Goal: Task Accomplishment & Management: Use online tool/utility

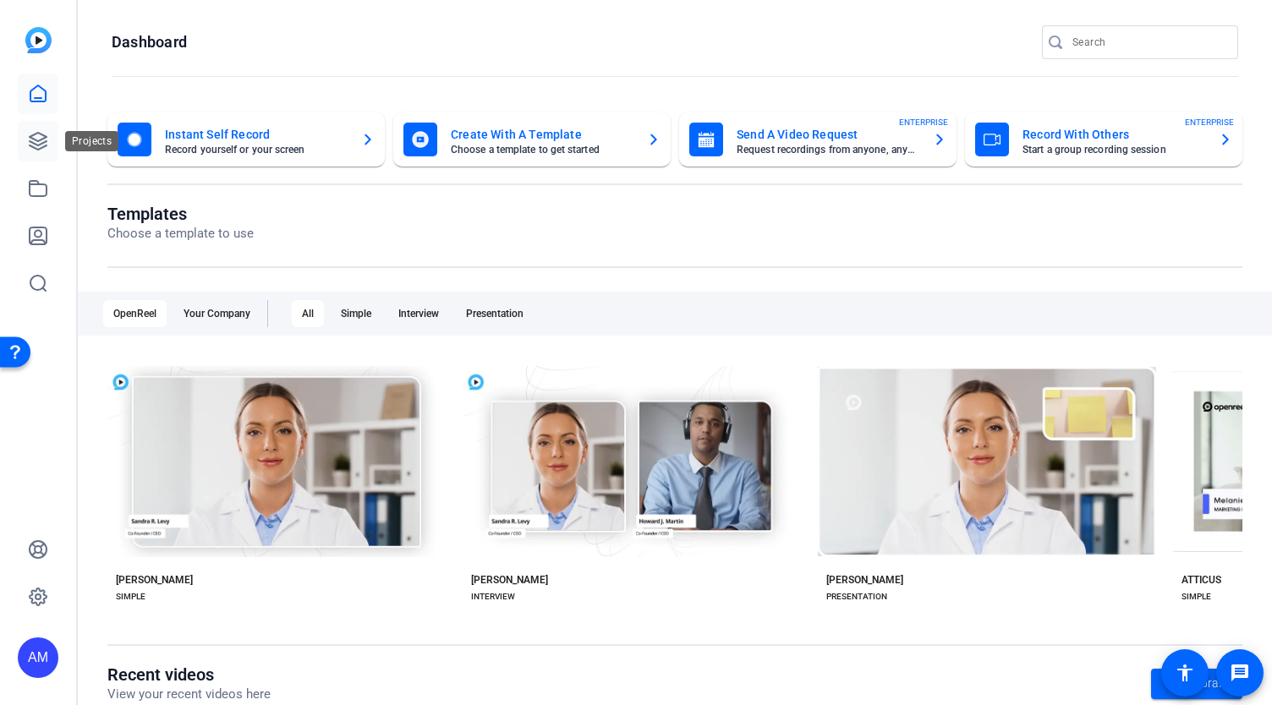
click at [36, 142] on icon at bounding box center [38, 141] width 20 height 20
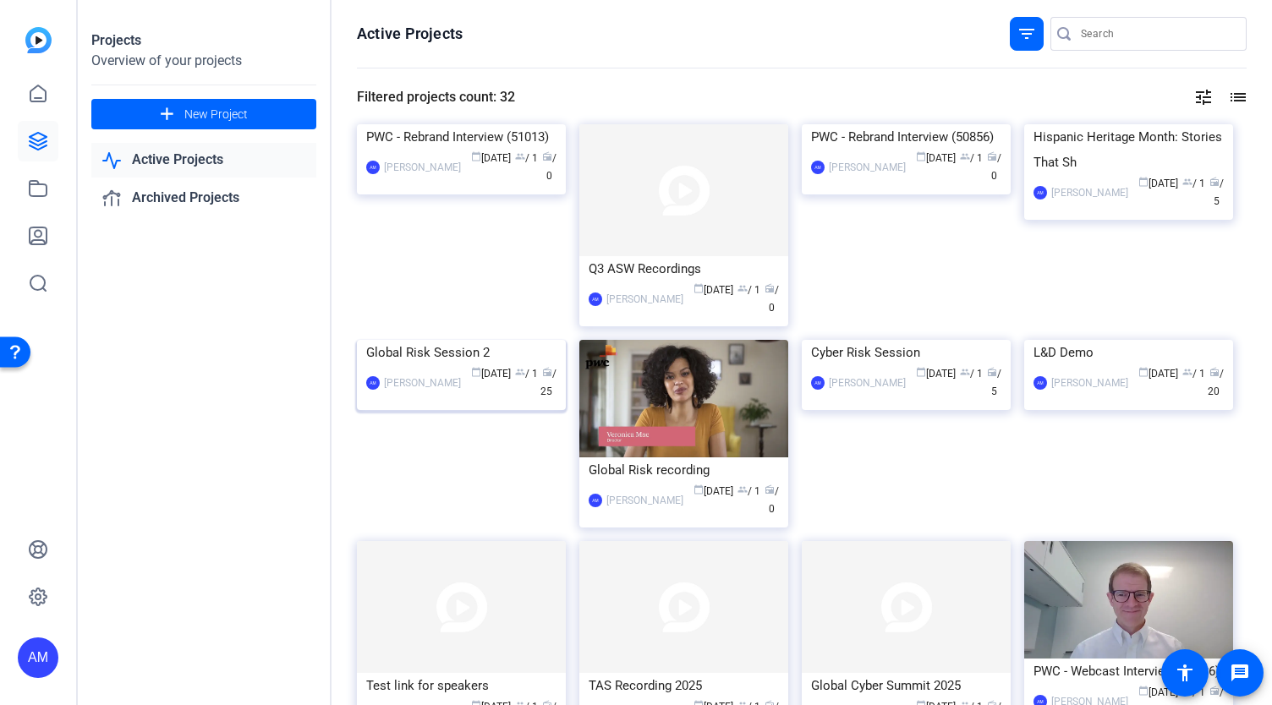
click at [471, 340] on img at bounding box center [461, 340] width 209 height 0
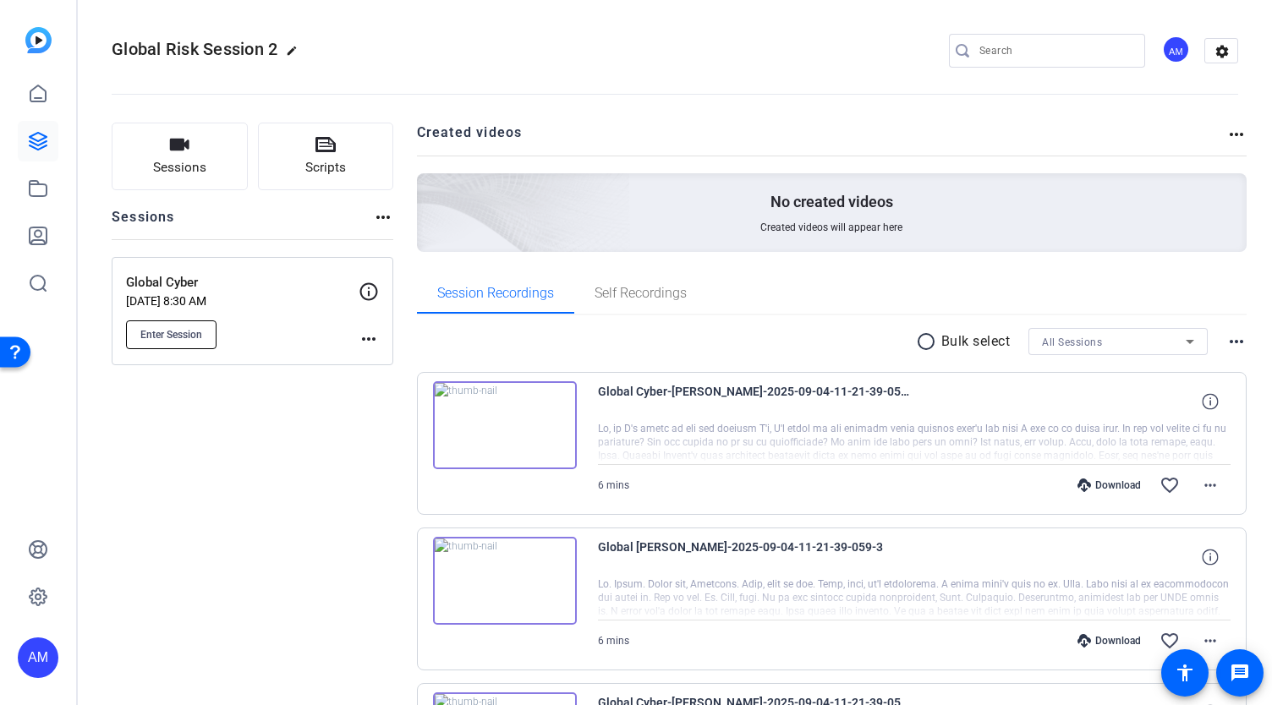
click at [164, 343] on button "Enter Session" at bounding box center [171, 335] width 90 height 29
click at [179, 338] on span "Enter Session" at bounding box center [171, 335] width 62 height 14
click at [144, 336] on span "Enter Session" at bounding box center [171, 335] width 62 height 14
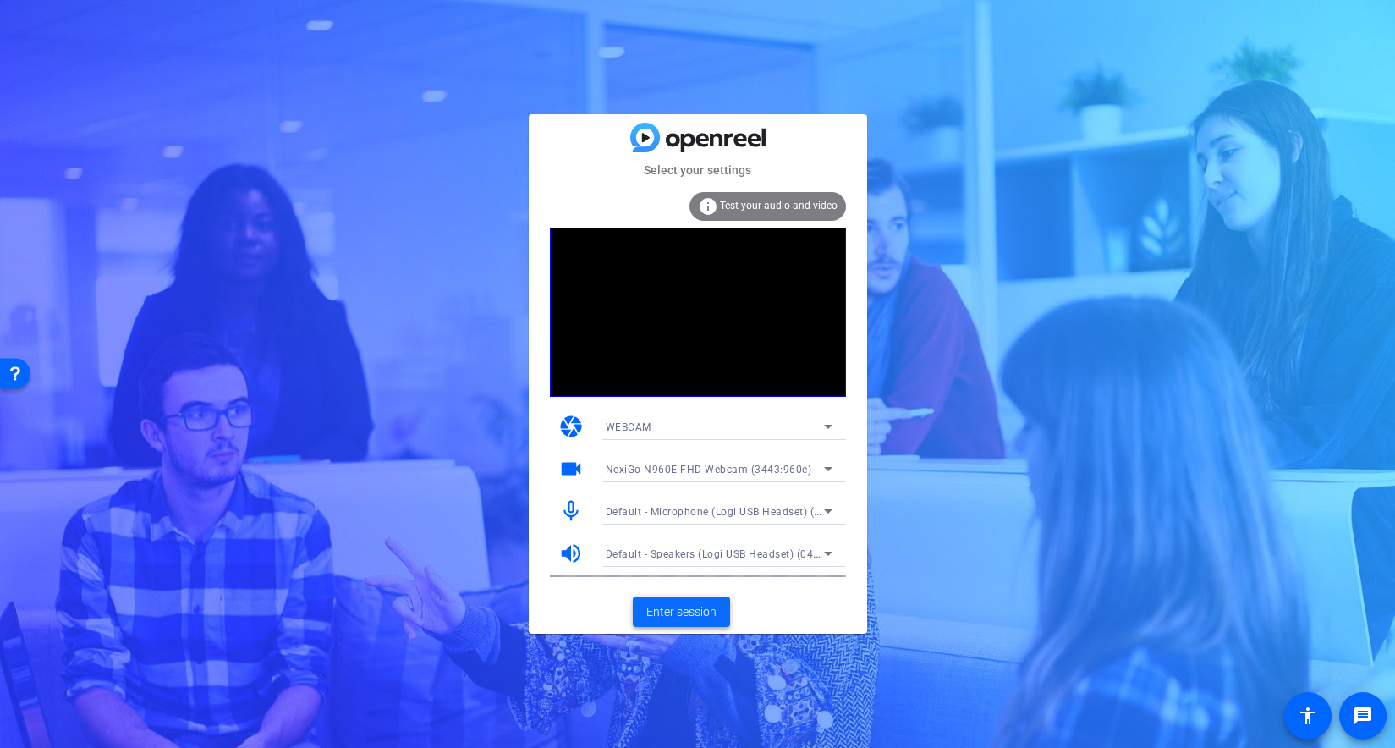
click at [668, 612] on span "Enter session" at bounding box center [681, 612] width 70 height 18
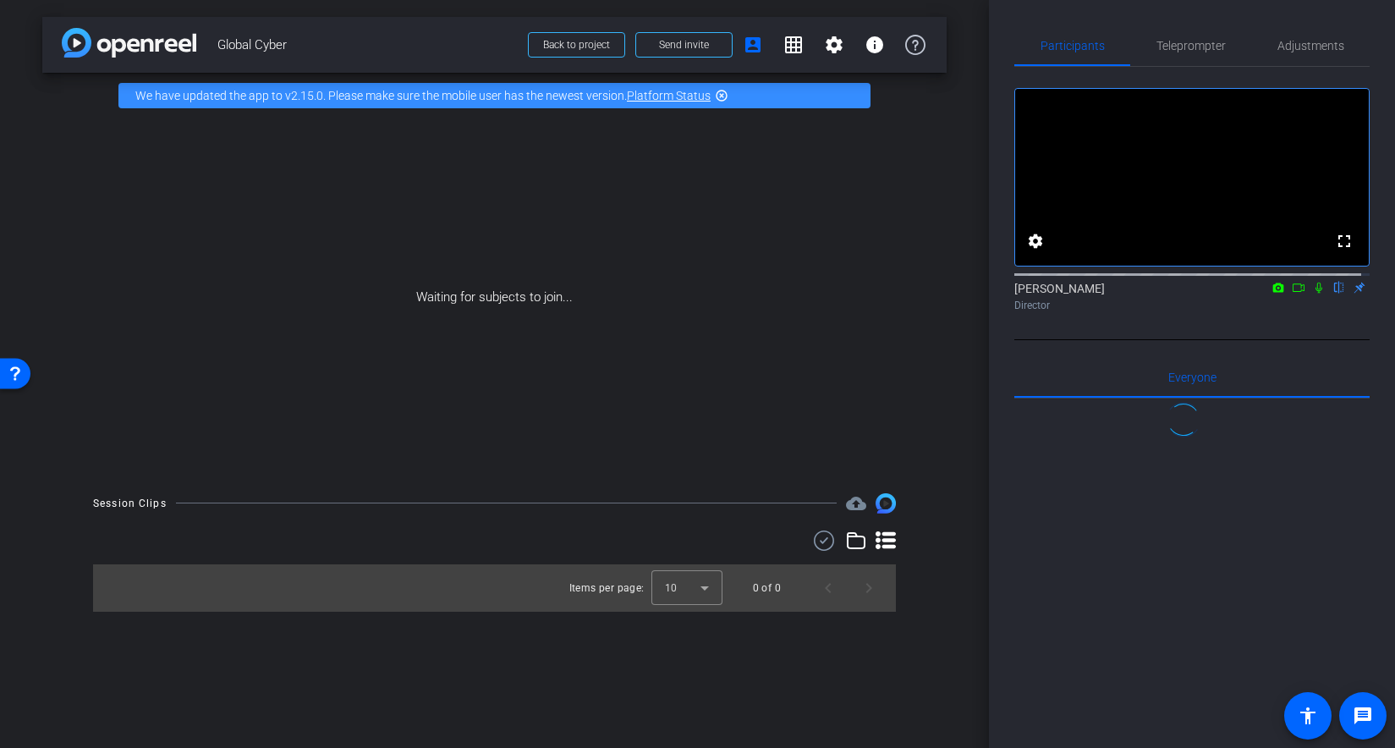
scroll to position [1116, 0]
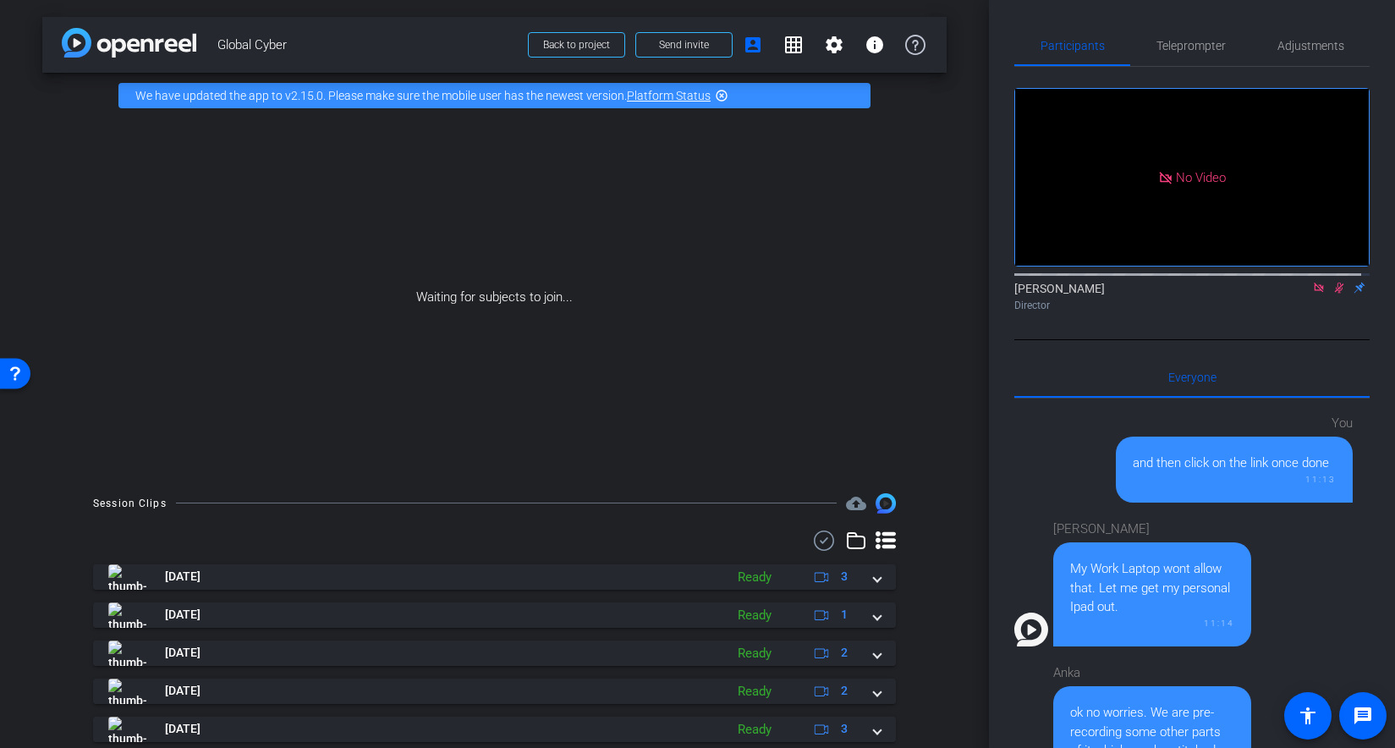
click at [1271, 293] on icon at bounding box center [1319, 288] width 14 height 12
click at [1271, 294] on mat-icon "flip" at bounding box center [1339, 286] width 20 height 15
click at [1271, 293] on icon at bounding box center [1299, 288] width 14 height 12
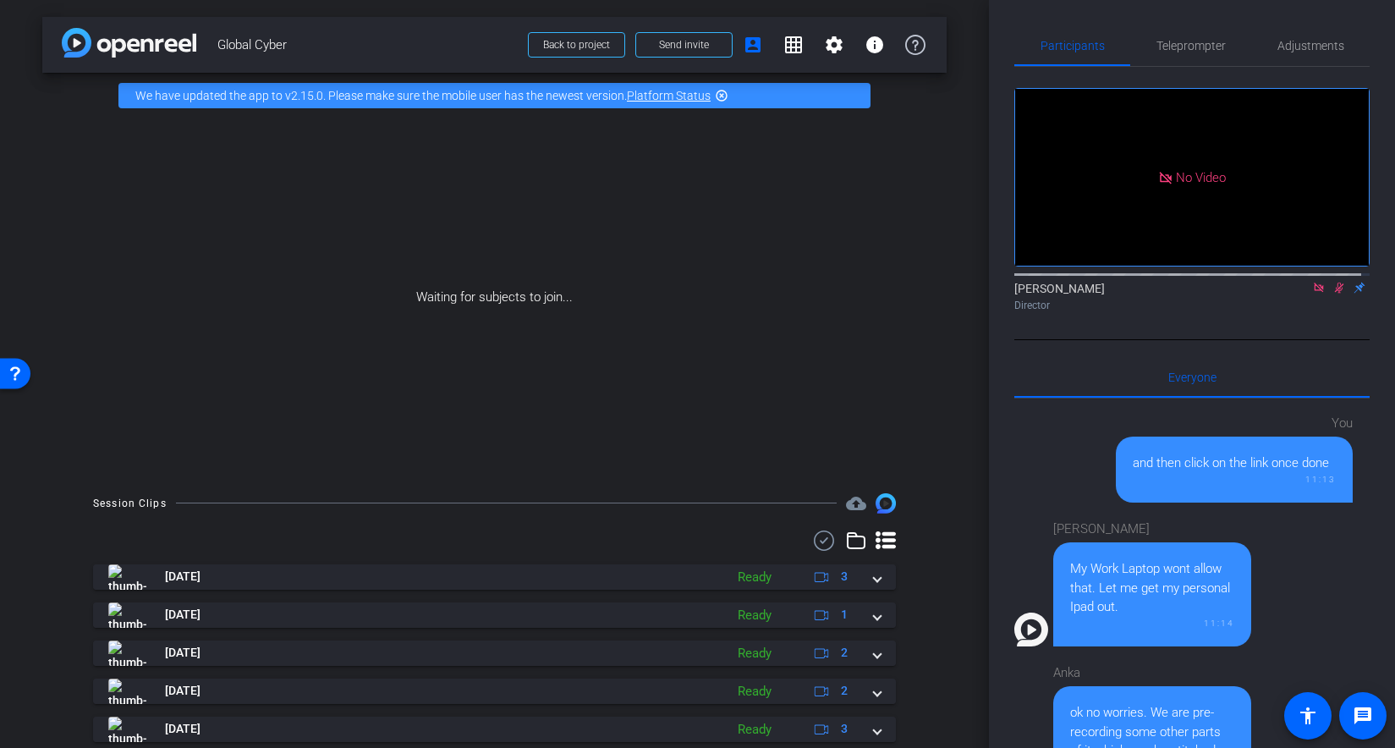
click at [1271, 292] on icon at bounding box center [1318, 286] width 9 height 9
click at [1271, 293] on icon at bounding box center [1319, 288] width 14 height 12
click at [1271, 293] on icon at bounding box center [1299, 288] width 14 height 12
click at [1271, 293] on icon at bounding box center [1339, 287] width 7 height 11
click at [1182, 42] on span "Teleprompter" at bounding box center [1190, 46] width 69 height 12
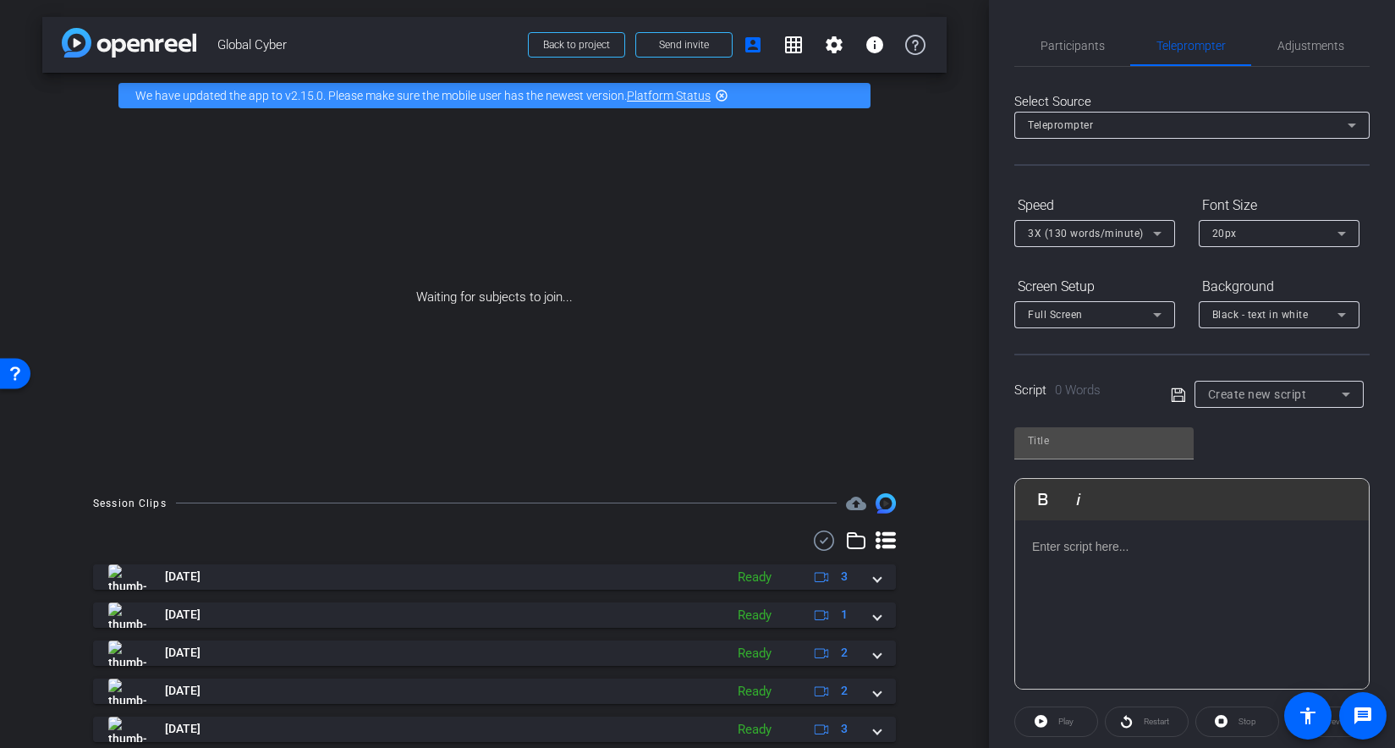
click at [1173, 398] on icon at bounding box center [1178, 395] width 15 height 20
click at [1092, 389] on span "0 Words" at bounding box center [1078, 389] width 46 height 15
click at [1078, 448] on input "text" at bounding box center [1104, 441] width 152 height 20
type input "Any Powell"
click at [1176, 392] on icon at bounding box center [1178, 395] width 15 height 20
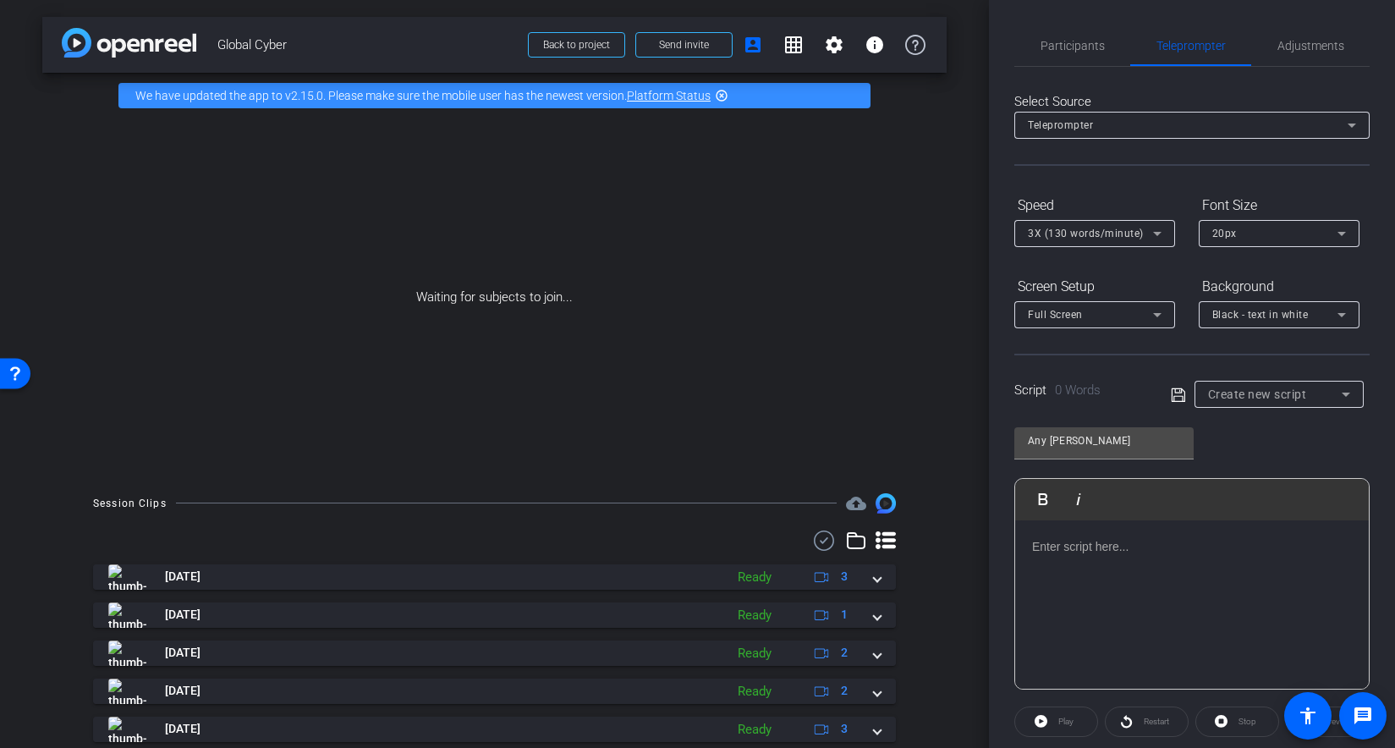
click at [1092, 549] on p at bounding box center [1192, 546] width 320 height 19
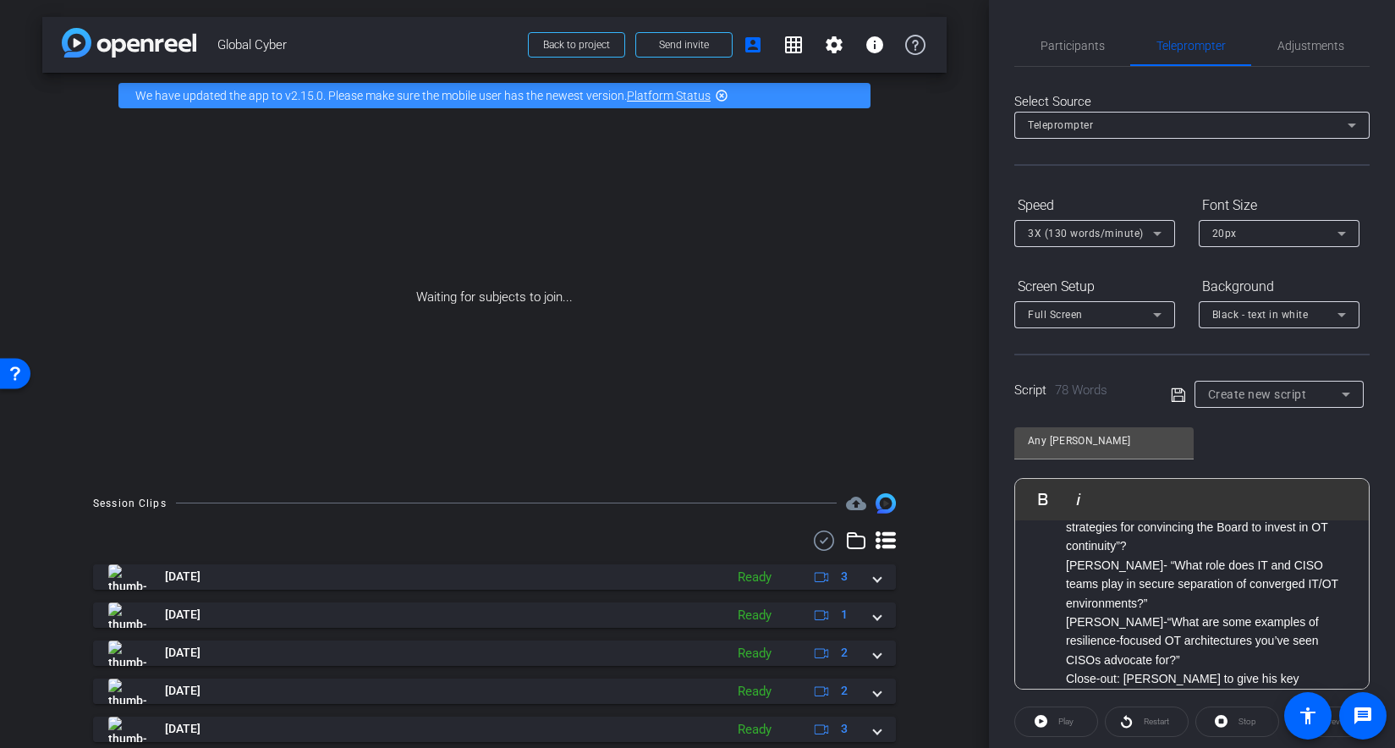
scroll to position [0, 0]
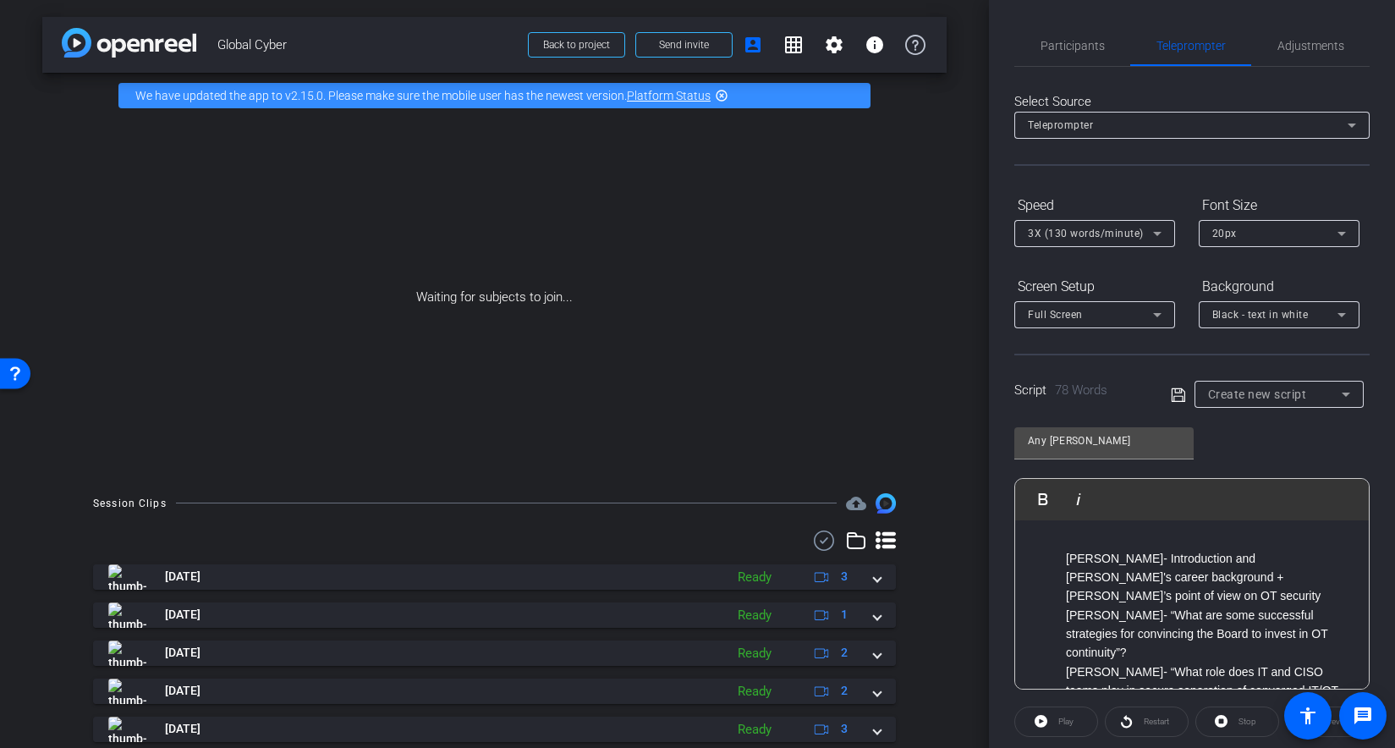
click at [1271, 578] on div "Andy Powell - Introduction and Andy's career background + CISO’s point of view …" at bounding box center [1209, 577] width 286 height 57
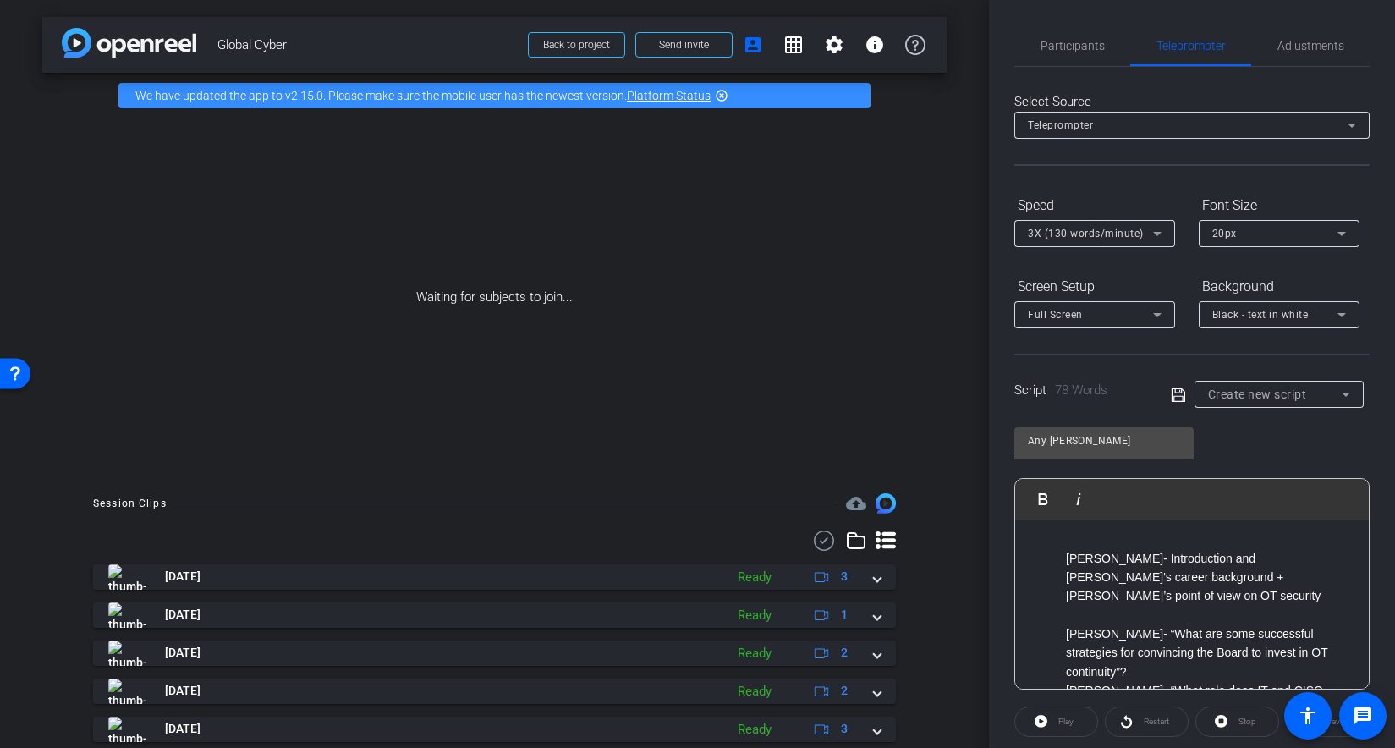
click at [1135, 647] on div "Andy Powell - “What are some successful strategies for convincing the Board to …" at bounding box center [1209, 652] width 286 height 57
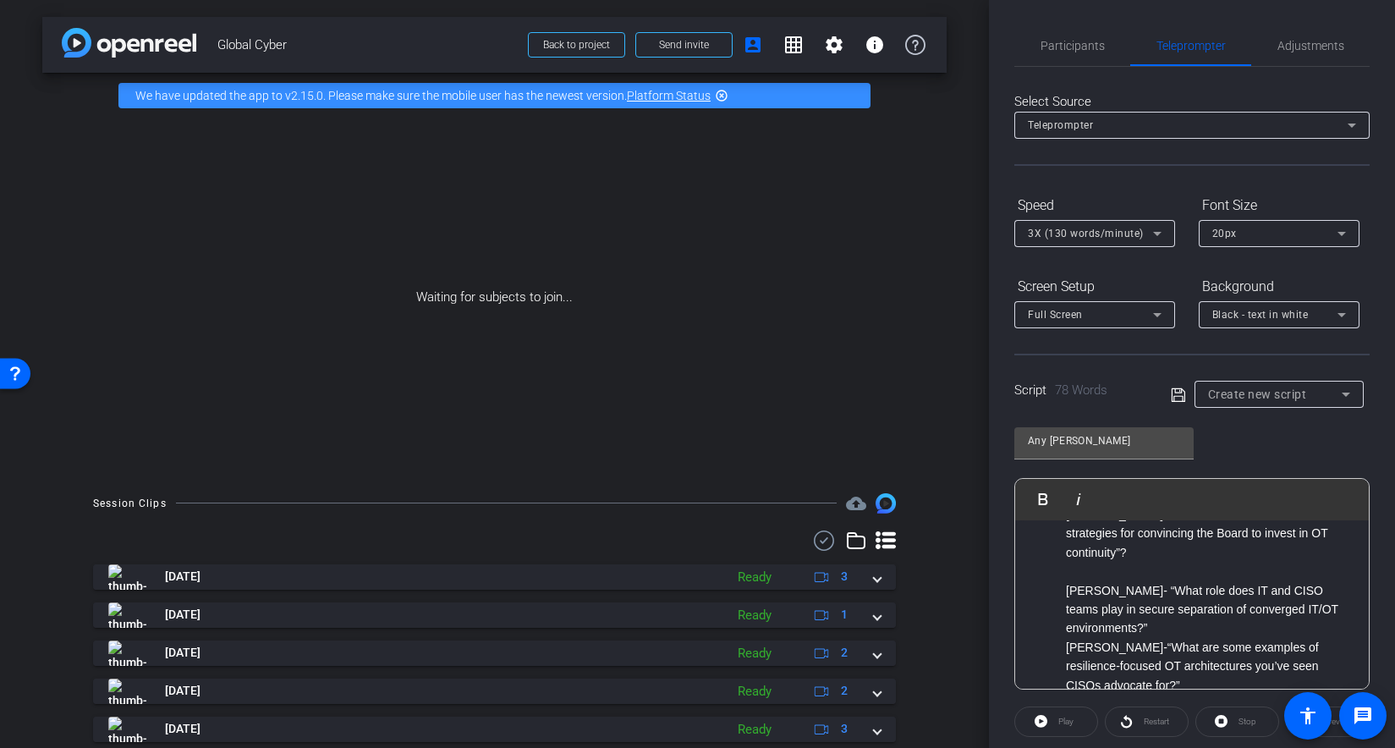
scroll to position [123, 0]
click at [1153, 606] on div "Andy Powell - “What role does IT and CISO teams play in secure separation of co…" at bounding box center [1209, 605] width 286 height 57
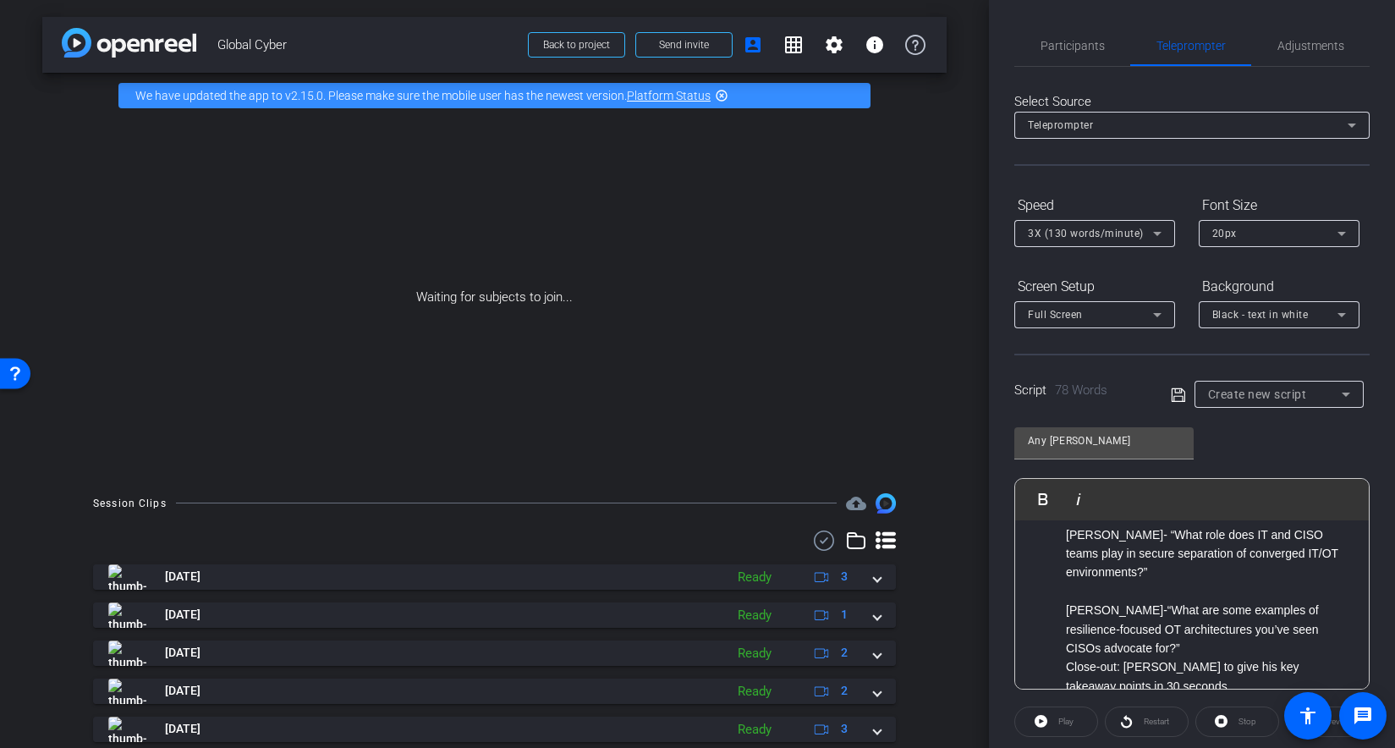
scroll to position [189, 0]
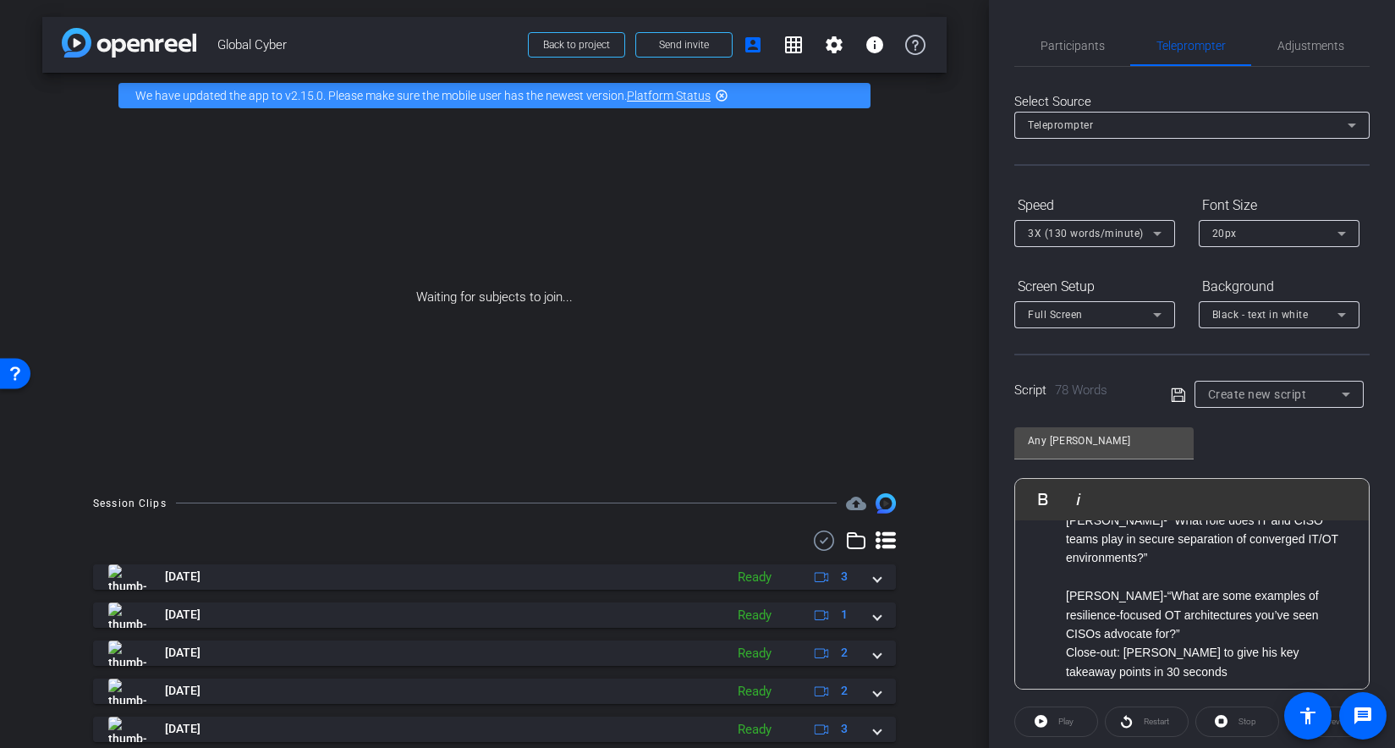
click at [1197, 612] on div "Andy Powell -“What are some examples of resilience-focused OT architectures you…" at bounding box center [1209, 614] width 286 height 57
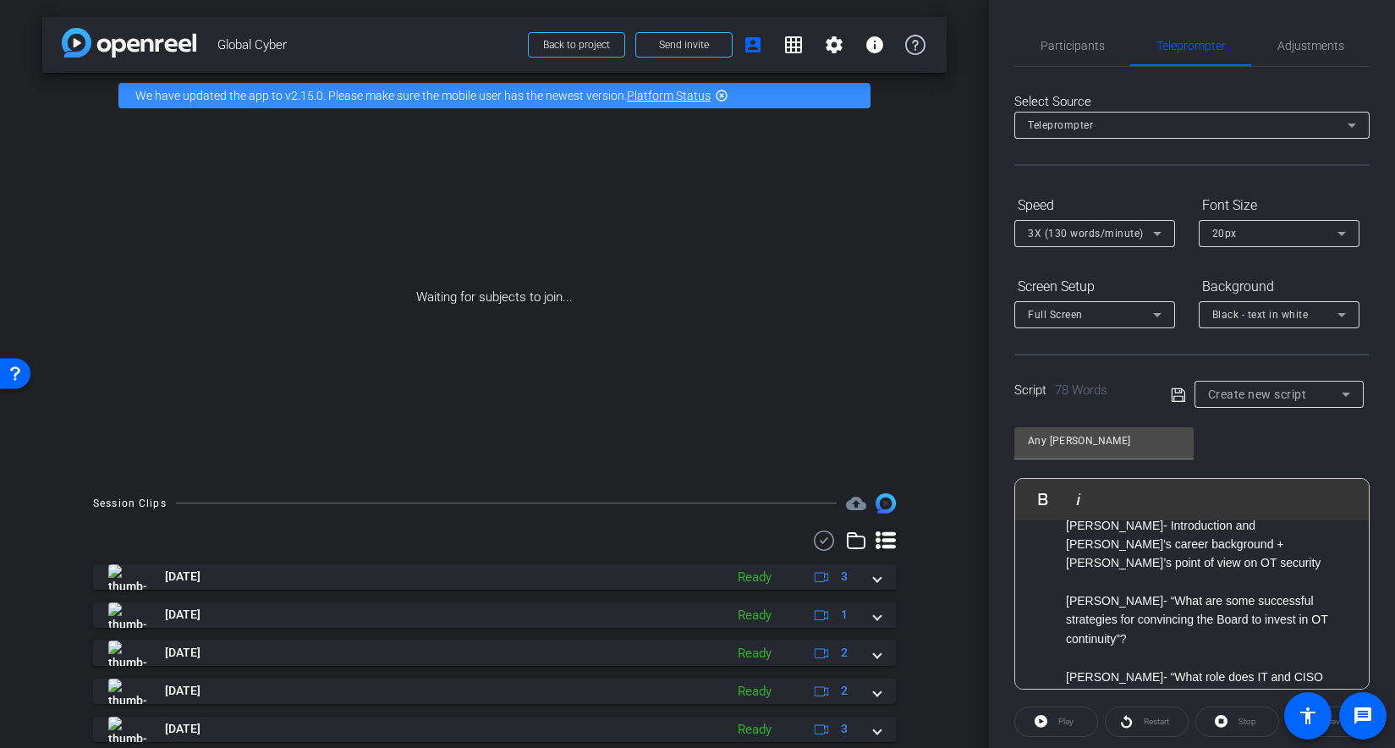
scroll to position [0, 0]
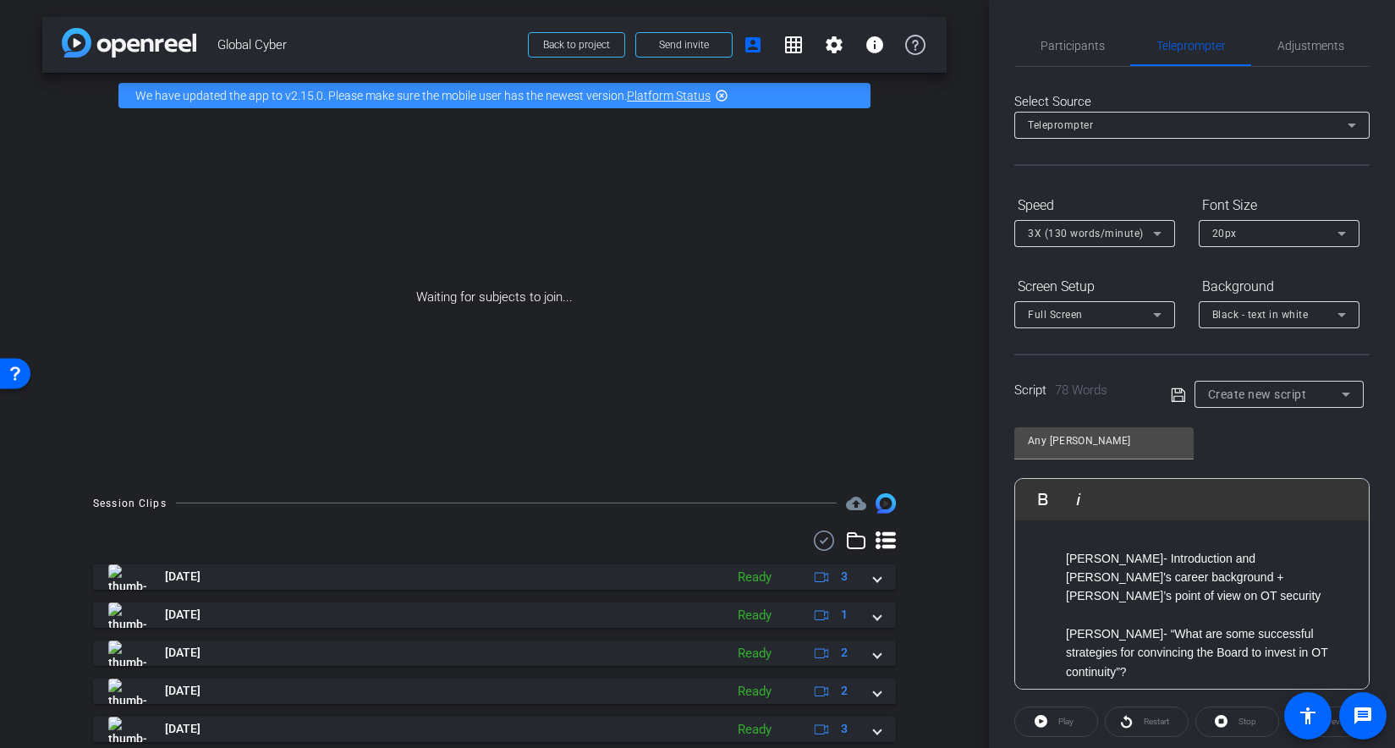
click at [1174, 390] on icon at bounding box center [1178, 395] width 15 height 20
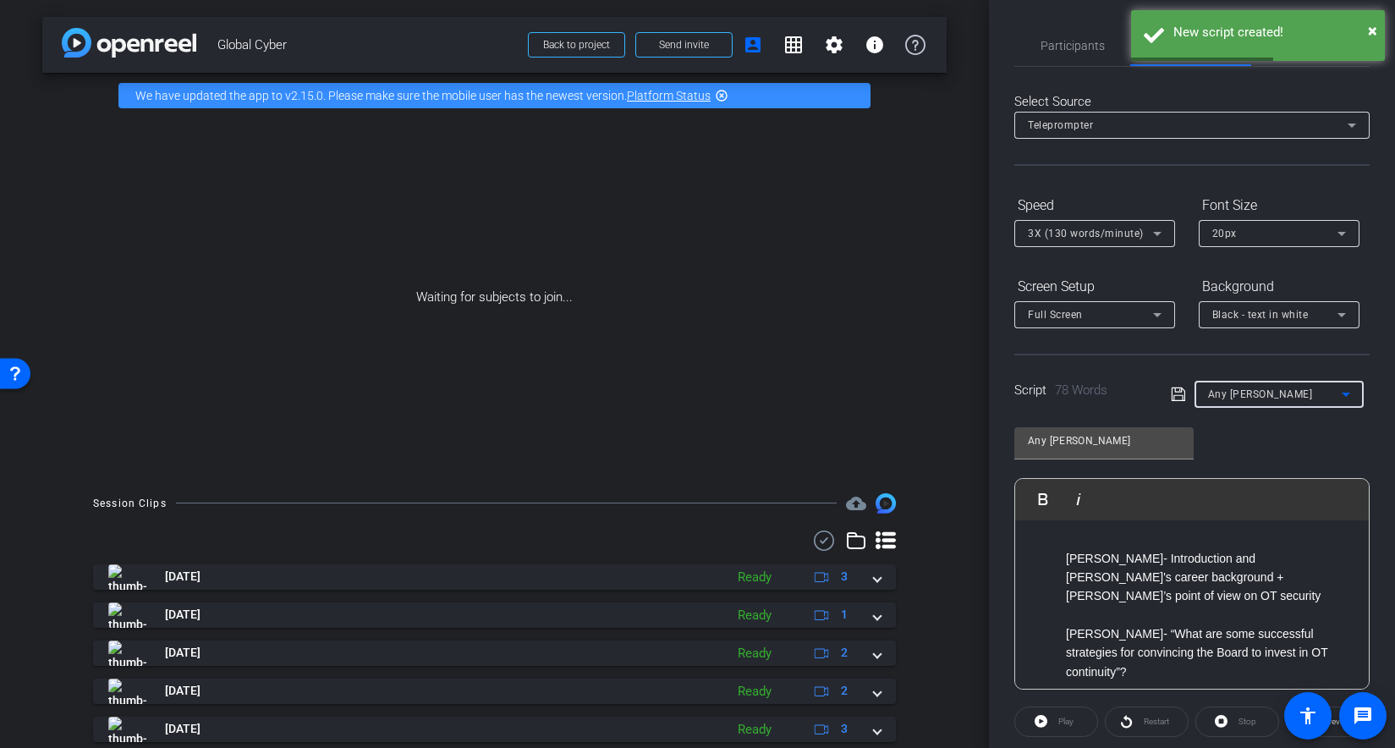
click at [1271, 390] on icon at bounding box center [1346, 394] width 20 height 20
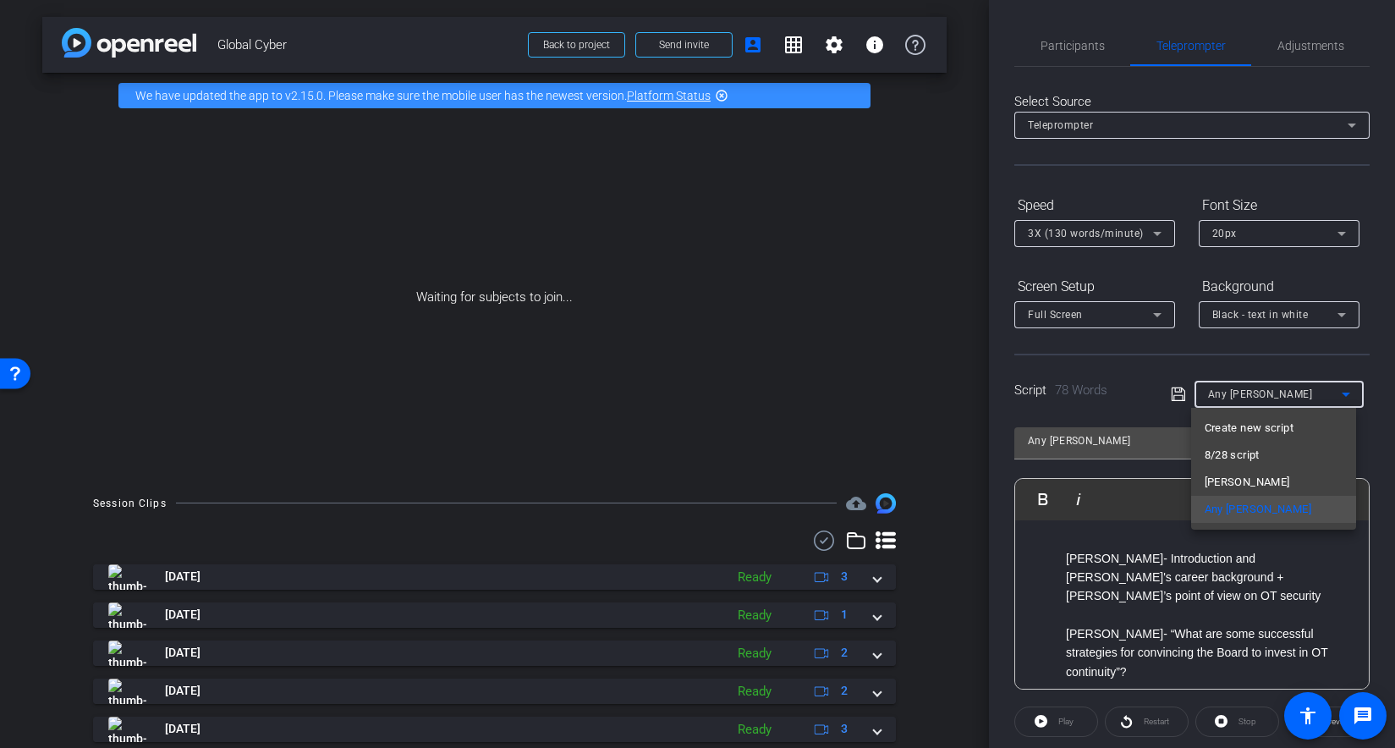
click at [1069, 343] on div at bounding box center [697, 374] width 1395 height 748
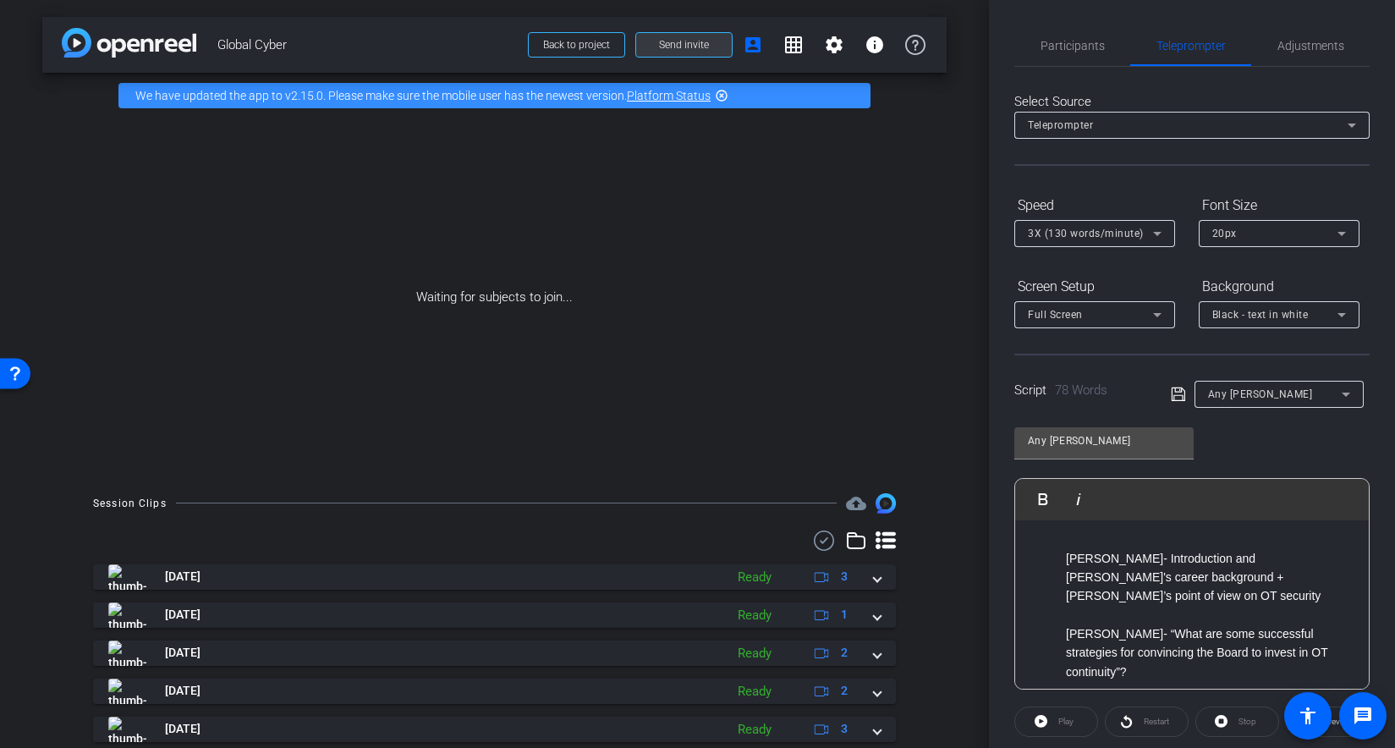
click at [698, 48] on span "Send invite" at bounding box center [684, 45] width 50 height 14
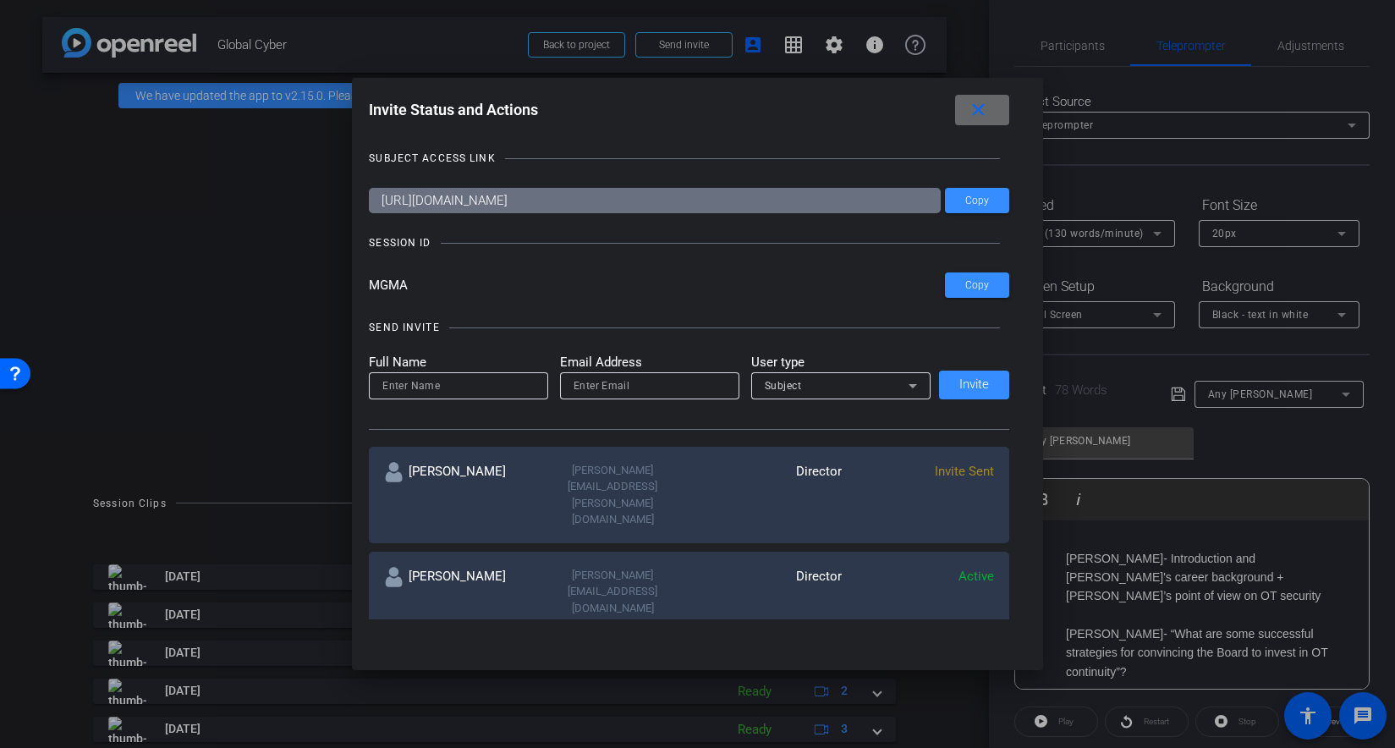
click at [986, 107] on mat-icon "close" at bounding box center [978, 110] width 21 height 21
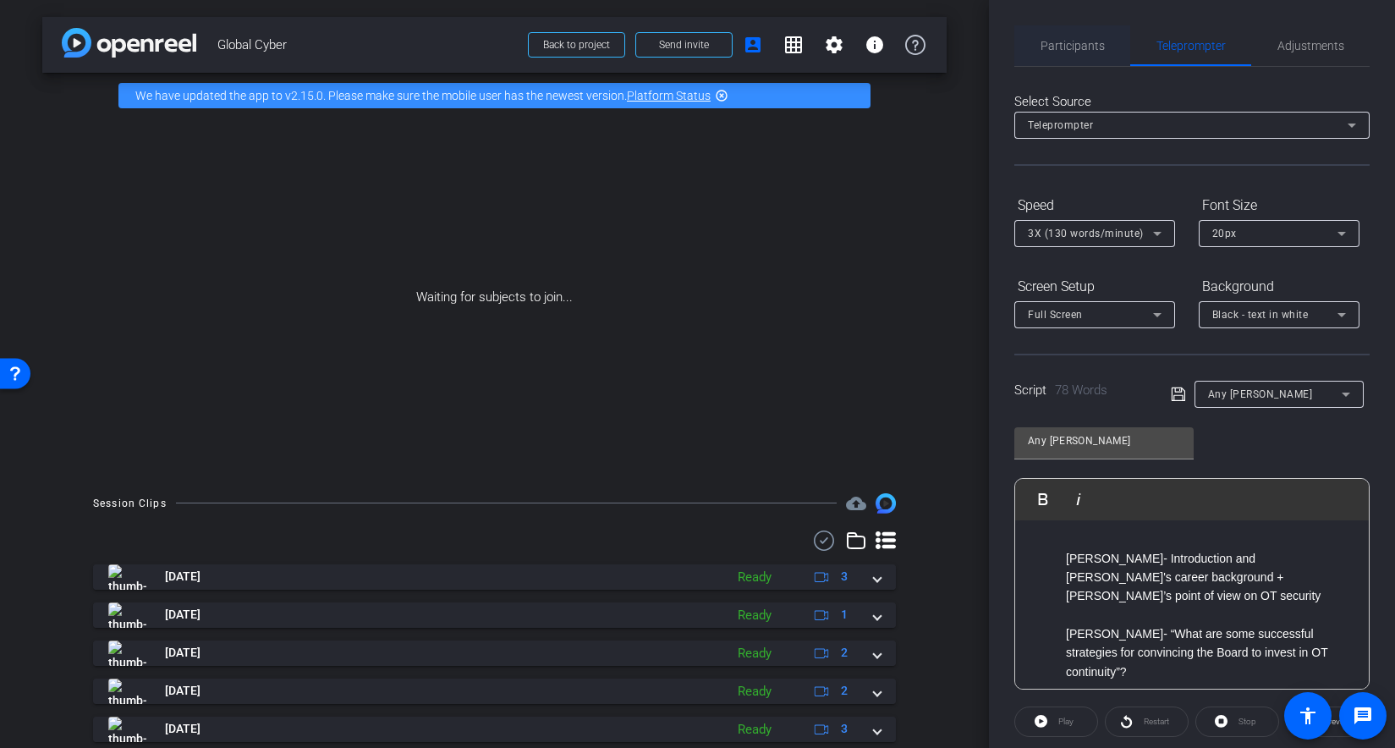
click at [1082, 42] on span "Participants" at bounding box center [1072, 46] width 64 height 12
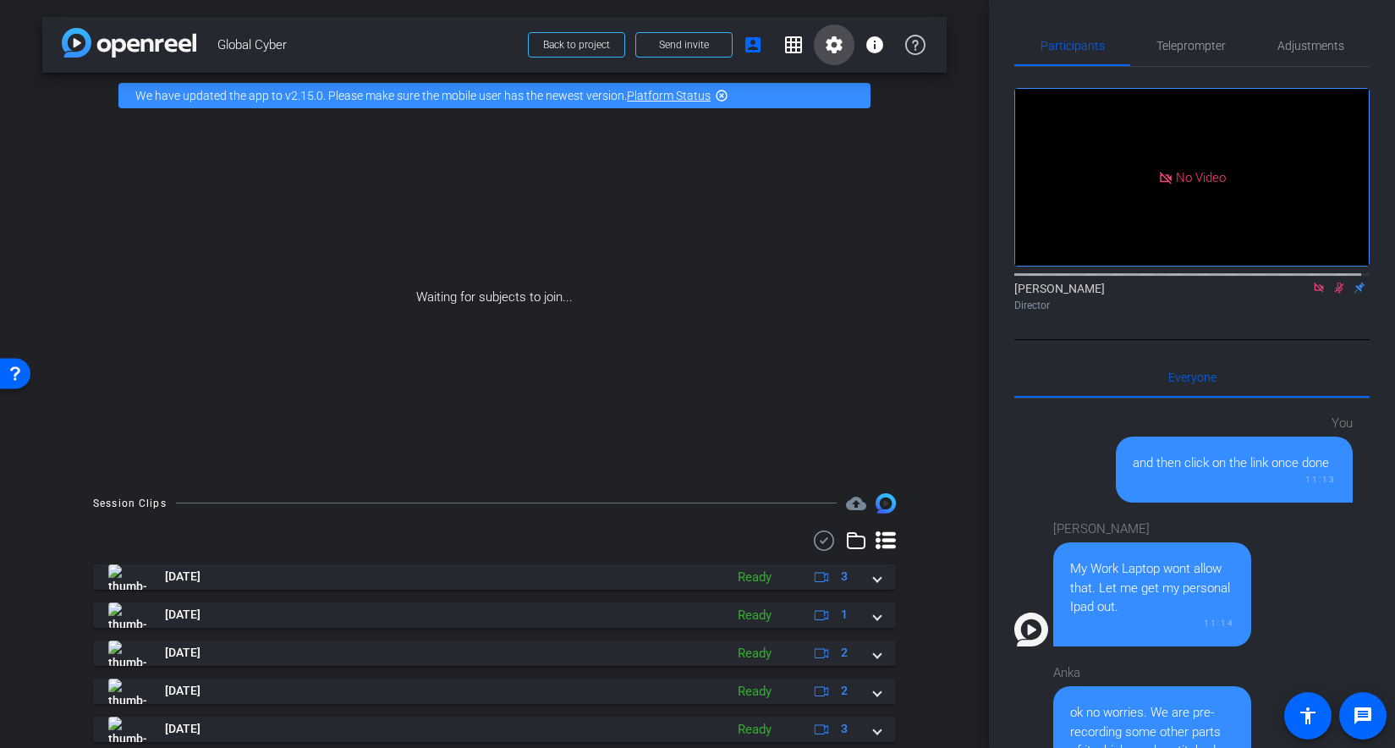
click at [825, 45] on mat-icon "settings" at bounding box center [834, 45] width 20 height 20
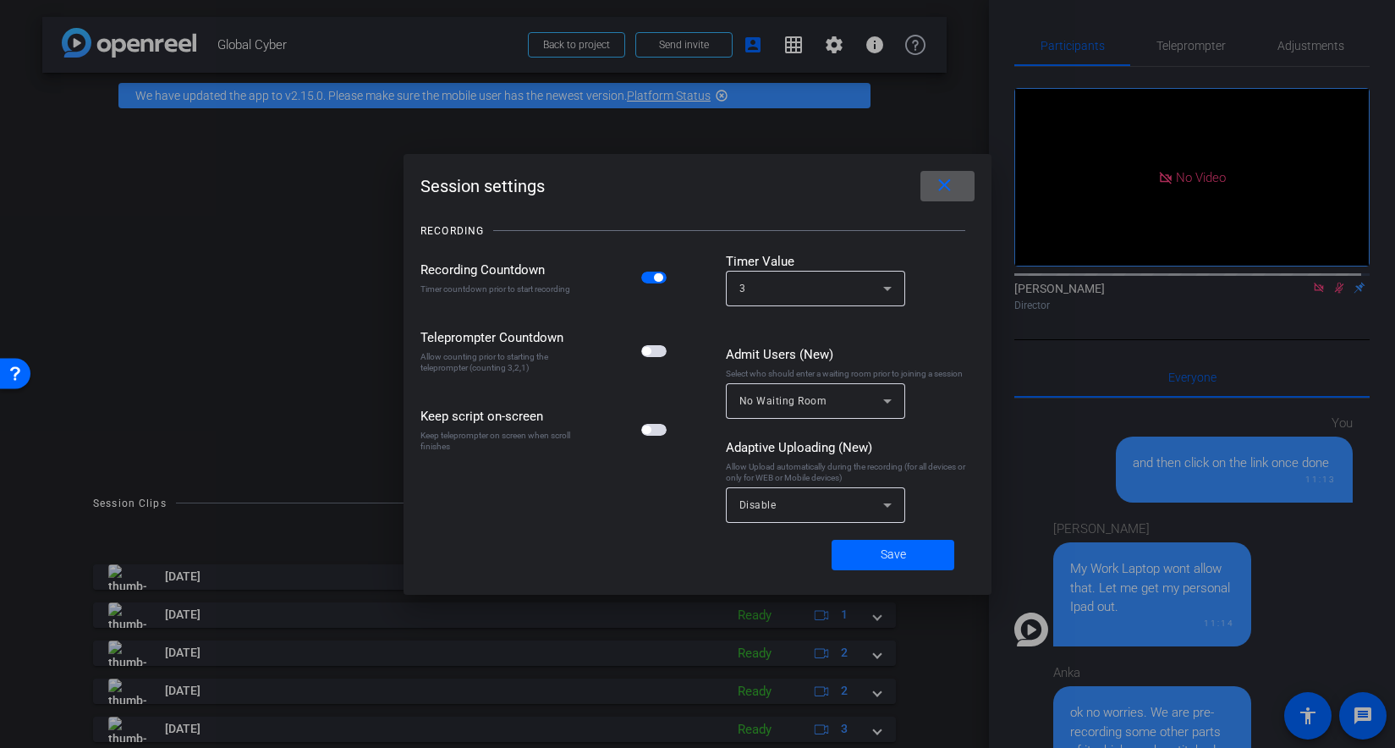
click at [952, 123] on div at bounding box center [697, 374] width 1395 height 748
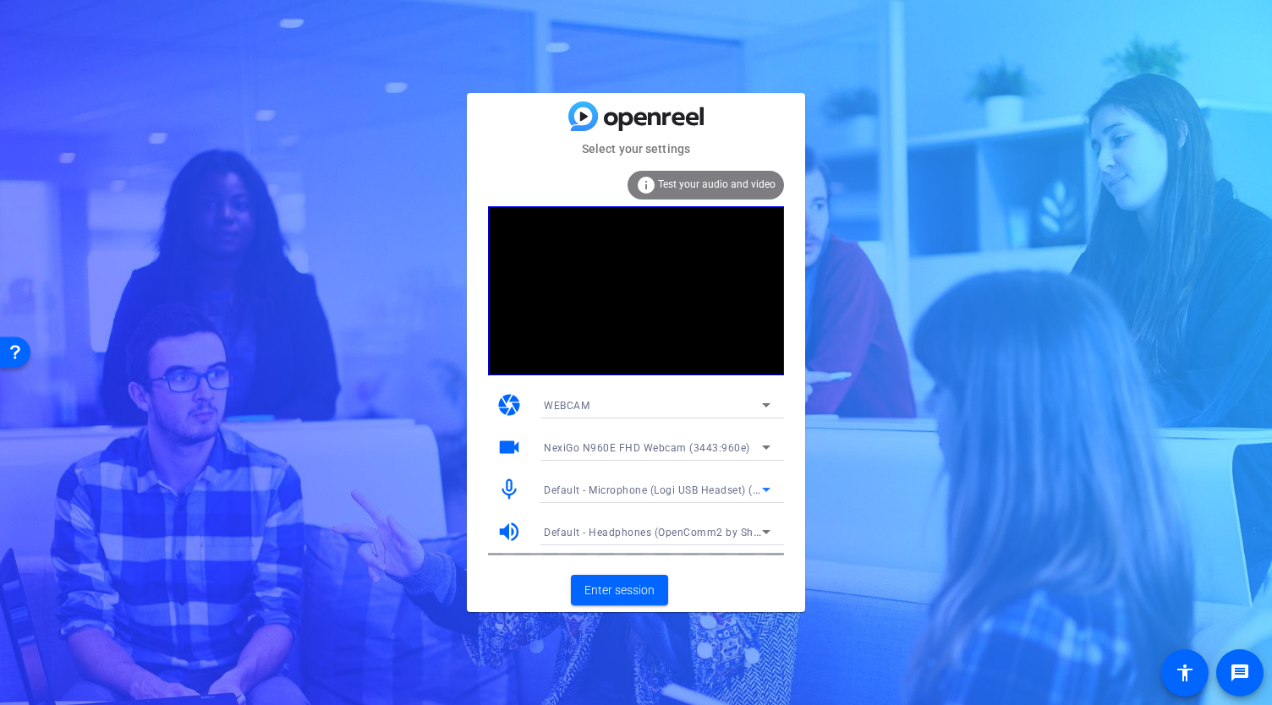
click at [768, 491] on icon at bounding box center [766, 490] width 8 height 4
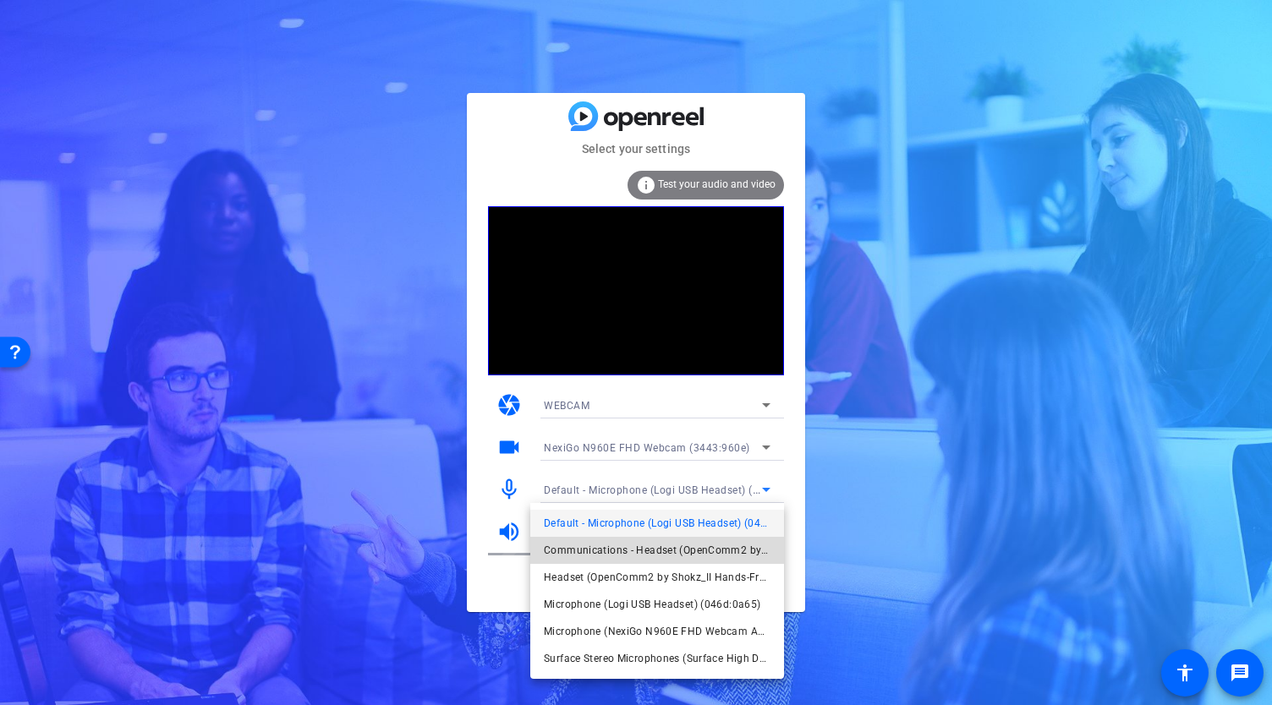
click at [700, 552] on span "Communications - Headset (OpenComm2 by Shokz_II Hands-Free) (Bluetooth)" at bounding box center [657, 550] width 227 height 20
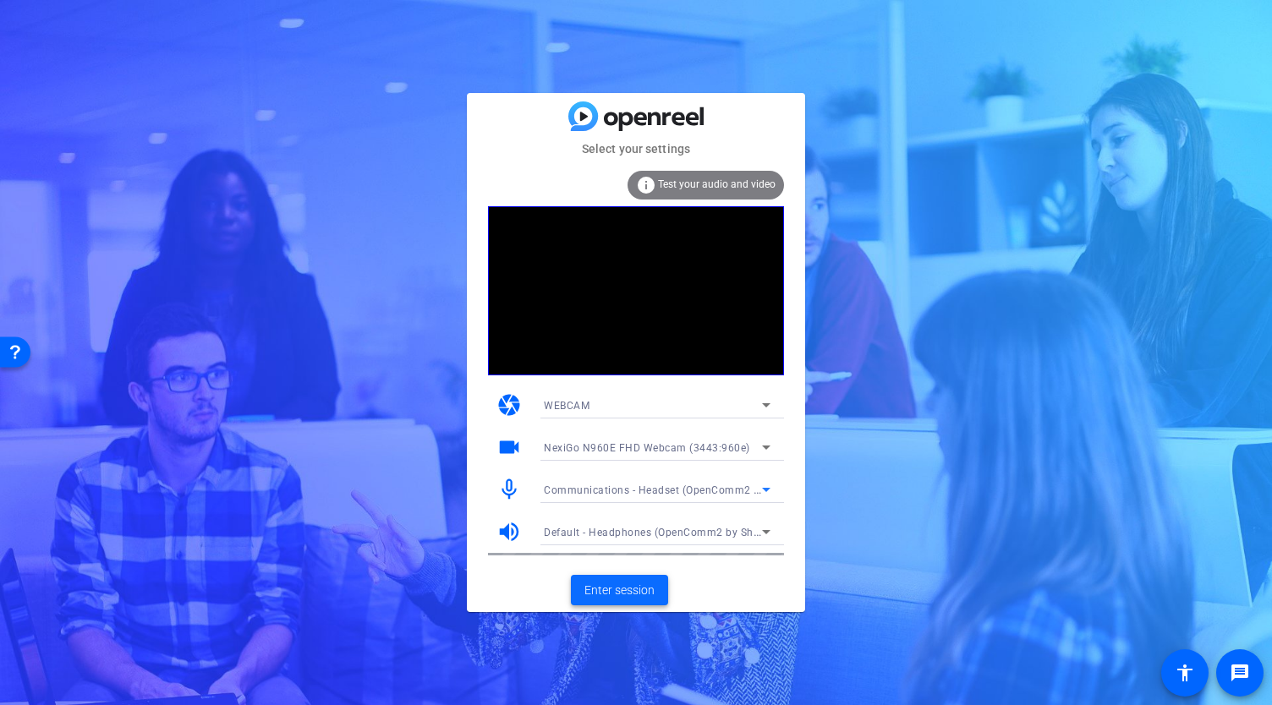
click at [616, 596] on span "Enter session" at bounding box center [619, 591] width 70 height 18
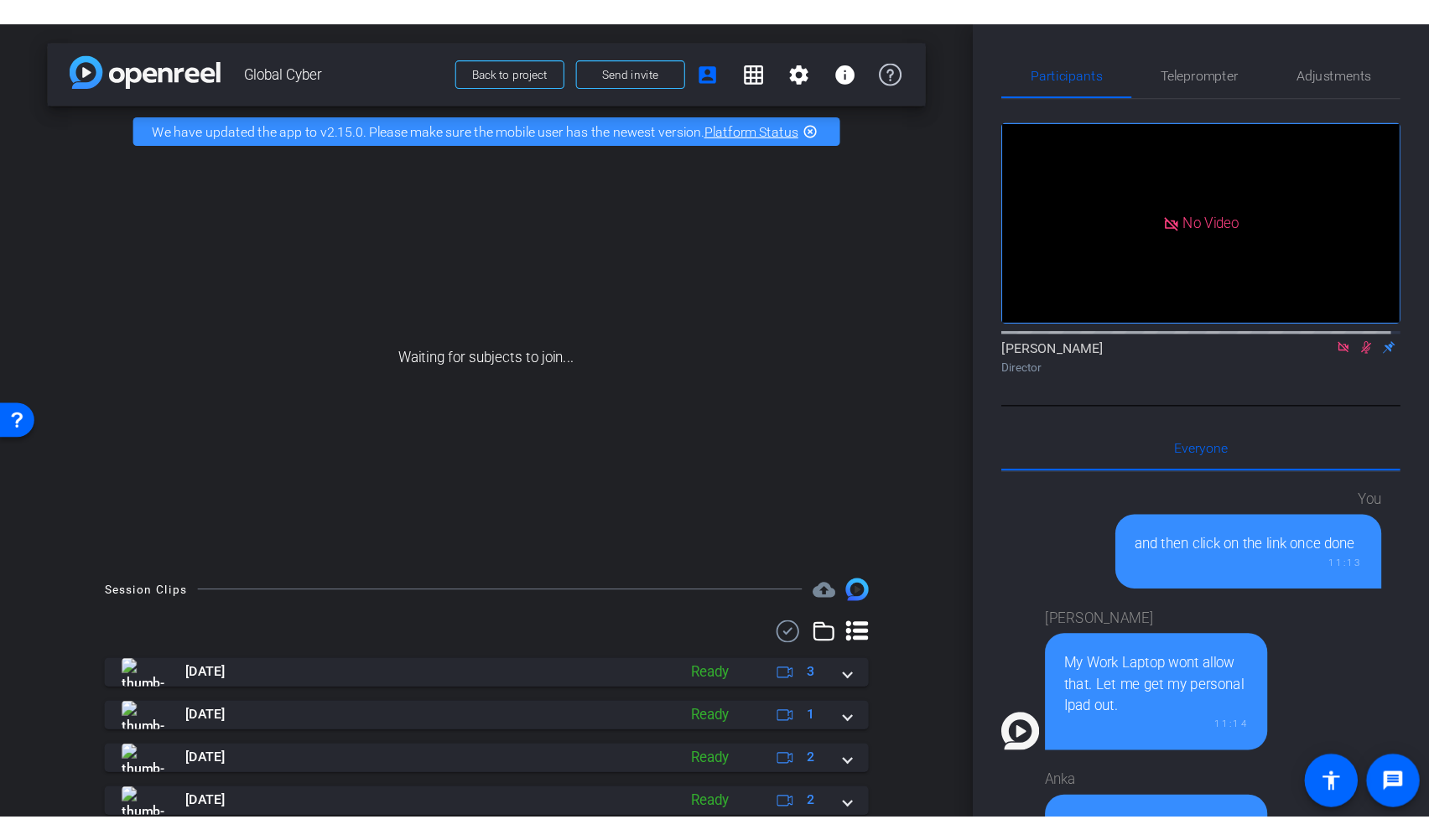
scroll to position [1107, 0]
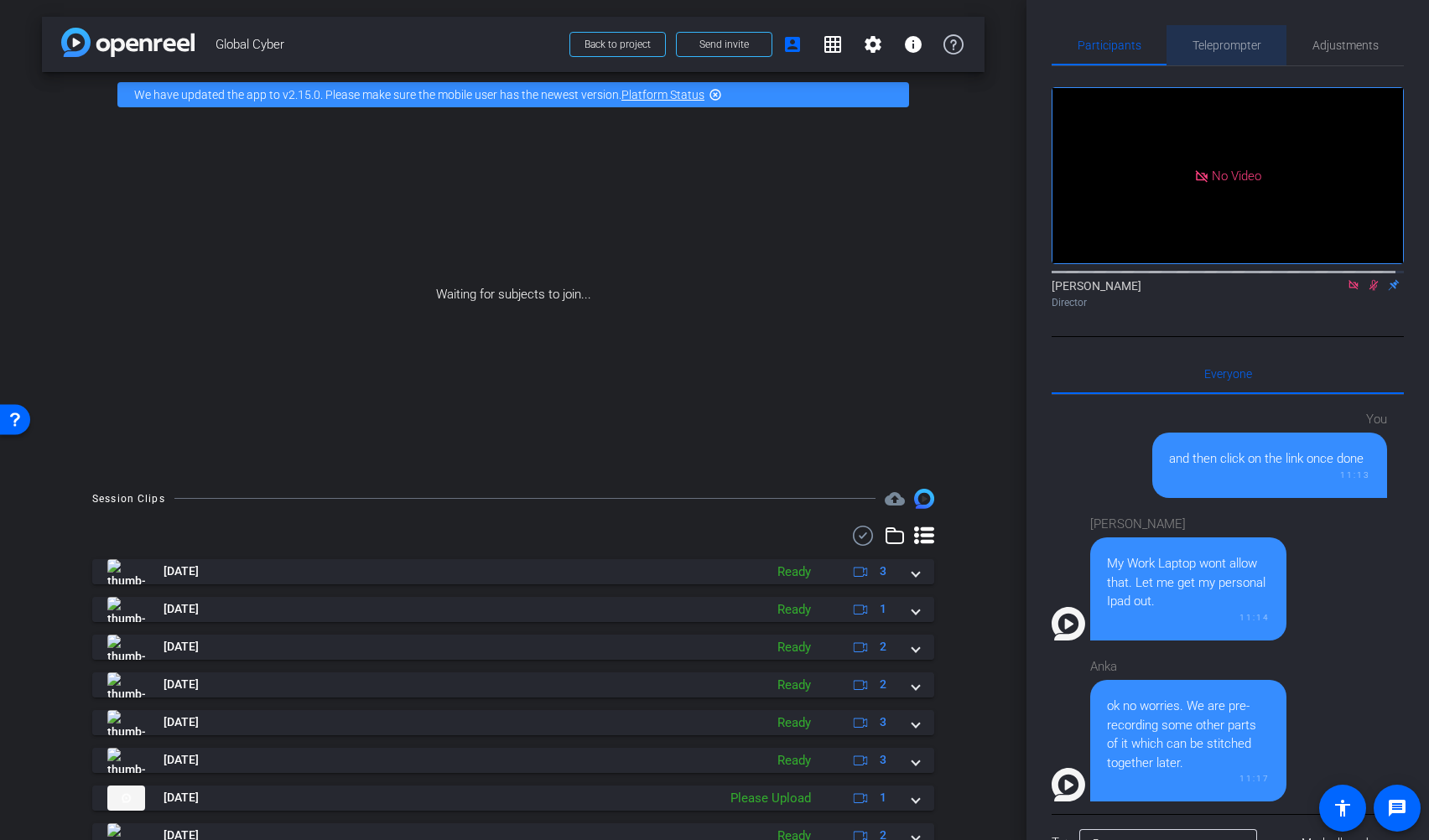
click at [1227, 50] on span "Teleprompter" at bounding box center [1227, 46] width 68 height 12
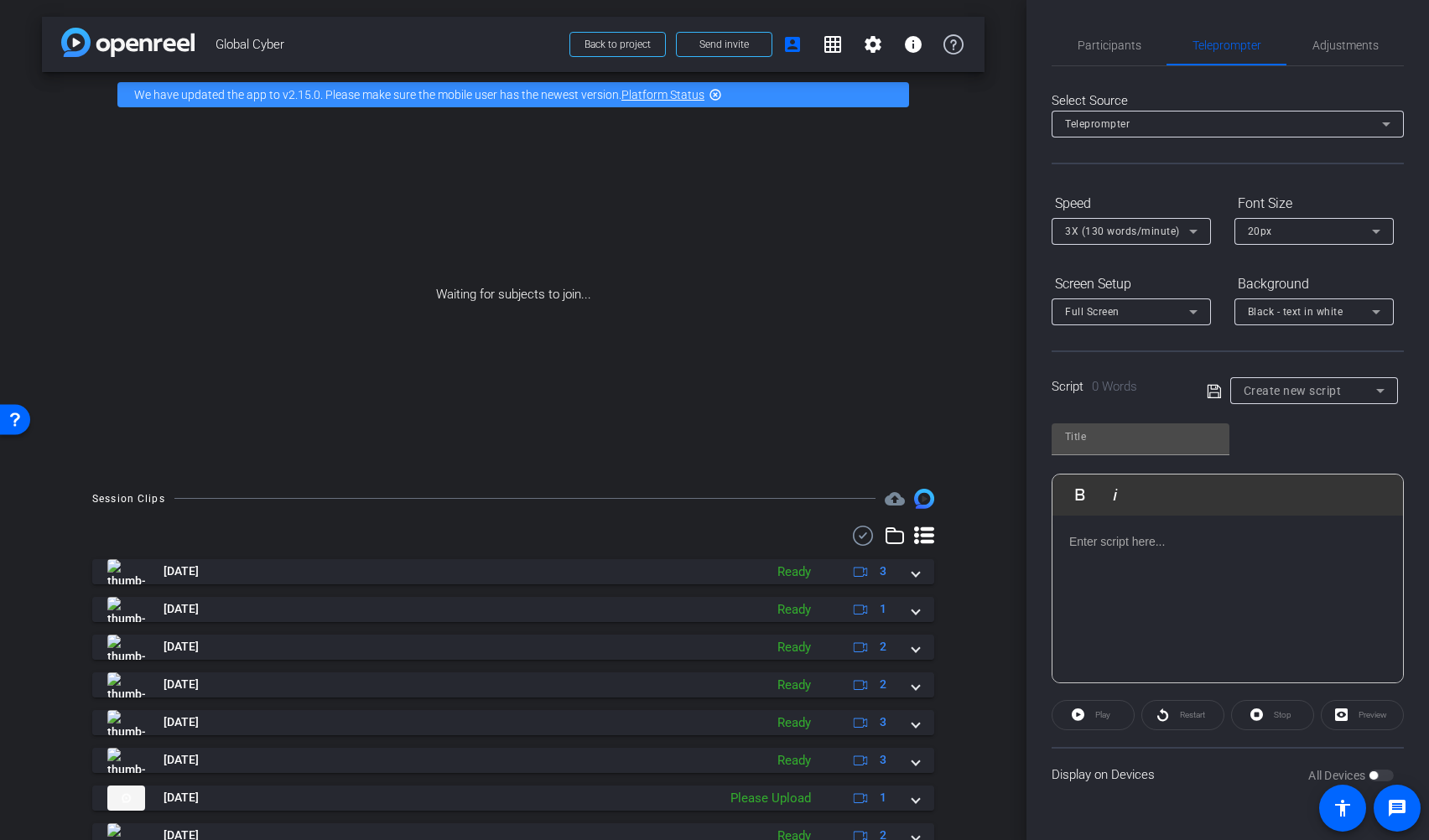
click at [1260, 391] on icon at bounding box center [1380, 391] width 8 height 4
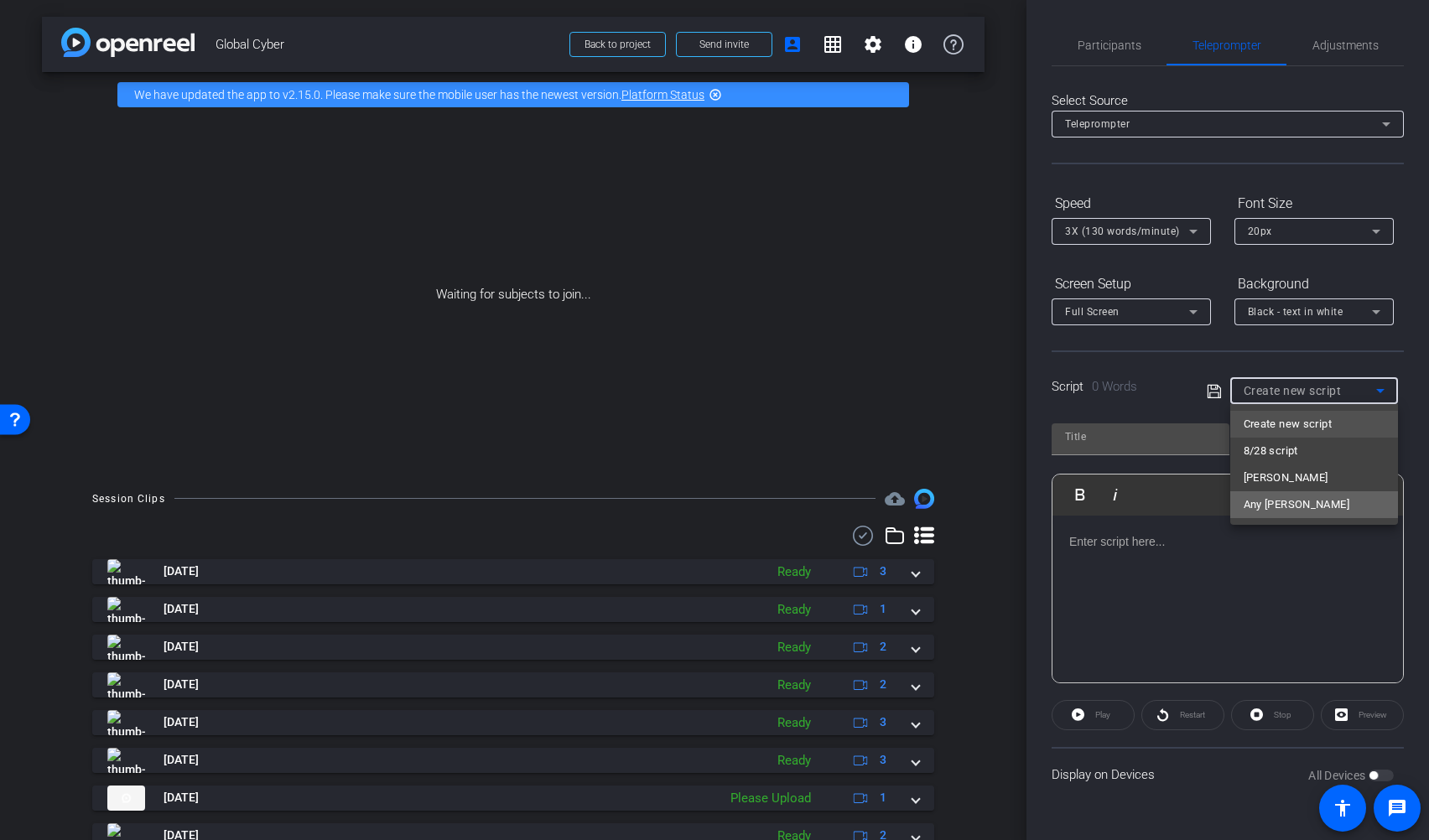
click at [1260, 493] on mat-option "Any Powell" at bounding box center [1314, 505] width 168 height 27
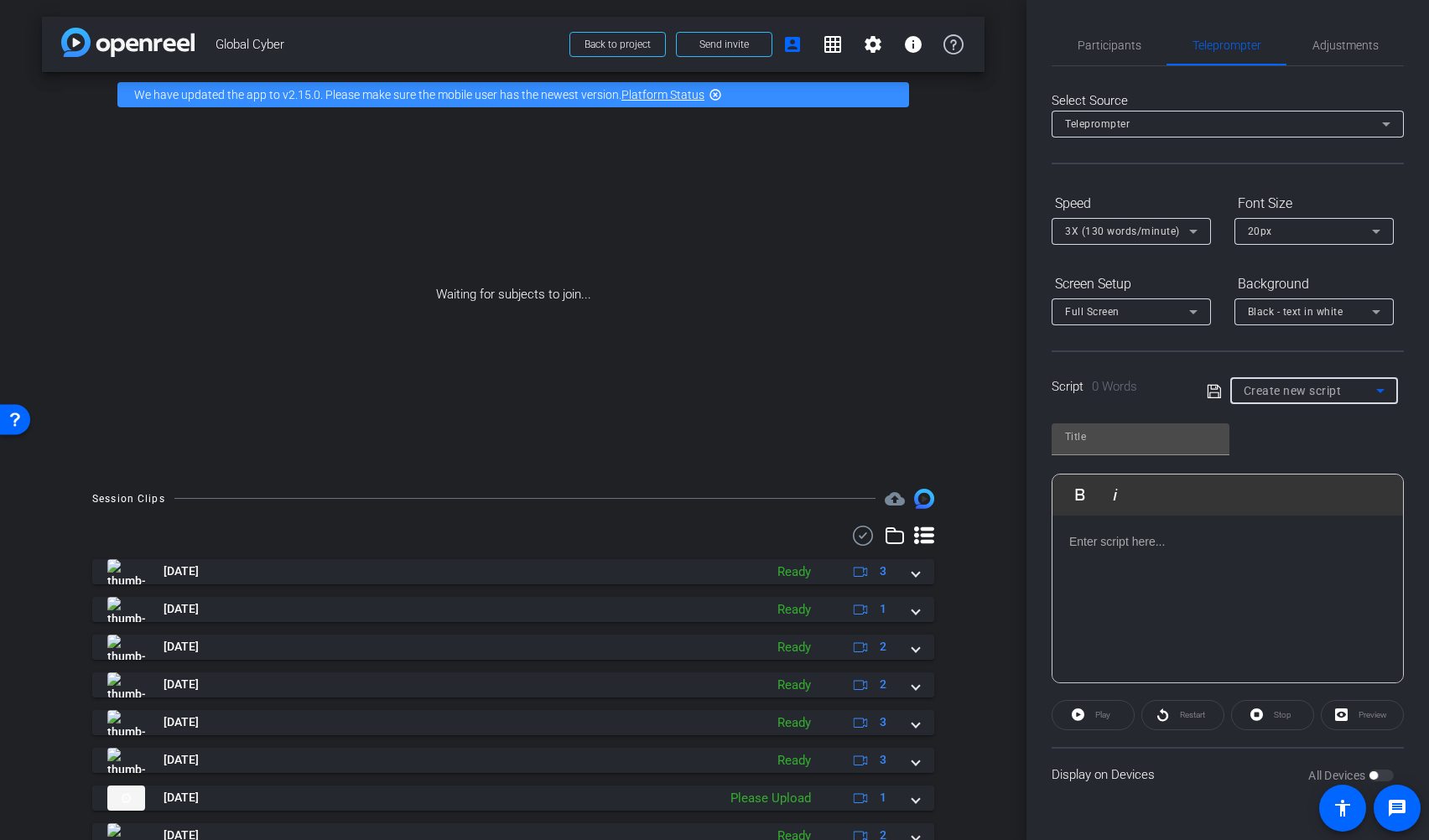
type input "Any Powell"
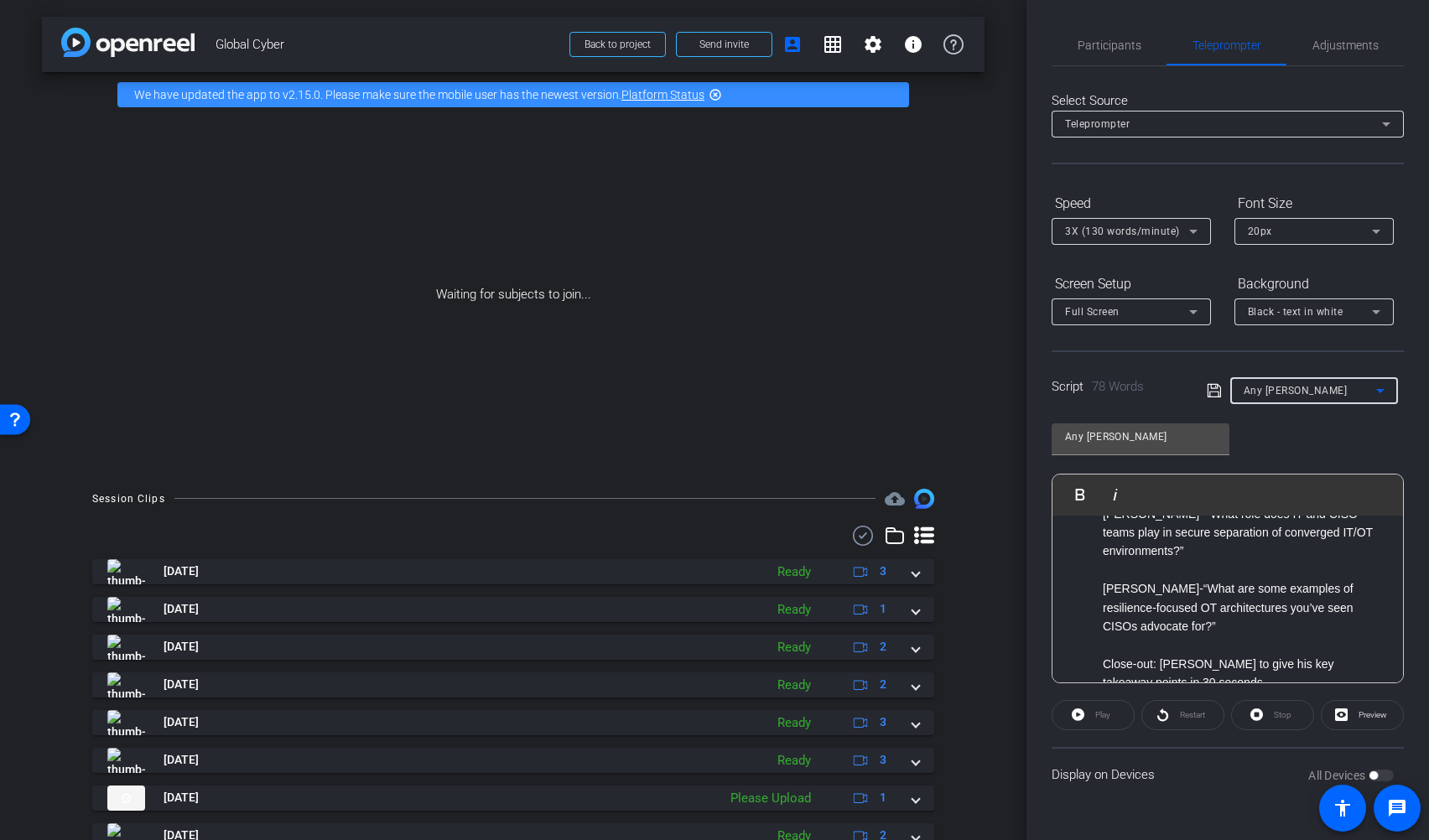
scroll to position [0, 0]
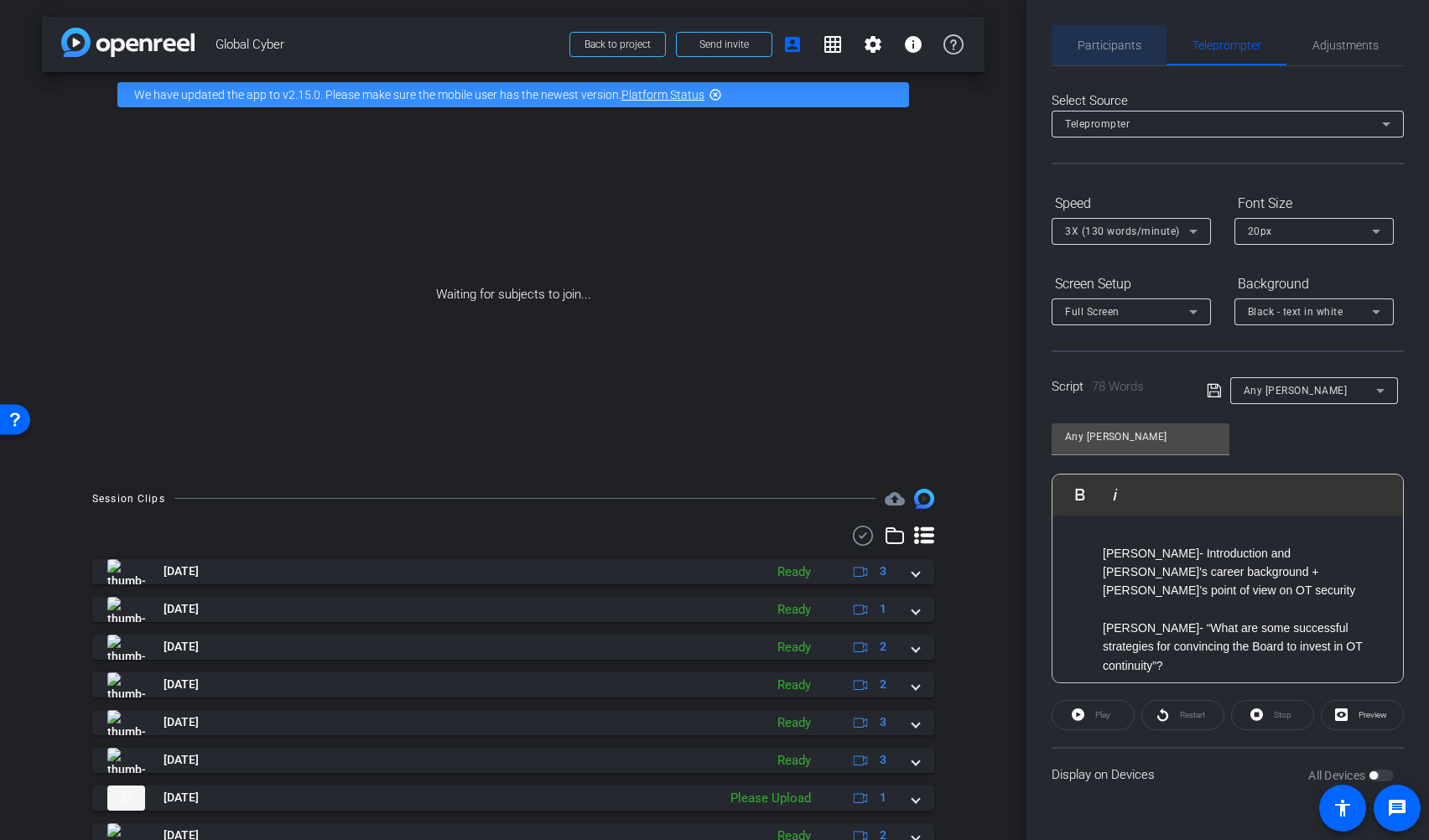
click at [1126, 47] on span "Participants" at bounding box center [1110, 46] width 63 height 12
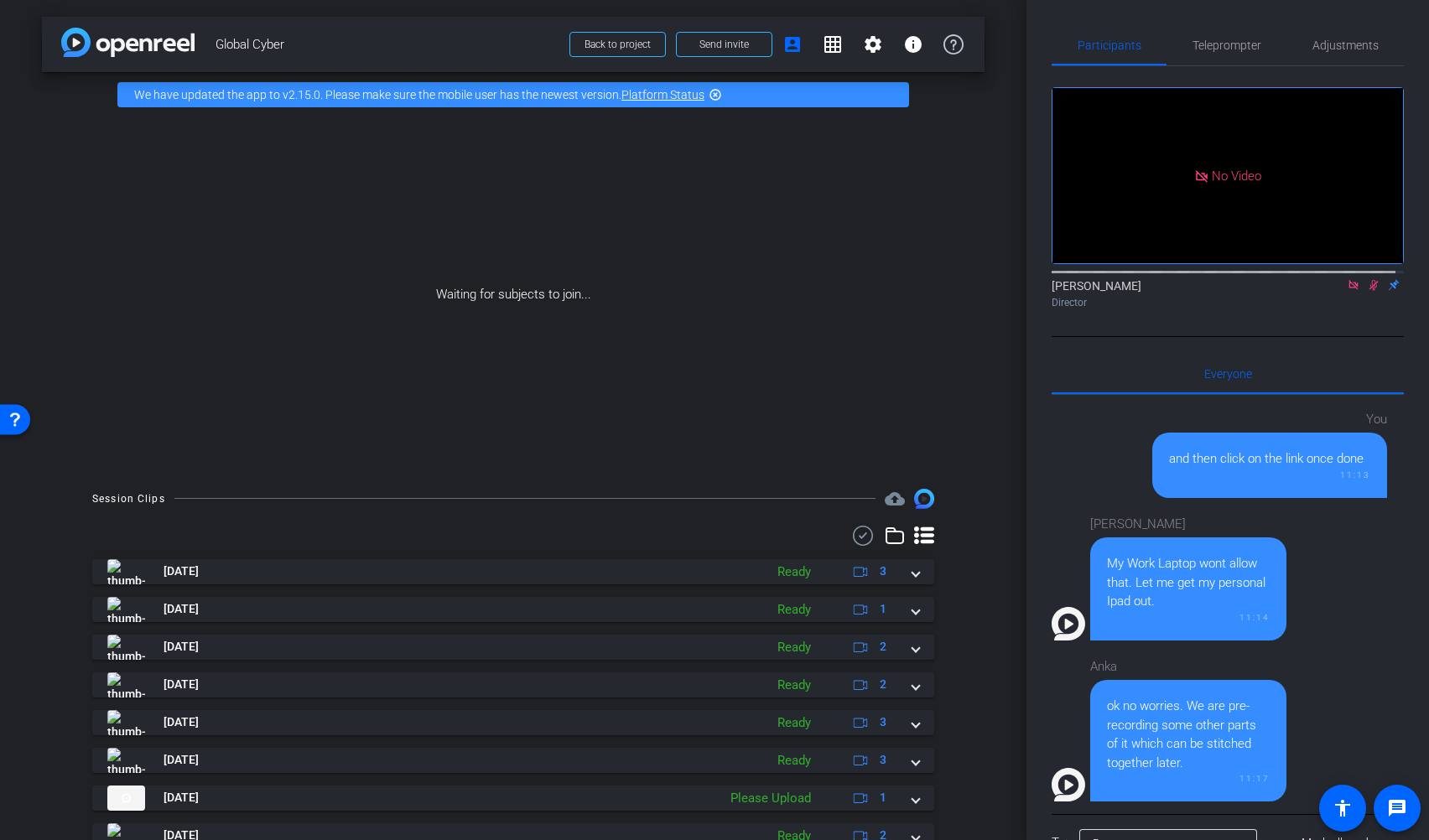
scroll to position [45, 0]
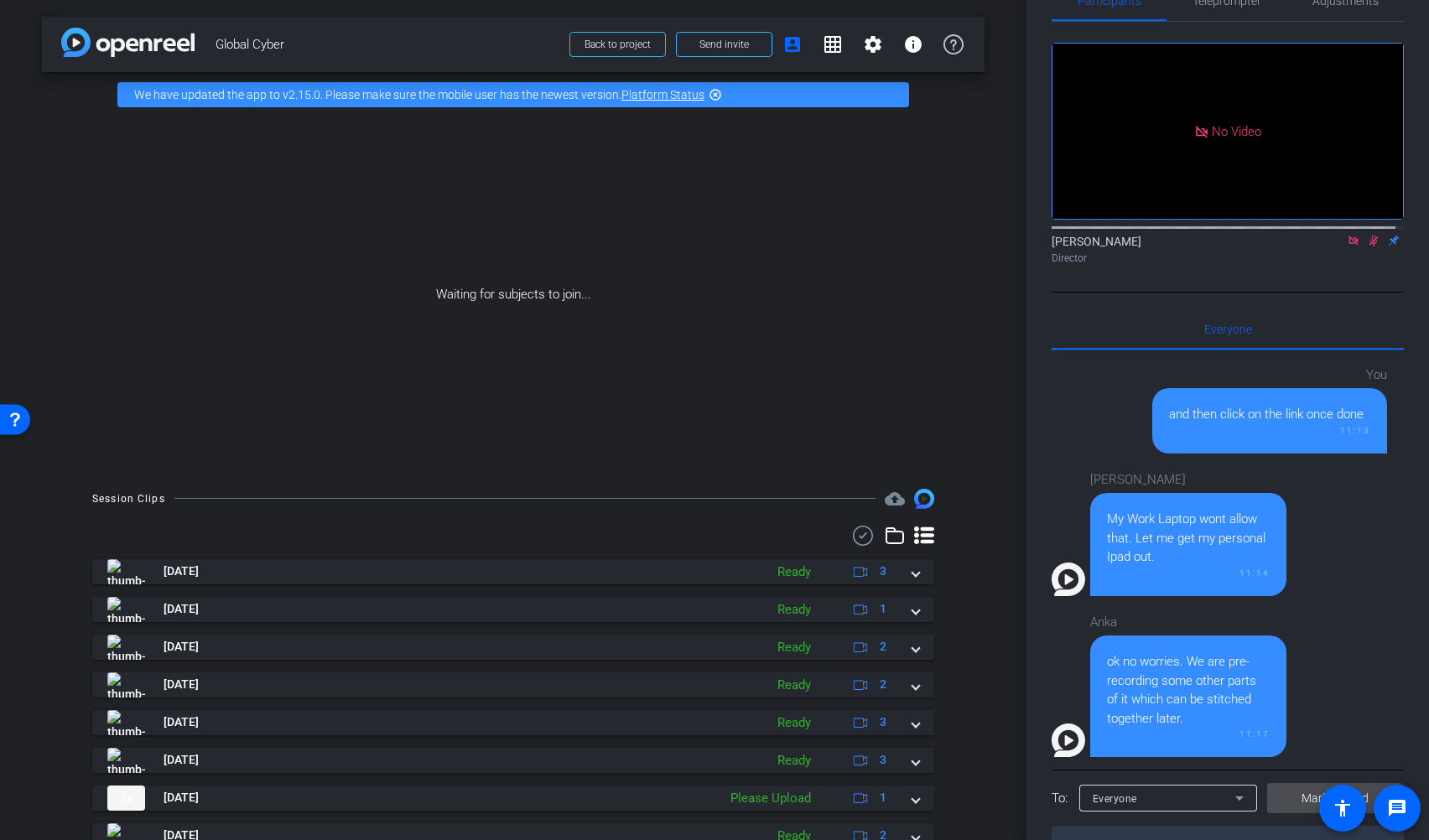
click at [1260, 699] on span "Mark all read" at bounding box center [1336, 799] width 67 height 18
click at [1239, 699] on icon at bounding box center [1240, 798] width 20 height 20
click at [1260, 645] on div at bounding box center [714, 420] width 1429 height 840
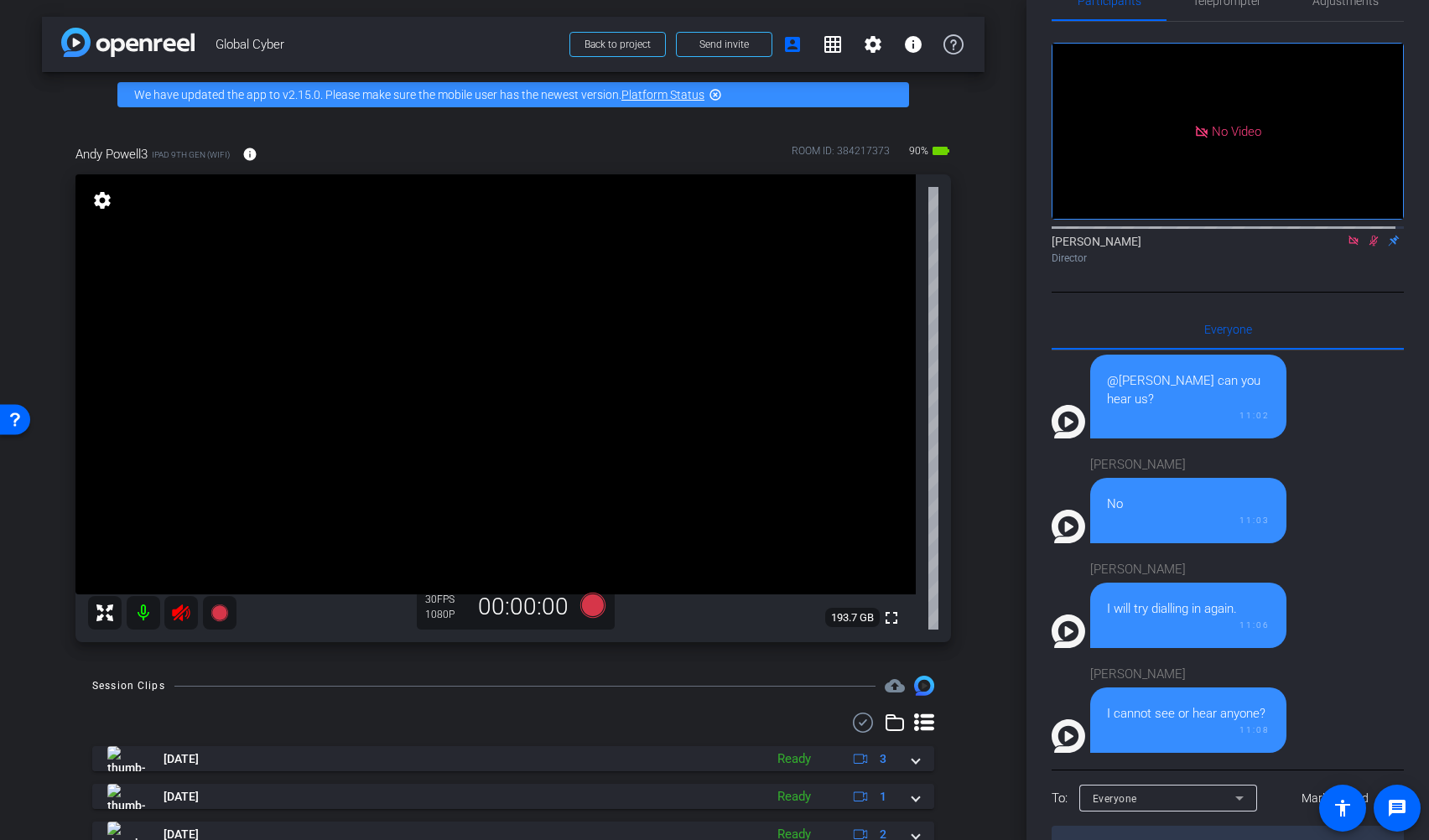
scroll to position [126, 0]
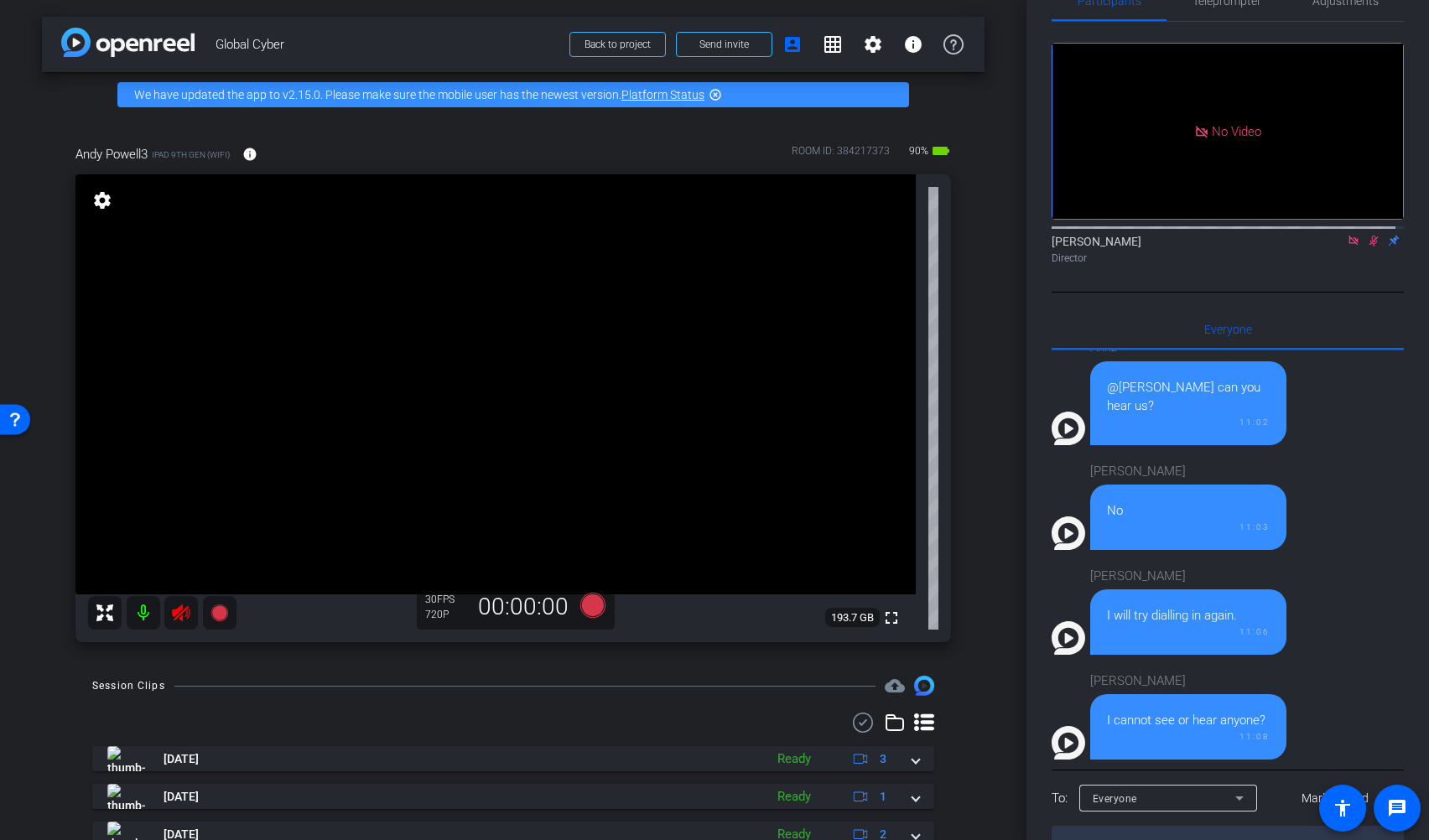
click at [1260, 233] on mat-icon at bounding box center [1373, 240] width 20 height 15
click at [180, 617] on icon at bounding box center [181, 613] width 20 height 20
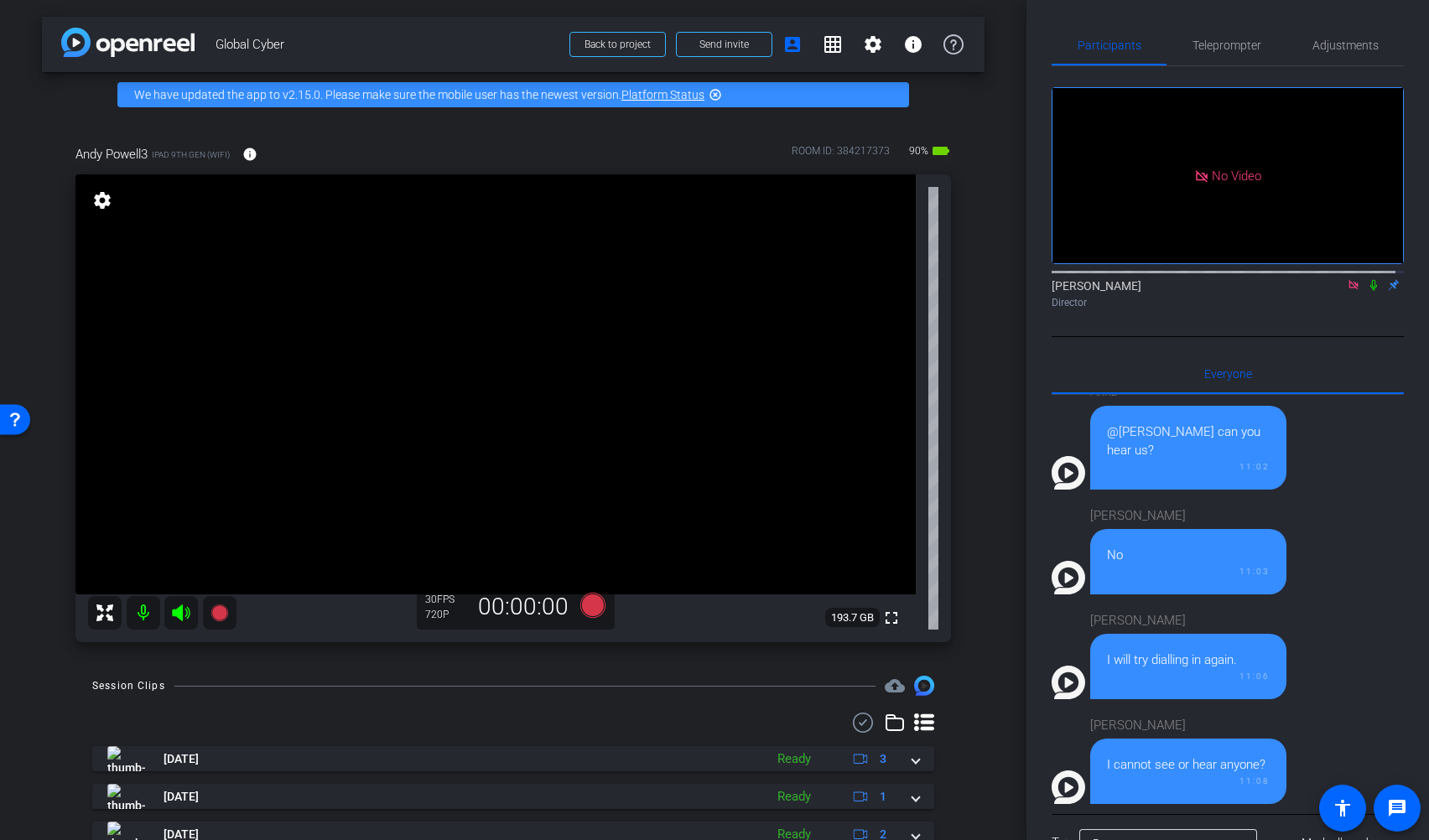
click at [110, 196] on mat-icon "settings" at bounding box center [102, 200] width 24 height 20
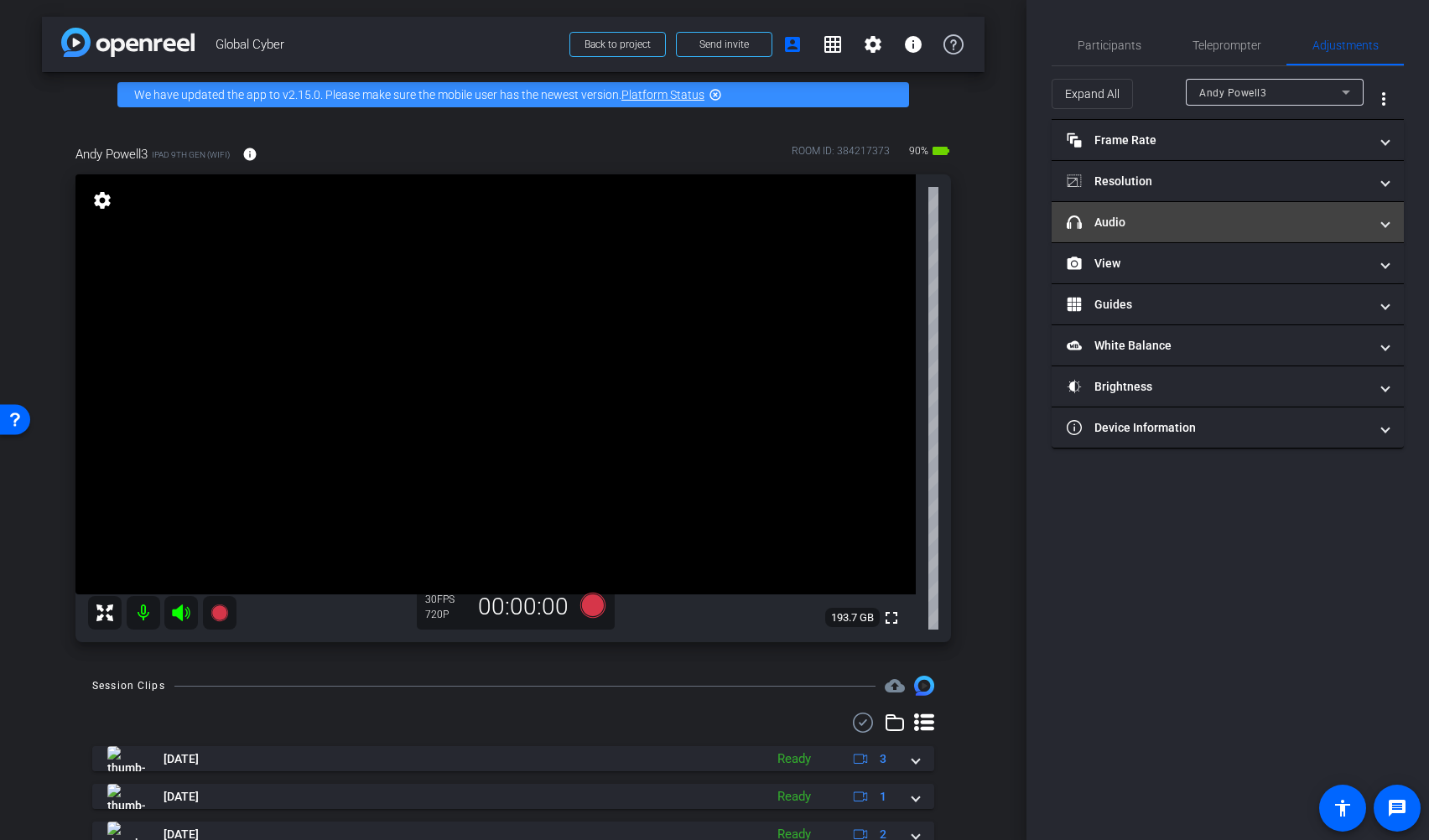
click at [1148, 222] on mat-panel-title "headphone icon Audio" at bounding box center [1218, 223] width 301 height 18
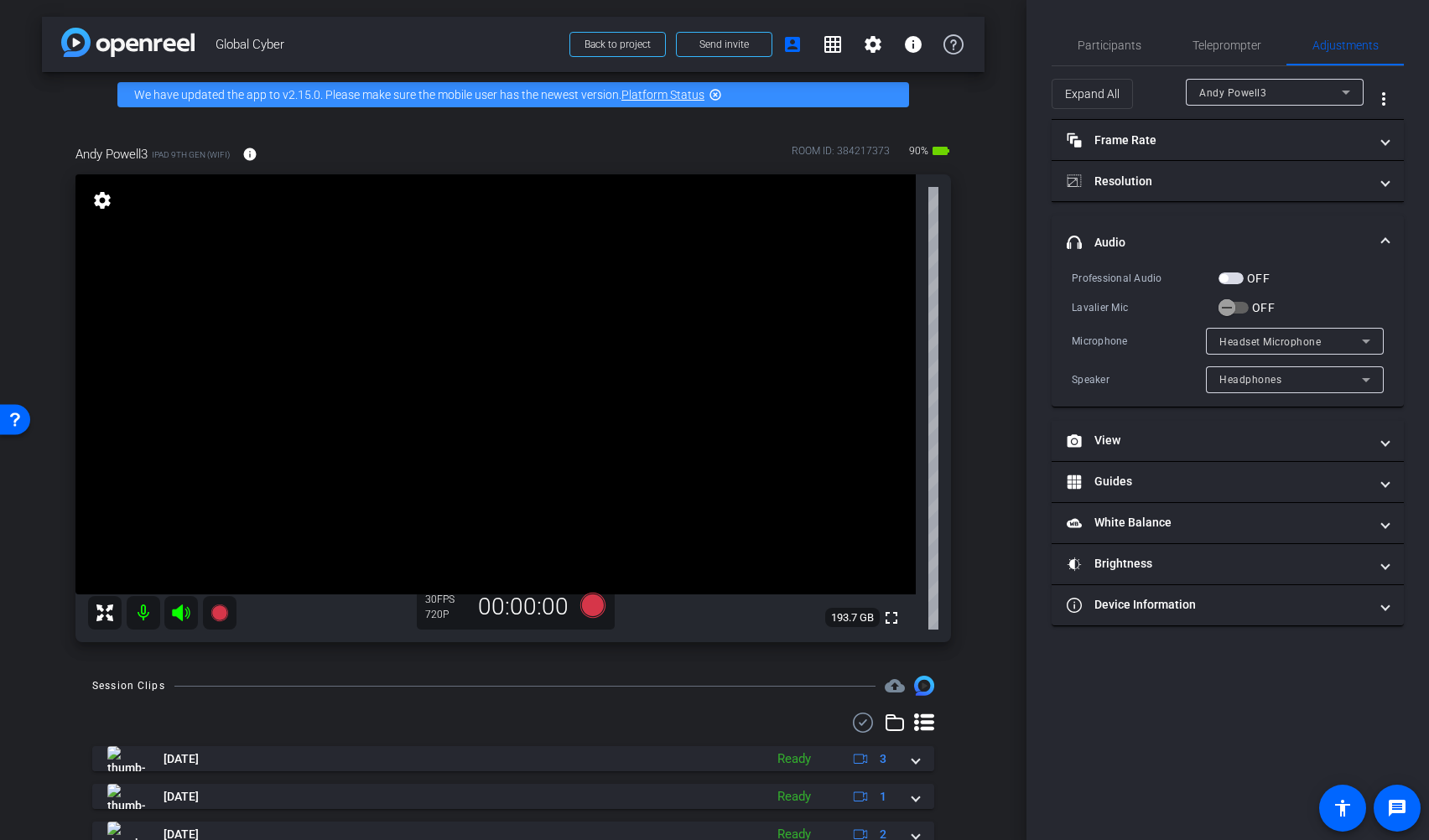
click at [1260, 338] on icon at bounding box center [1367, 341] width 20 height 20
click at [1260, 514] on div at bounding box center [714, 420] width 1429 height 840
click at [1260, 373] on div "Headphones" at bounding box center [1291, 379] width 143 height 21
click at [1260, 332] on div at bounding box center [714, 420] width 1429 height 840
click at [1260, 336] on span "Headset Microphone" at bounding box center [1270, 342] width 101 height 12
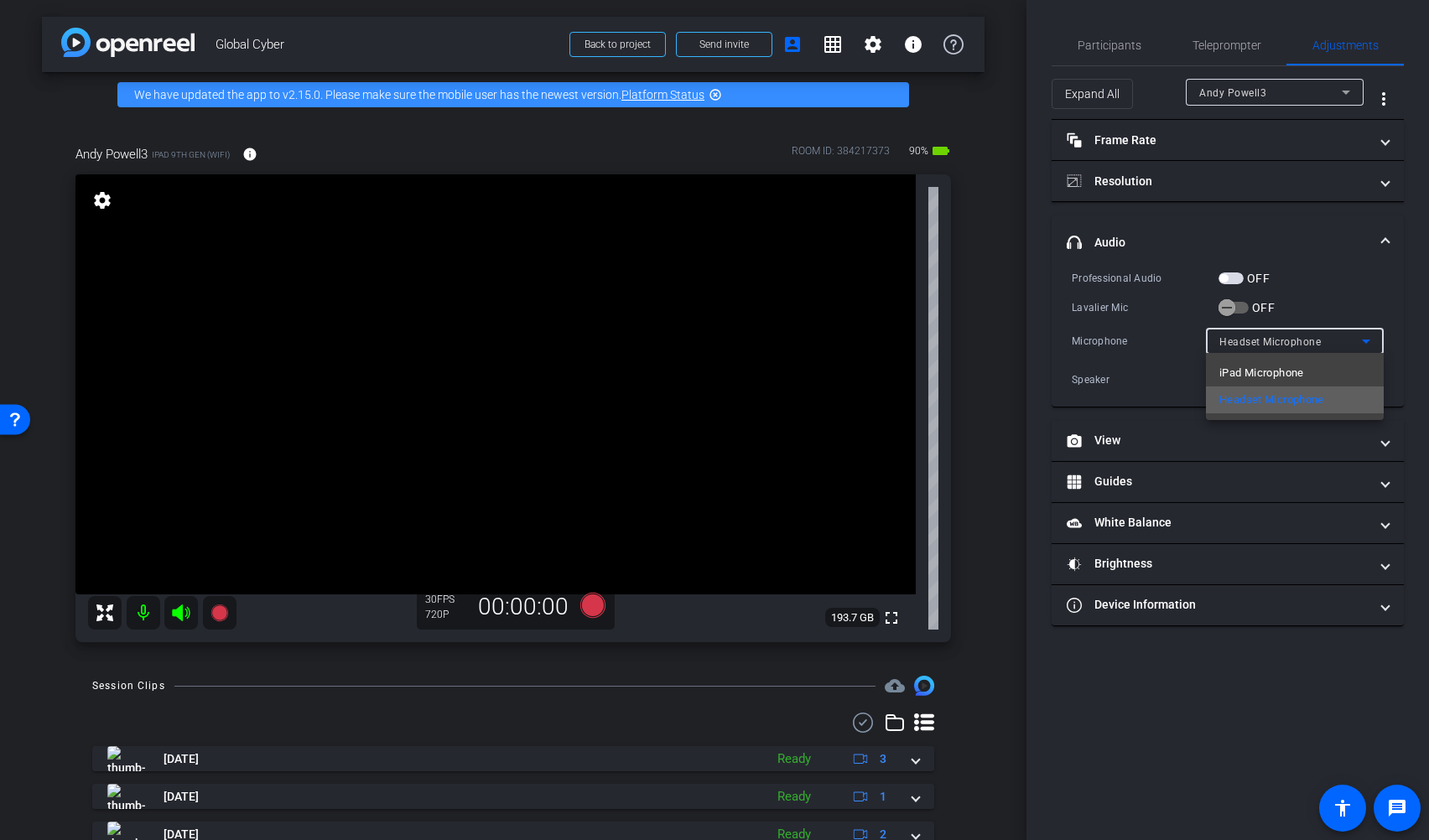
click at [1260, 396] on span "Headset Microphone" at bounding box center [1272, 400] width 105 height 20
click at [1229, 305] on icon "button" at bounding box center [1227, 307] width 15 height 15
click at [1239, 340] on span "Lavalier Microphone" at bounding box center [1269, 342] width 100 height 12
click at [1239, 305] on div at bounding box center [714, 420] width 1429 height 840
click at [1249, 342] on span "Lavalier Microphone" at bounding box center [1269, 342] width 100 height 12
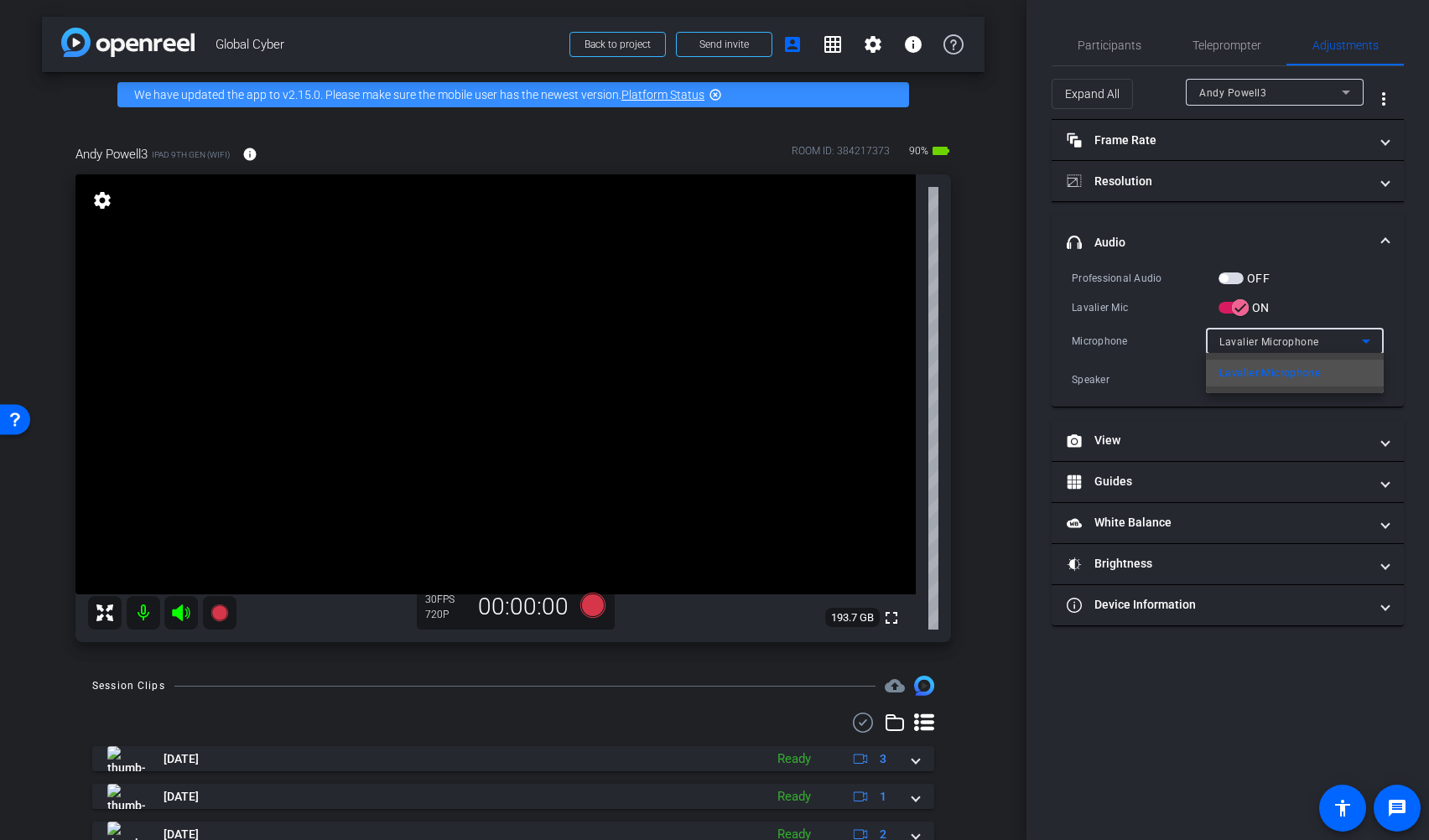
click at [1236, 443] on div at bounding box center [714, 420] width 1429 height 840
click at [98, 196] on mat-icon "settings" at bounding box center [102, 200] width 24 height 20
click at [101, 208] on mat-icon "settings" at bounding box center [102, 200] width 24 height 20
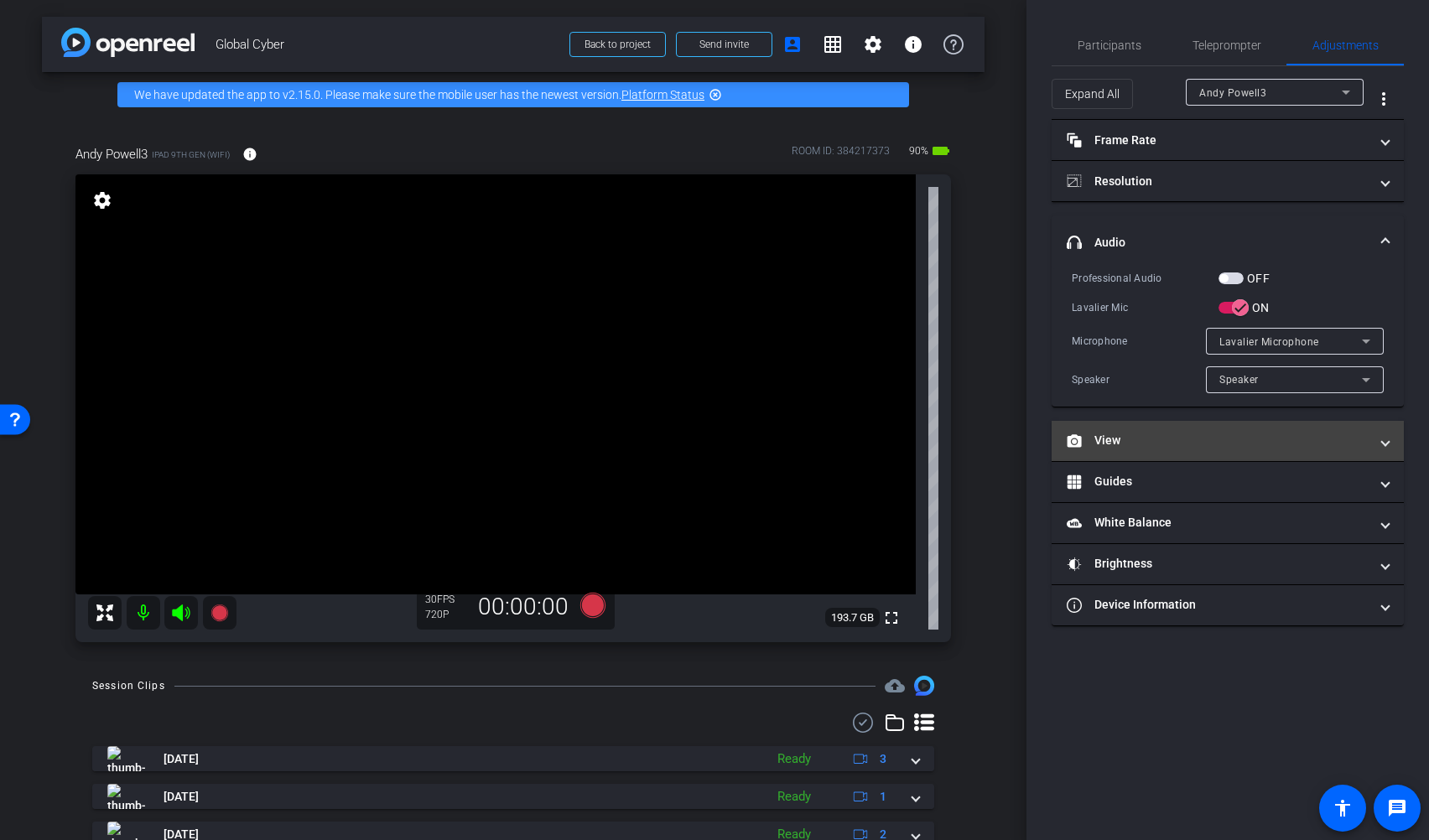
click at [1260, 447] on mat-panel-title "View" at bounding box center [1218, 441] width 301 height 18
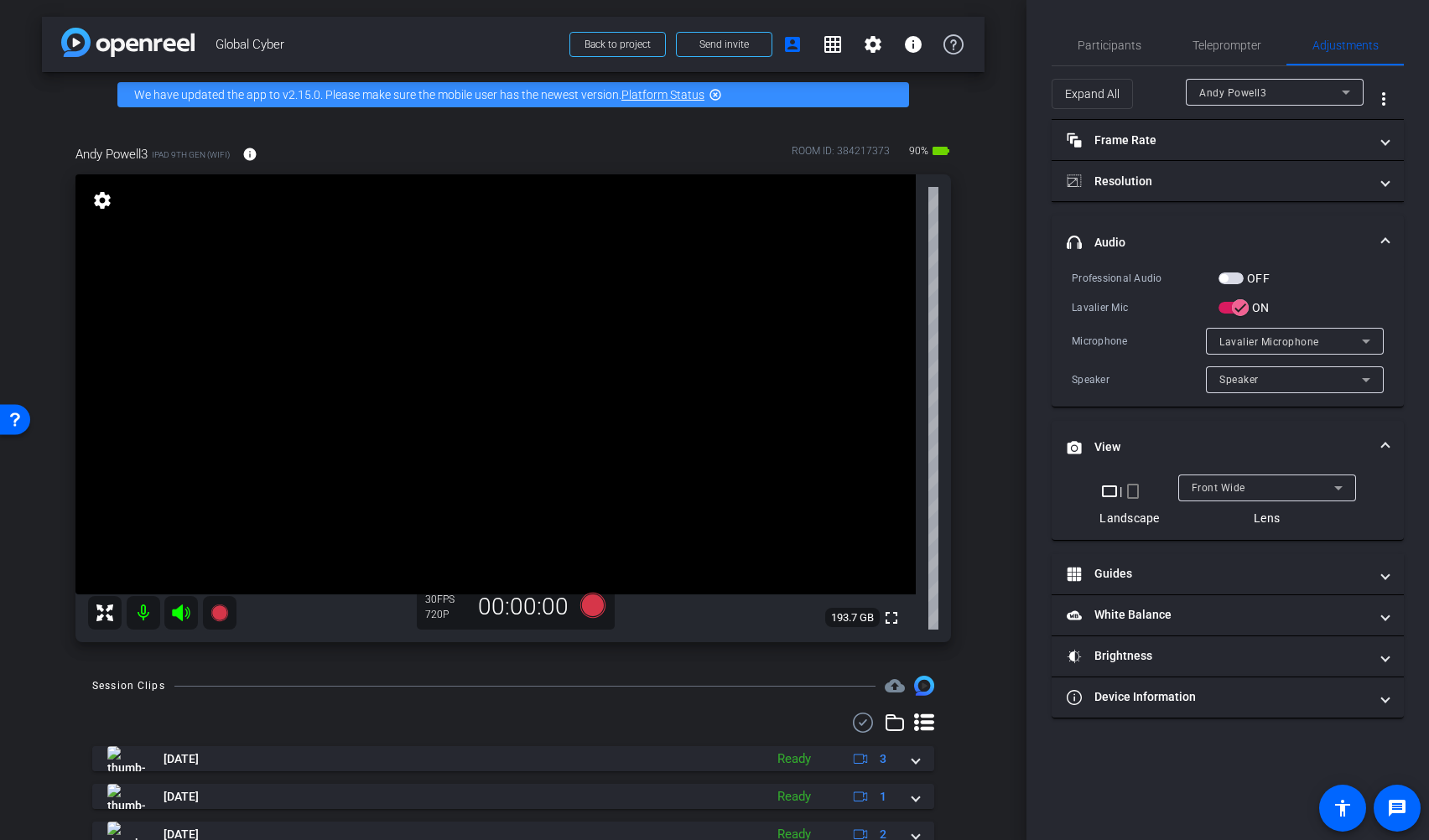
click at [1217, 340] on div "Lavalier Microphone" at bounding box center [1294, 341] width 178 height 27
click at [1228, 309] on div at bounding box center [714, 420] width 1429 height 840
click at [1235, 307] on icon "button" at bounding box center [1240, 307] width 15 height 15
click at [1230, 275] on span "button" at bounding box center [1231, 279] width 25 height 12
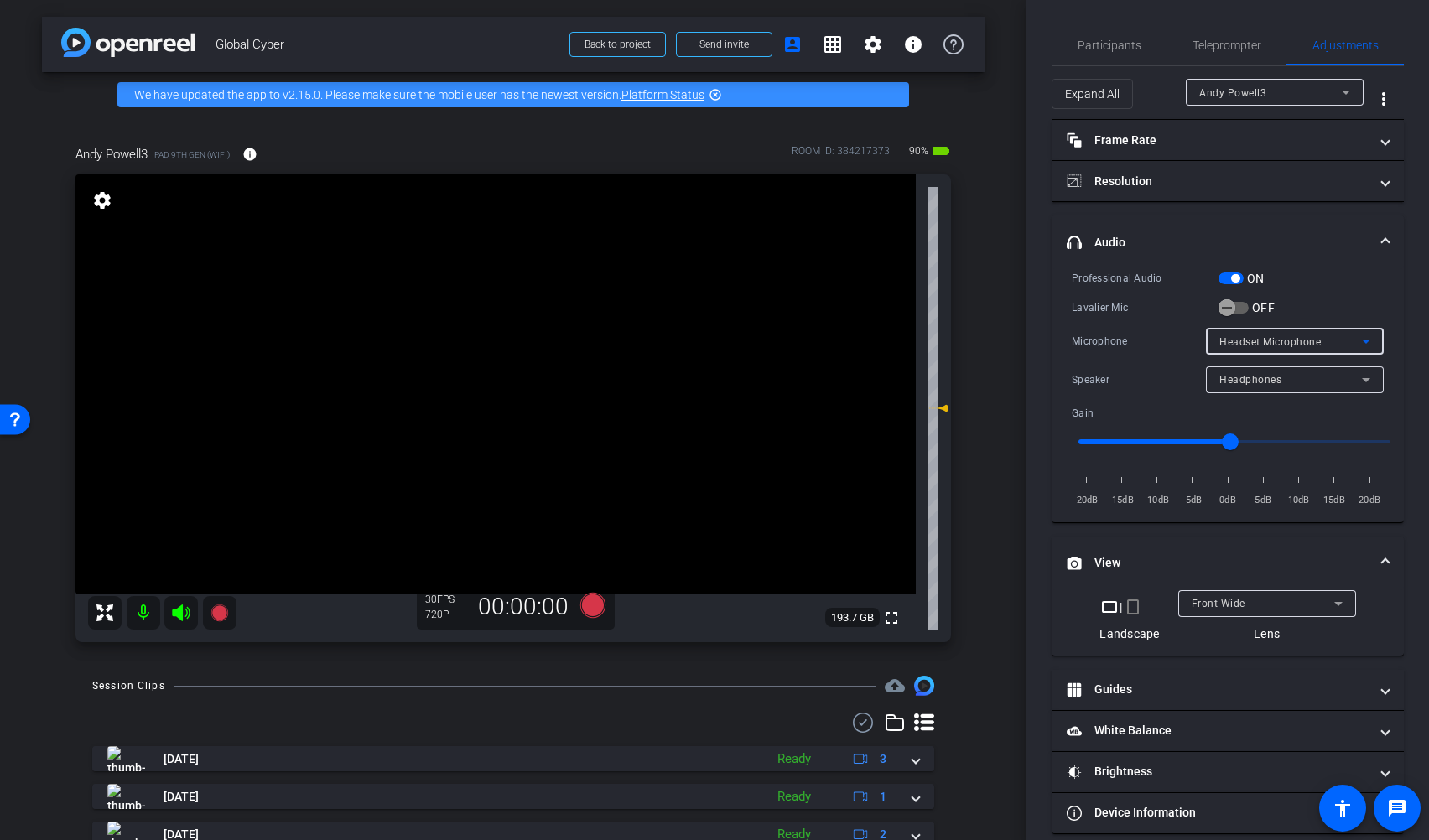
click at [1260, 336] on span "Headset Microphone" at bounding box center [1270, 342] width 101 height 12
click at [1233, 273] on div at bounding box center [714, 420] width 1429 height 840
click at [1233, 273] on span "button" at bounding box center [1231, 279] width 25 height 12
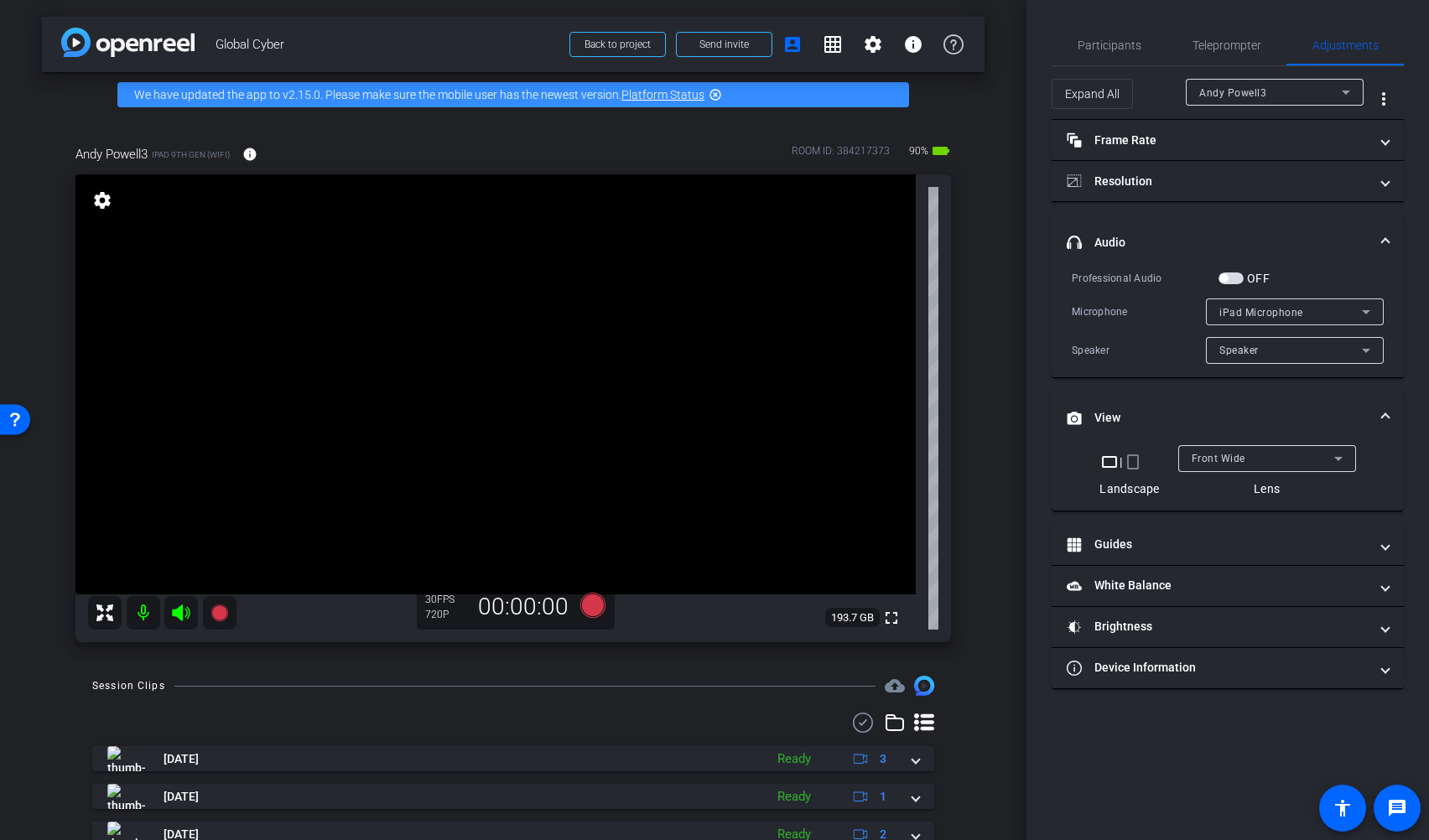
click at [1260, 311] on span "iPad Microphone" at bounding box center [1261, 313] width 84 height 12
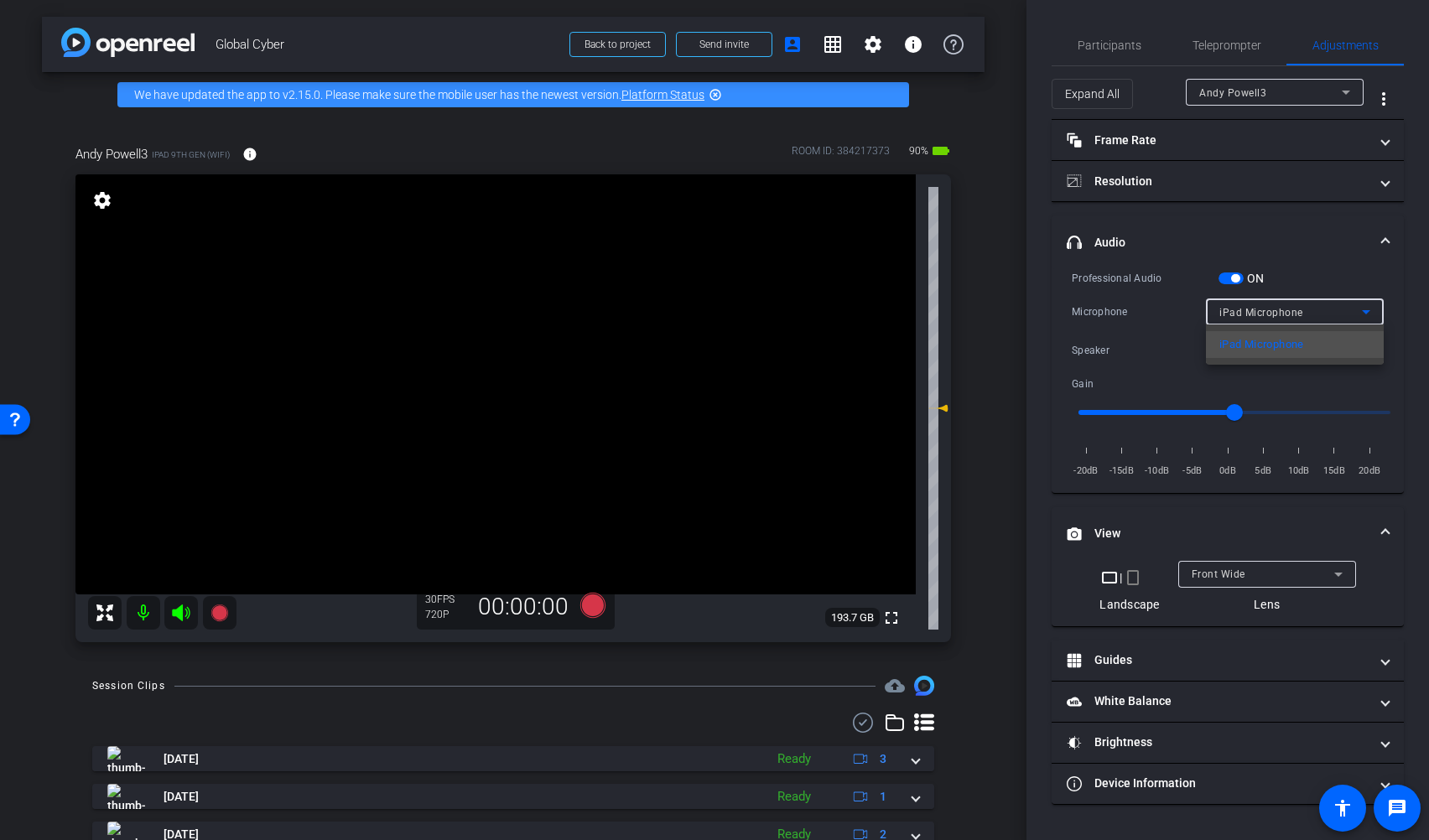
click at [1260, 312] on div at bounding box center [714, 420] width 1429 height 840
click at [1260, 351] on div "Speaker" at bounding box center [1291, 350] width 143 height 21
click at [1260, 300] on div at bounding box center [714, 420] width 1429 height 840
click at [1260, 307] on span "iPad Microphone" at bounding box center [1261, 313] width 84 height 12
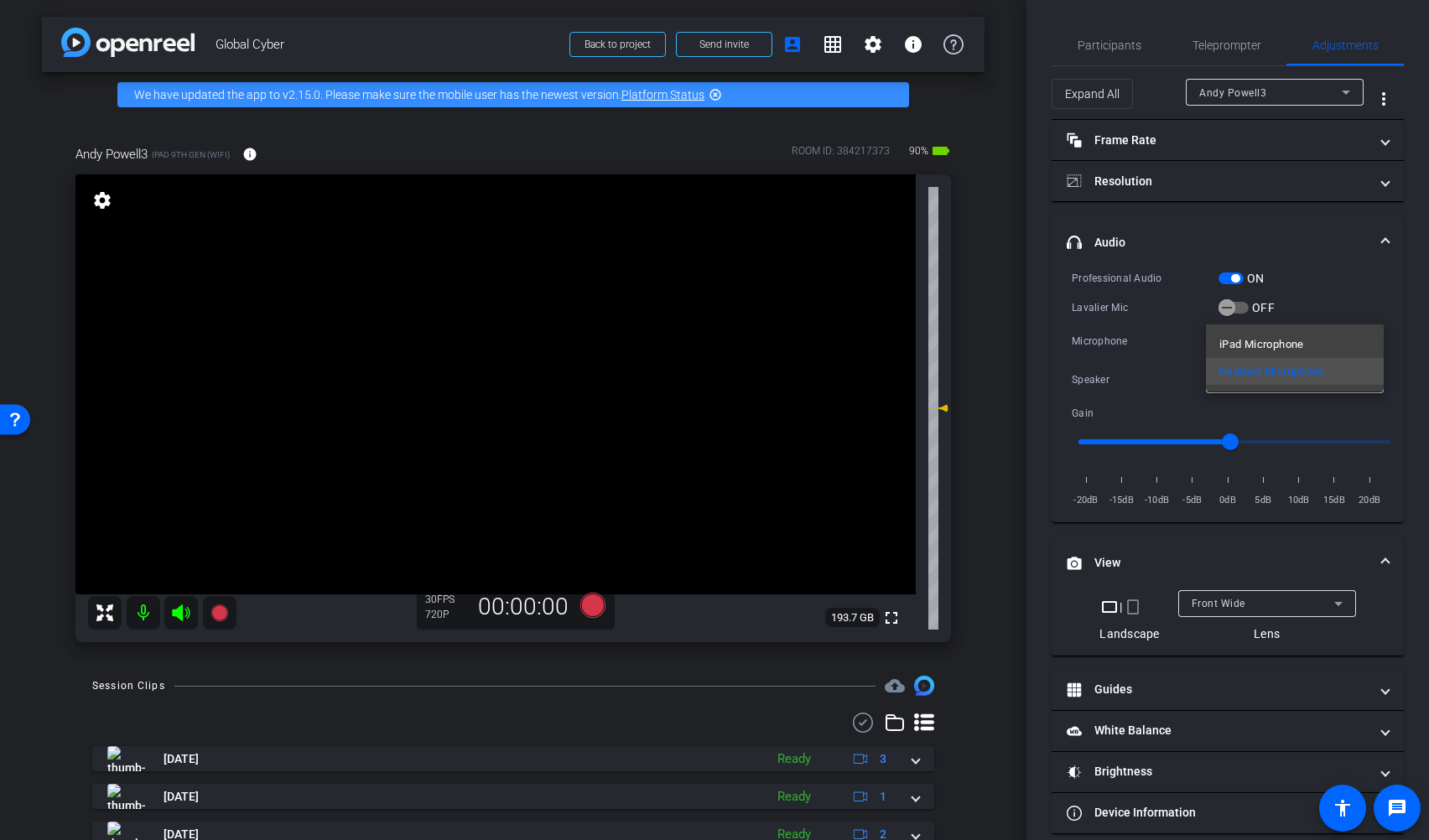
click at [1260, 294] on div at bounding box center [714, 420] width 1429 height 840
click at [1232, 278] on span "button" at bounding box center [1236, 279] width 8 height 8
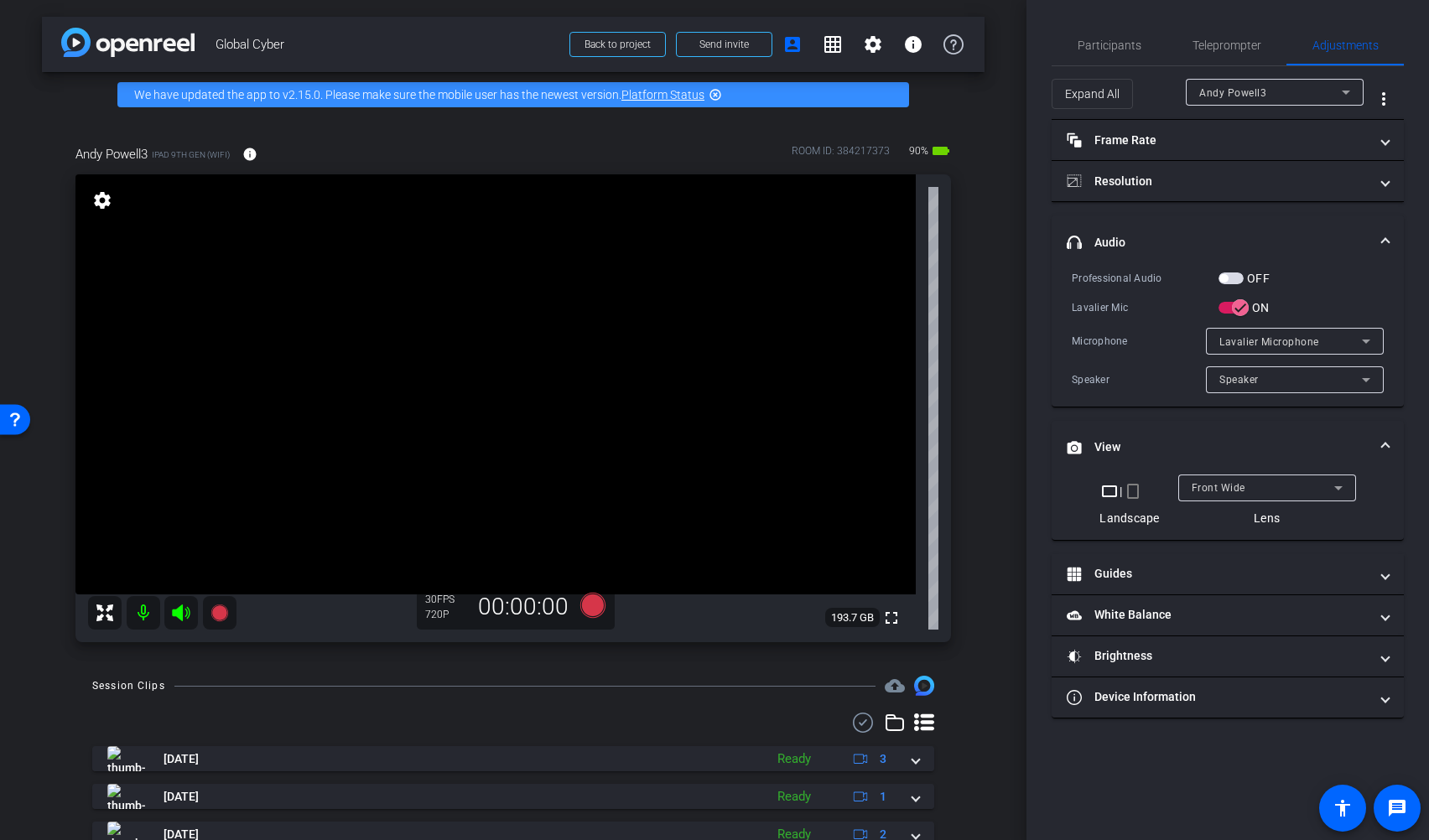
click at [96, 199] on mat-icon "settings" at bounding box center [102, 200] width 24 height 20
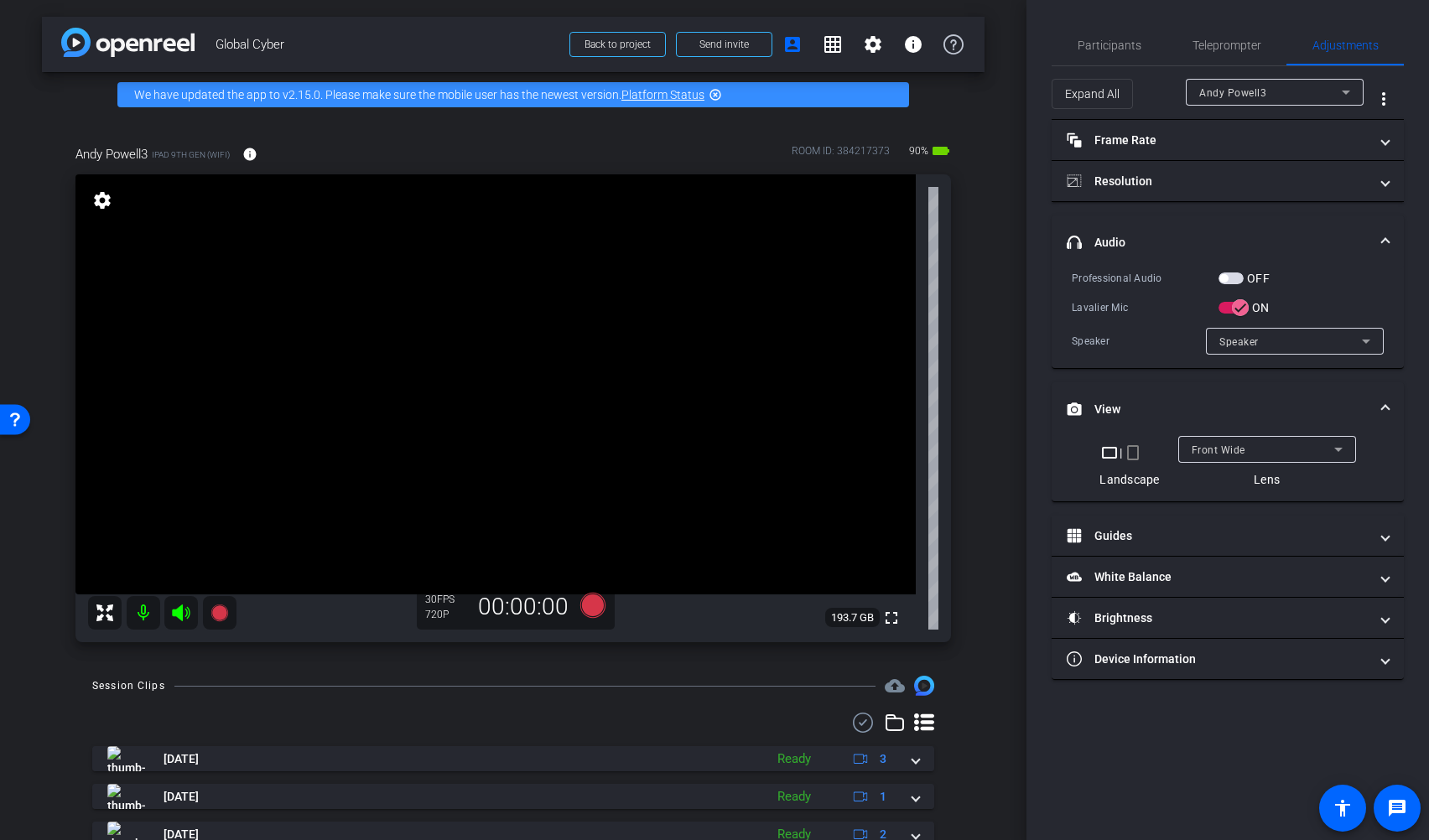
click at [100, 200] on mat-icon "settings" at bounding box center [102, 200] width 24 height 20
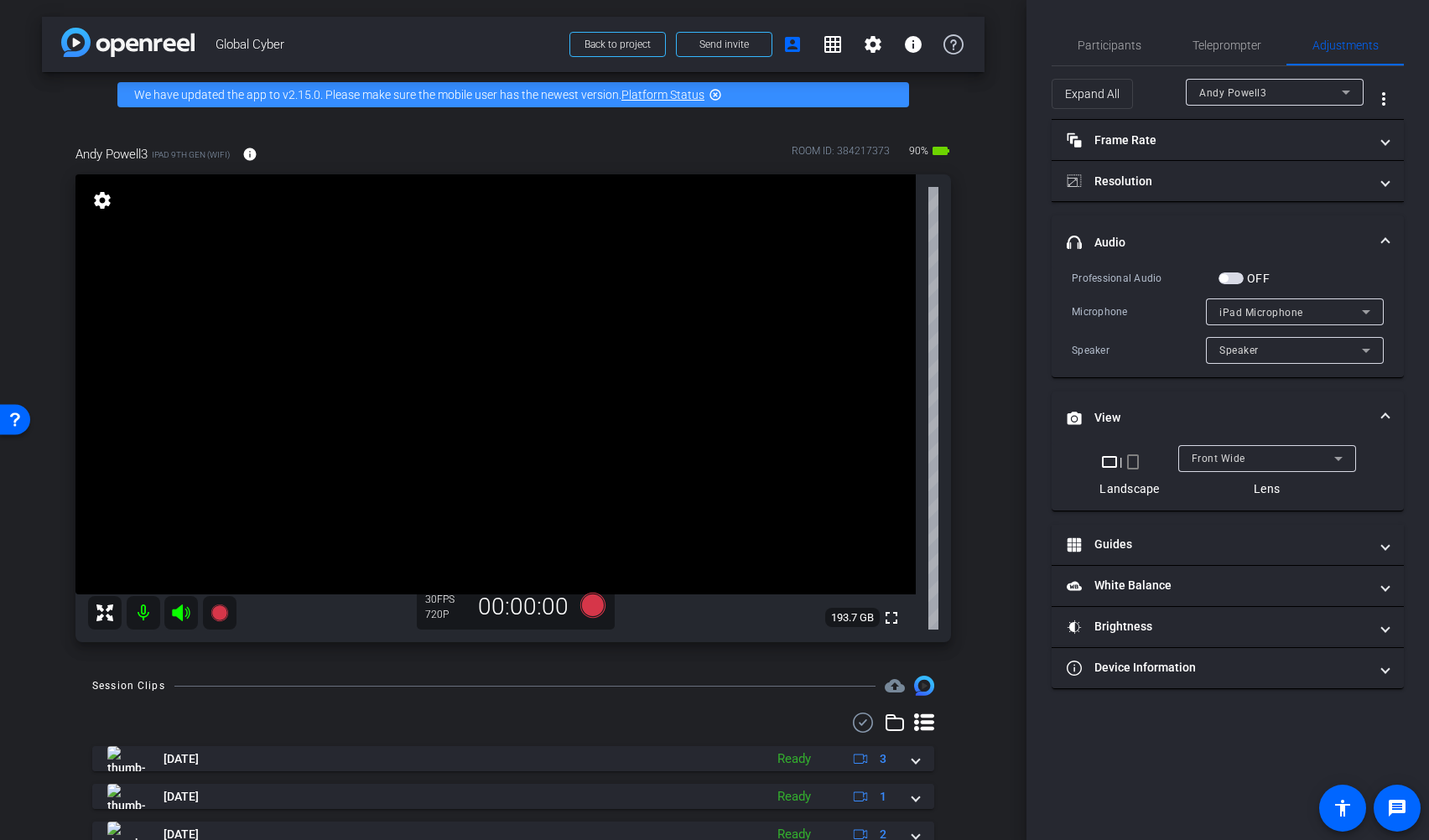
click at [100, 200] on mat-icon "settings" at bounding box center [102, 200] width 24 height 20
click at [144, 614] on mat-icon at bounding box center [144, 613] width 34 height 34
click at [1260, 311] on div "iPad Microphone" at bounding box center [1291, 311] width 143 height 21
click at [1260, 253] on div at bounding box center [714, 420] width 1429 height 840
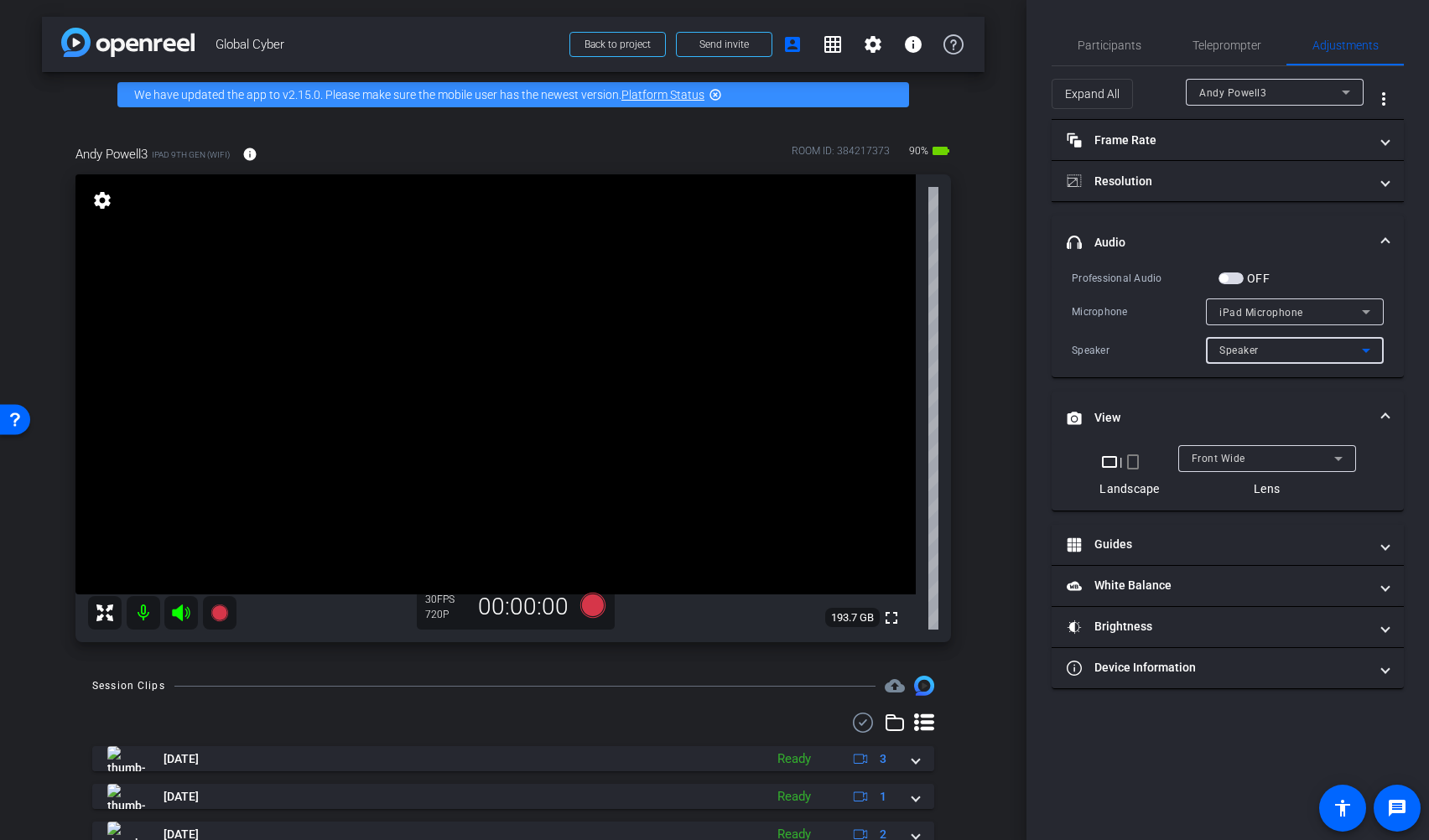
click at [1260, 347] on div "Speaker" at bounding box center [1291, 350] width 143 height 21
click at [1260, 255] on div at bounding box center [714, 420] width 1429 height 840
click at [1234, 278] on span "button" at bounding box center [1231, 279] width 25 height 12
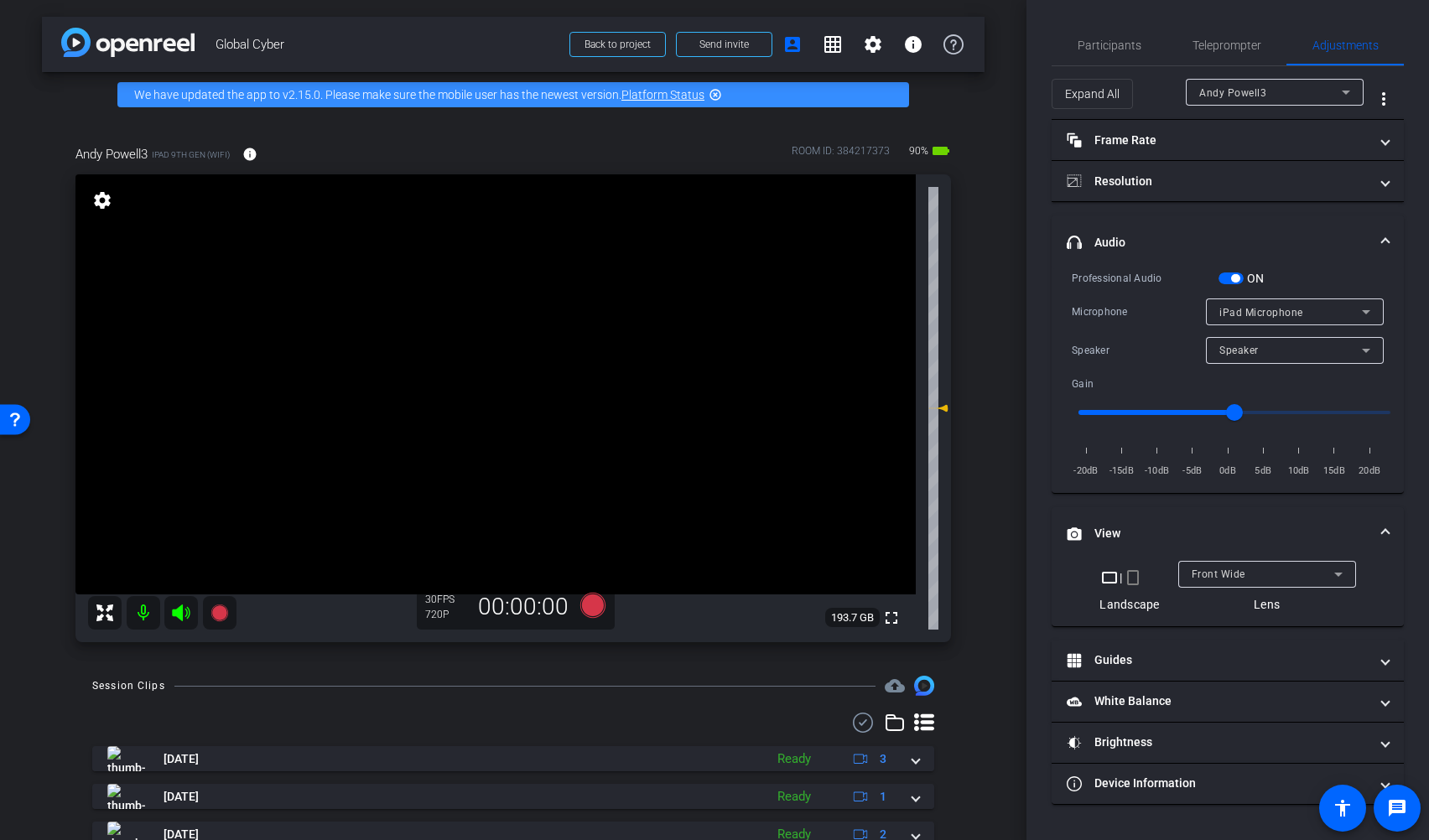
click at [1234, 278] on span "button" at bounding box center [1236, 279] width 8 height 8
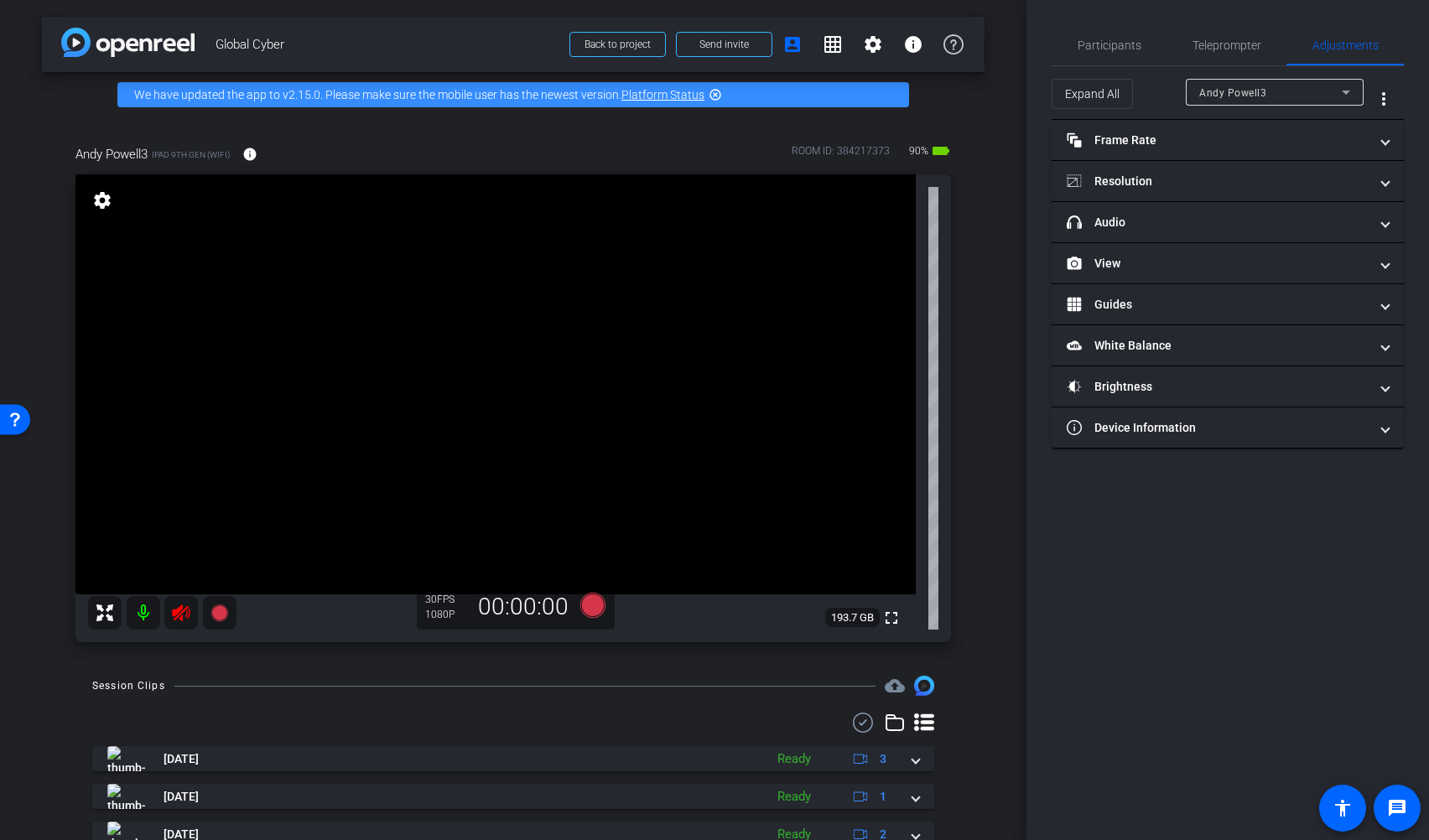
click at [169, 623] on mat-icon at bounding box center [181, 613] width 34 height 34
click at [1112, 220] on mat-panel-title "headphone icon Audio" at bounding box center [1218, 223] width 301 height 18
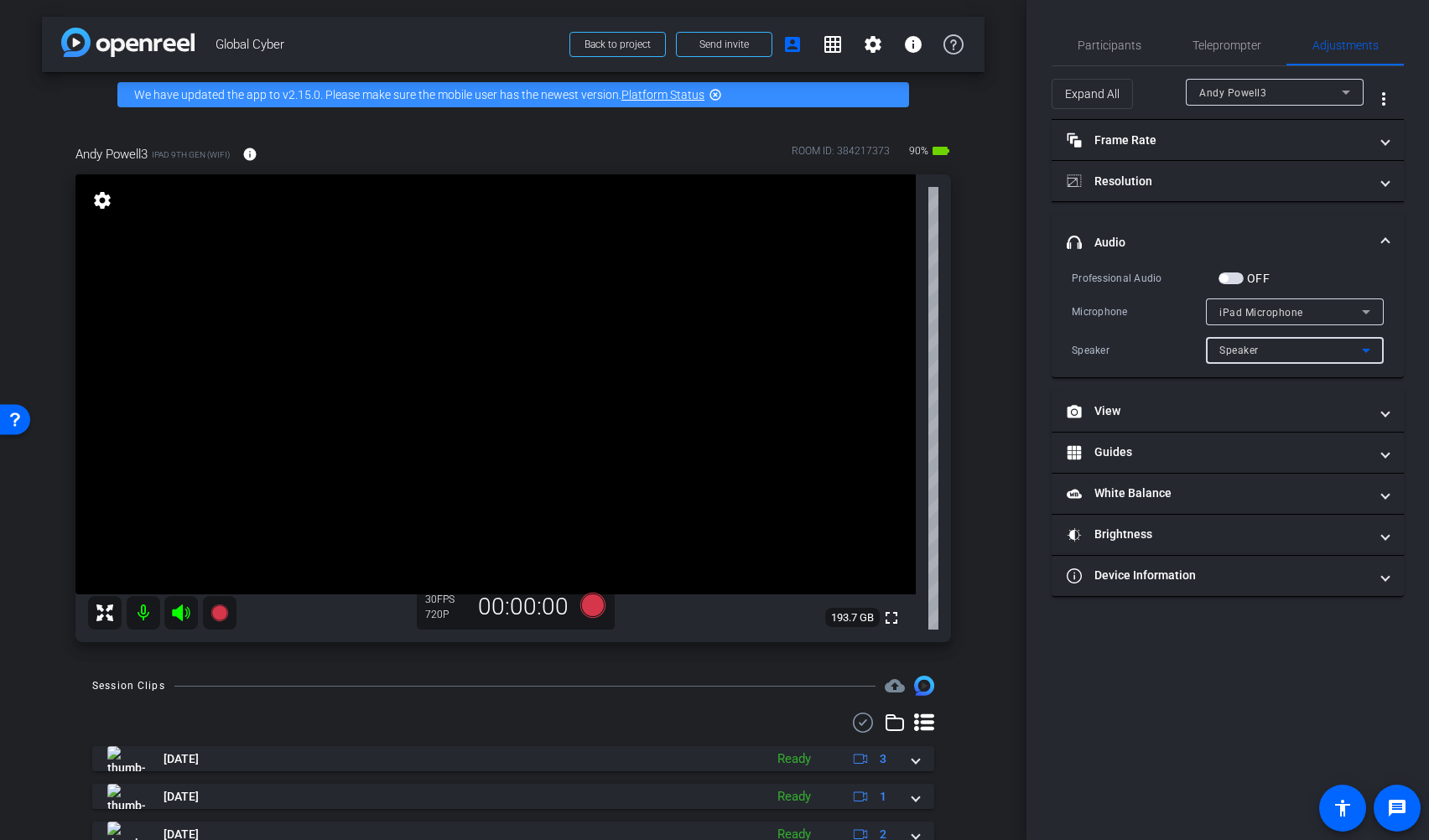
click at [1251, 353] on span "Speaker" at bounding box center [1240, 351] width 40 height 12
click at [1260, 311] on div at bounding box center [714, 420] width 1429 height 840
click at [1260, 309] on div "iPad Microphone" at bounding box center [1291, 311] width 143 height 21
click at [1250, 433] on div at bounding box center [714, 420] width 1429 height 840
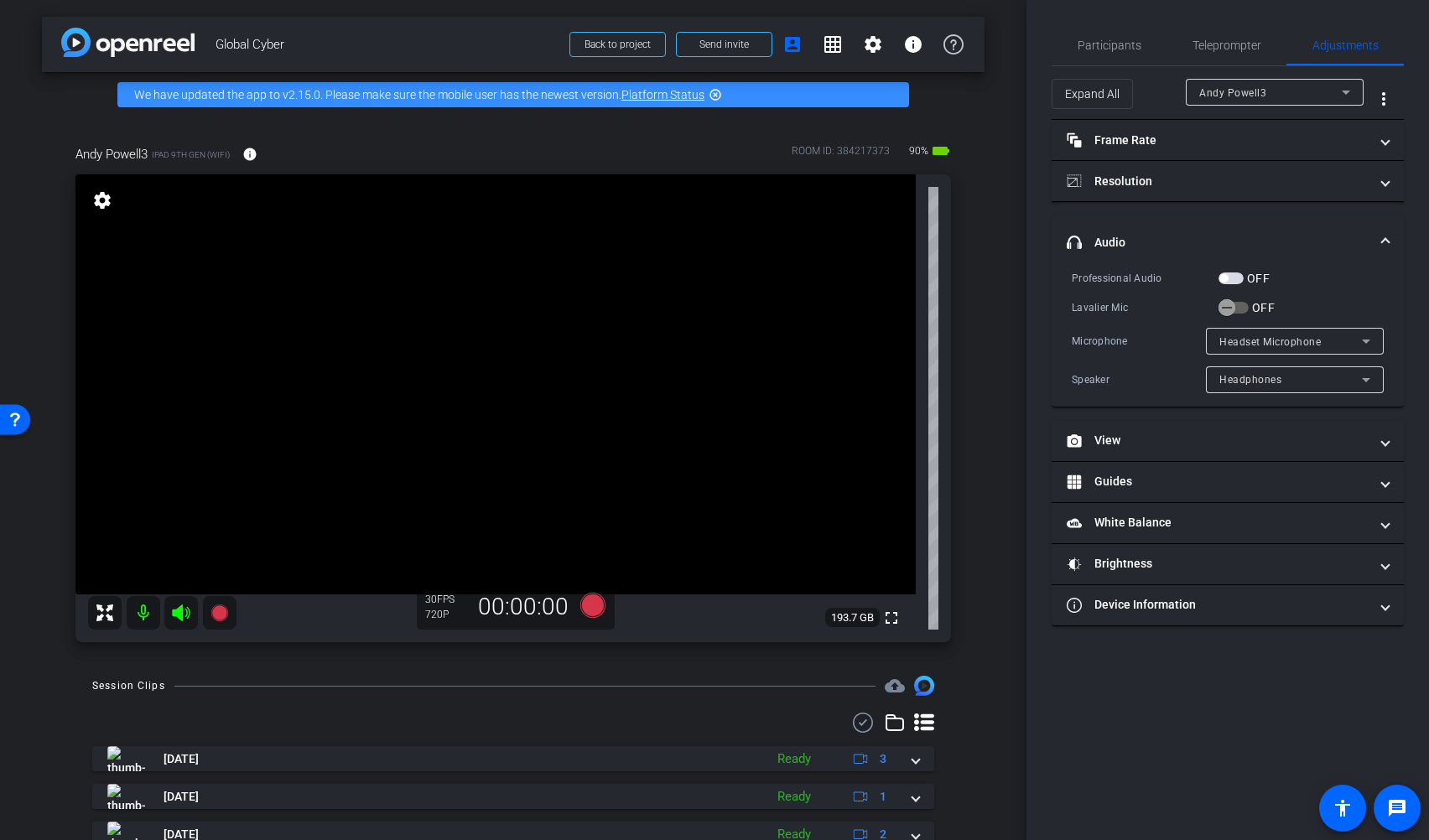
click at [1016, 370] on div "arrow_back Global Cyber Back to project Send invite account_box grid_on setting…" at bounding box center [513, 420] width 1026 height 840
click at [1118, 45] on span "Participants" at bounding box center [1110, 46] width 63 height 12
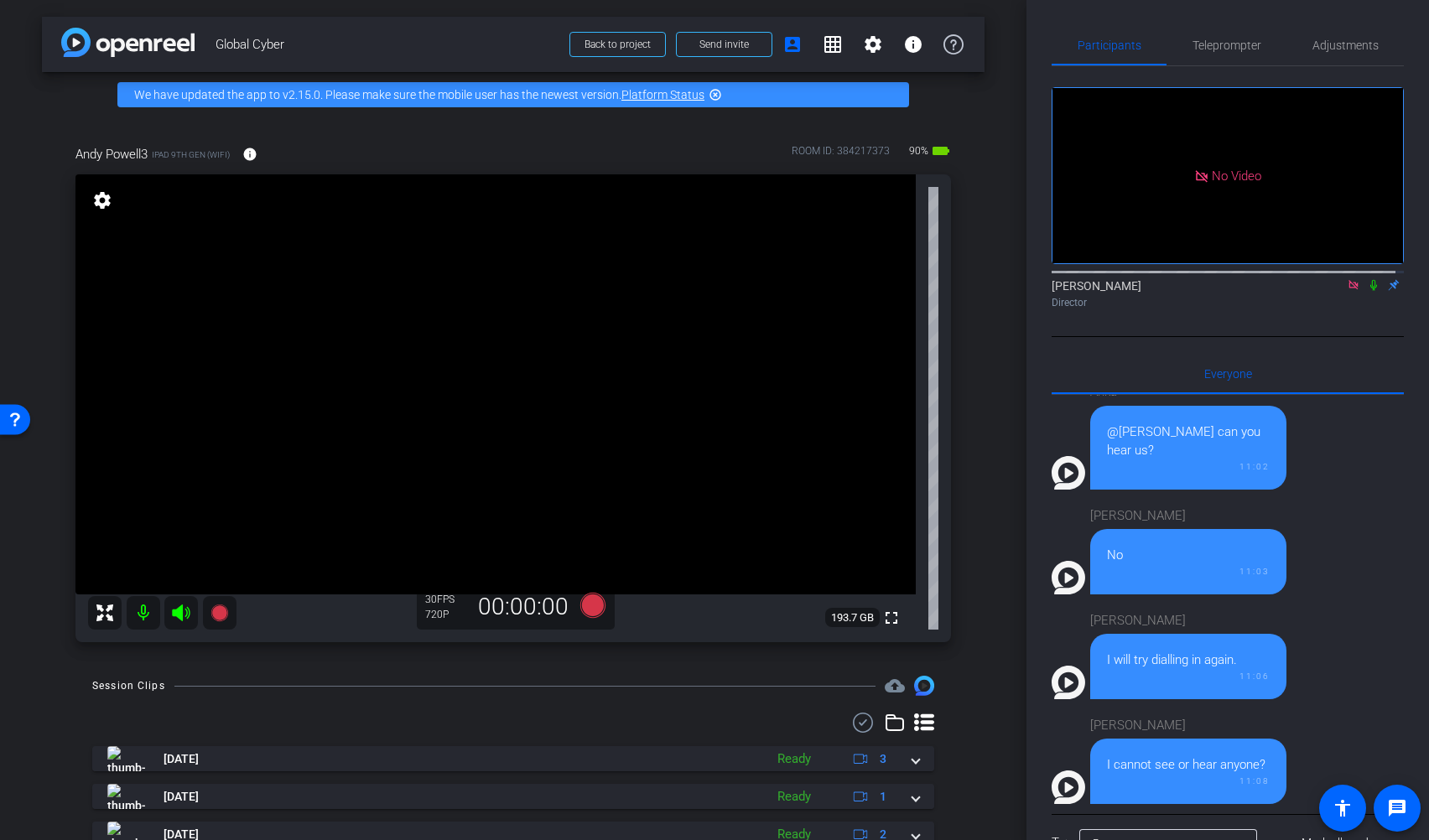
click at [1260, 280] on icon at bounding box center [1354, 286] width 14 height 12
click at [95, 203] on mat-icon "settings" at bounding box center [102, 200] width 24 height 20
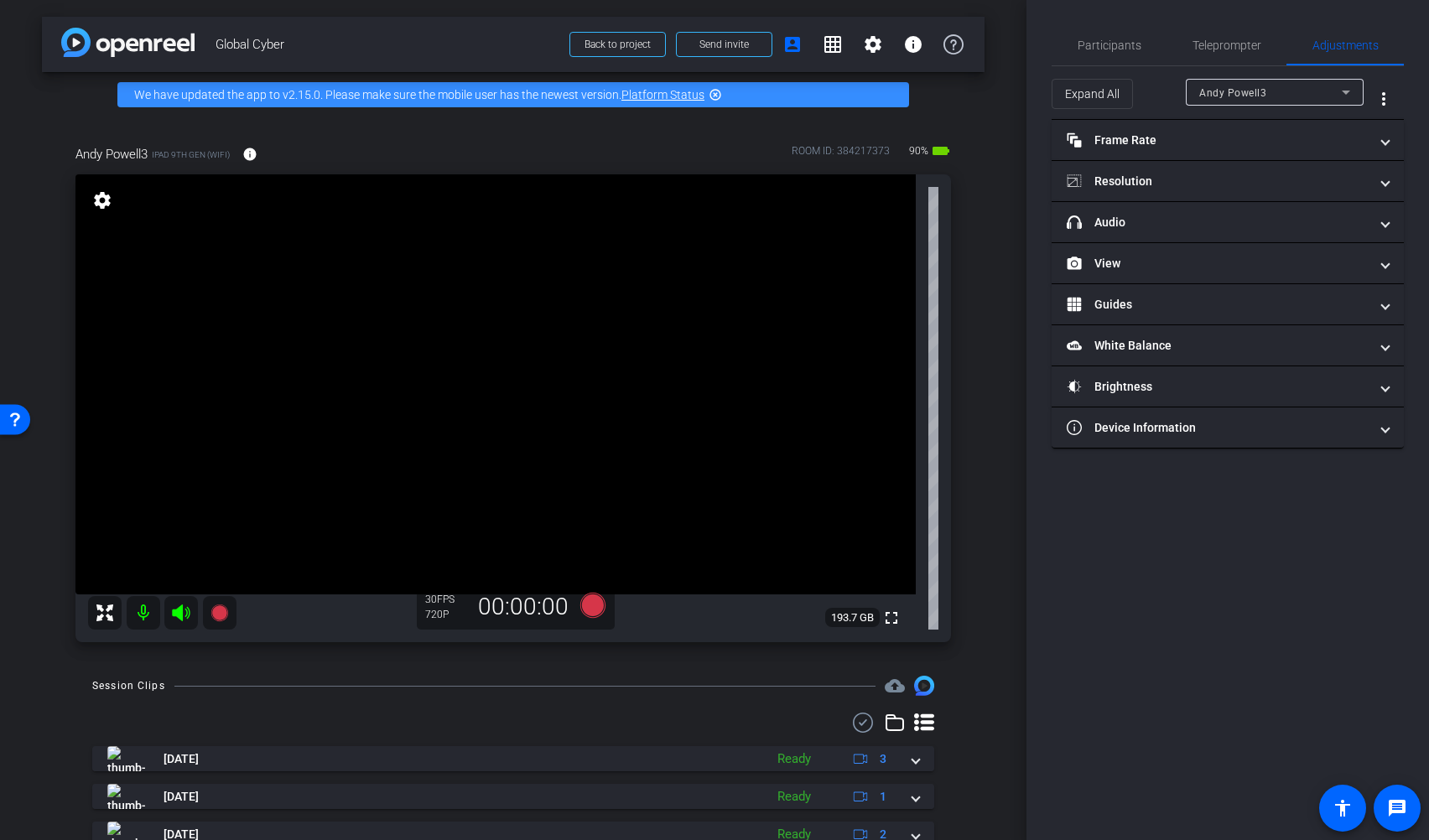
click at [111, 208] on mat-icon "settings" at bounding box center [102, 200] width 24 height 20
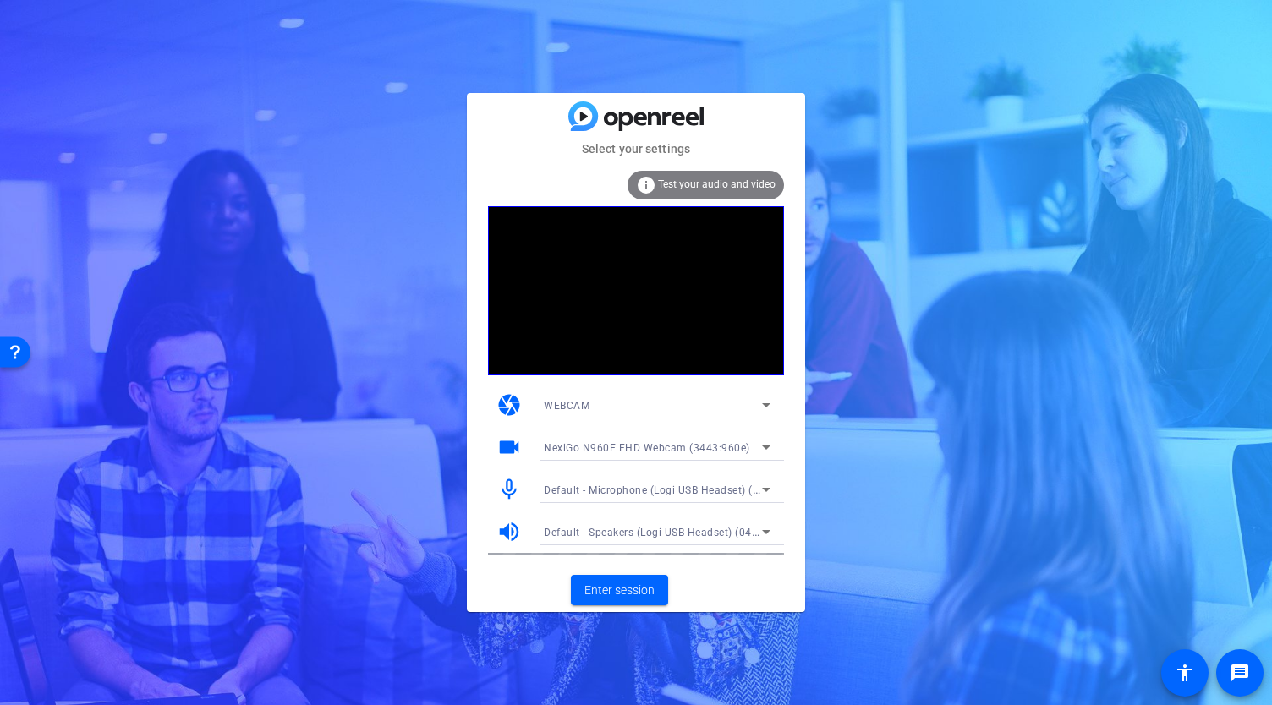
click at [671, 530] on span "Default - Speakers (Logi USB Headset) (046d:0a65)" at bounding box center [670, 532] width 253 height 14
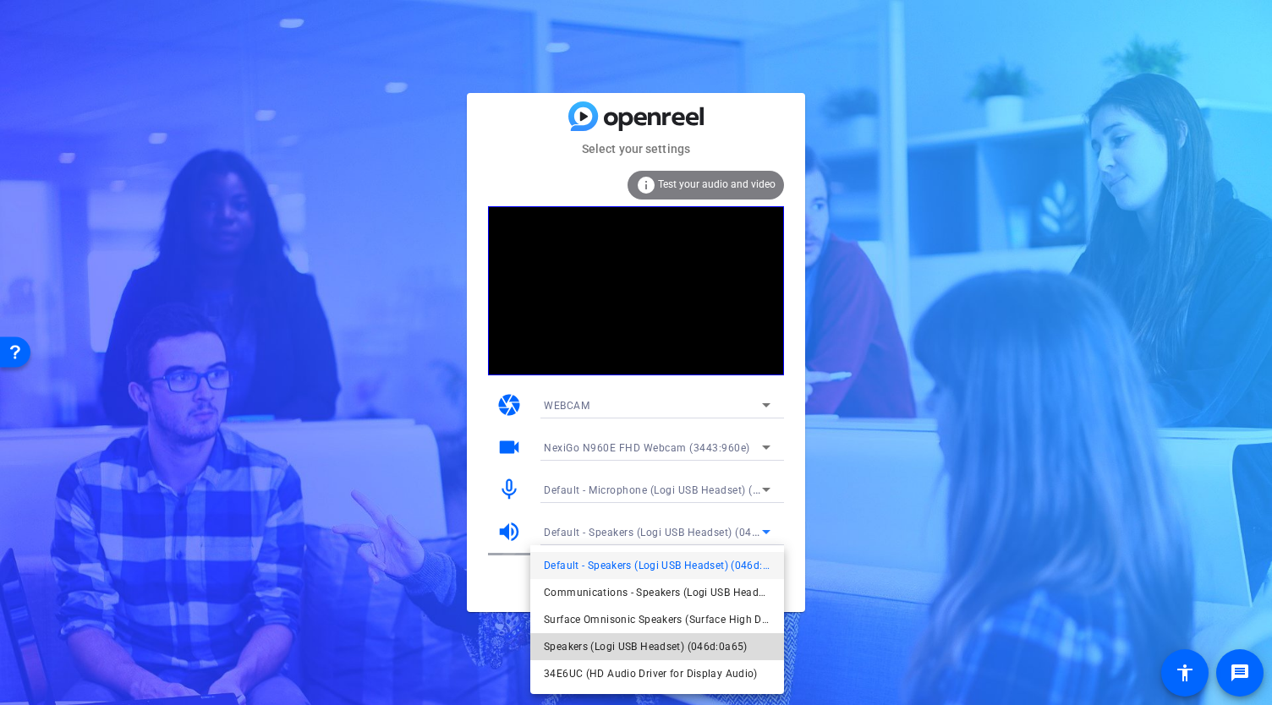
click at [688, 648] on span "Speakers (Logi USB Headset) (046d:0a65)" at bounding box center [646, 647] width 204 height 20
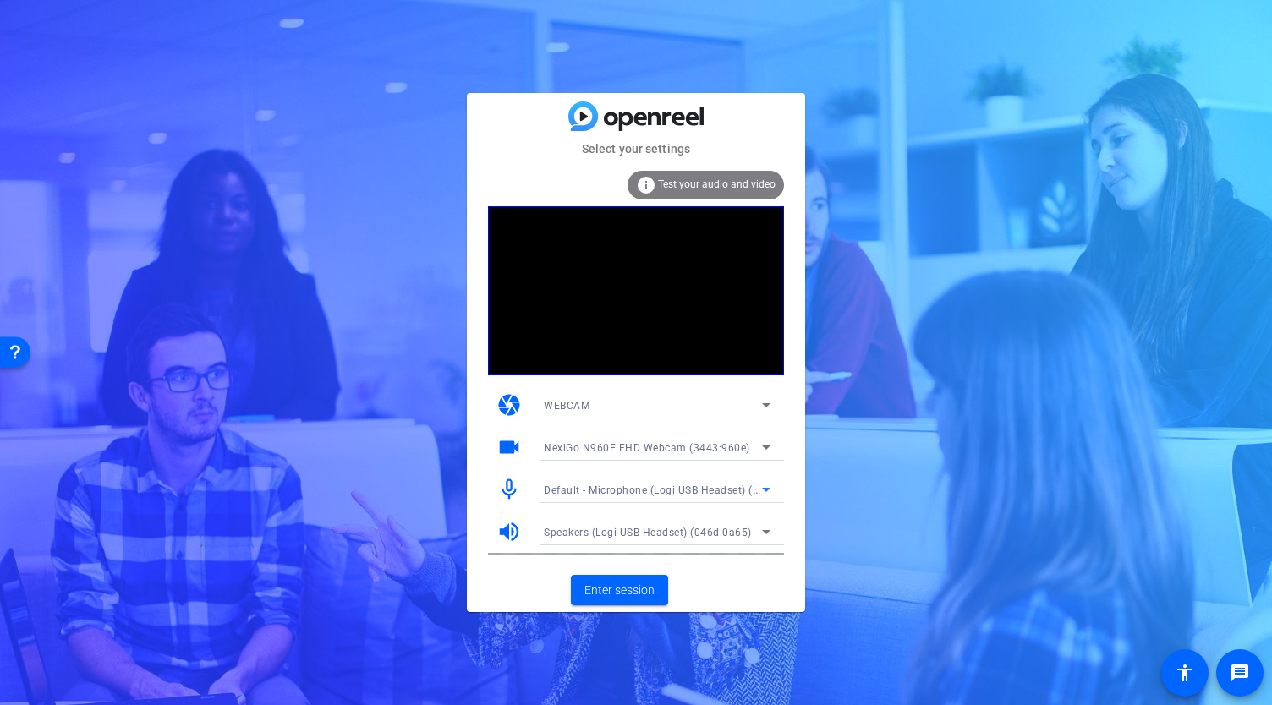
click at [677, 489] on span "Default - Microphone (Logi USB Headset) (046d:0a65)" at bounding box center [677, 490] width 266 height 14
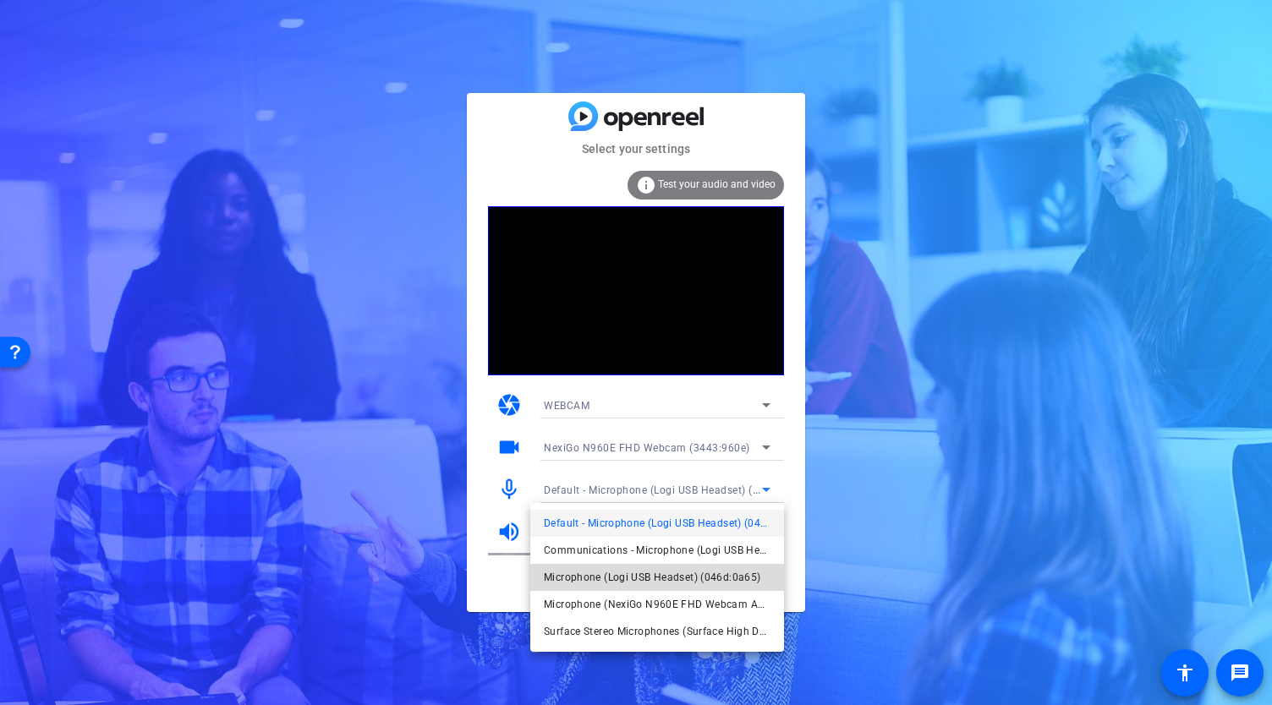
click at [276, 271] on span "Microphone (Logi USB Headset) (046d:0a65)" at bounding box center [163, 265] width 223 height 11
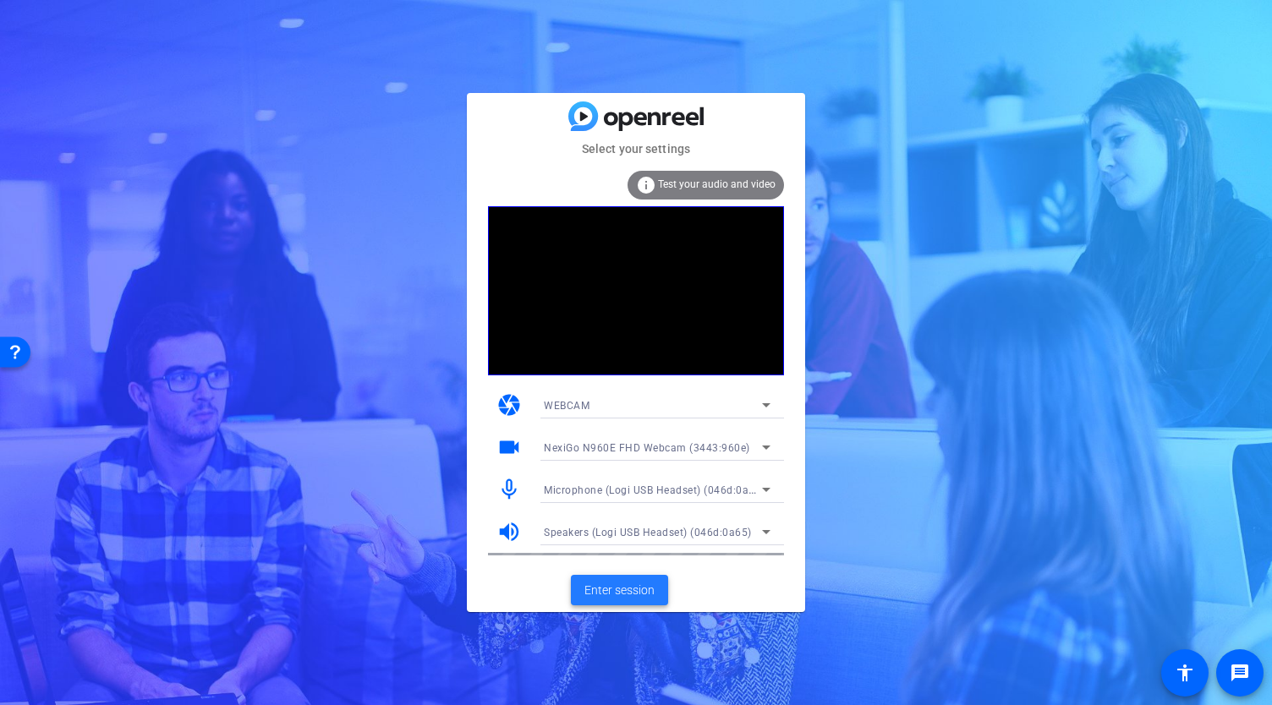
click at [628, 590] on span "Enter session" at bounding box center [619, 591] width 70 height 18
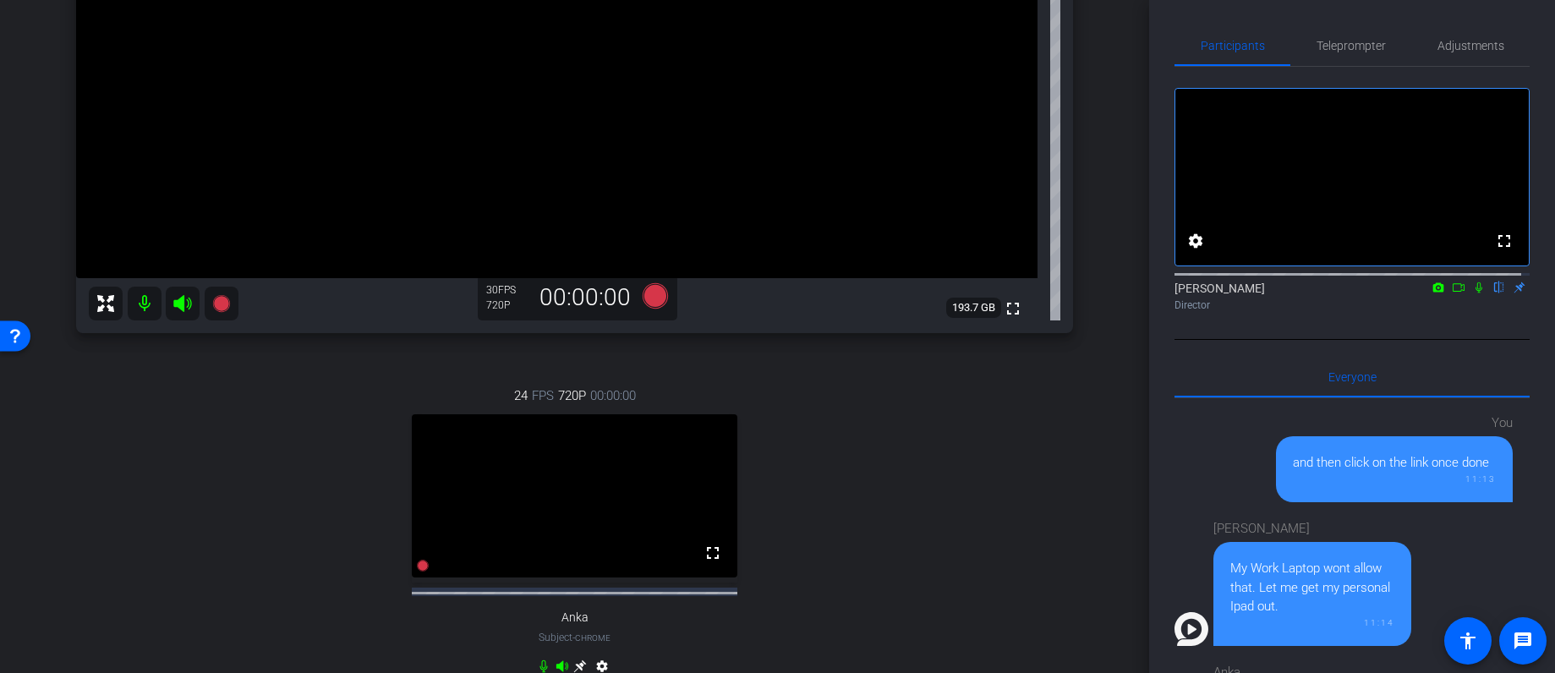
scroll to position [216, 0]
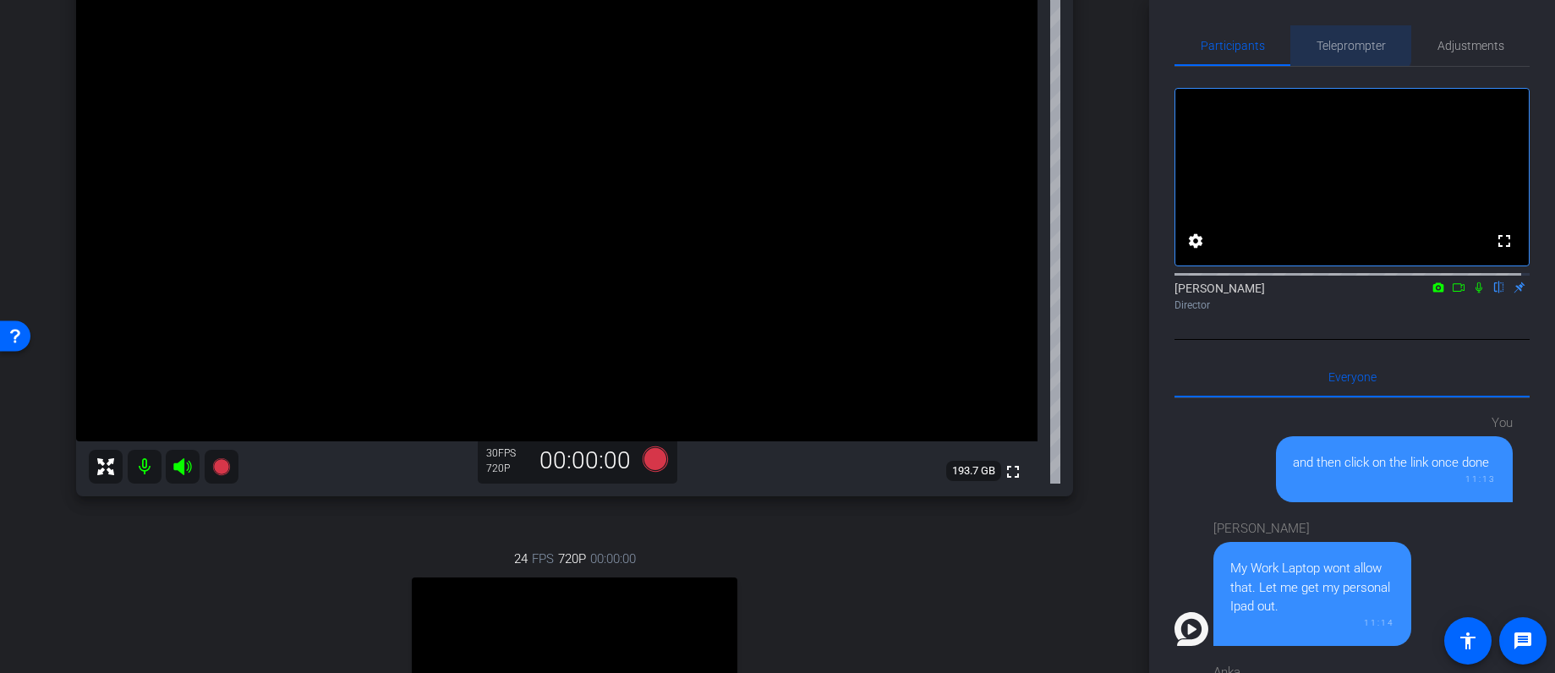
click at [1271, 35] on span "Teleprompter" at bounding box center [1351, 45] width 69 height 41
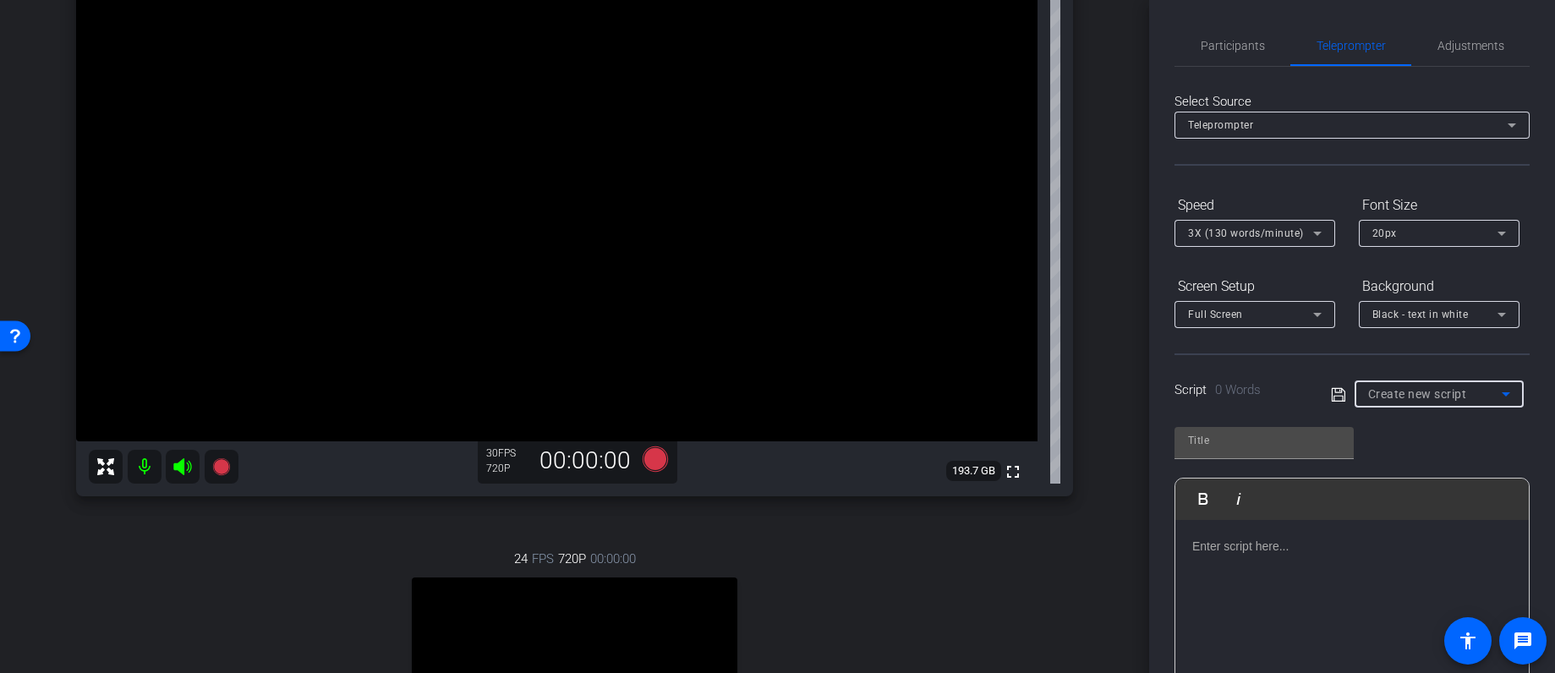
click at [1271, 386] on div "Create new script" at bounding box center [1435, 394] width 134 height 20
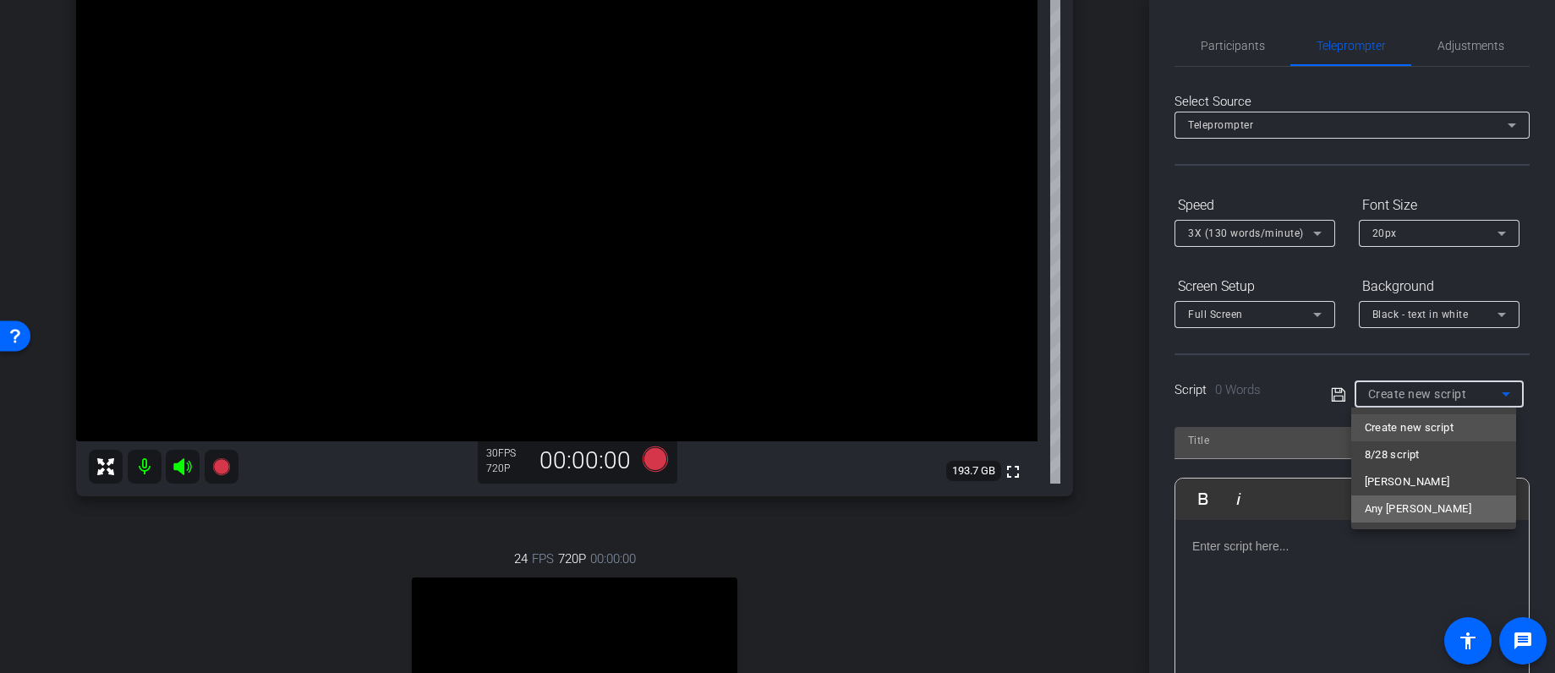
click at [1271, 507] on span "Any Powell" at bounding box center [1418, 509] width 107 height 20
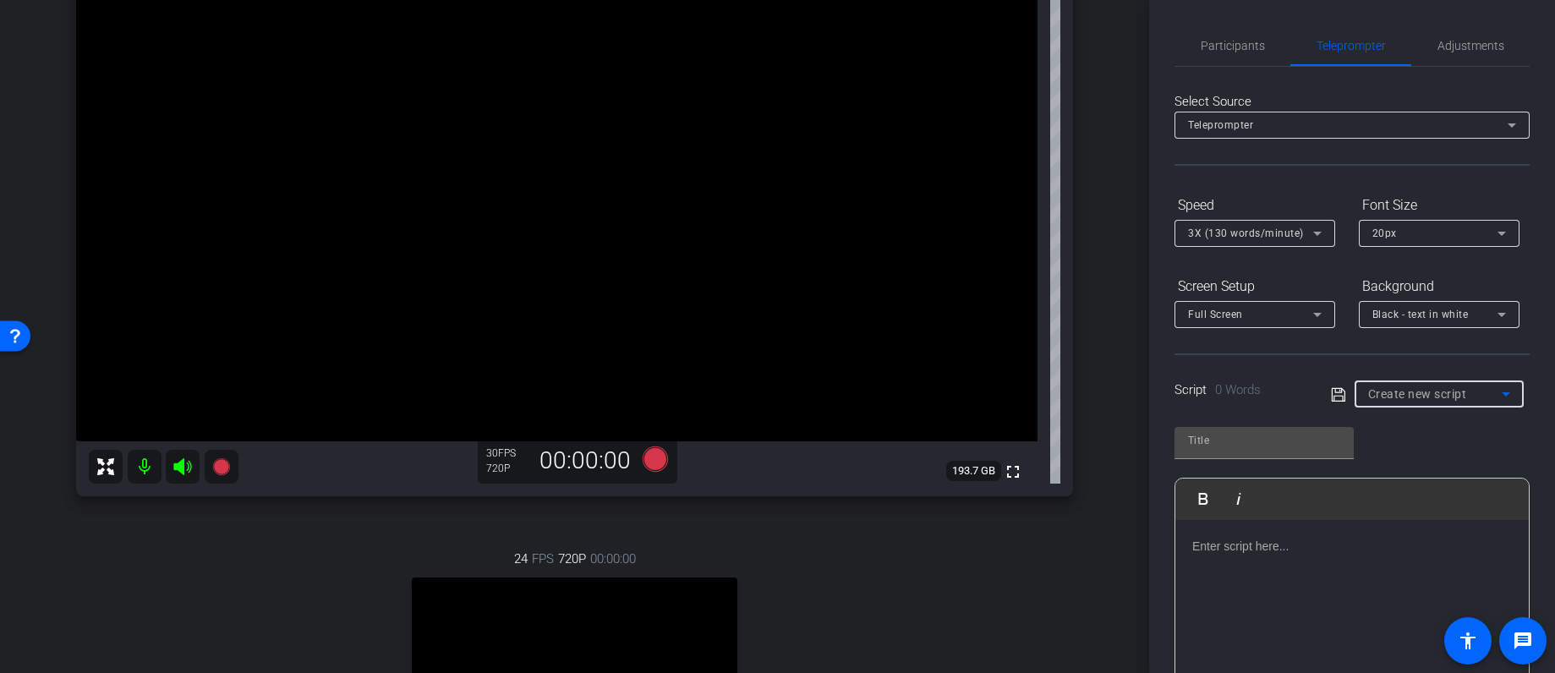
type input "Any Powell"
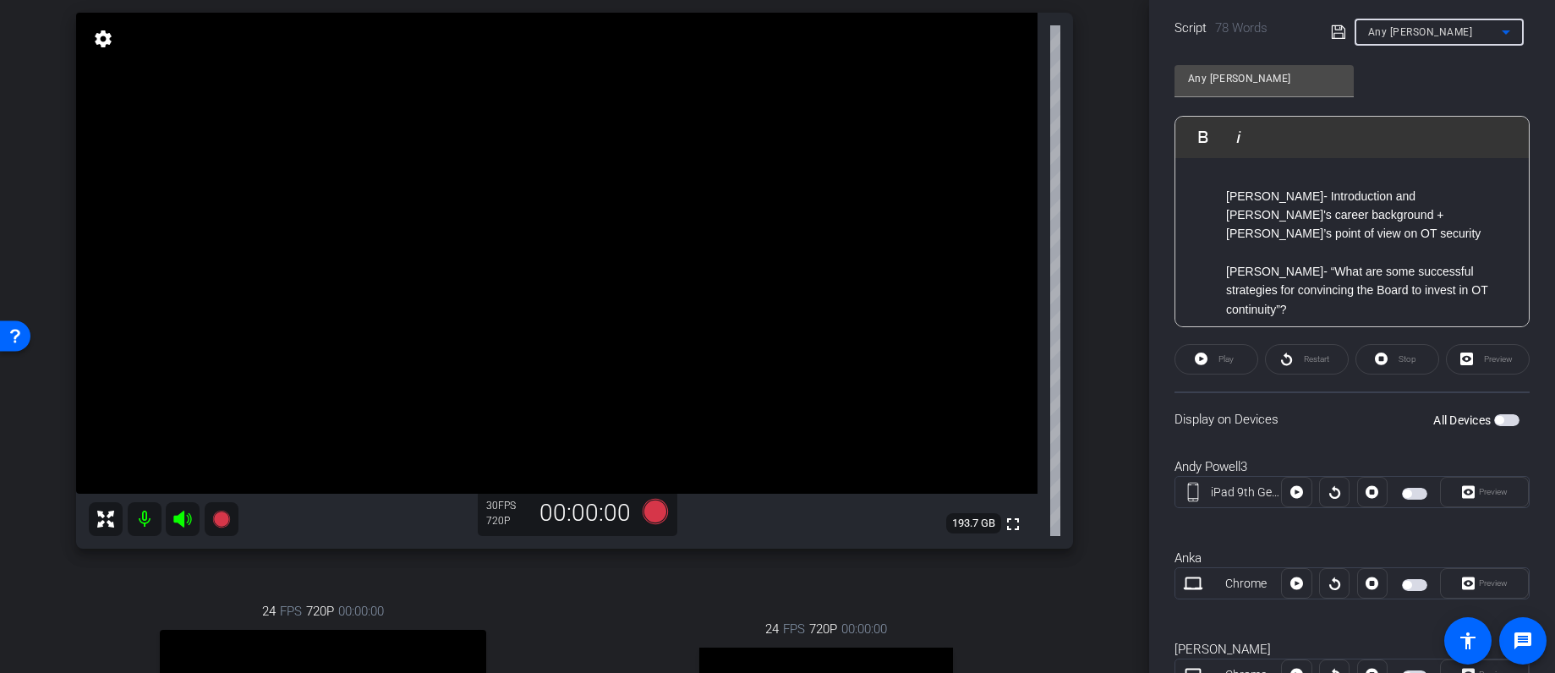
scroll to position [365, 0]
click at [1271, 414] on span "button" at bounding box center [1507, 417] width 25 height 12
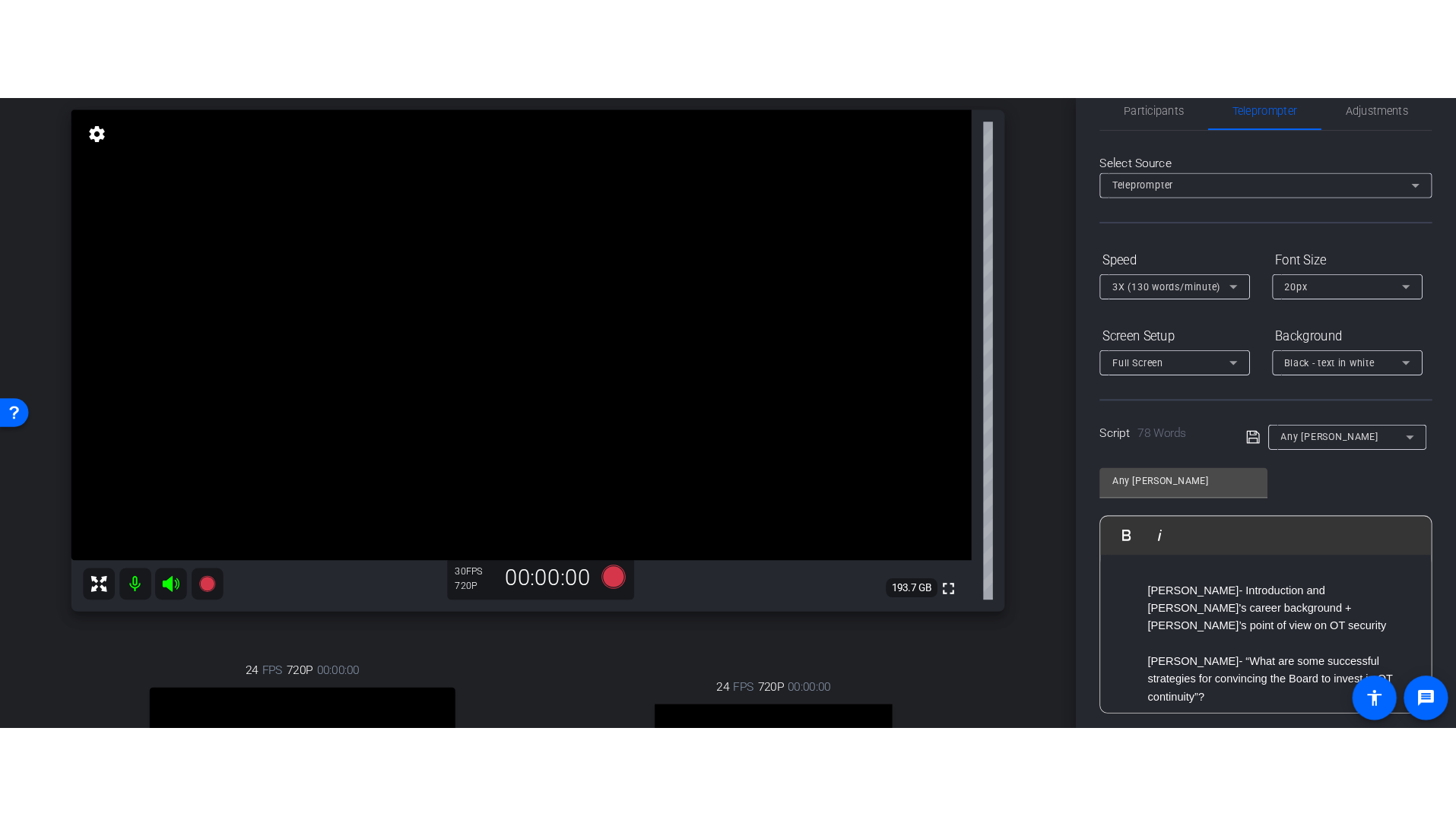
scroll to position [0, 0]
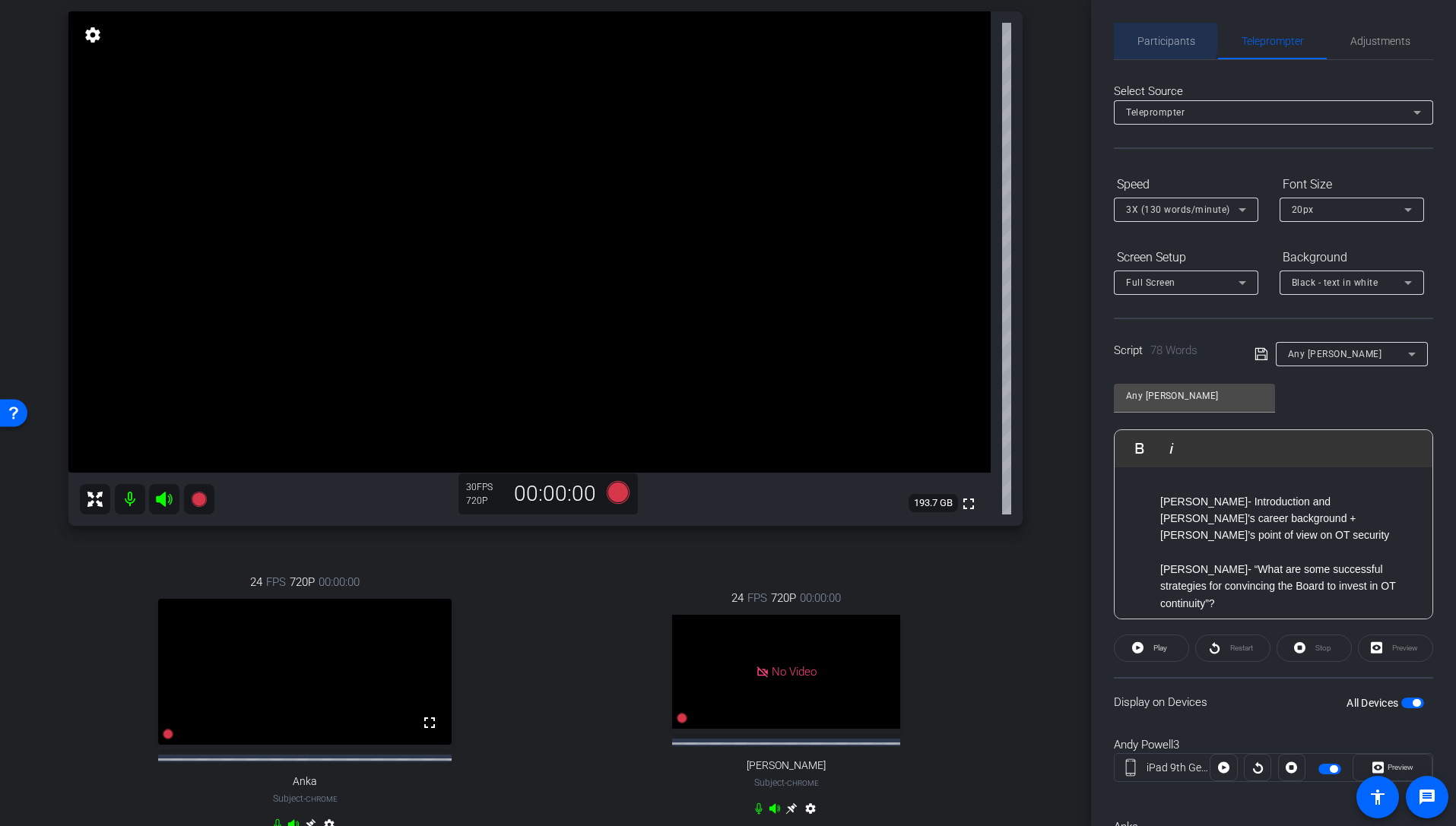
click at [1142, 38] on span "Participants" at bounding box center [1166, 41] width 58 height 11
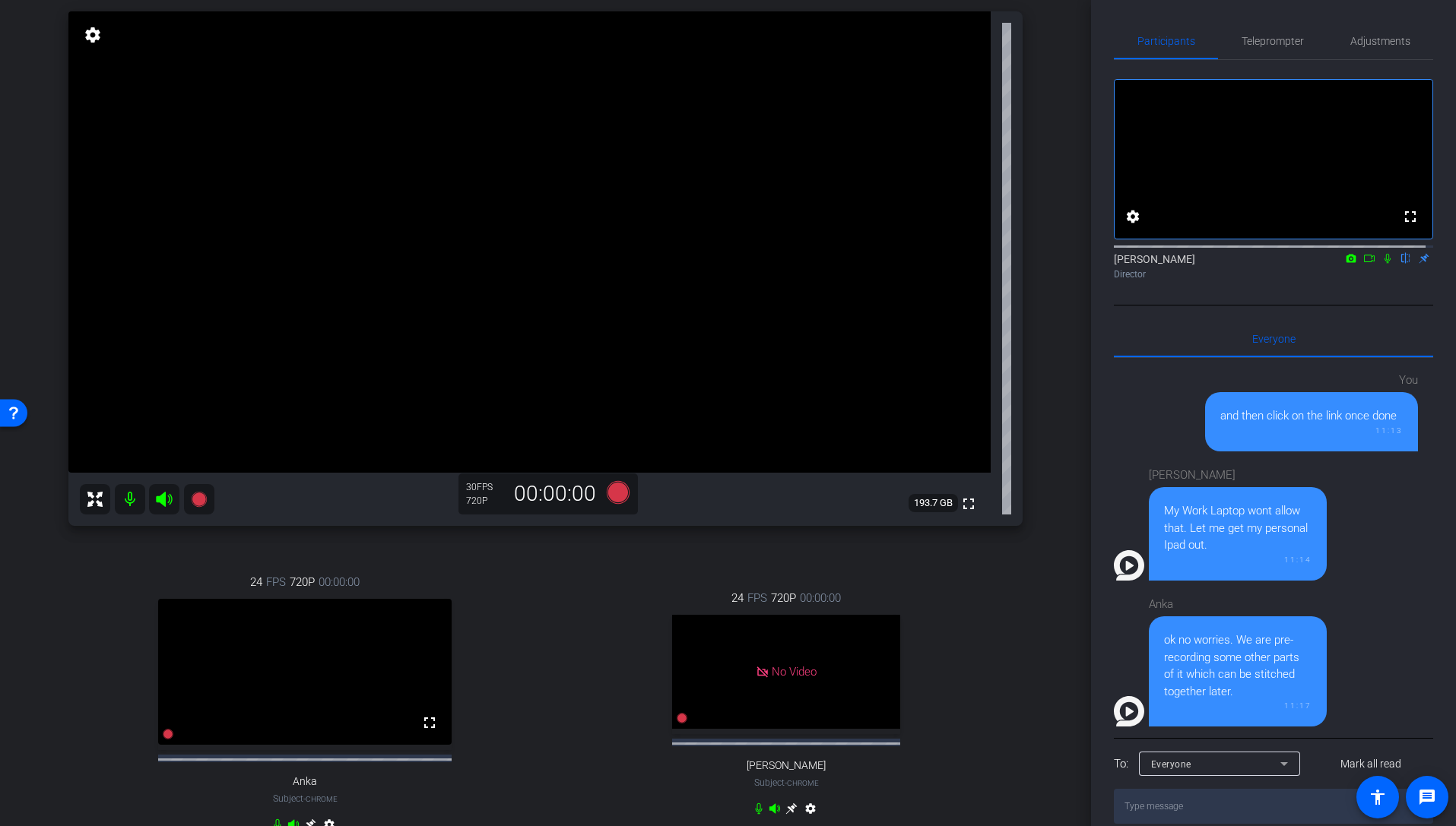
click at [1142, 263] on icon at bounding box center [1370, 259] width 13 height 11
click at [88, 35] on mat-icon "settings" at bounding box center [93, 35] width 22 height 18
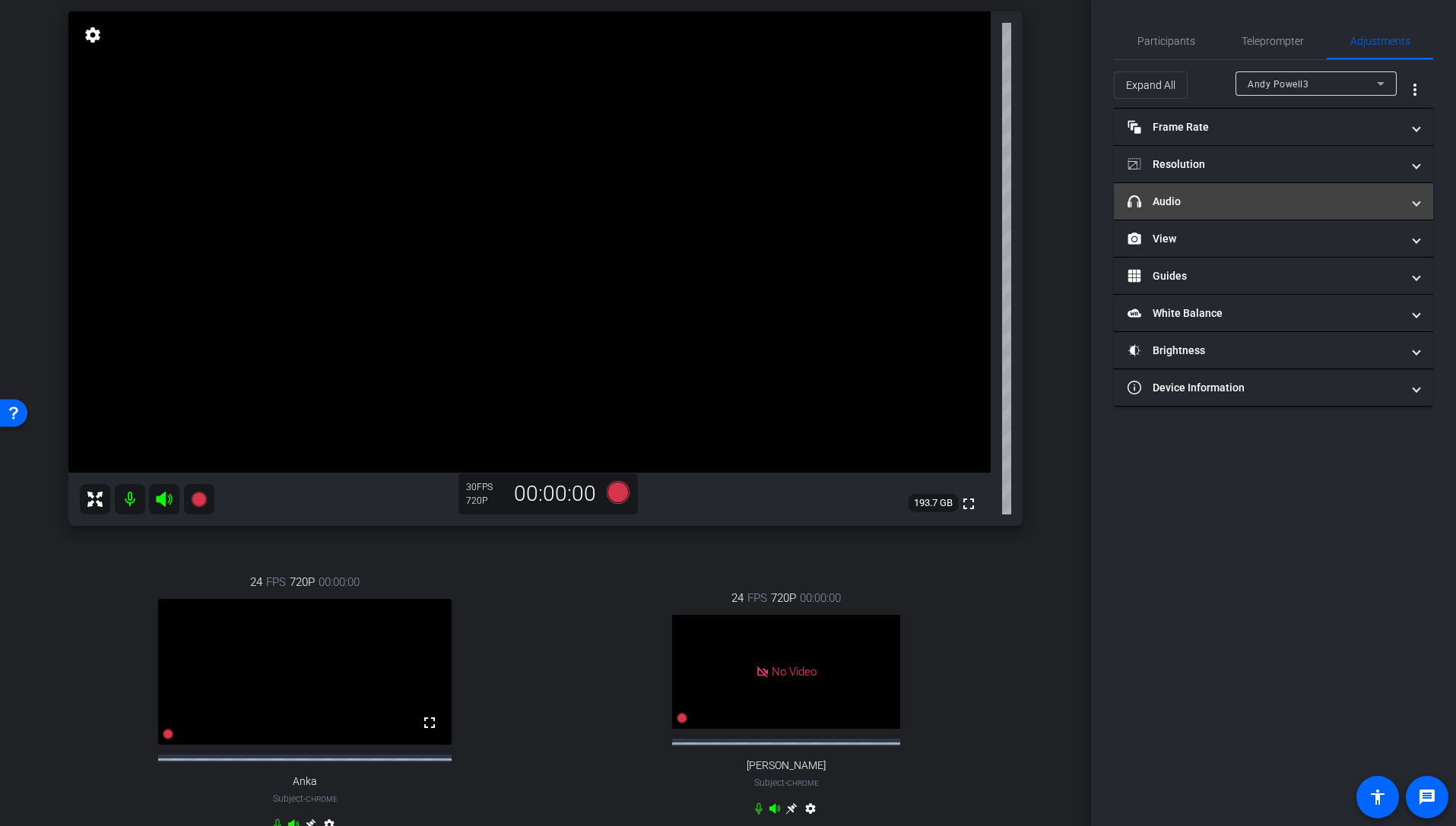
click at [1142, 206] on mat-panel-title "headphone icon Audio" at bounding box center [1264, 202] width 273 height 16
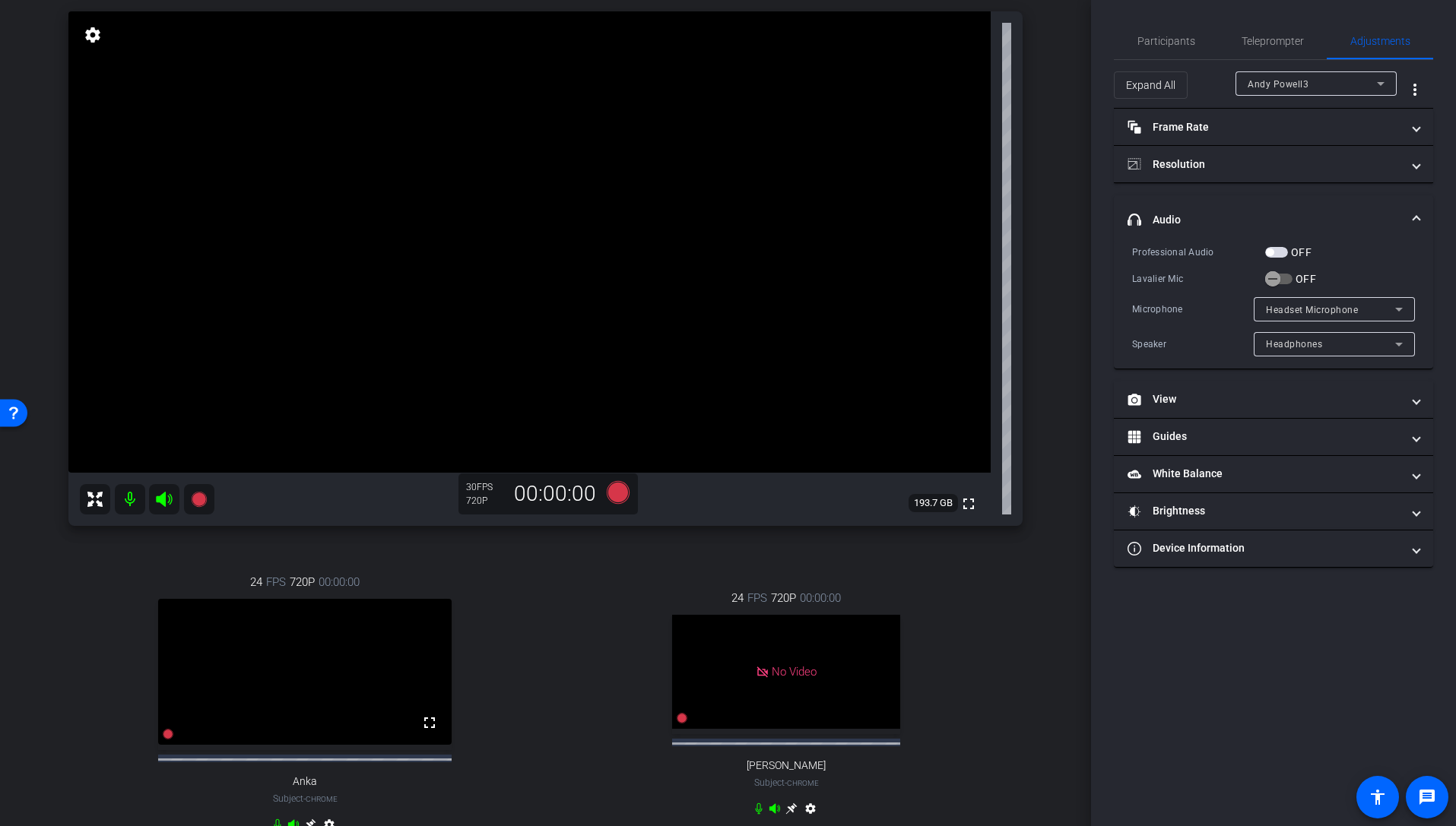
click at [1142, 313] on span "Headset Microphone" at bounding box center [1311, 310] width 92 height 11
click at [1032, 313] on div at bounding box center [728, 413] width 1456 height 826
click at [1142, 40] on span "Participants" at bounding box center [1166, 41] width 58 height 11
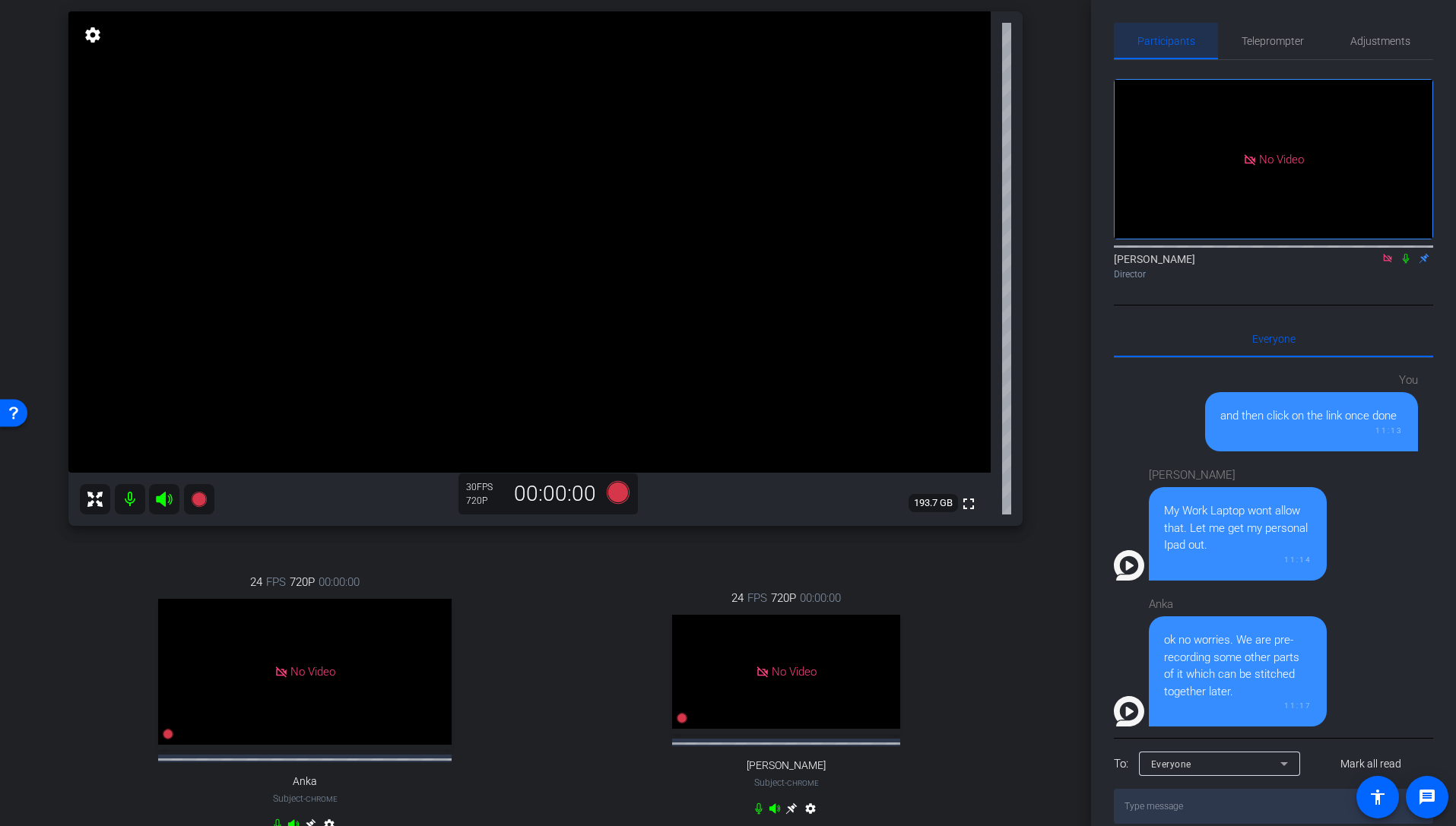
scroll to position [987, 0]
click at [1142, 40] on span "Teleprompter" at bounding box center [1272, 41] width 62 height 11
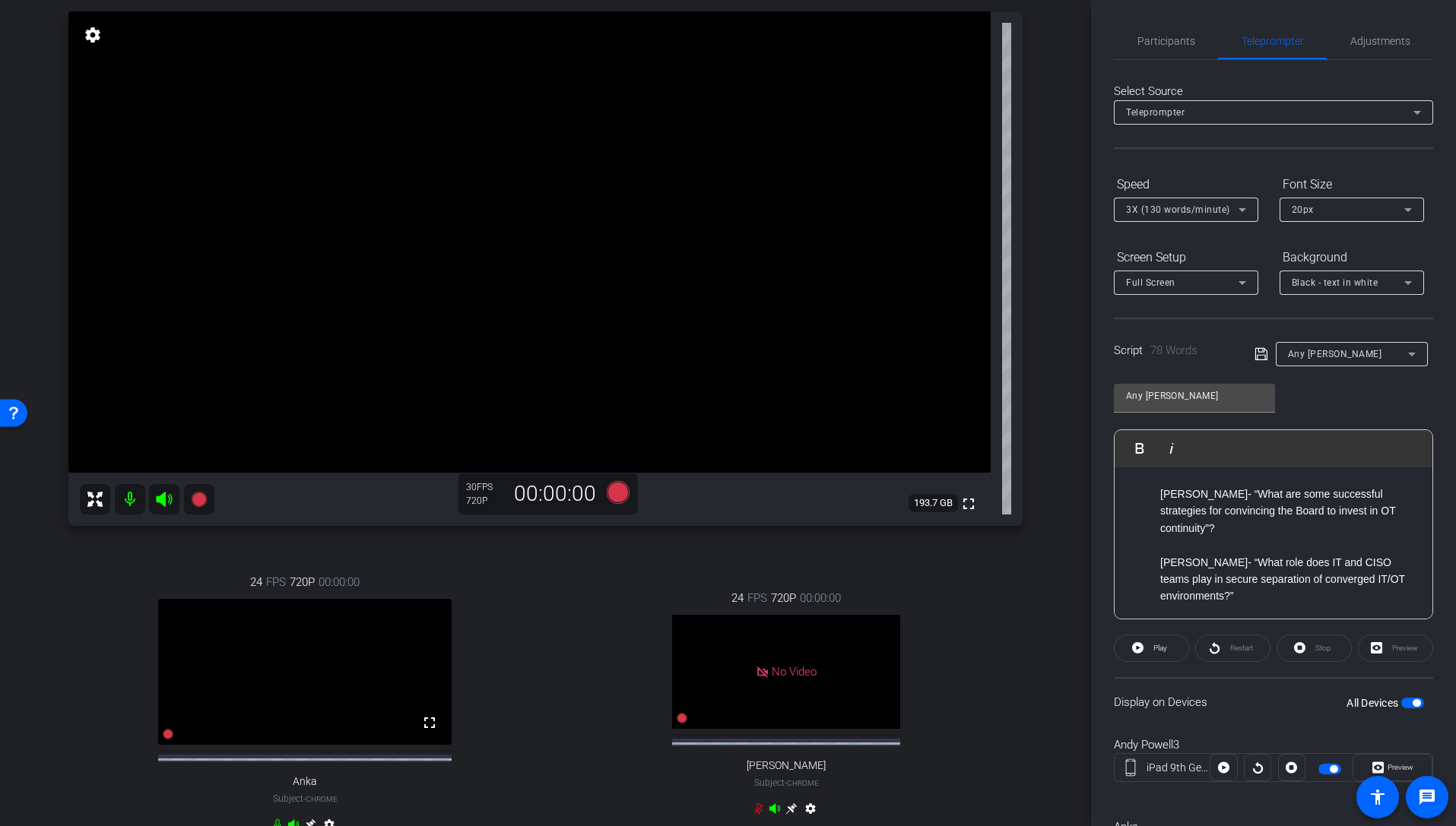
scroll to position [0, 0]
click at [97, 36] on mat-icon "settings" at bounding box center [93, 35] width 22 height 18
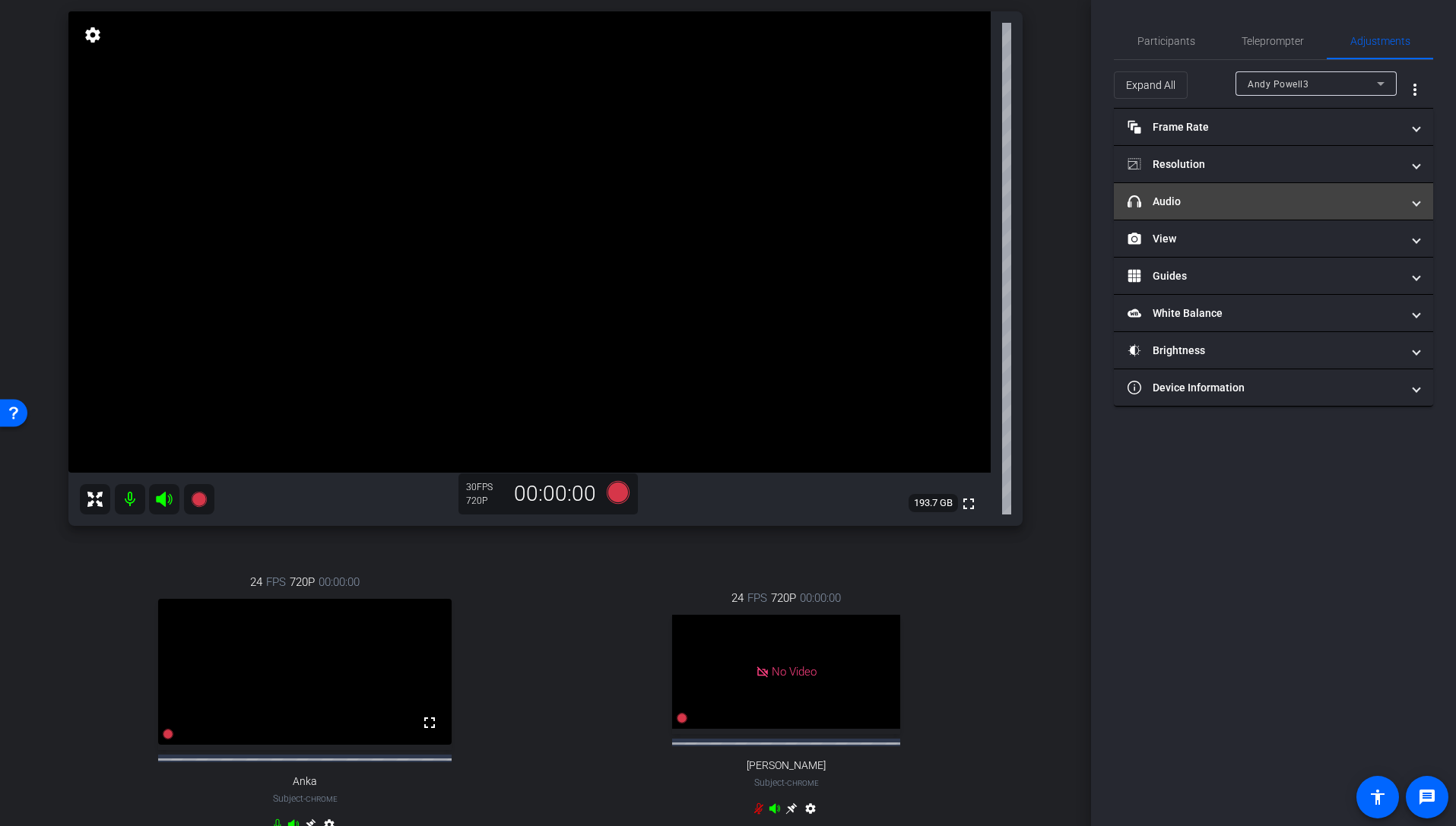
click at [1142, 205] on mat-panel-title "headphone icon Audio" at bounding box center [1264, 202] width 273 height 16
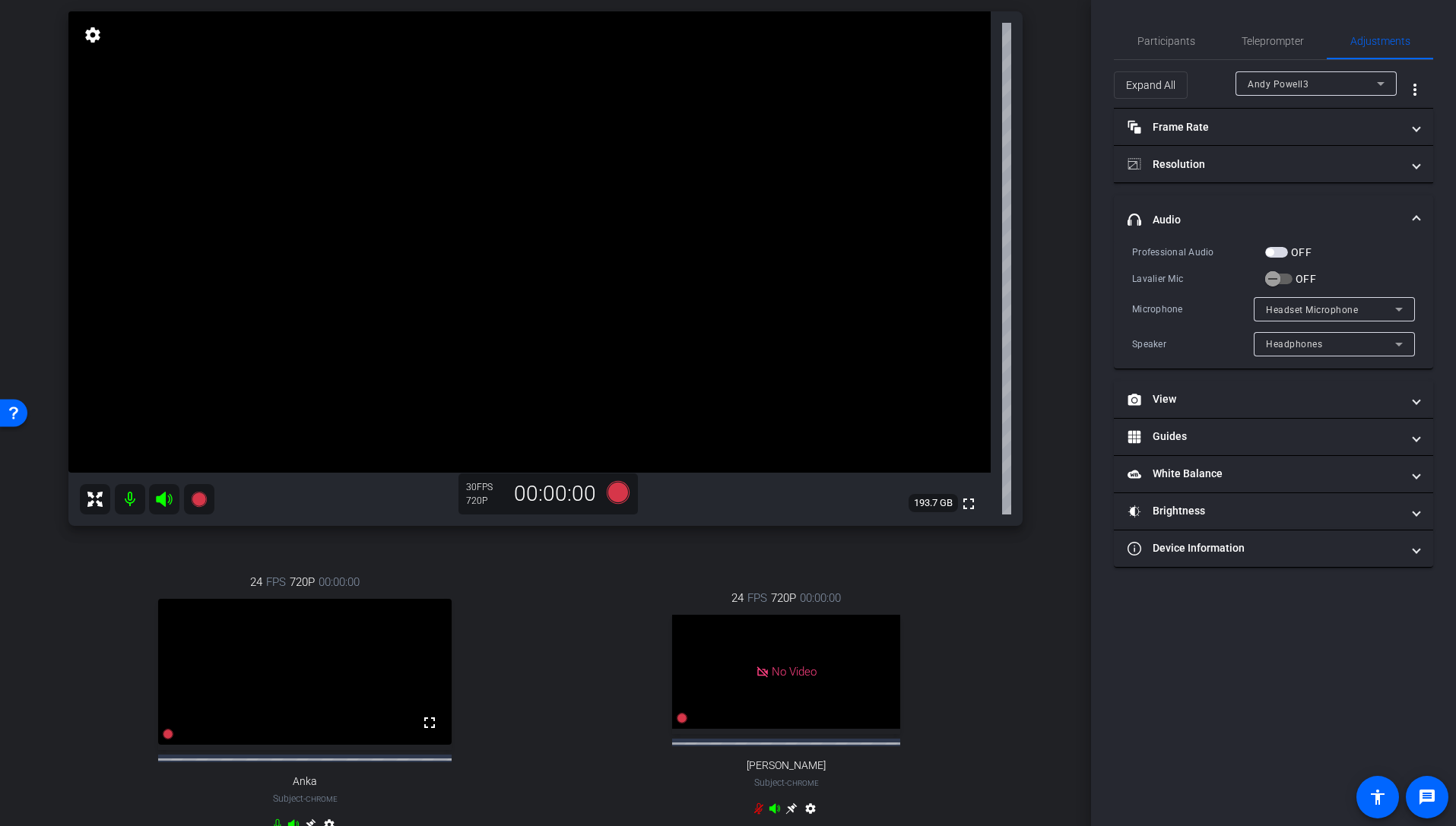
click at [1142, 253] on span "button" at bounding box center [1275, 253] width 22 height 11
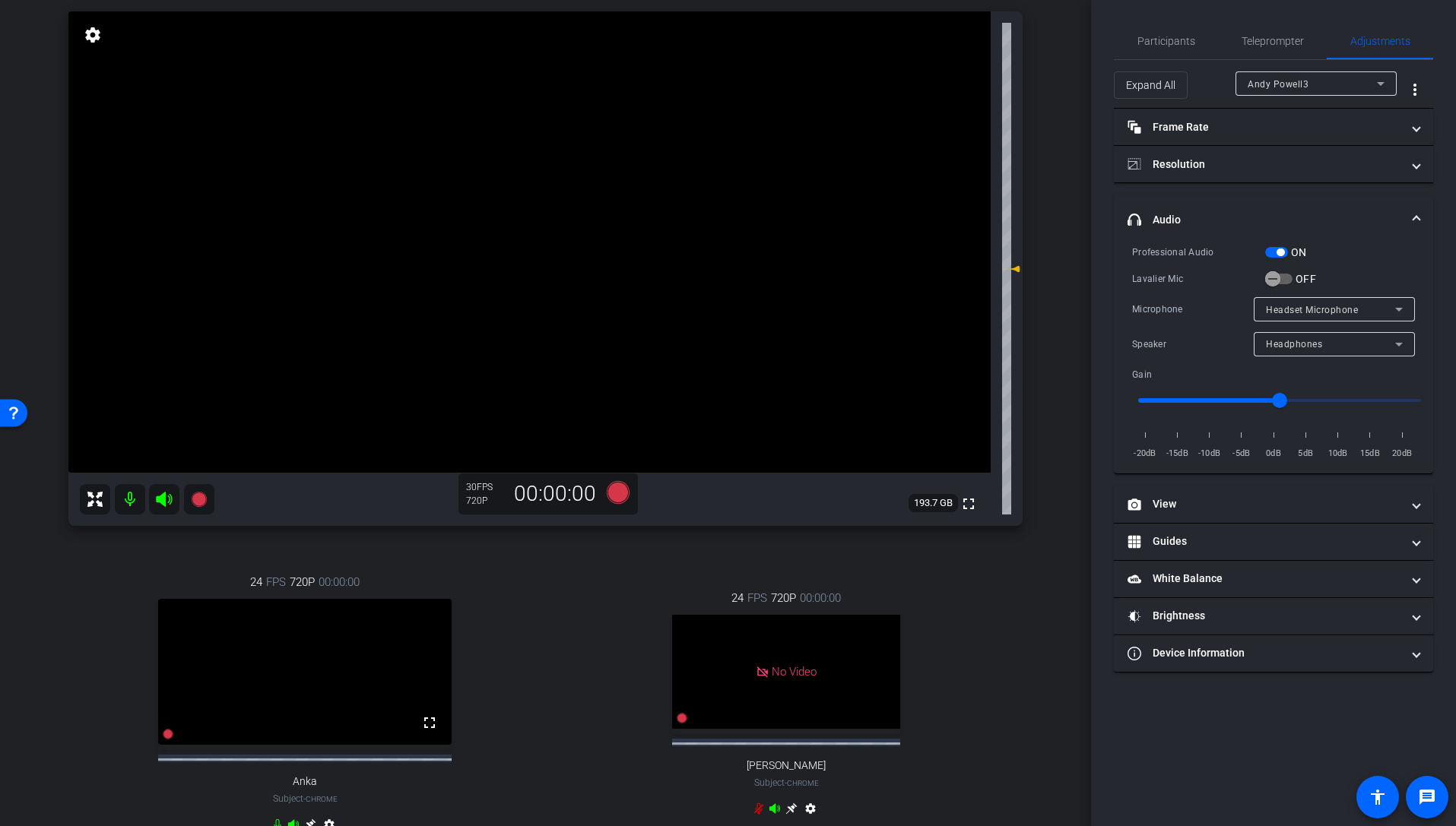
click at [1142, 250] on span "button" at bounding box center [1280, 253] width 7 height 7
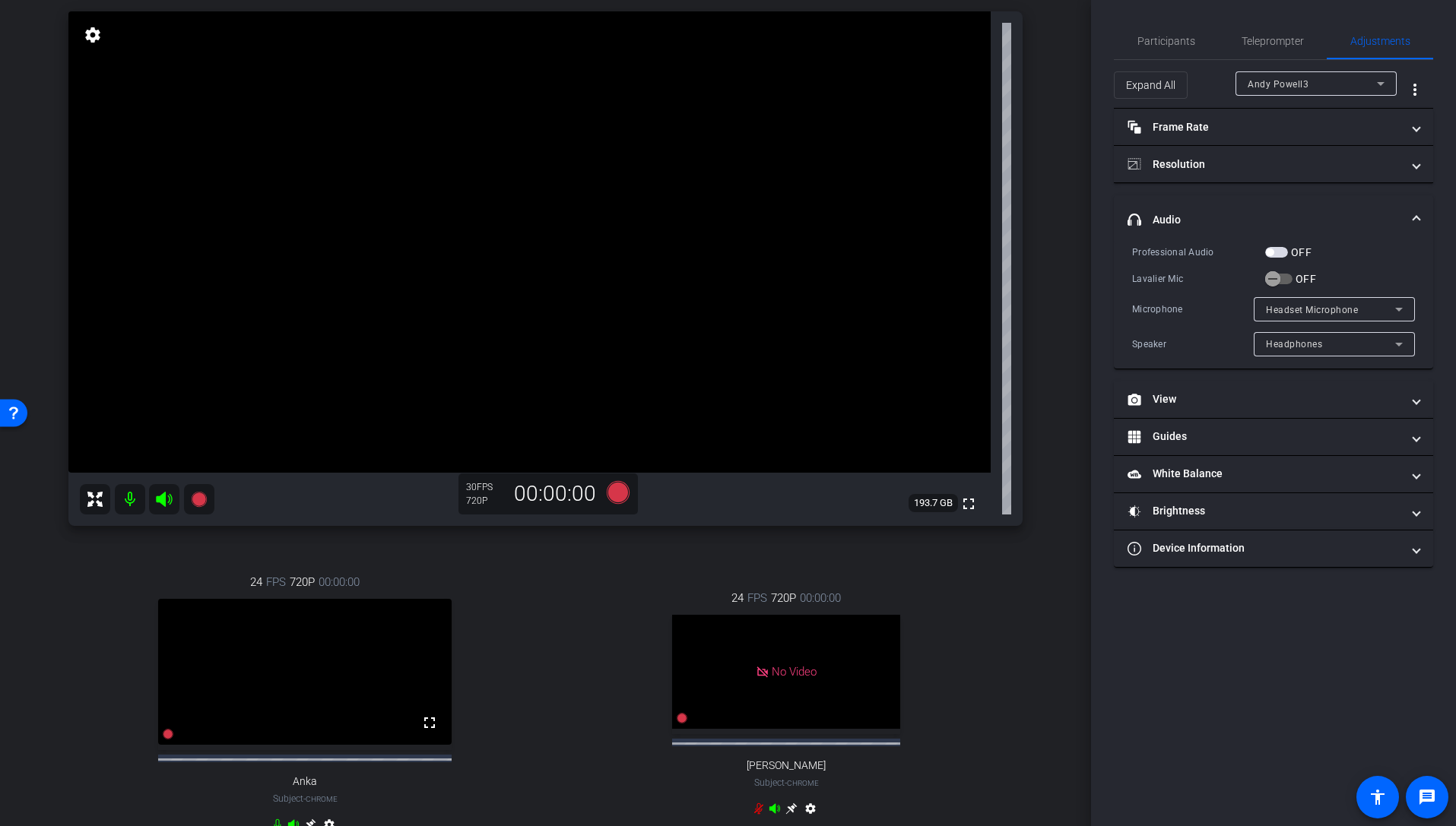
click at [1142, 216] on mat-panel-title "headphone icon Audio" at bounding box center [1264, 220] width 273 height 16
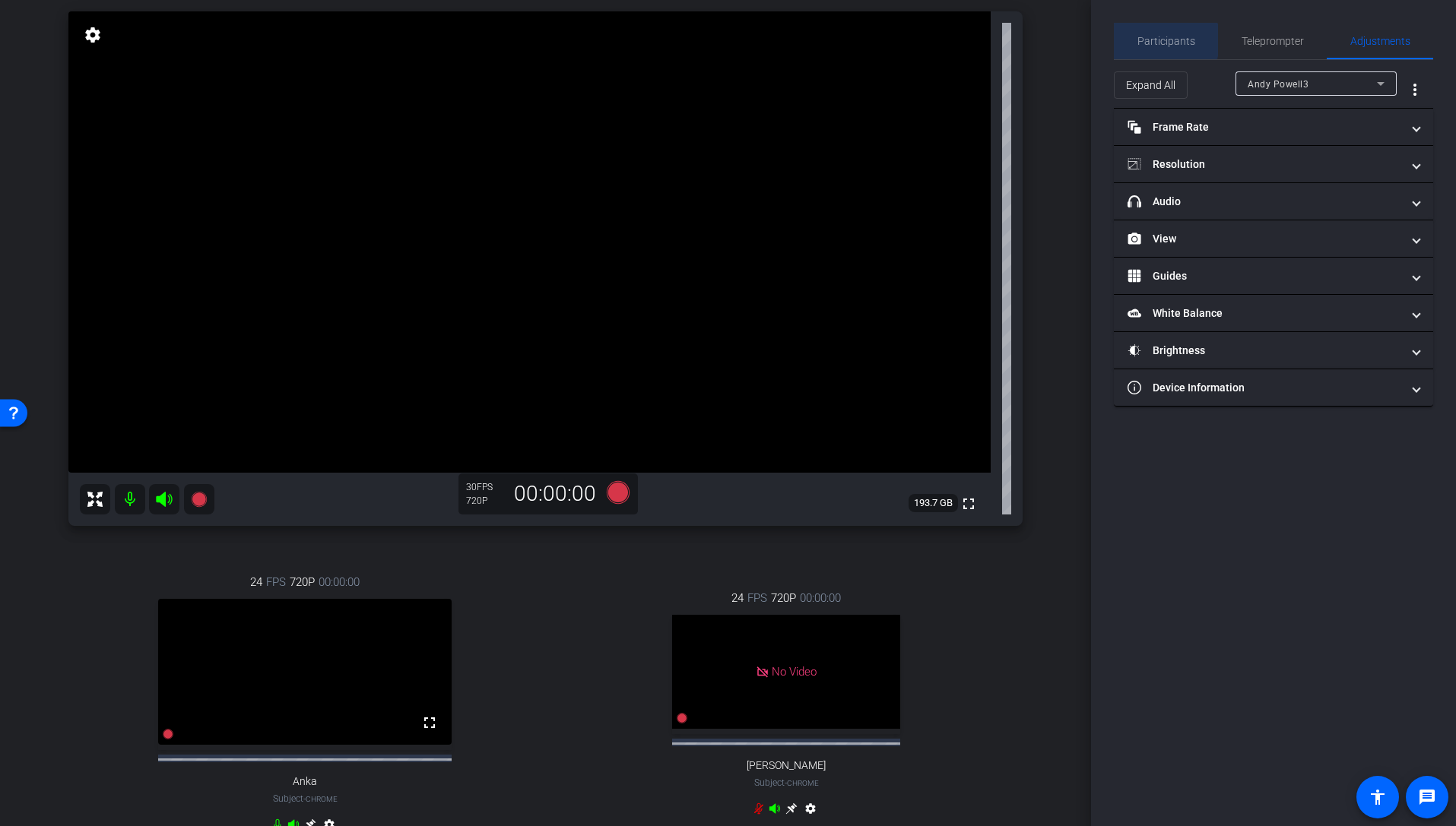
click at [1142, 40] on span "Participants" at bounding box center [1166, 41] width 58 height 11
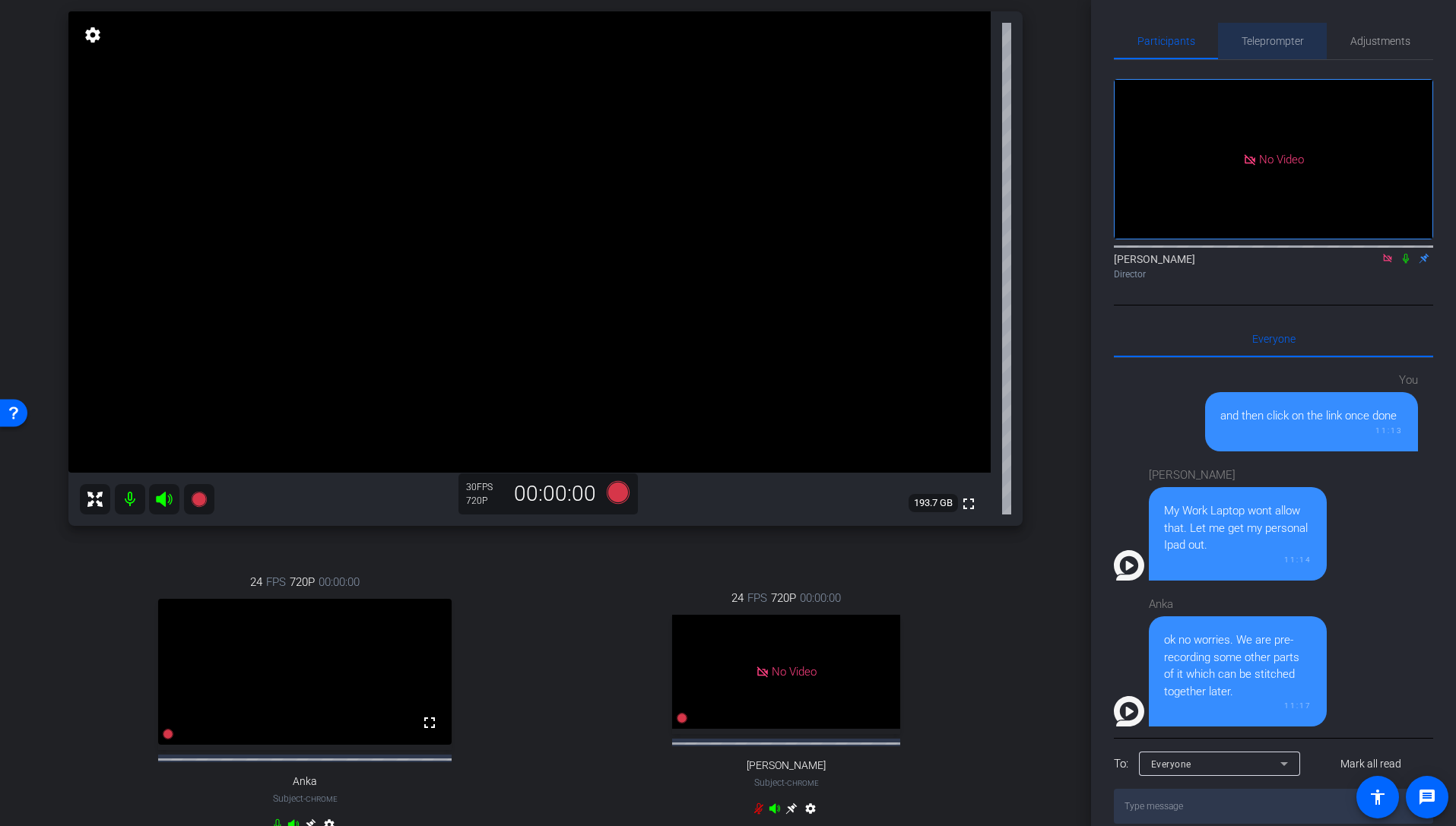
click at [1142, 37] on span "Teleprompter" at bounding box center [1272, 41] width 62 height 11
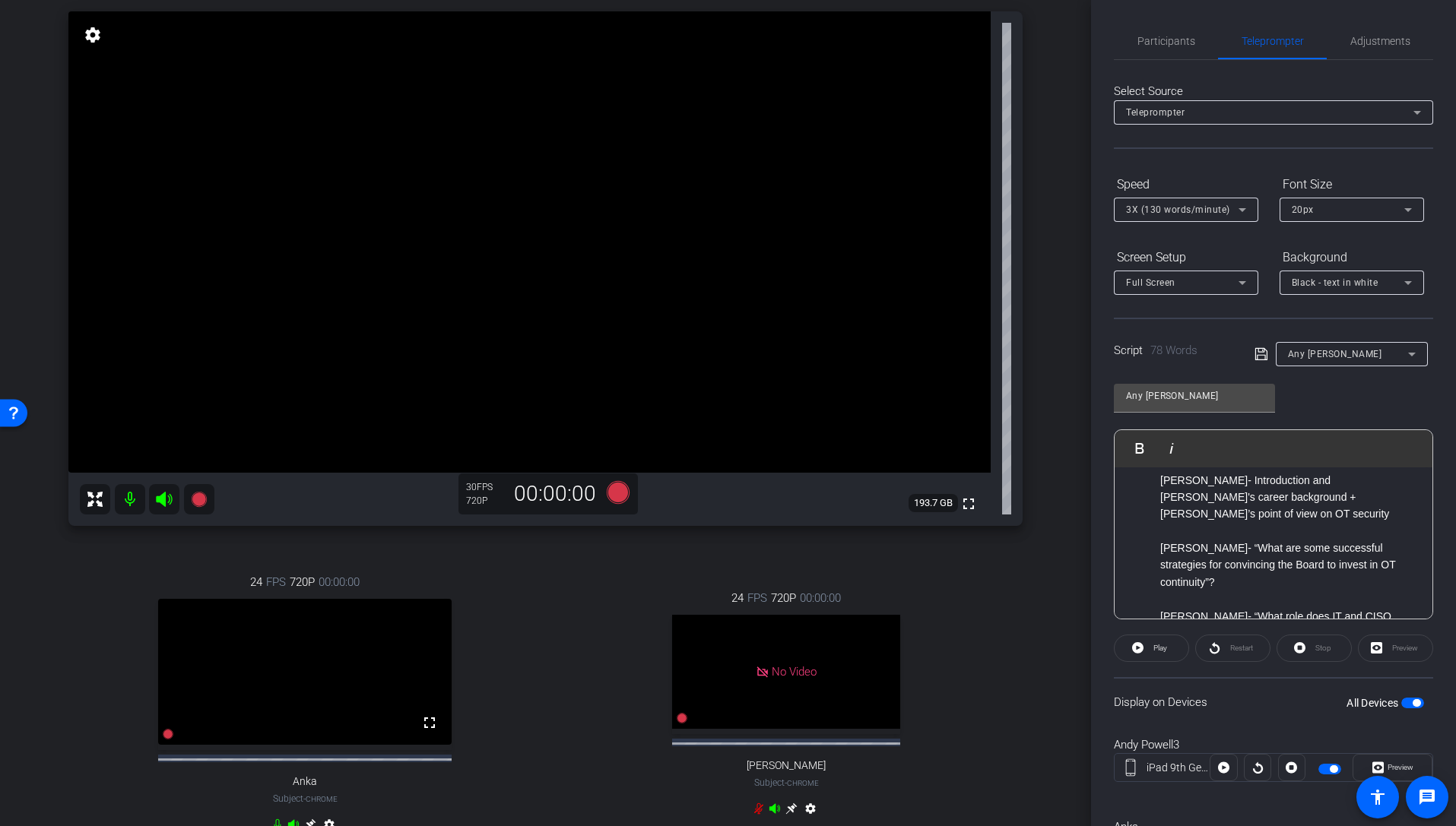
scroll to position [22, 0]
click at [1142, 33] on span "Participants" at bounding box center [1166, 40] width 58 height 37
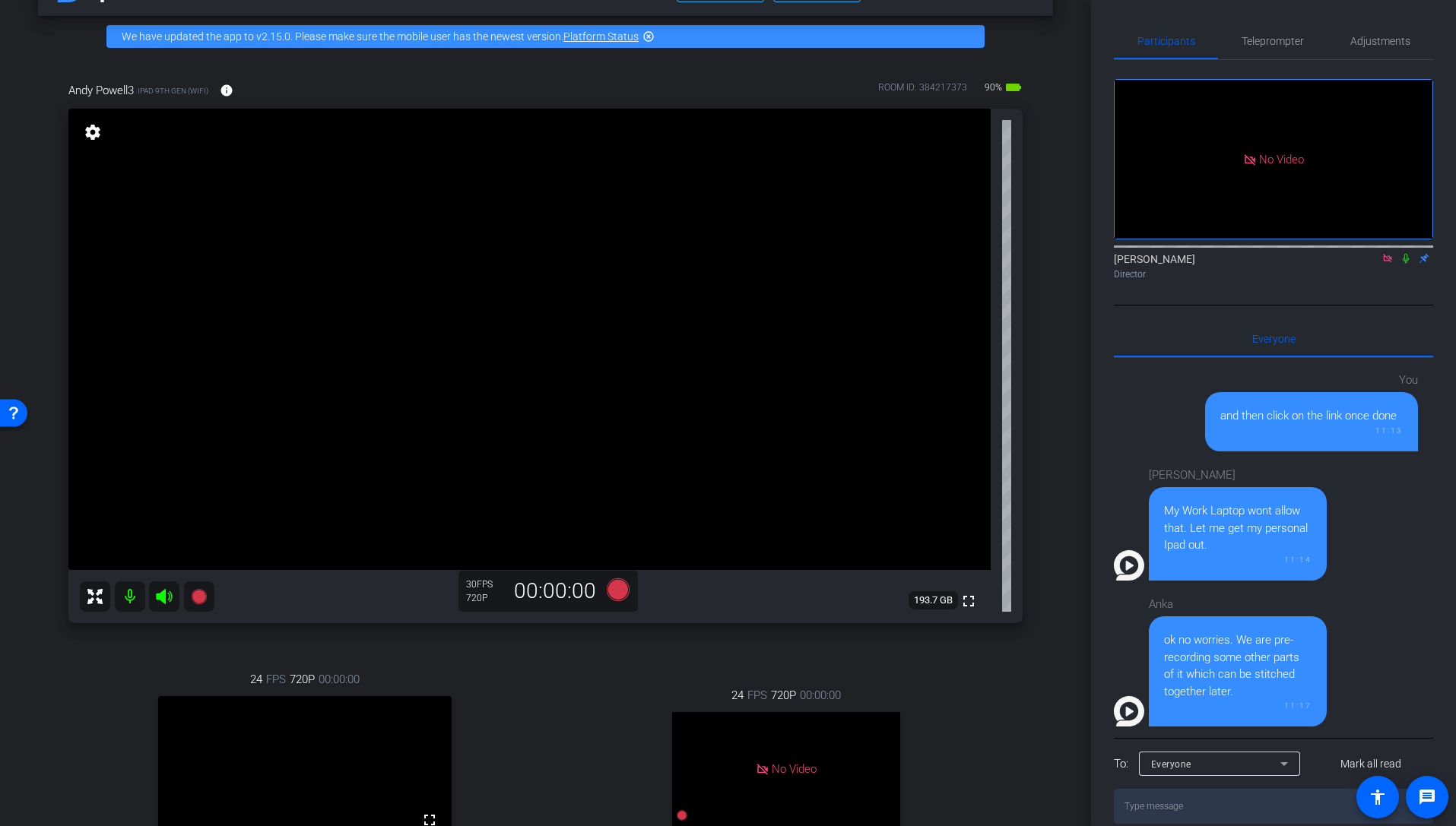
scroll to position [0, 0]
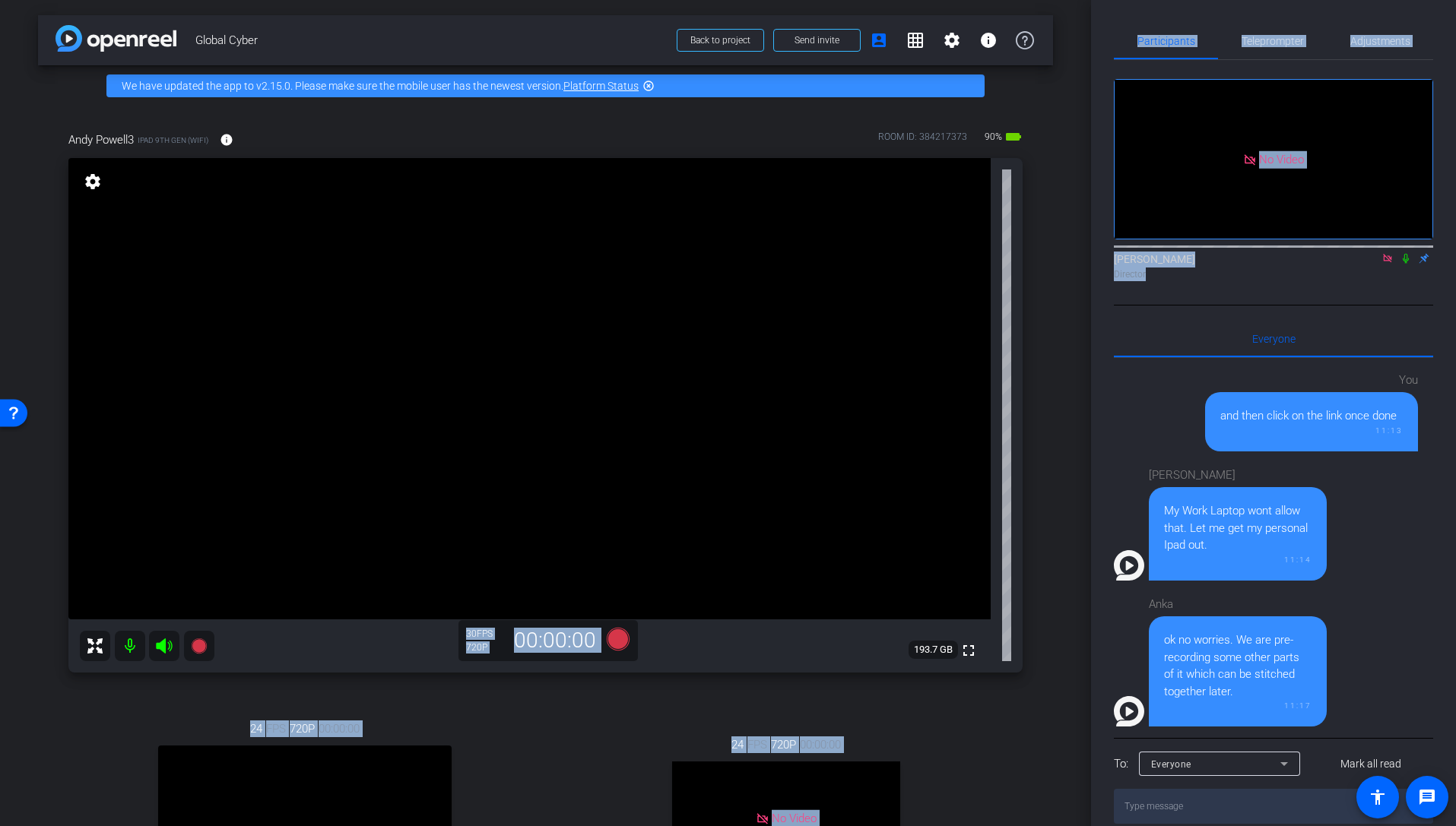
drag, startPoint x: 1091, startPoint y: 287, endPoint x: 1088, endPoint y: 239, distance: 48.1
click at [1088, 239] on div "arrow_back Global Cyber Back to project Send invite account_box grid_on setting…" at bounding box center [728, 413] width 1456 height 826
click at [614, 634] on icon at bounding box center [617, 638] width 22 height 22
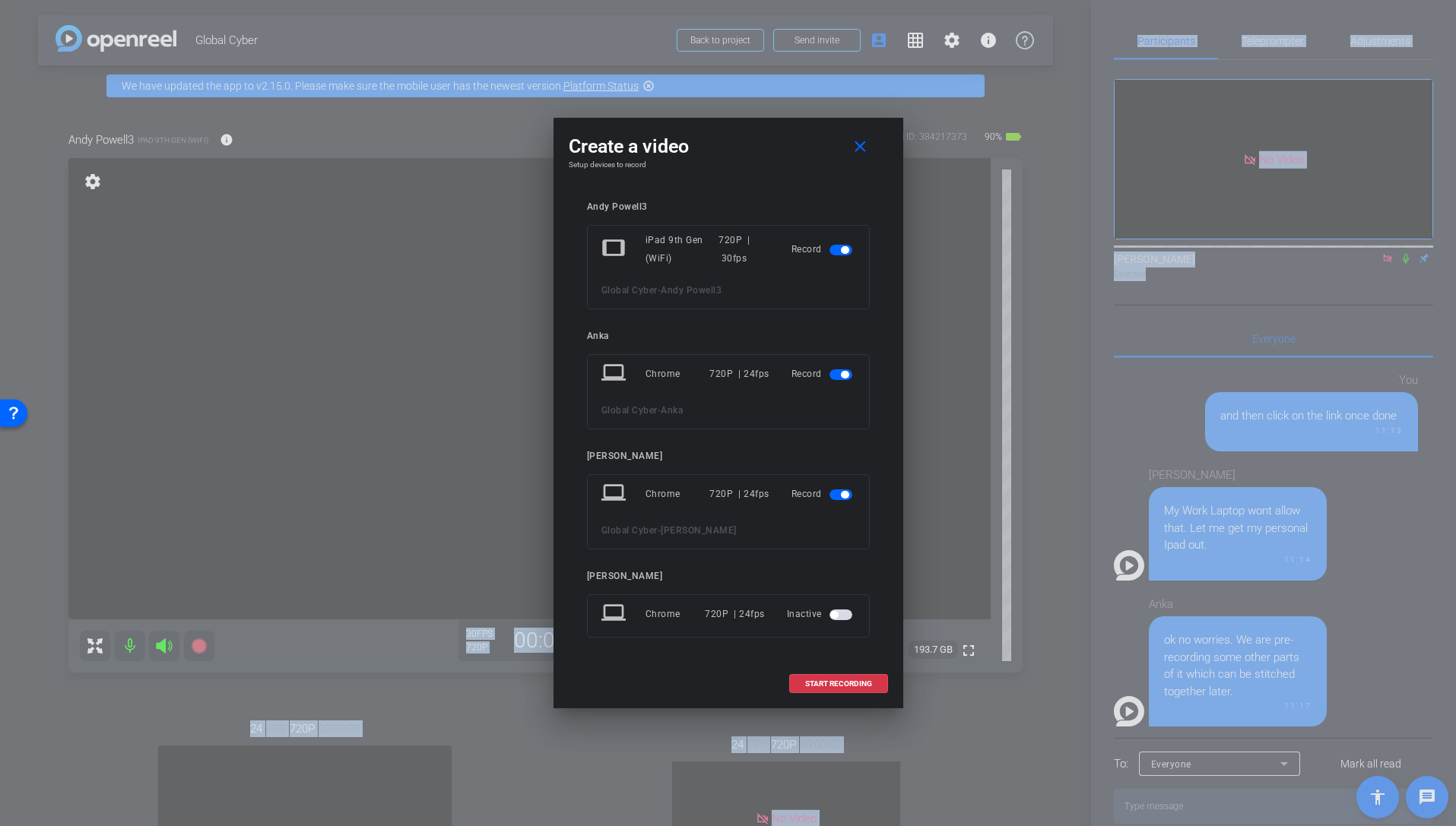
click at [840, 375] on span "button" at bounding box center [844, 375] width 7 height 7
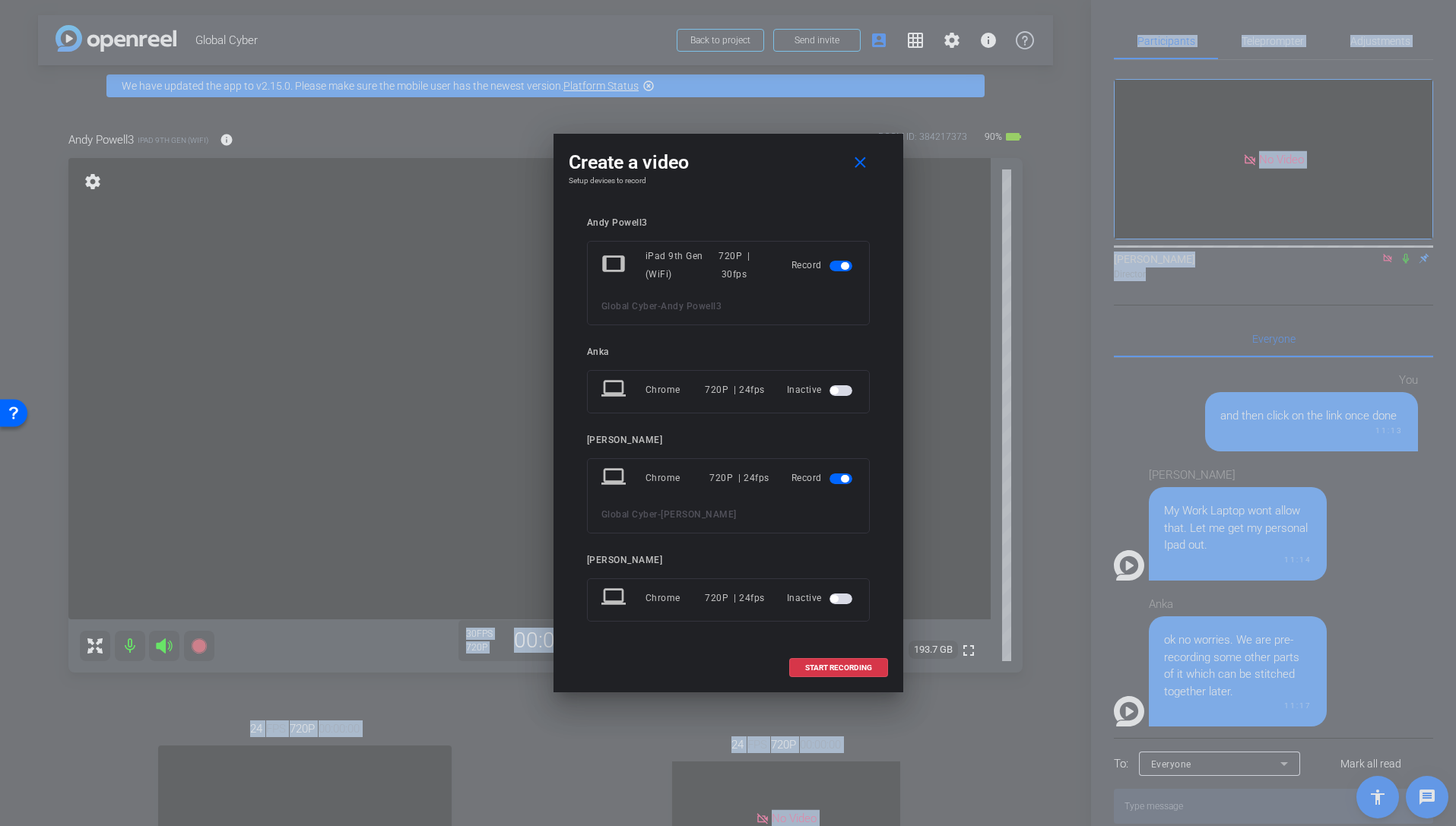
click at [840, 478] on span "button" at bounding box center [844, 479] width 7 height 7
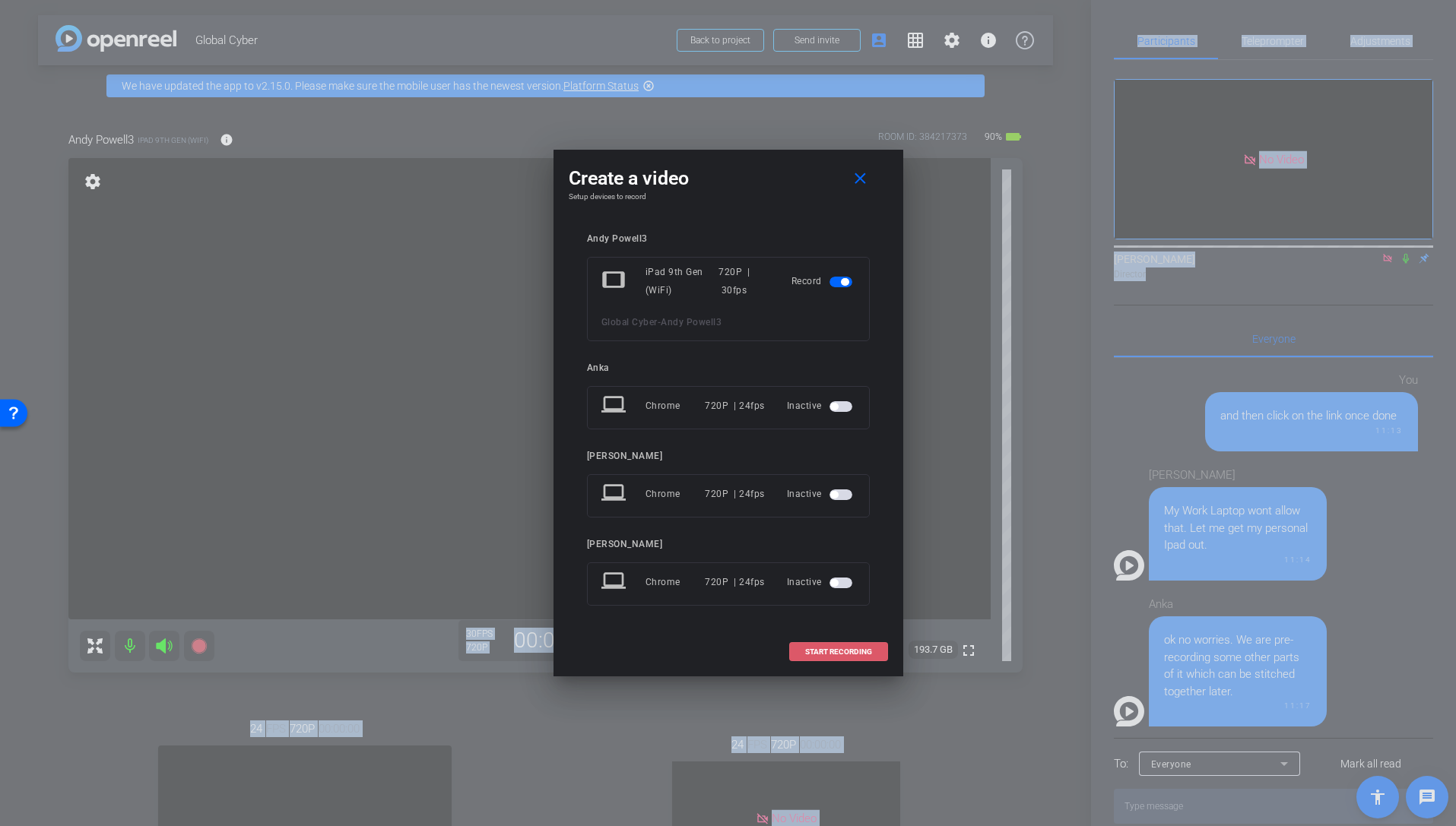
click at [832, 634] on span "START RECORDING" at bounding box center [839, 652] width 67 height 7
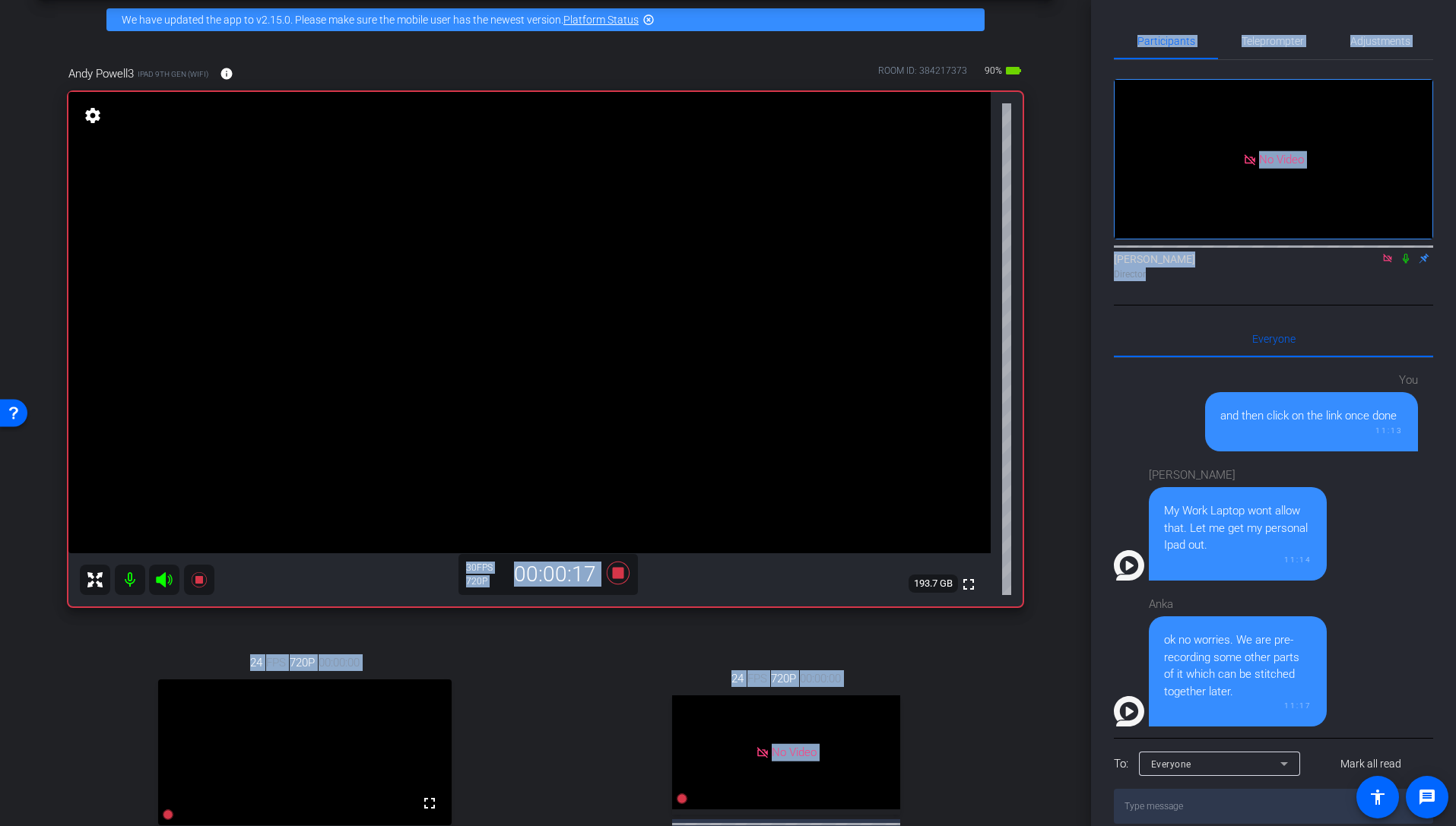
scroll to position [59, 0]
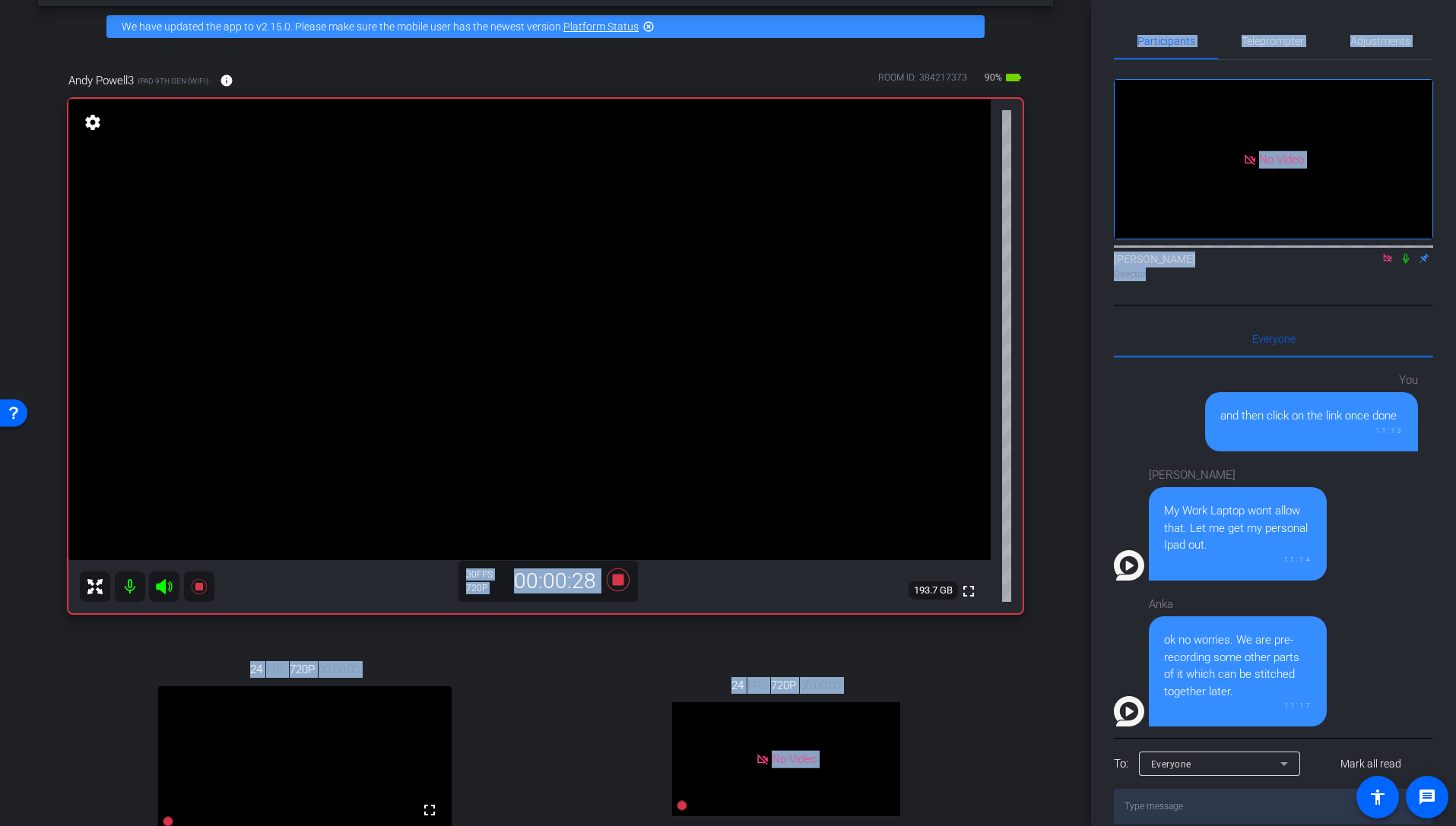
click at [1142, 253] on icon at bounding box center [1406, 259] width 13 height 11
click at [1054, 634] on div "arrow_back Global Cyber Back to project Send invite account_box grid_on setting…" at bounding box center [546, 413] width 1091 height 826
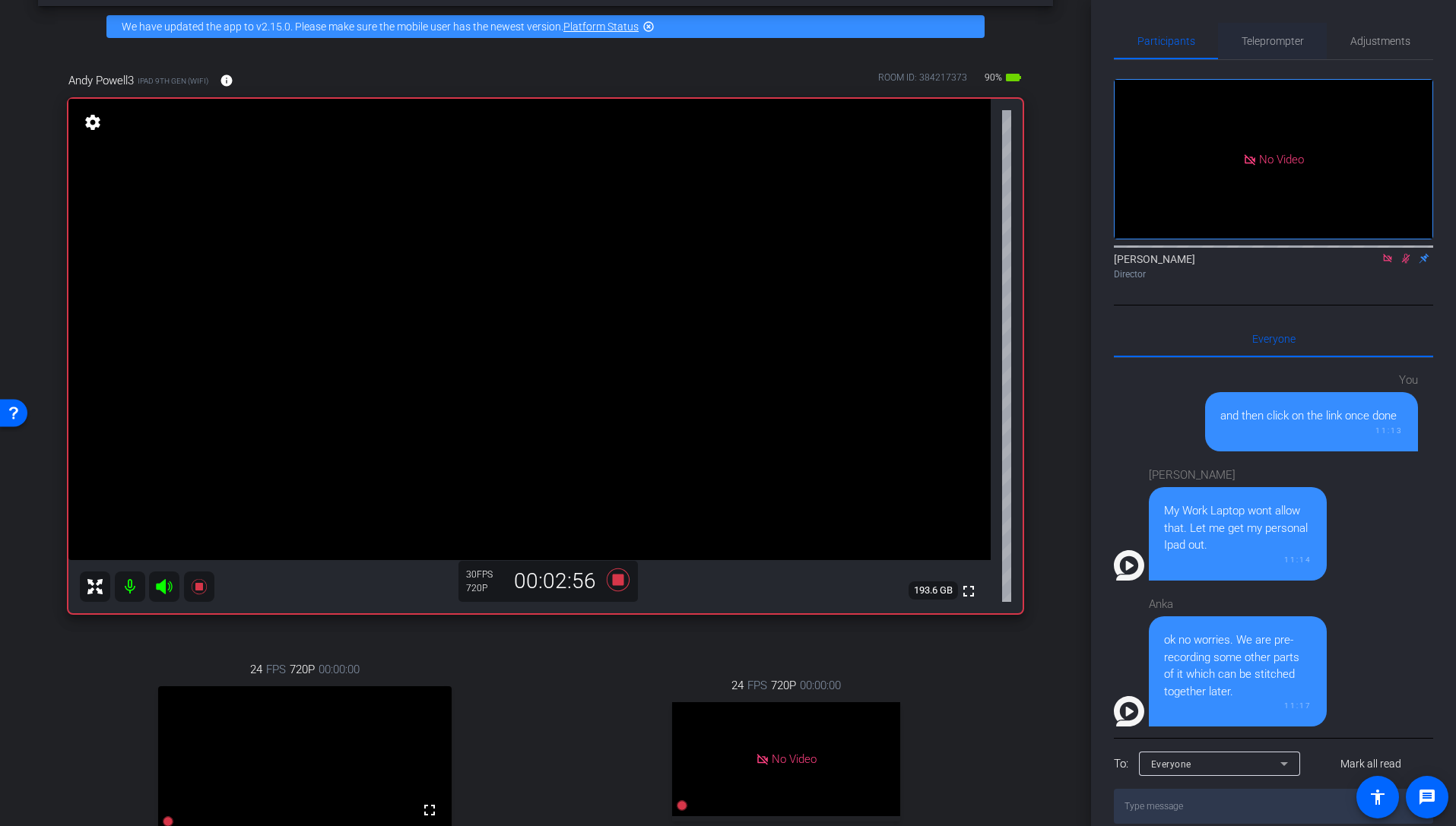
click at [1142, 31] on span "Teleprompter" at bounding box center [1272, 40] width 62 height 37
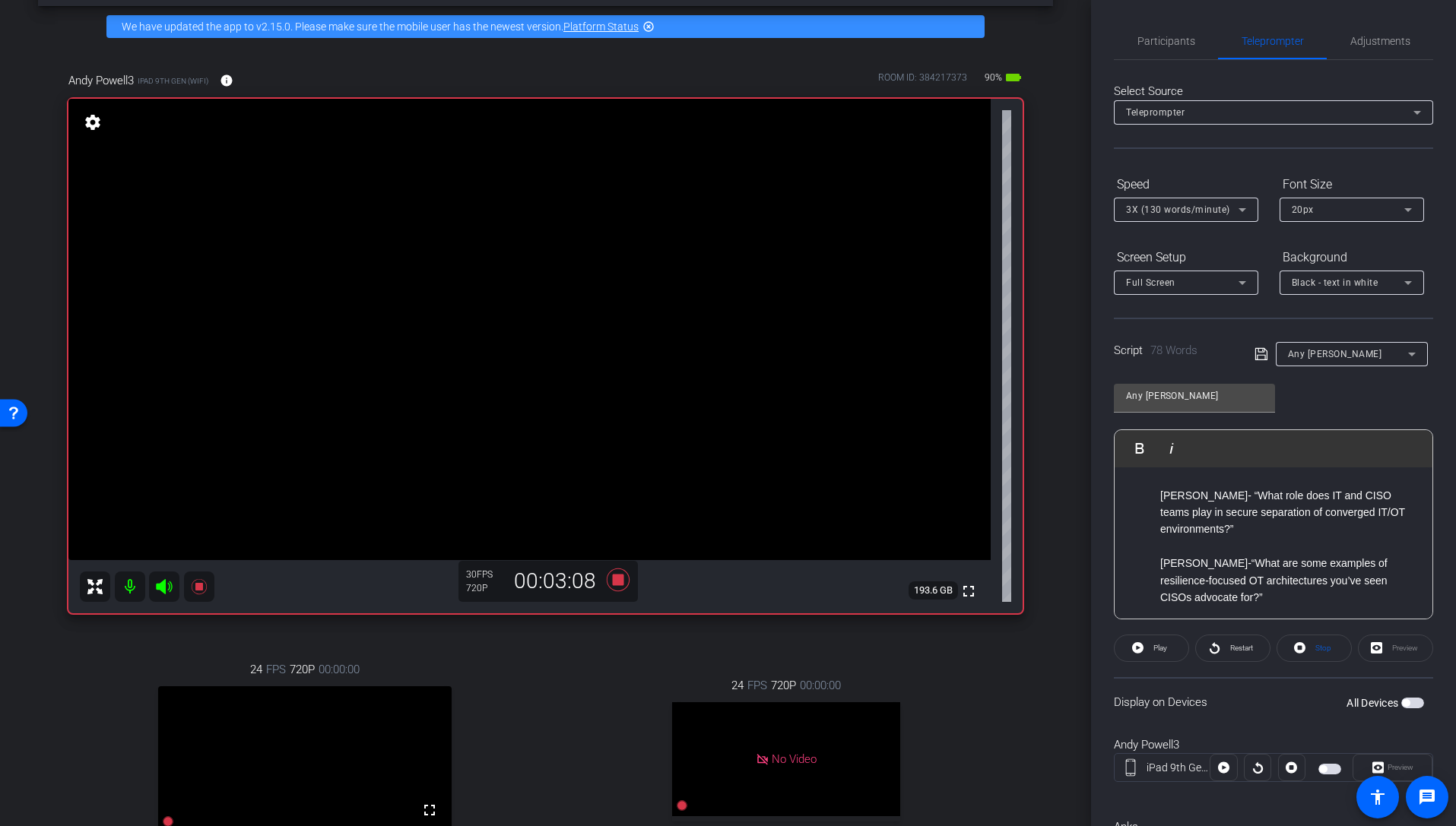
scroll to position [154, 0]
click at [70, 634] on div "24 FPS 720P 00:00:00 fullscreen Anka Subject - Chrome settings" at bounding box center [305, 793] width 473 height 314
click at [1142, 42] on span "Participants" at bounding box center [1166, 41] width 58 height 11
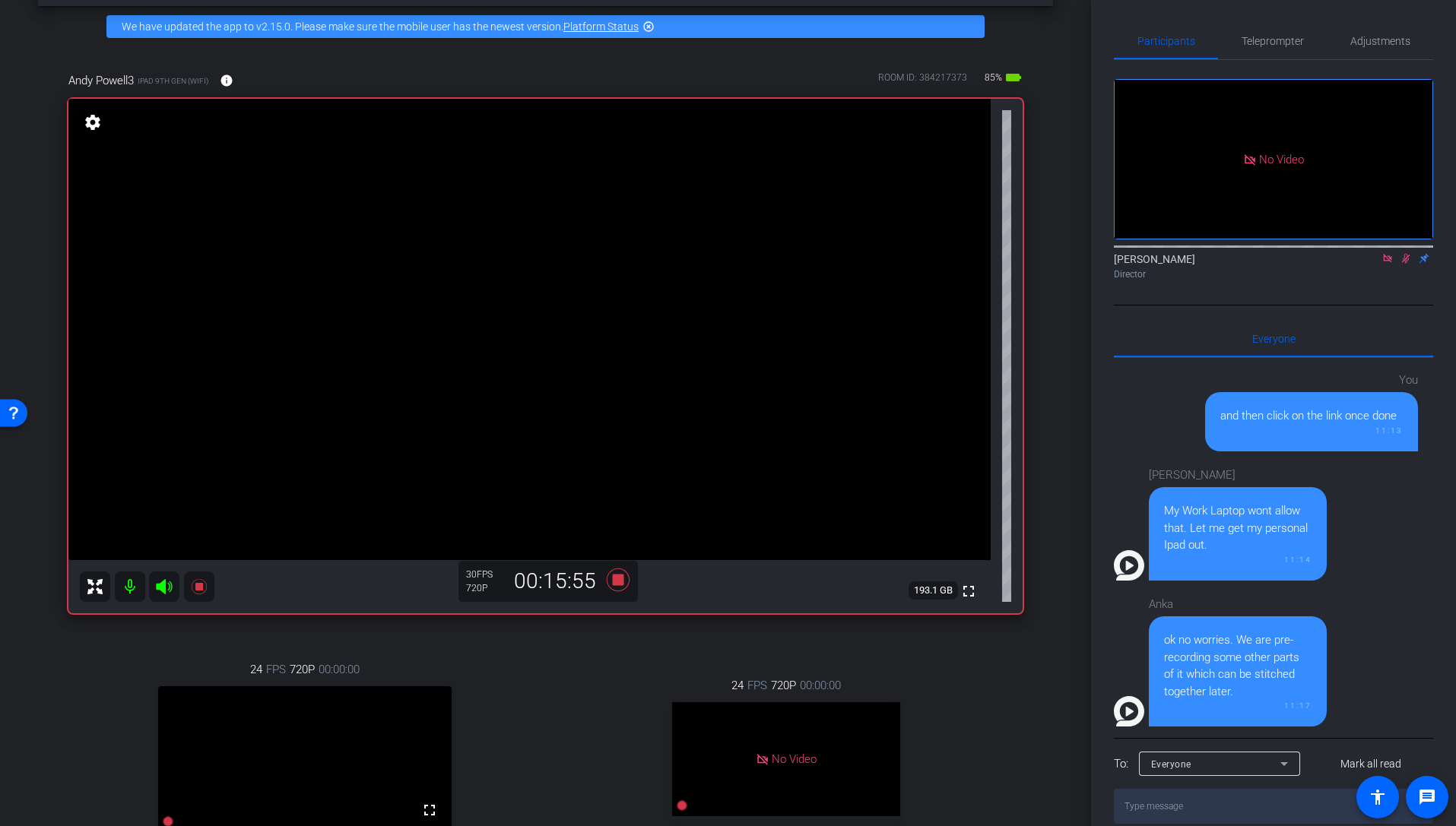
click at [1142, 253] on icon at bounding box center [1406, 258] width 8 height 10
click at [1142, 253] on icon at bounding box center [1386, 257] width 8 height 8
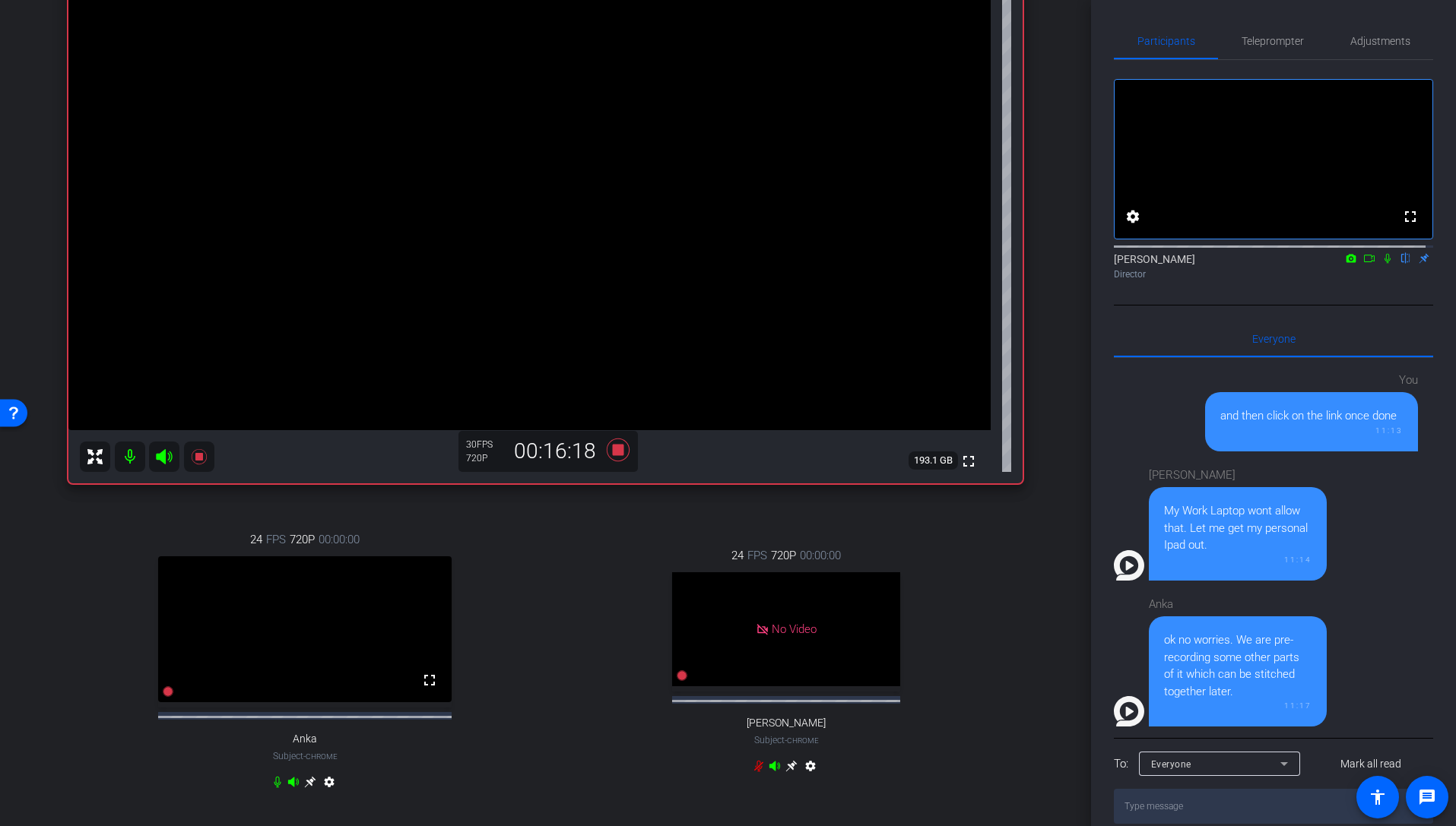
scroll to position [191, 0]
click at [608, 450] on icon at bounding box center [617, 448] width 37 height 27
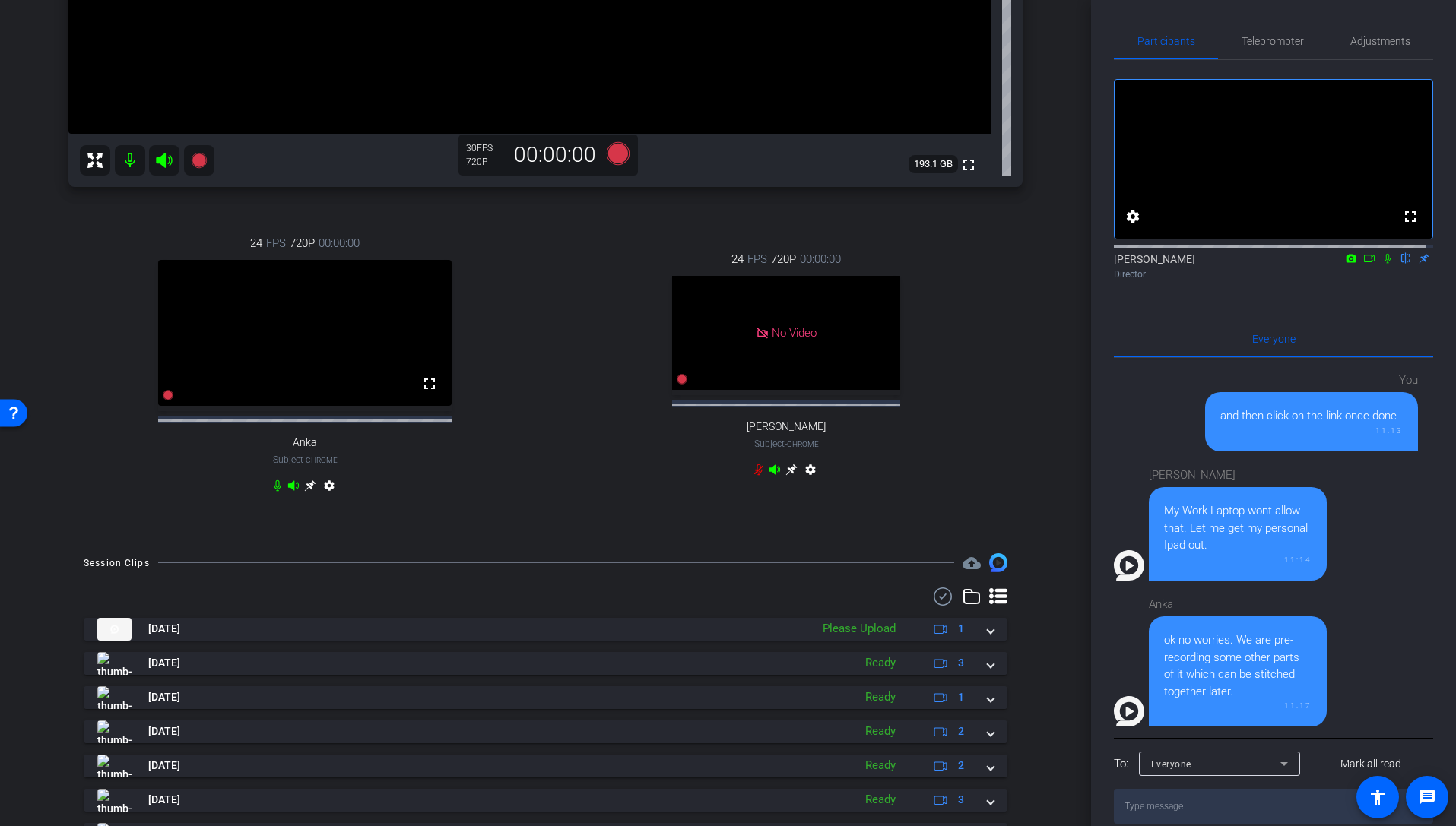
scroll to position [527, 0]
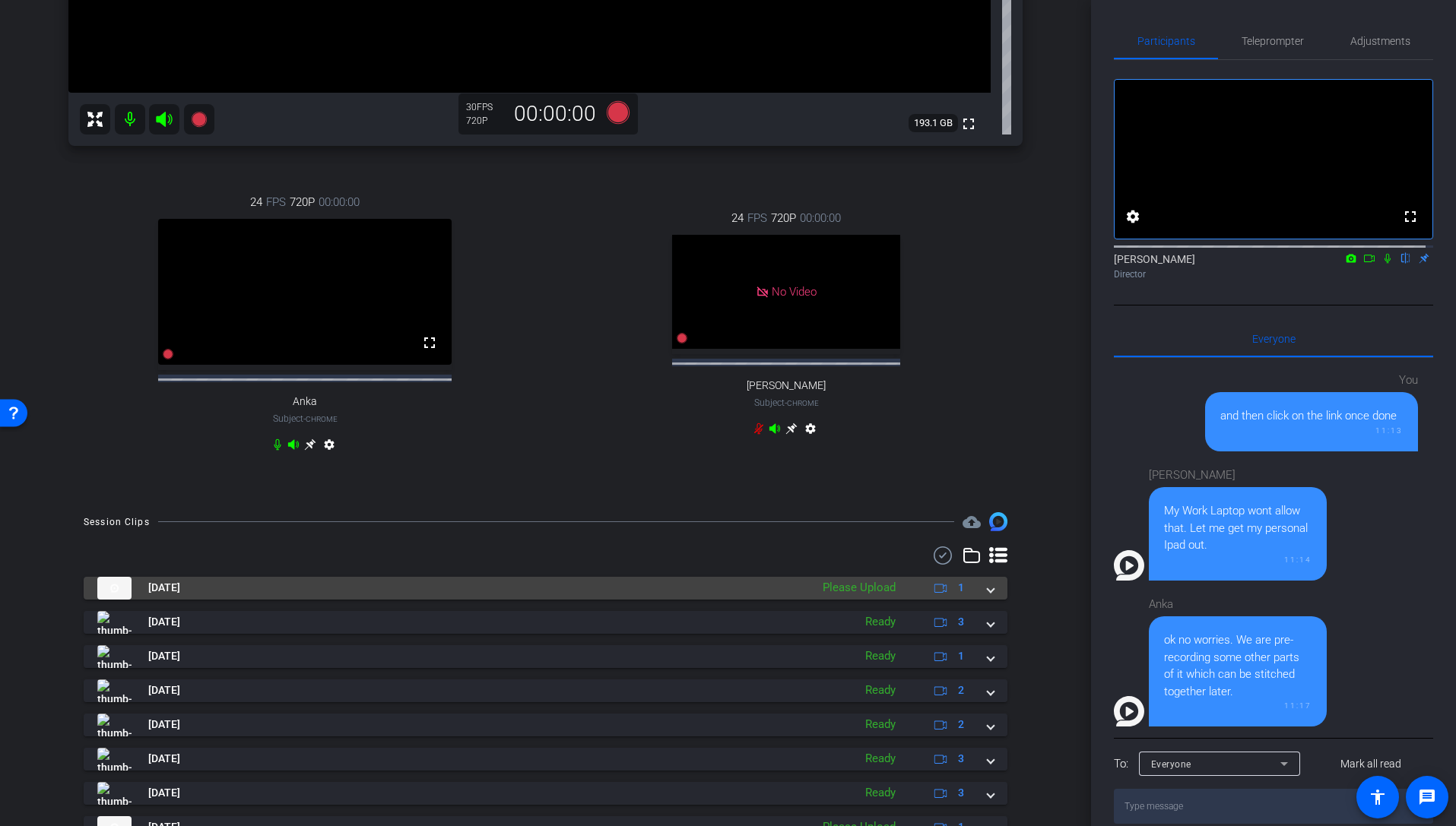
click at [988, 596] on span at bounding box center [990, 588] width 6 height 16
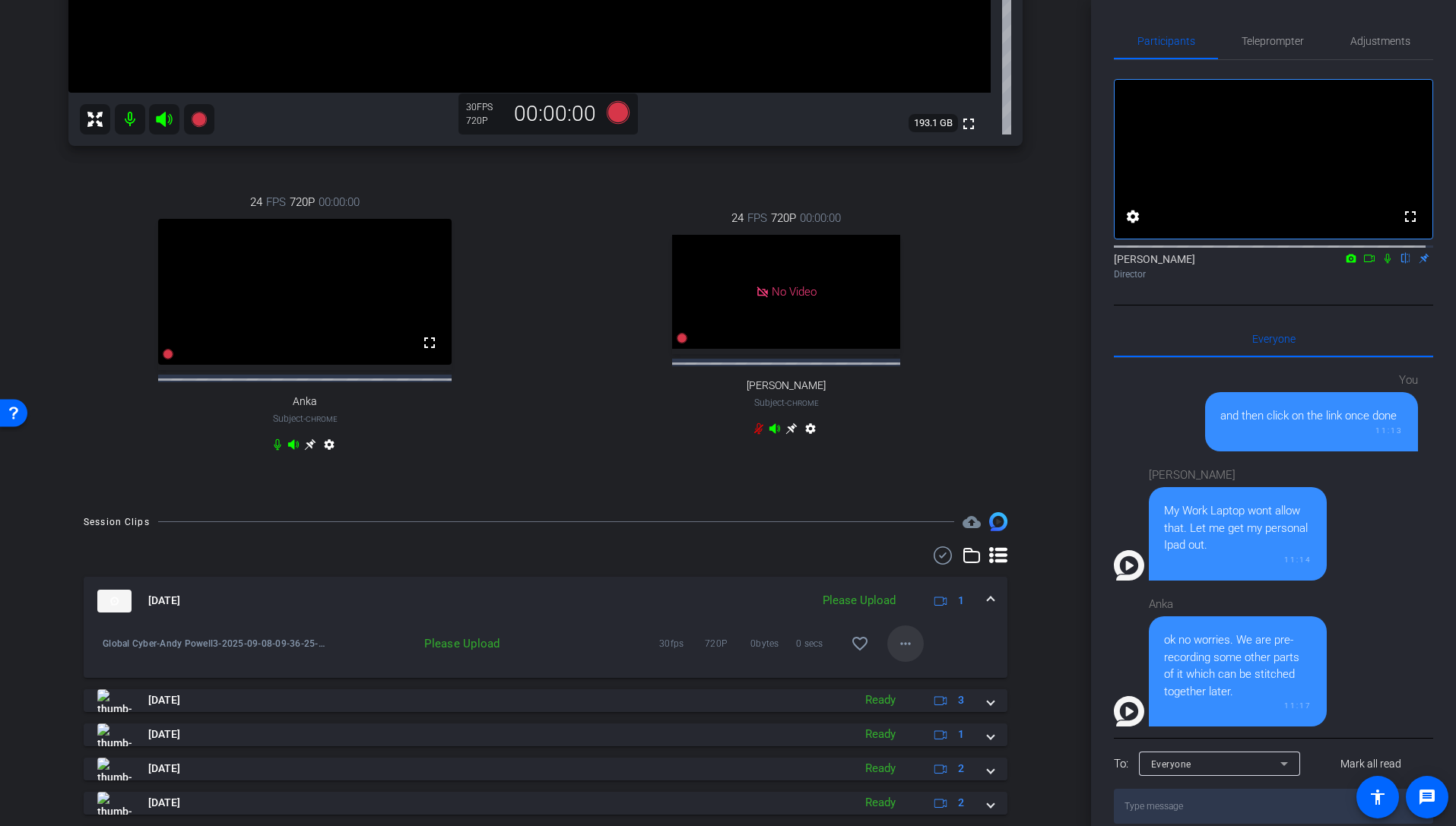
click at [897, 634] on mat-icon "more_horiz" at bounding box center [905, 644] width 18 height 18
click at [905, 634] on span "Upload" at bounding box center [923, 688] width 61 height 18
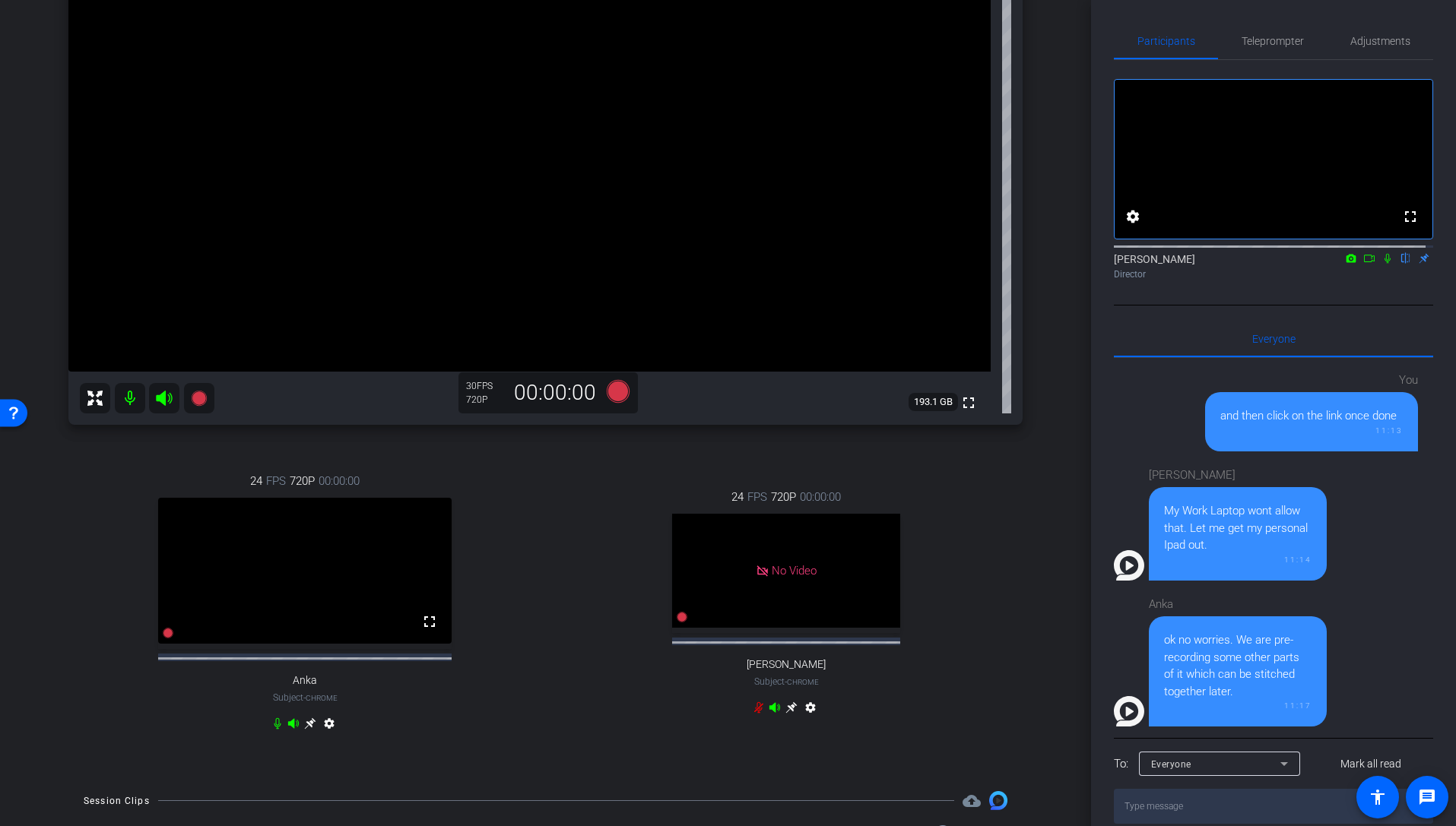
scroll to position [66, 0]
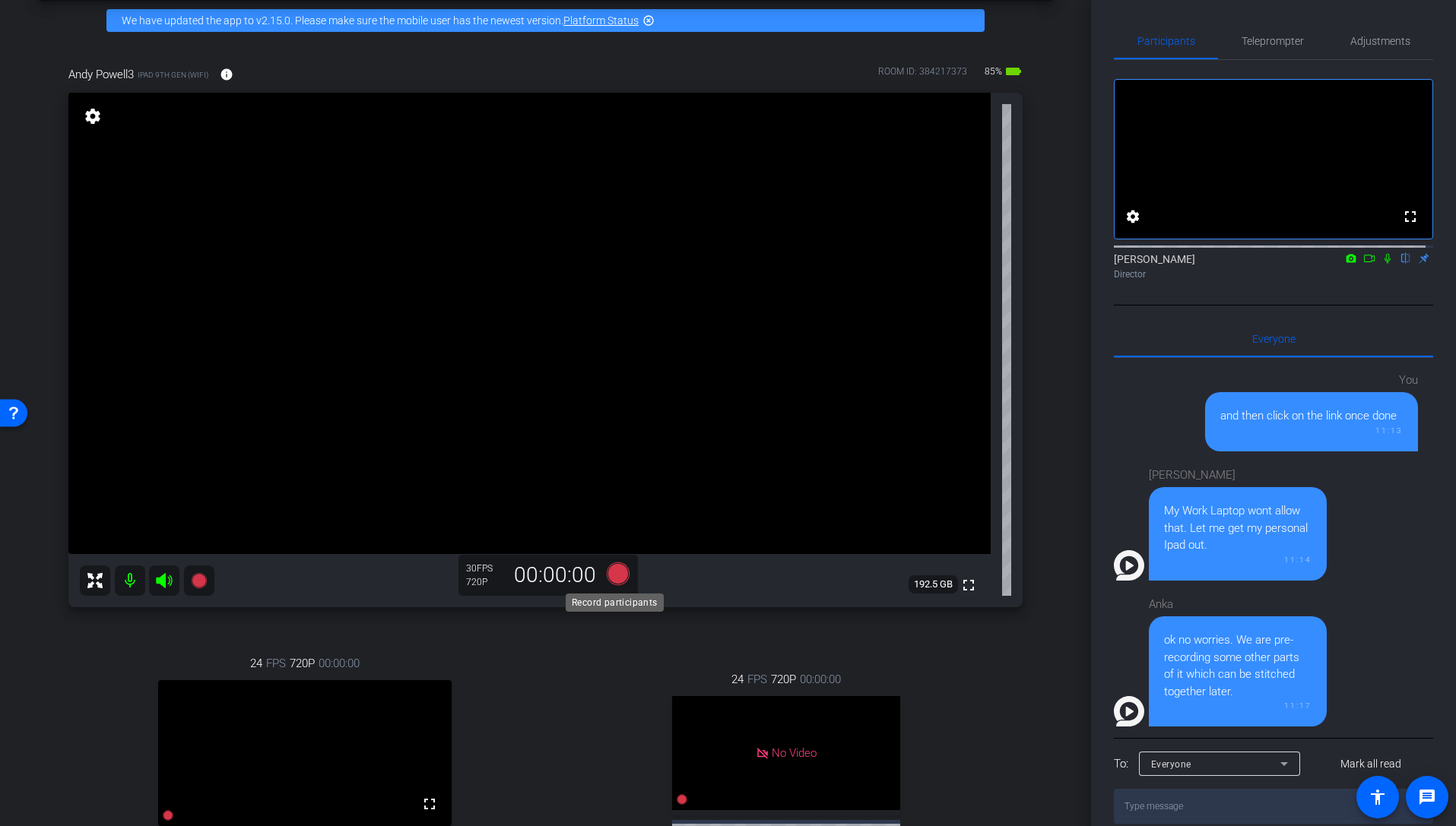
click at [611, 573] on icon at bounding box center [617, 573] width 22 height 22
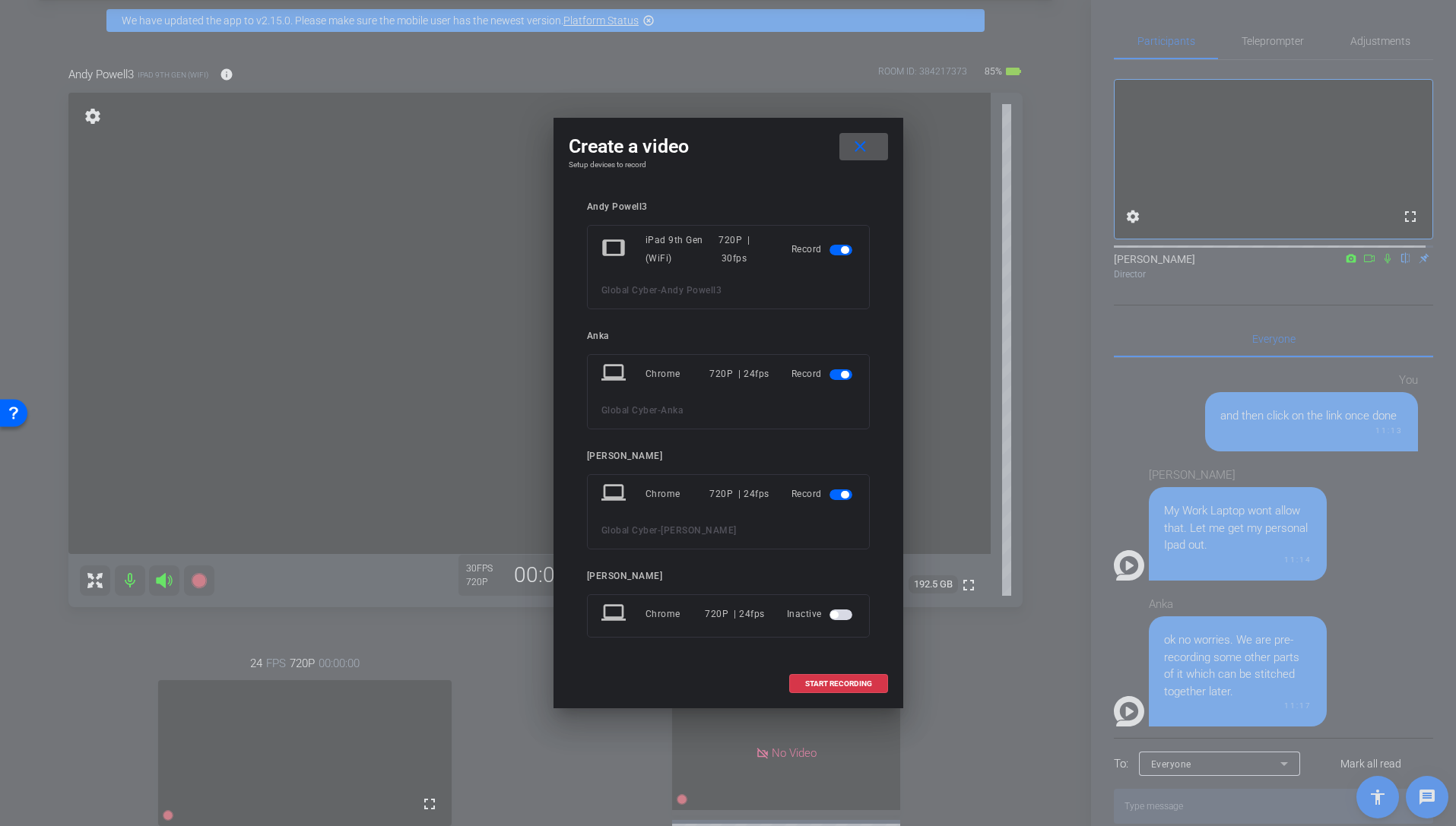
drag, startPoint x: 858, startPoint y: 144, endPoint x: 1070, endPoint y: 335, distance: 285.4
click at [1070, 335] on div "Create a video close Setup devices to record Andy Powell3 tablet iPad 9th Gen (…" at bounding box center [728, 413] width 1456 height 826
click at [834, 376] on span "button" at bounding box center [840, 375] width 22 height 11
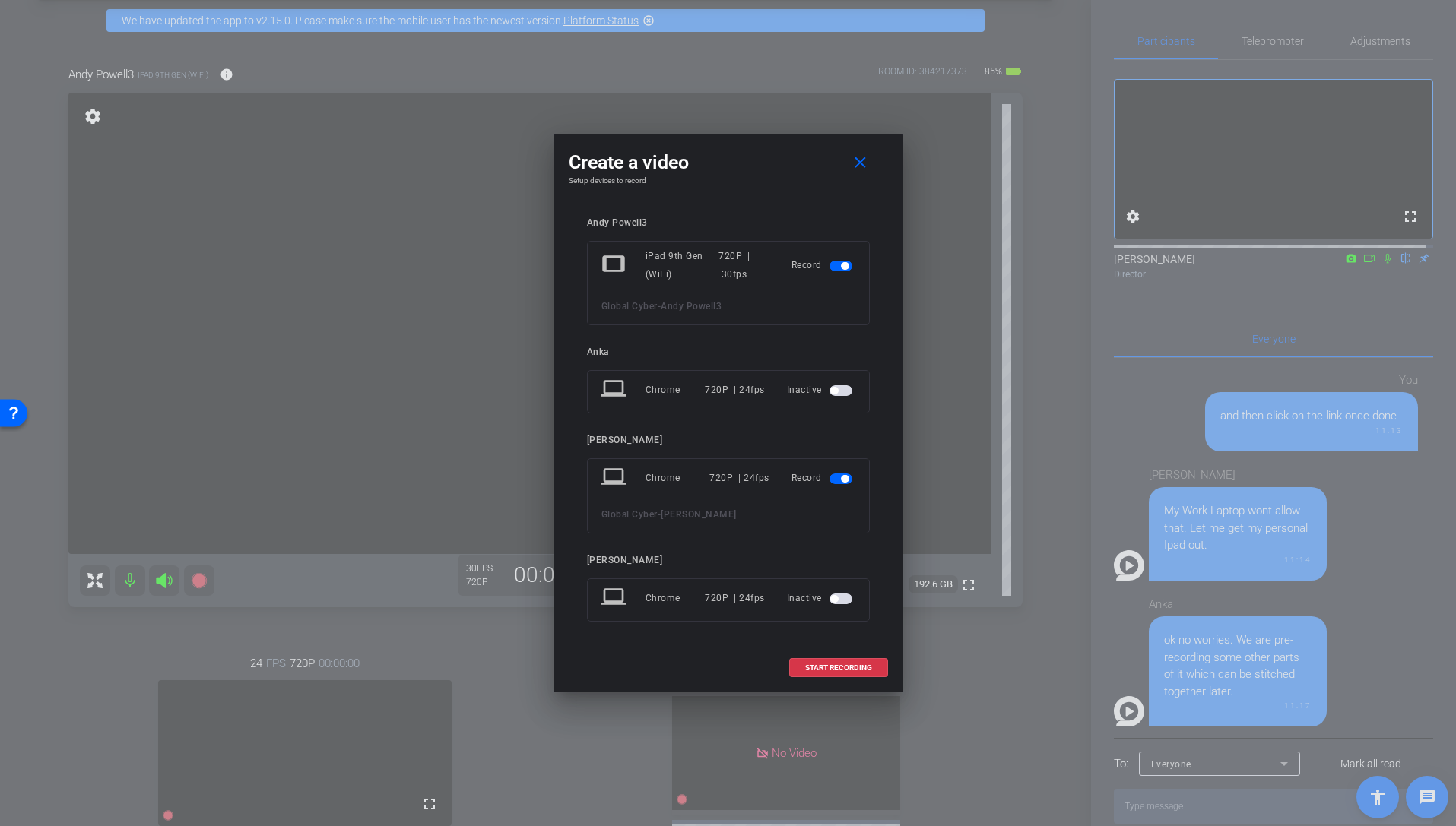
click at [833, 479] on span "button" at bounding box center [840, 479] width 22 height 11
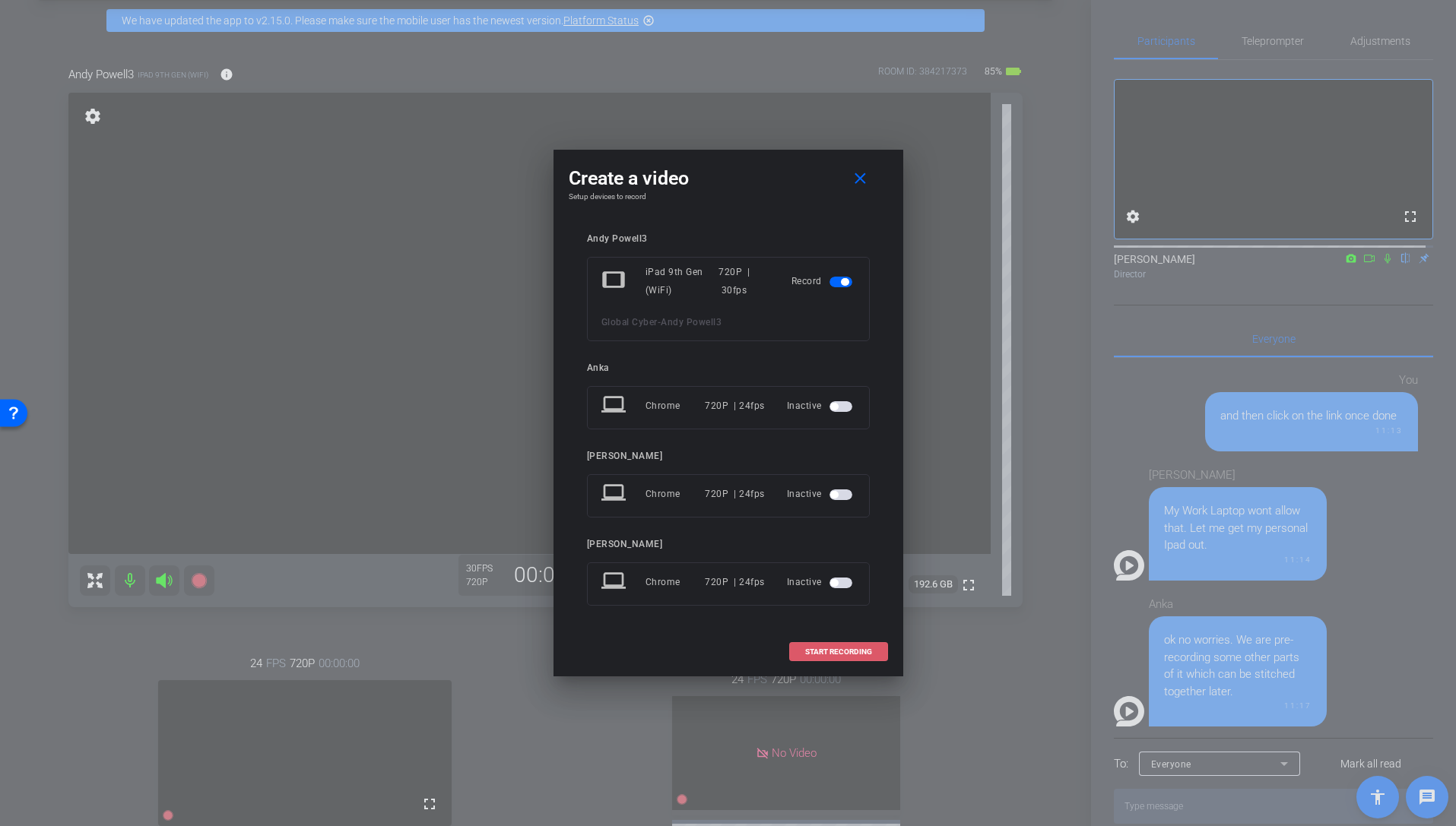
click at [835, 634] on span "START RECORDING" at bounding box center [839, 652] width 67 height 7
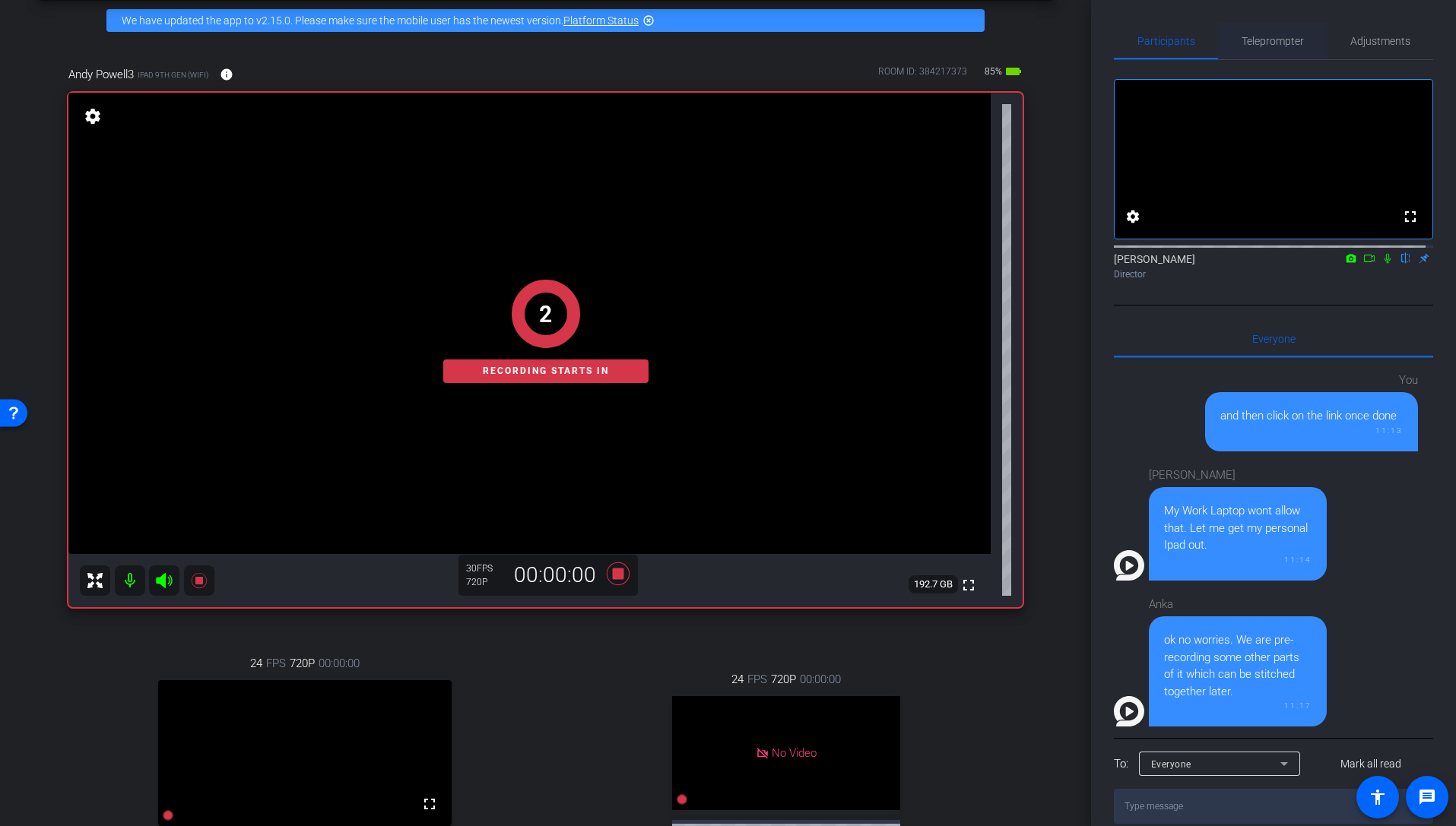
click at [1142, 37] on span "Teleprompter" at bounding box center [1272, 41] width 62 height 11
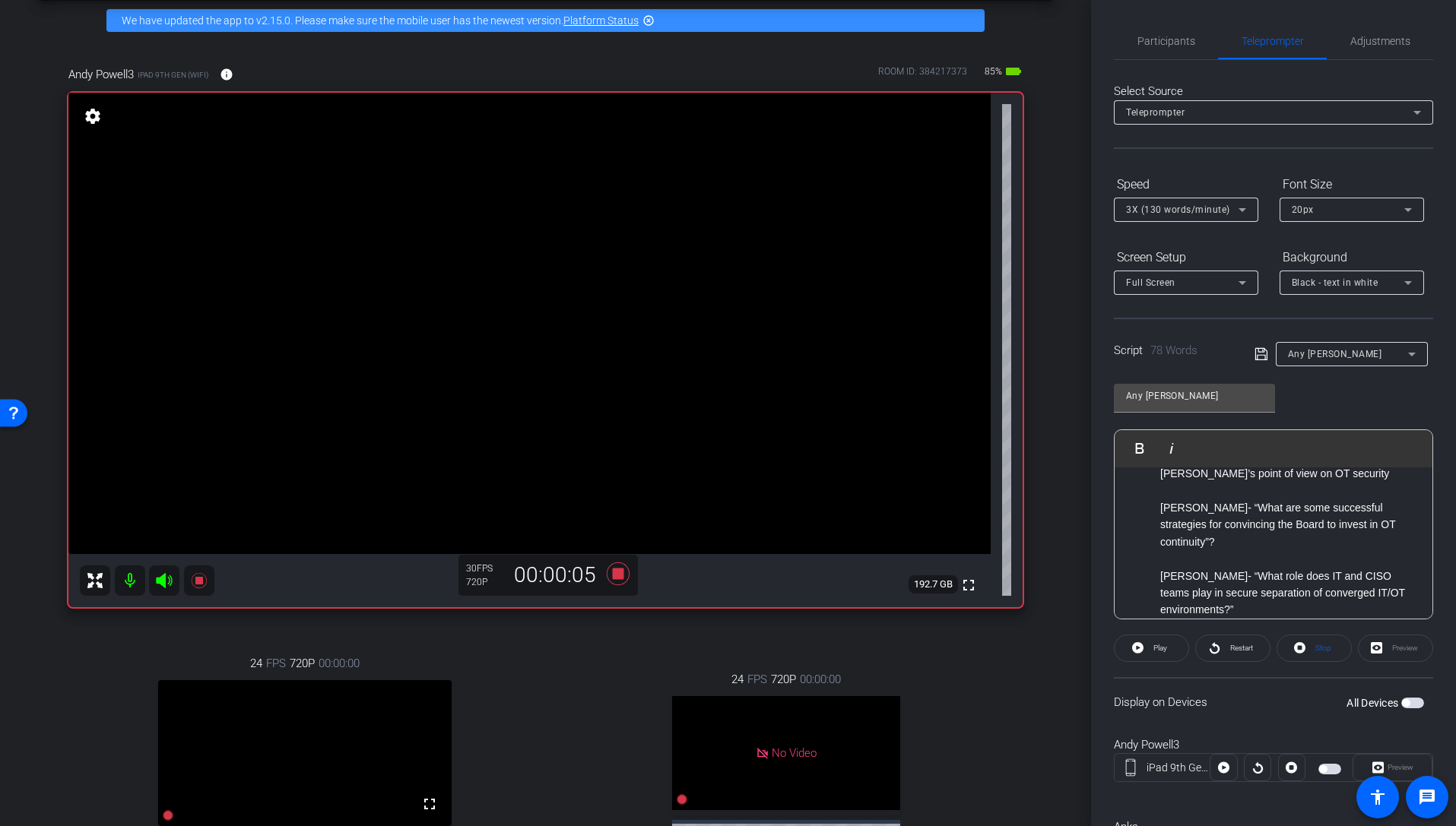
scroll to position [142, 0]
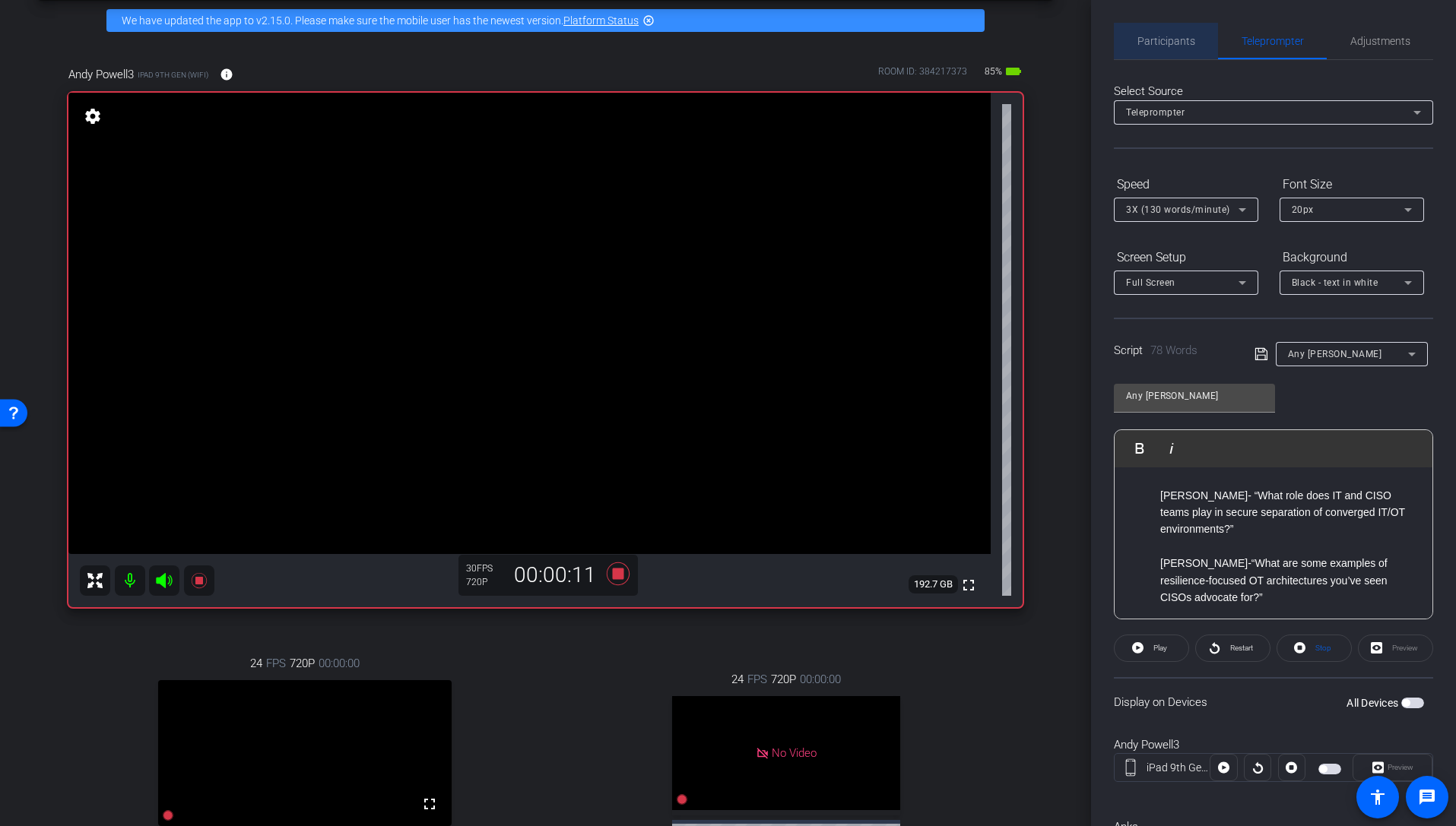
click at [1142, 38] on span "Participants" at bounding box center [1166, 41] width 58 height 11
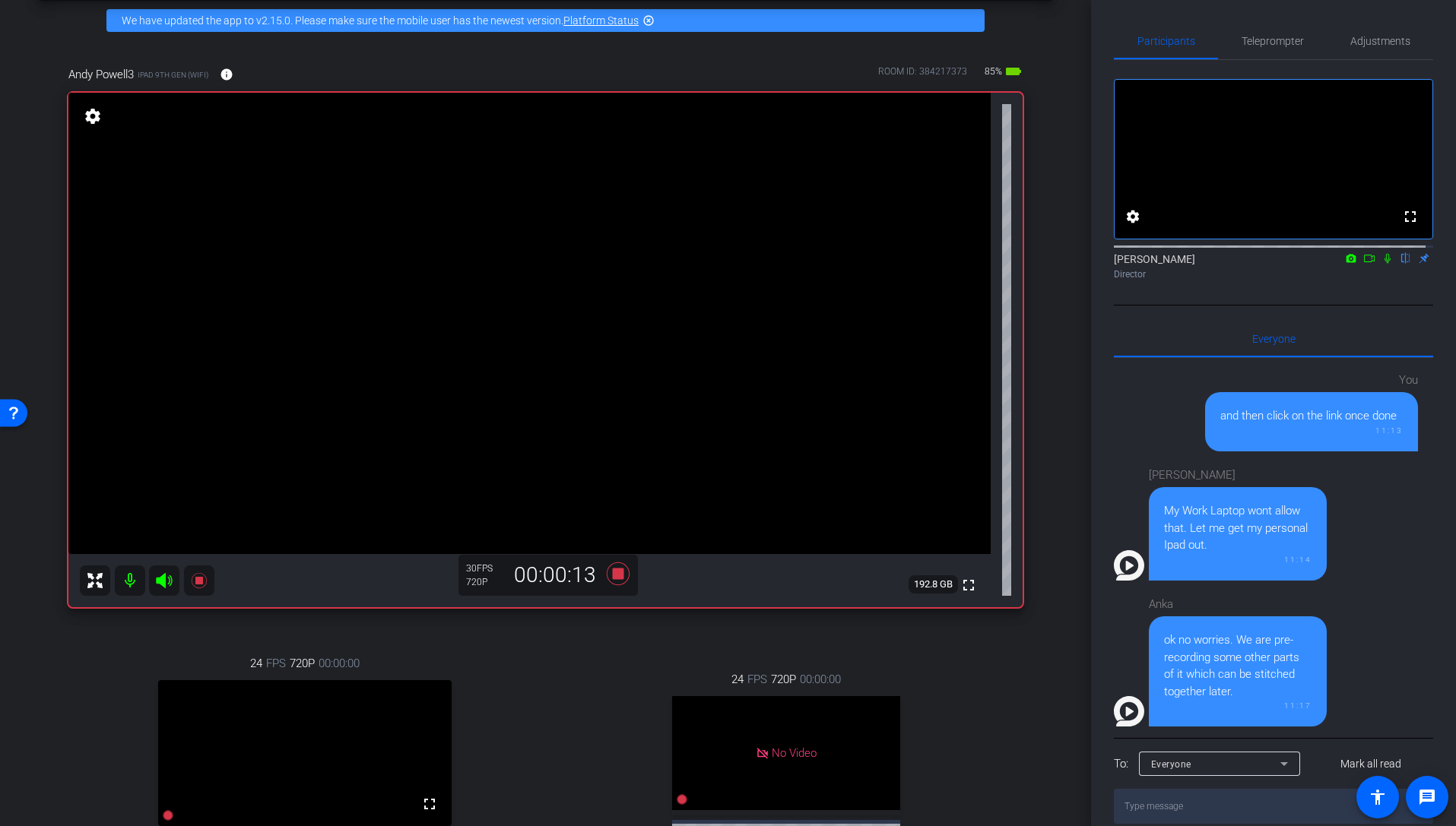
click at [1142, 265] on mat-icon at bounding box center [1369, 258] width 18 height 13
click at [1142, 263] on icon at bounding box center [1406, 259] width 13 height 11
click at [1082, 377] on div "arrow_back Global Cyber Back to project Send invite account_box grid_on setting…" at bounding box center [546, 347] width 1091 height 826
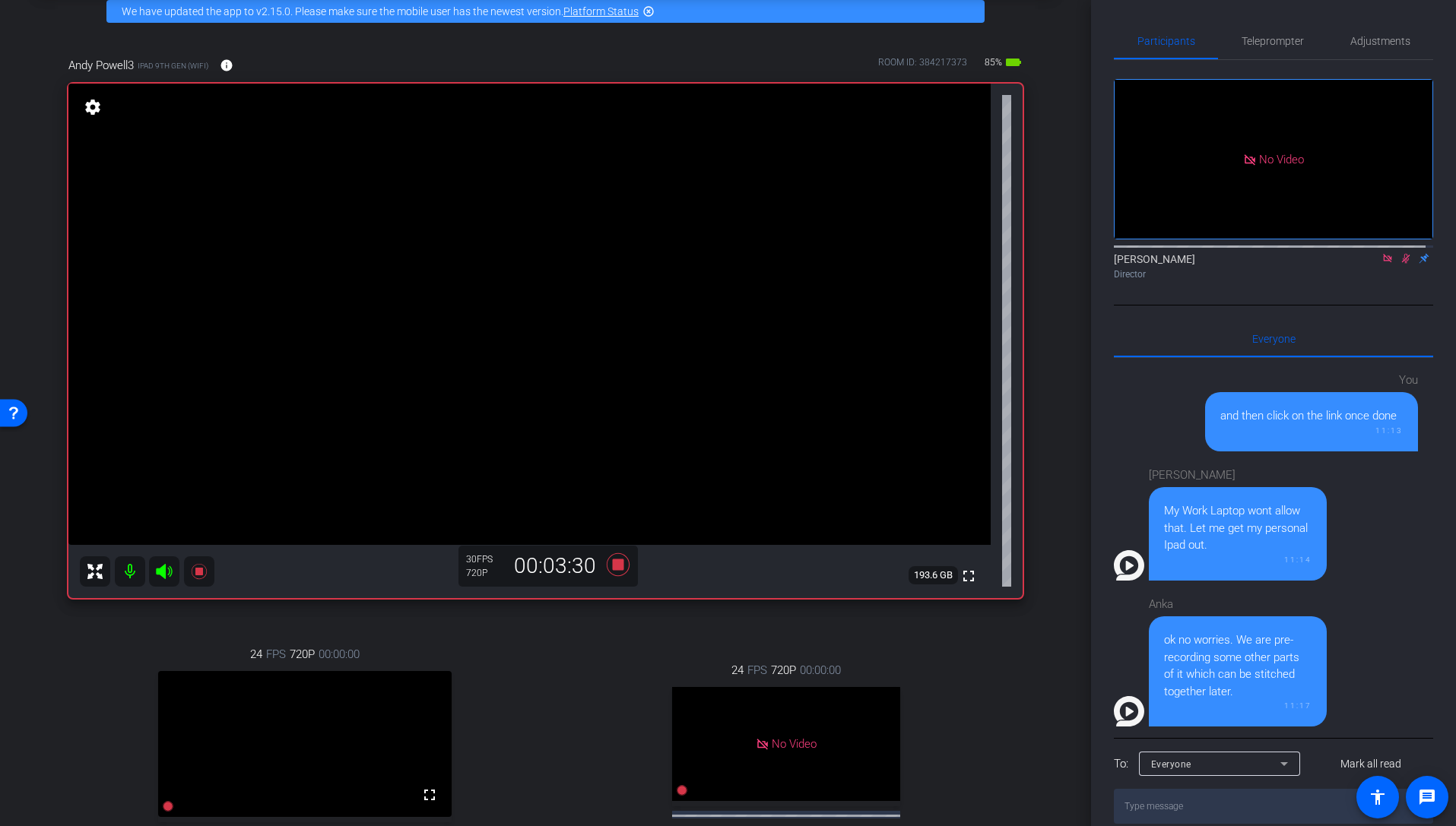
scroll to position [184, 0]
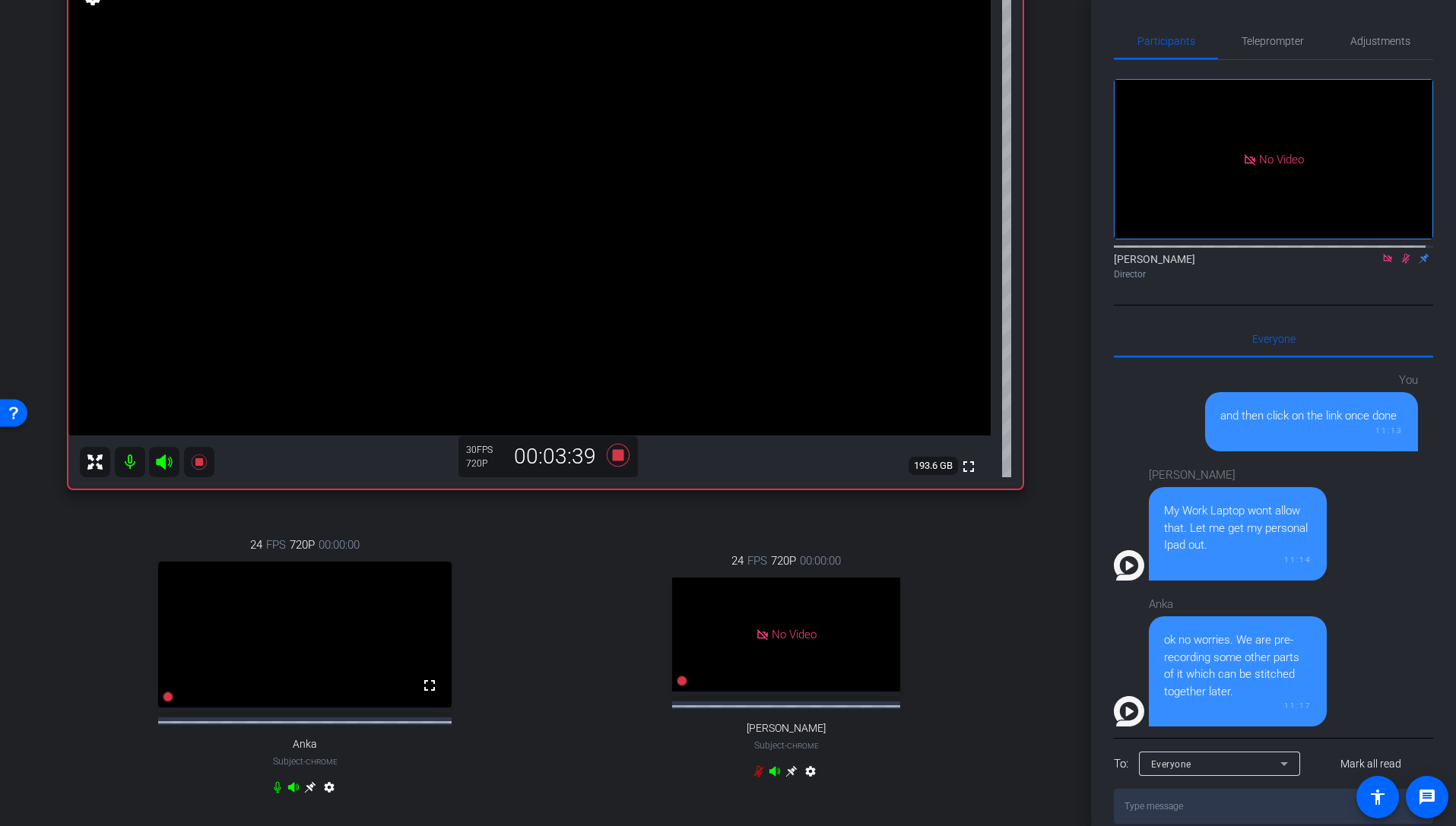
drag, startPoint x: 614, startPoint y: 455, endPoint x: 790, endPoint y: 353, distance: 203.4
click at [790, 353] on div "Andy Powell3 iPad 9th Gen (WiFi) info ROOM ID: 384217373 85% battery_std fullsc…" at bounding box center [545, 213] width 954 height 551
click at [614, 455] on icon at bounding box center [617, 454] width 22 height 22
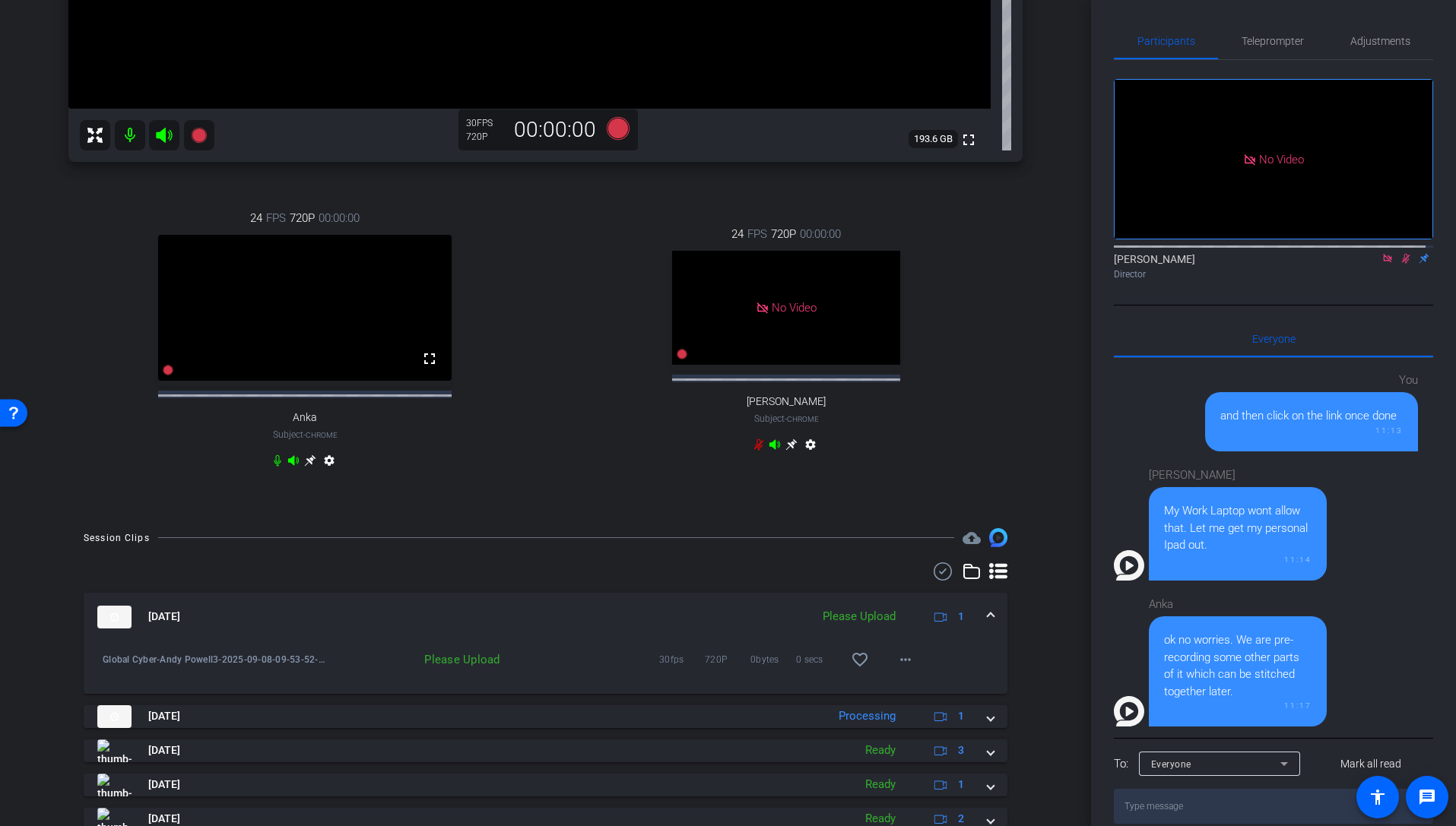
scroll to position [550, 0]
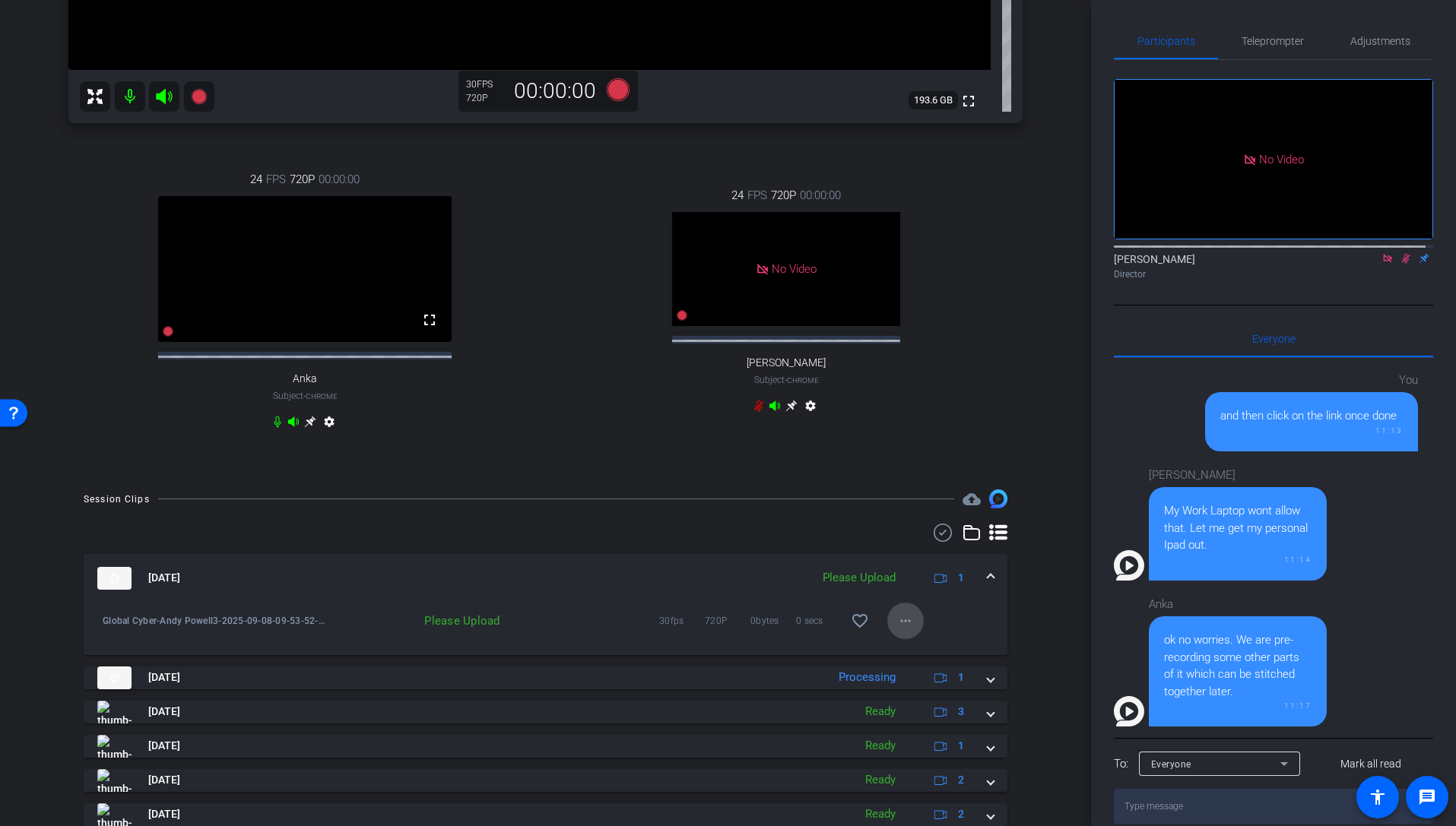
click at [896, 630] on mat-icon "more_horiz" at bounding box center [905, 621] width 18 height 18
click at [914, 634] on span "Upload" at bounding box center [923, 666] width 61 height 18
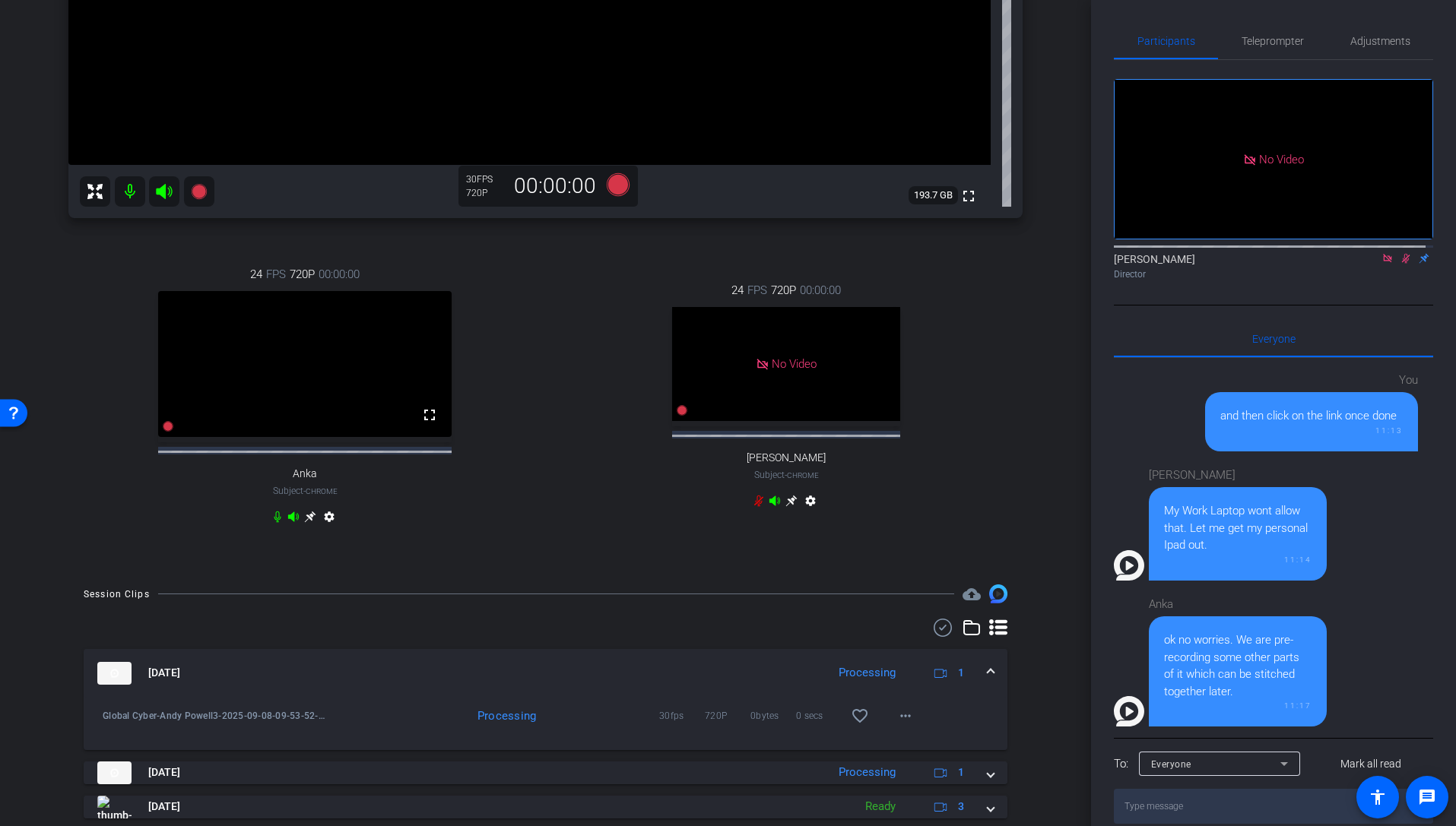
scroll to position [120, 0]
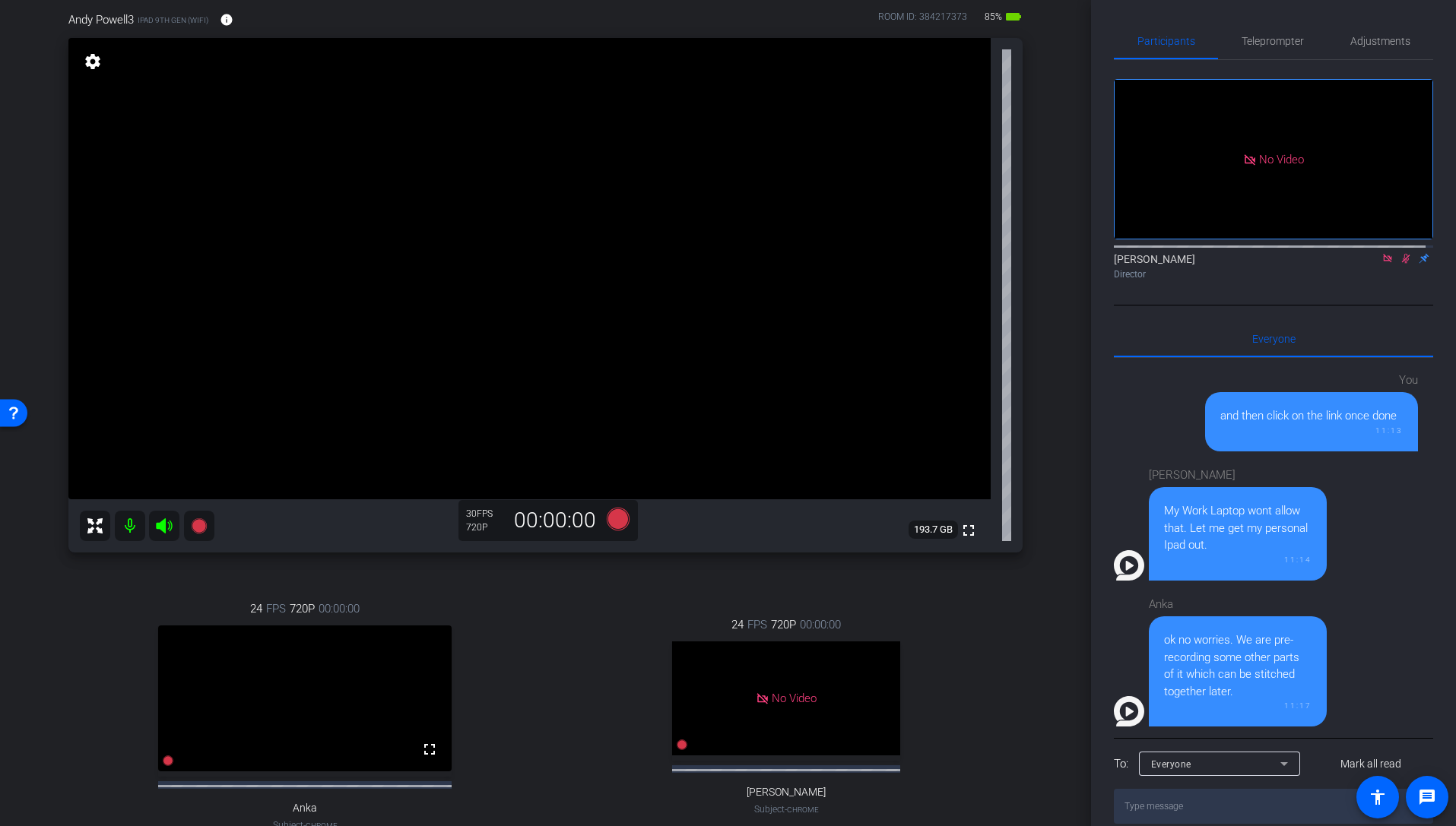
click at [1142, 265] on mat-icon at bounding box center [1387, 258] width 18 height 13
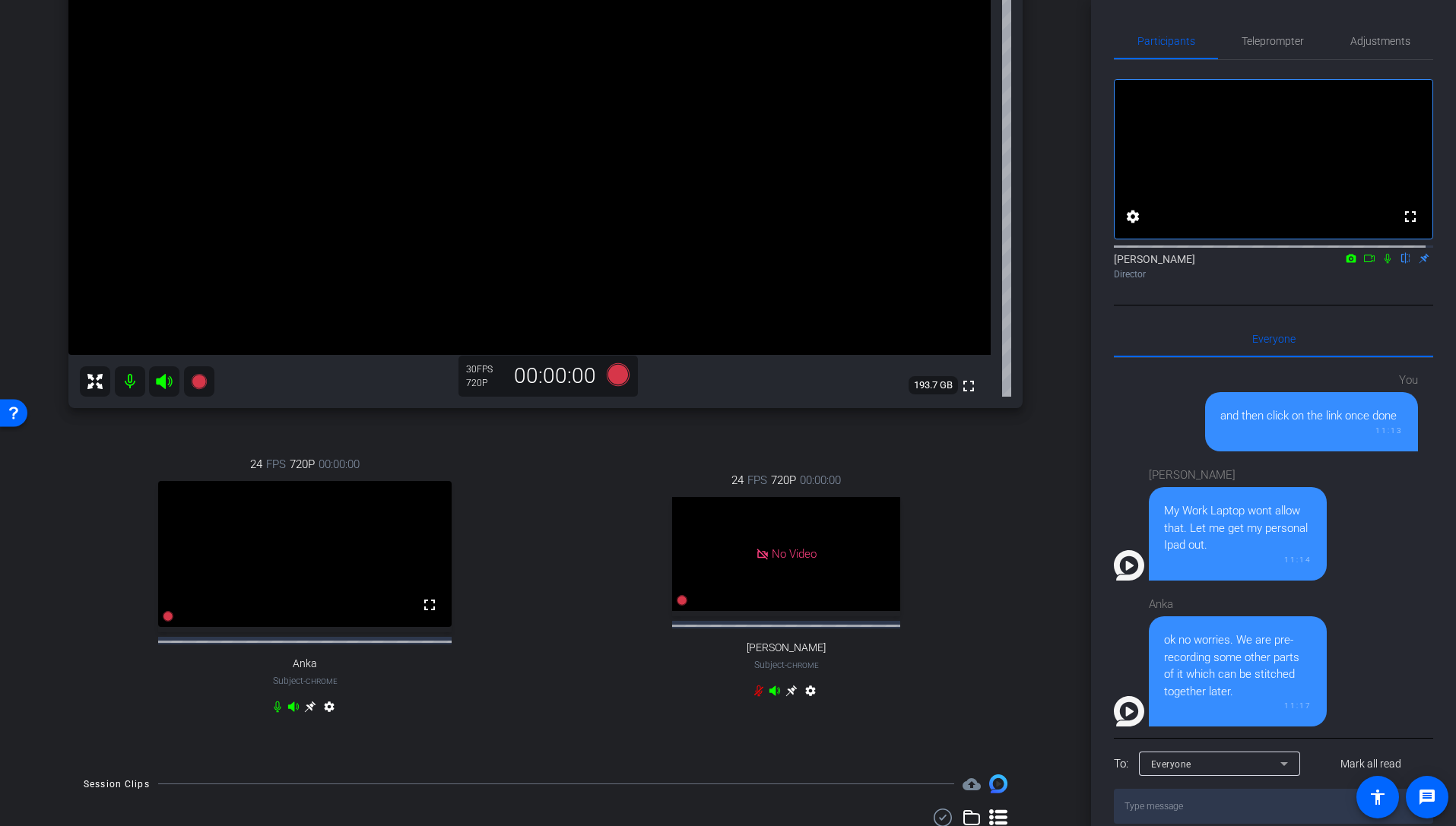
scroll to position [0, 0]
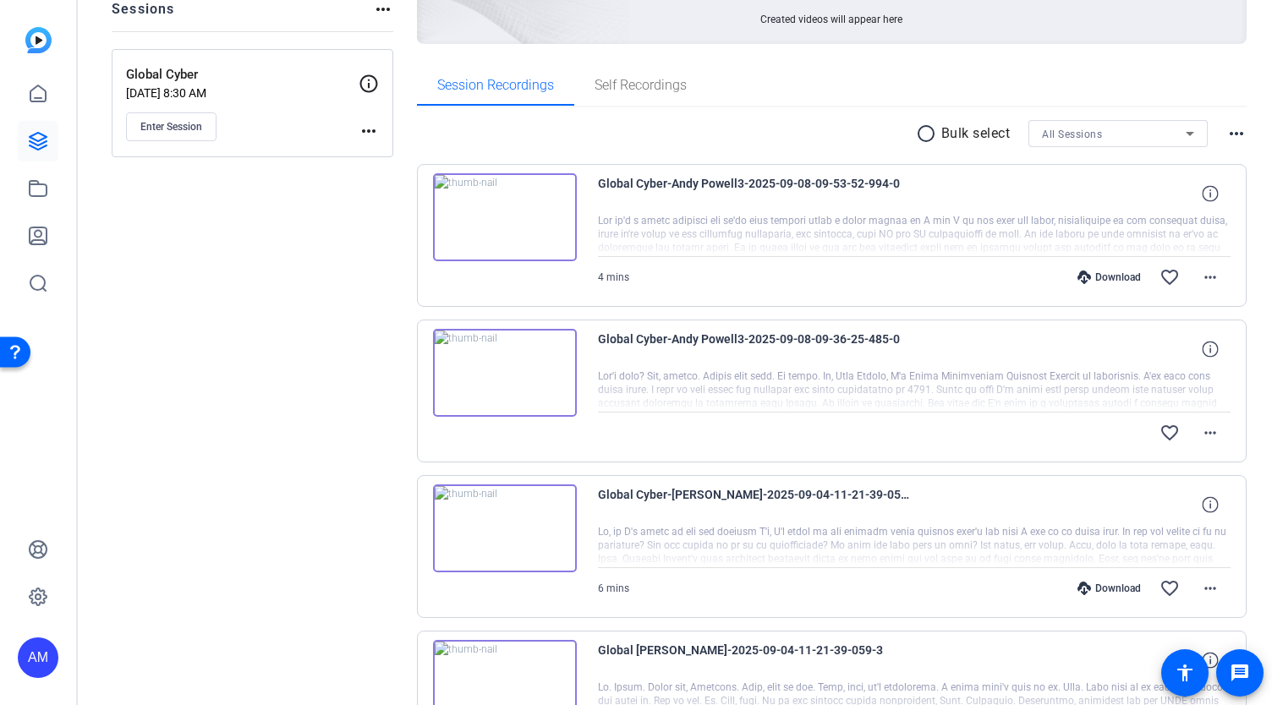
scroll to position [224, 0]
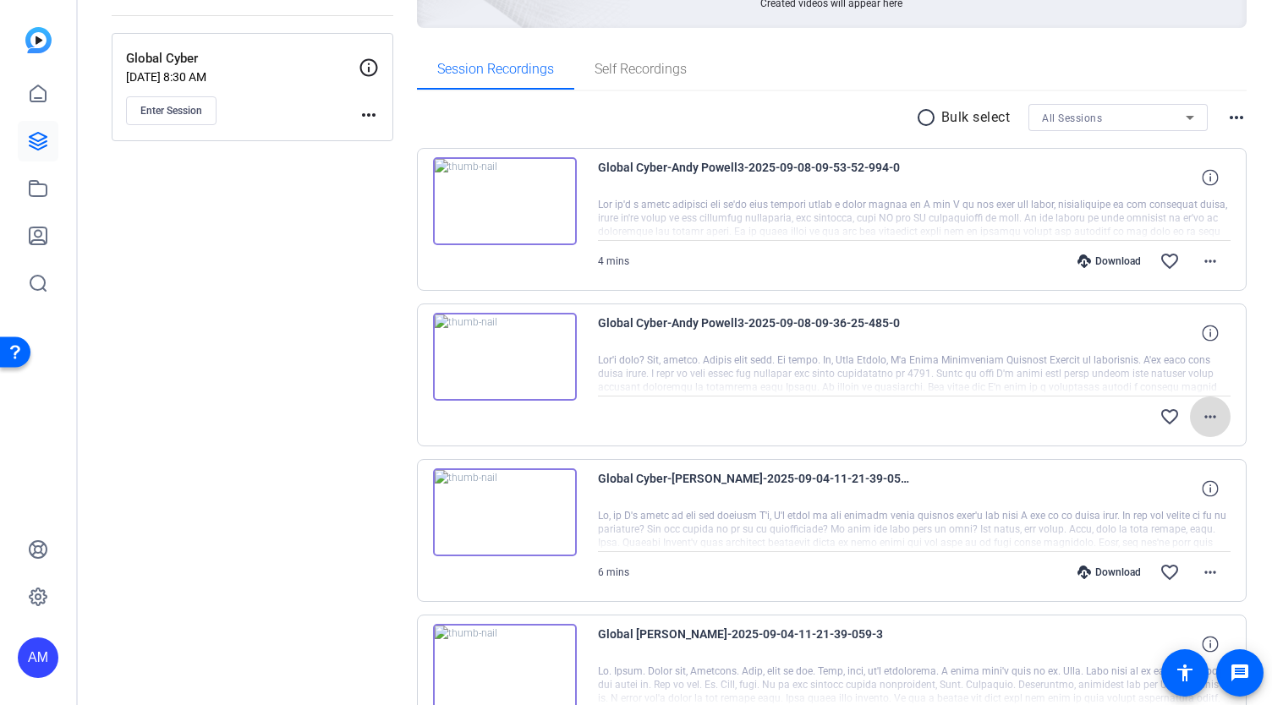
click at [1204, 407] on mat-icon "more_horiz" at bounding box center [1210, 417] width 20 height 20
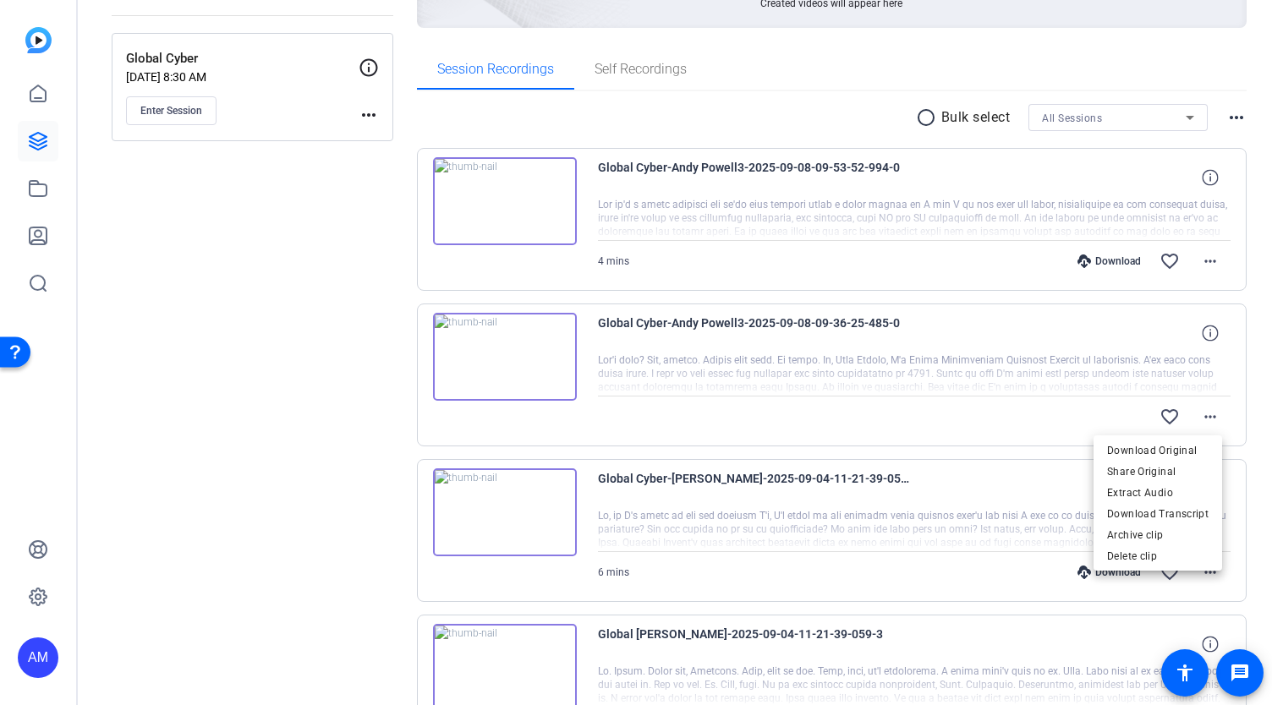
click at [1240, 353] on div at bounding box center [636, 352] width 1272 height 705
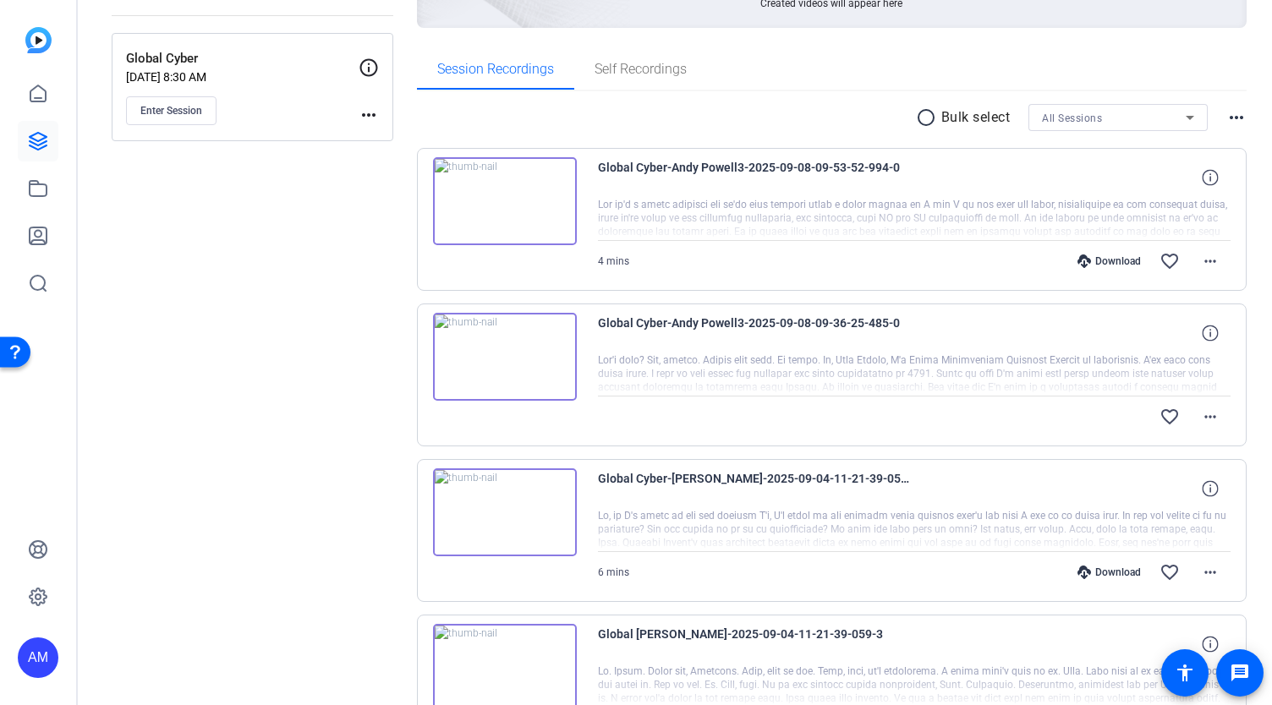
click at [935, 371] on div at bounding box center [914, 375] width 633 height 42
click at [509, 356] on img at bounding box center [505, 357] width 144 height 88
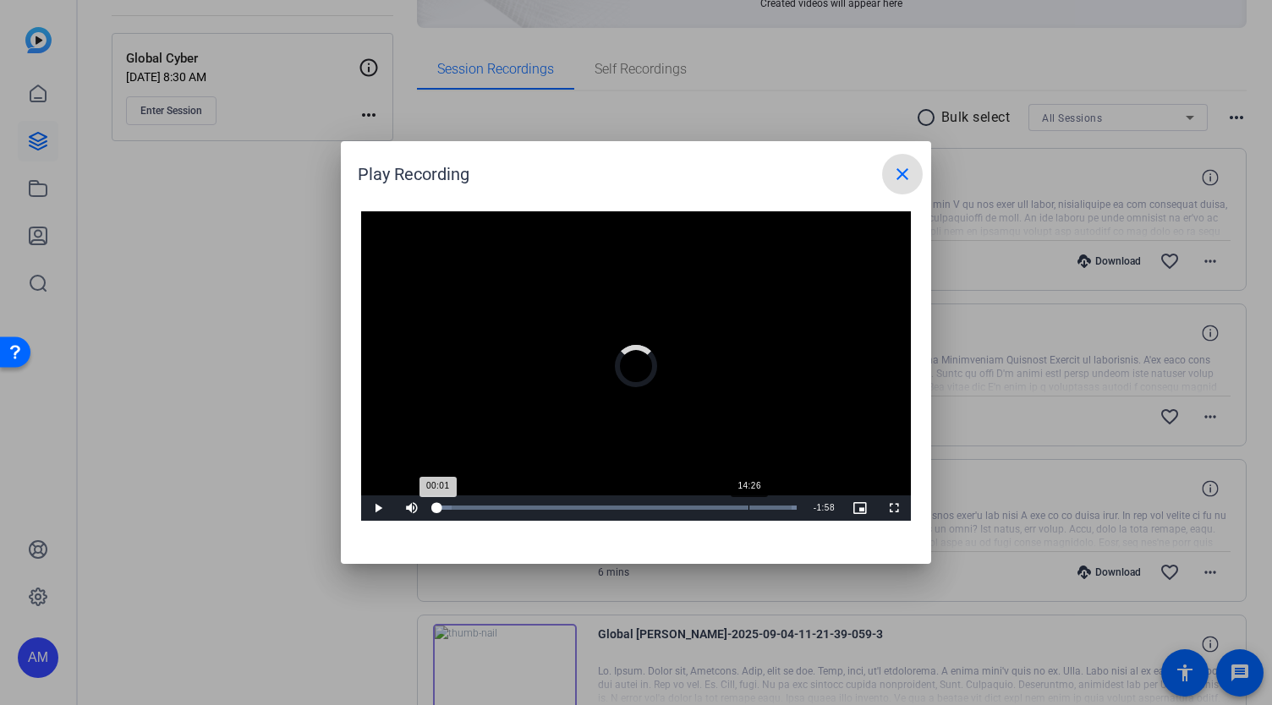
click at [749, 502] on div "Loaded : 100.00% 14:26 00:01" at bounding box center [617, 508] width 376 height 25
click at [766, 506] on div "Progress Bar" at bounding box center [765, 508] width 25 height 4
click at [782, 507] on div "Loaded : 100.00% 15:45 15:47" at bounding box center [616, 508] width 359 height 4
click at [788, 507] on div "Loaded : 100.00% 16:03 15:48" at bounding box center [616, 508] width 359 height 4
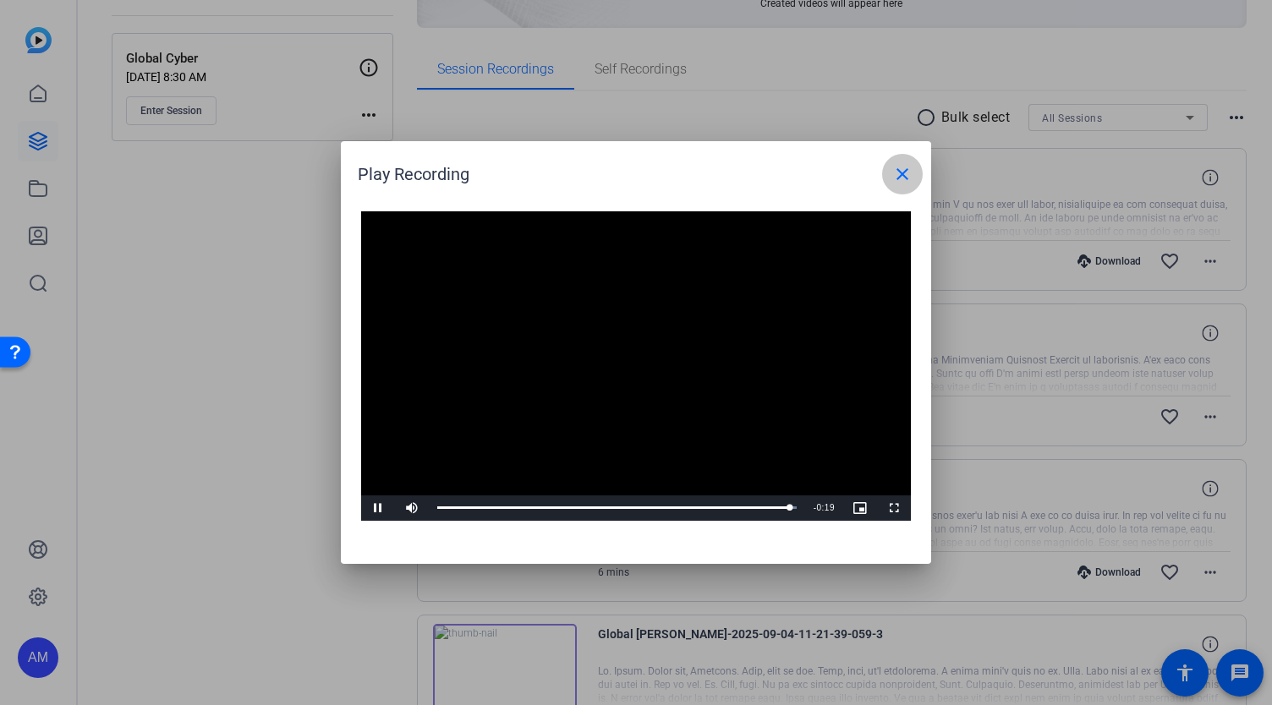
click at [895, 167] on mat-icon "close" at bounding box center [902, 174] width 20 height 20
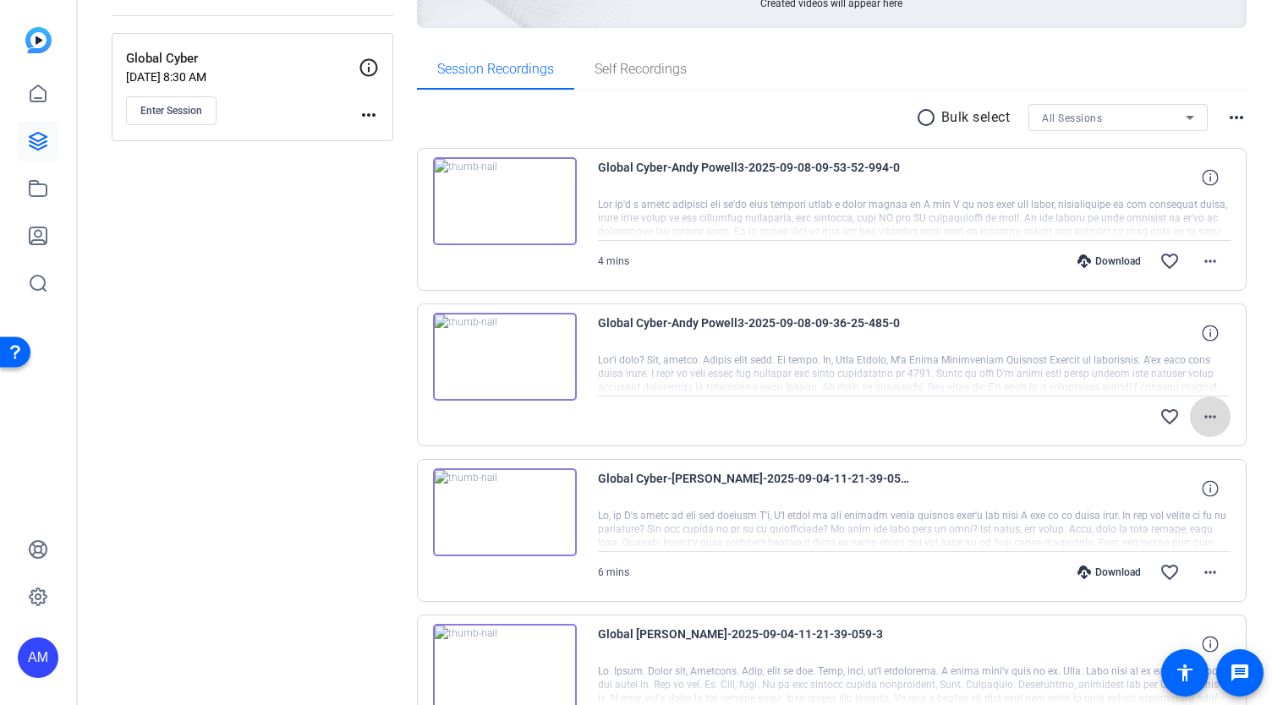
click at [1200, 411] on mat-icon "more_horiz" at bounding box center [1210, 417] width 20 height 20
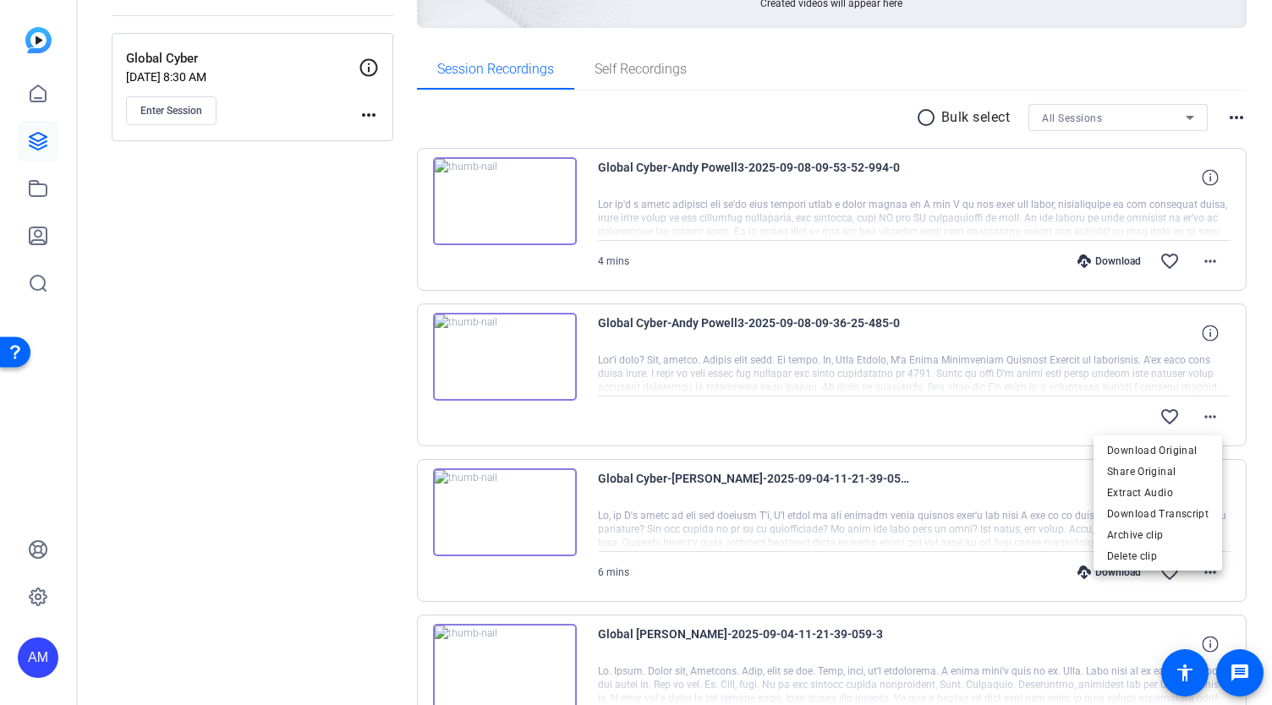
click at [927, 248] on div at bounding box center [636, 352] width 1272 height 705
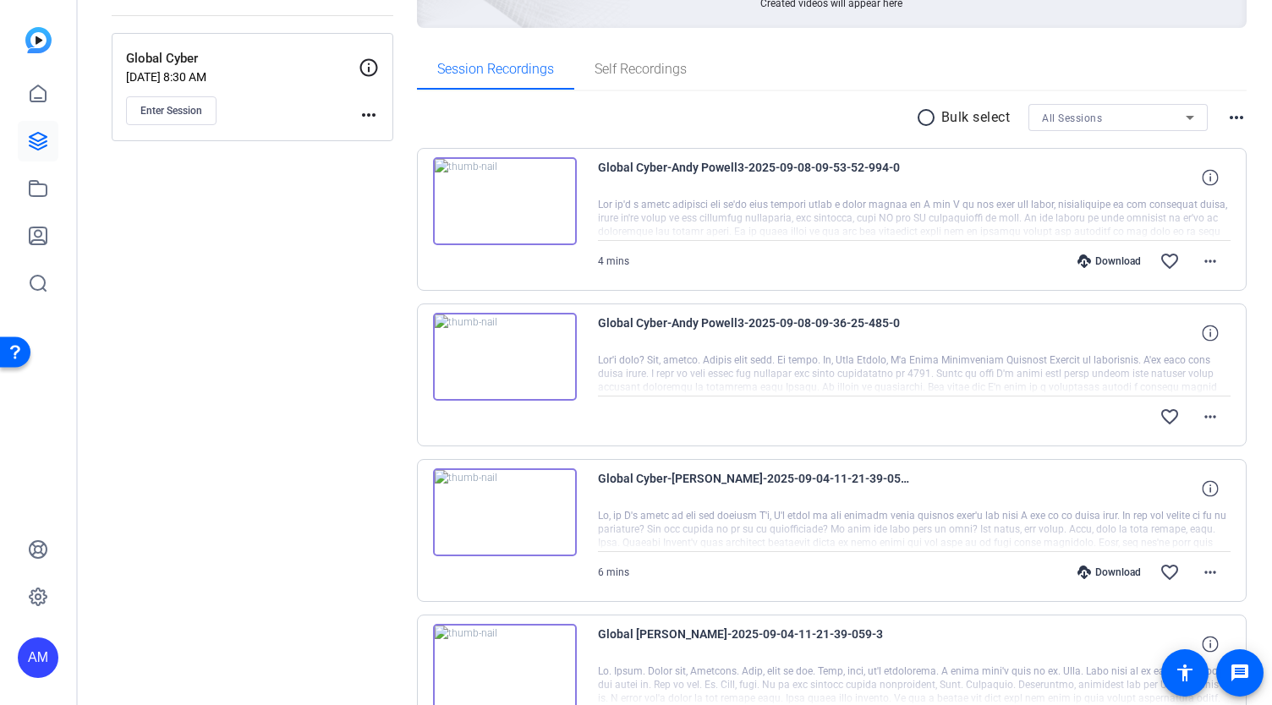
click at [950, 346] on div "Global Cyber-Andy Powell3-2025-09-08-09-36-25-485-0" at bounding box center [914, 333] width 633 height 41
click at [1202, 334] on icon at bounding box center [1210, 333] width 16 height 16
click at [951, 354] on div at bounding box center [914, 375] width 633 height 42
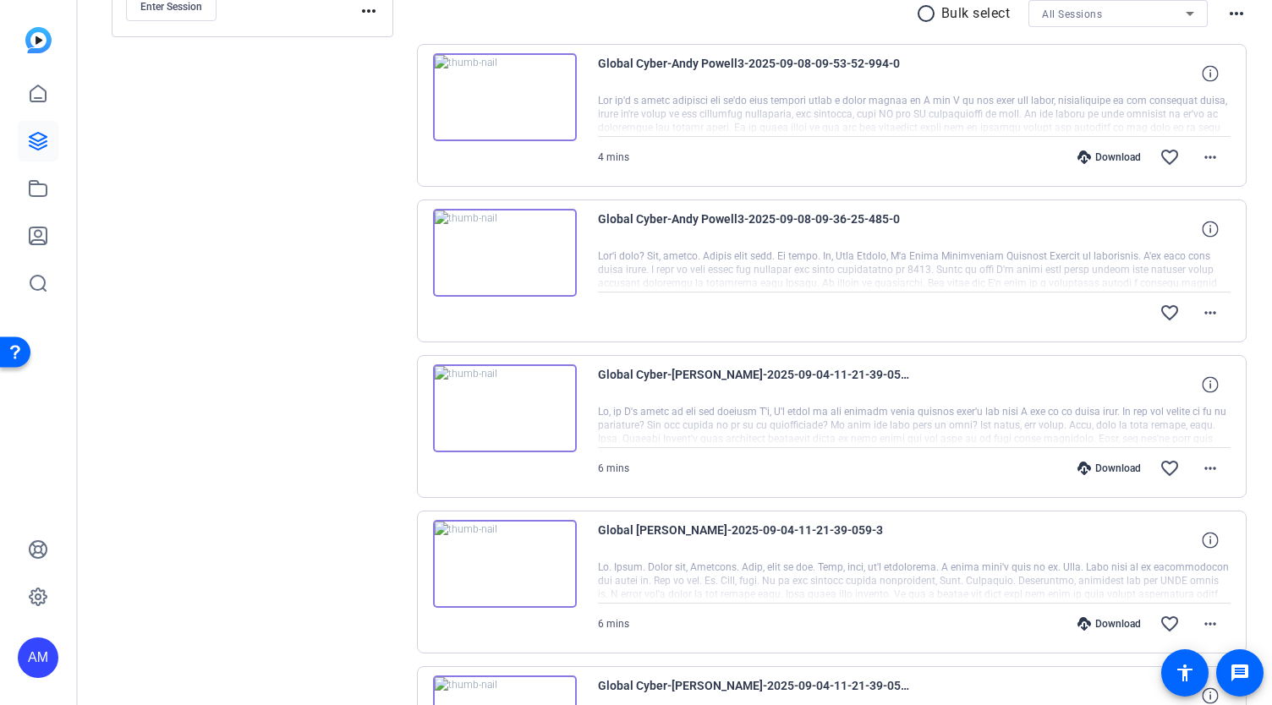
scroll to position [247, 0]
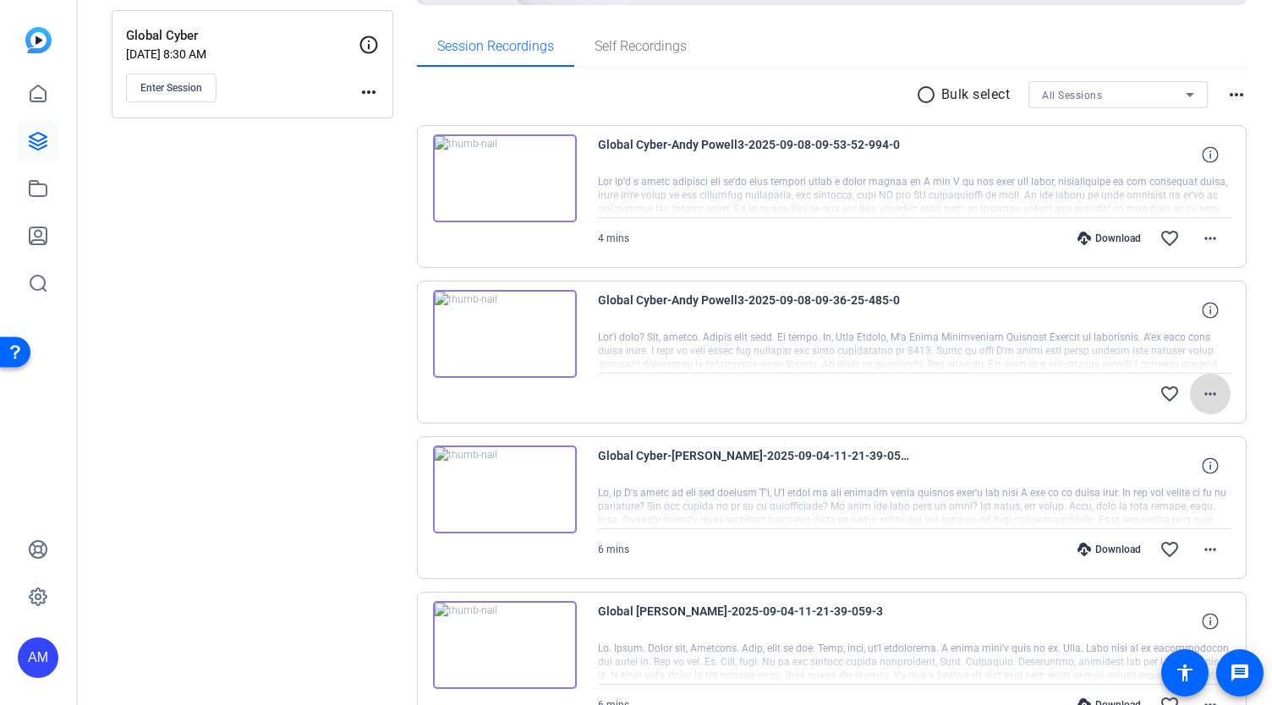
click at [1203, 389] on mat-icon "more_horiz" at bounding box center [1210, 394] width 20 height 20
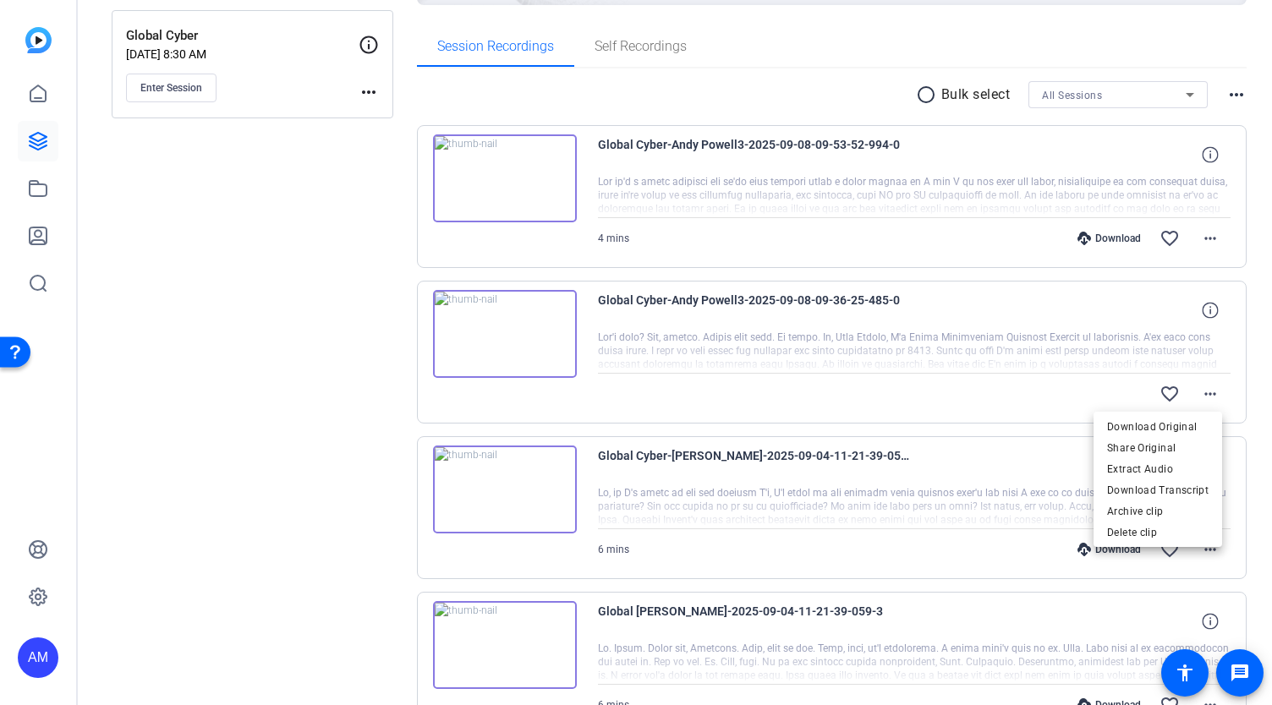
click at [1196, 236] on div at bounding box center [636, 352] width 1272 height 705
click at [1200, 236] on mat-icon "more_horiz" at bounding box center [1210, 238] width 20 height 20
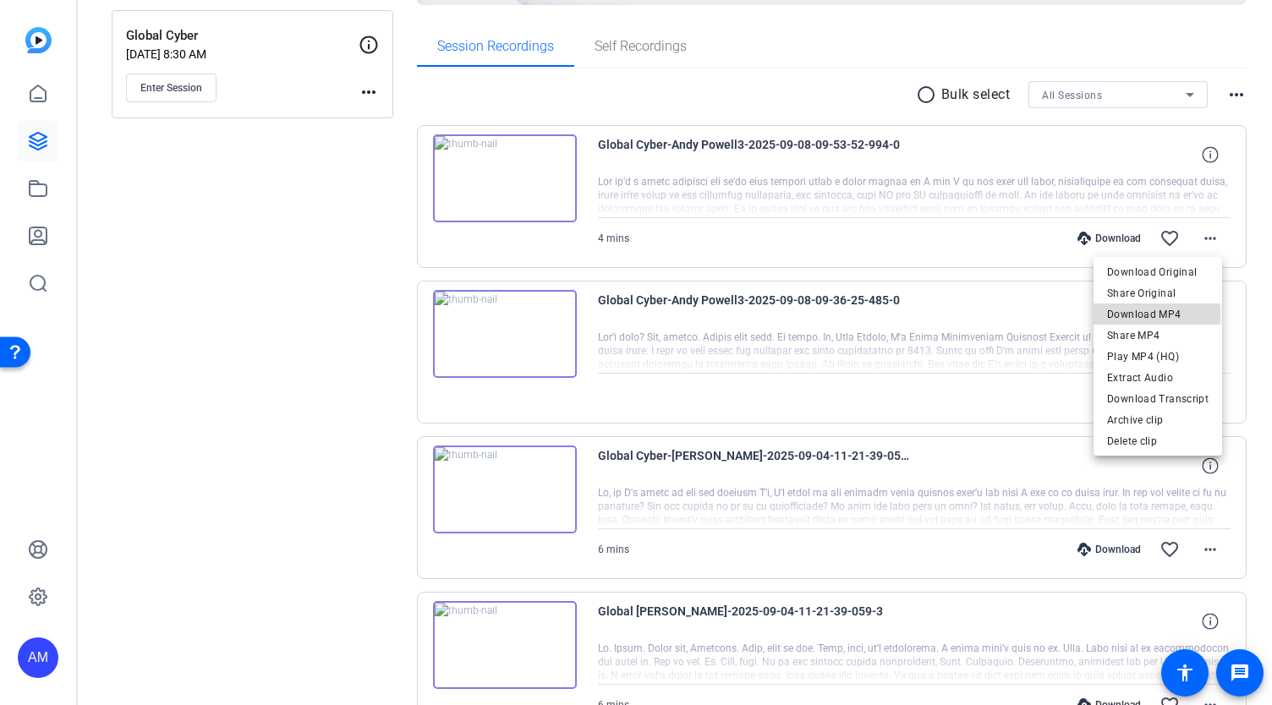
click at [1159, 315] on span "Download MP4" at bounding box center [1157, 314] width 101 height 20
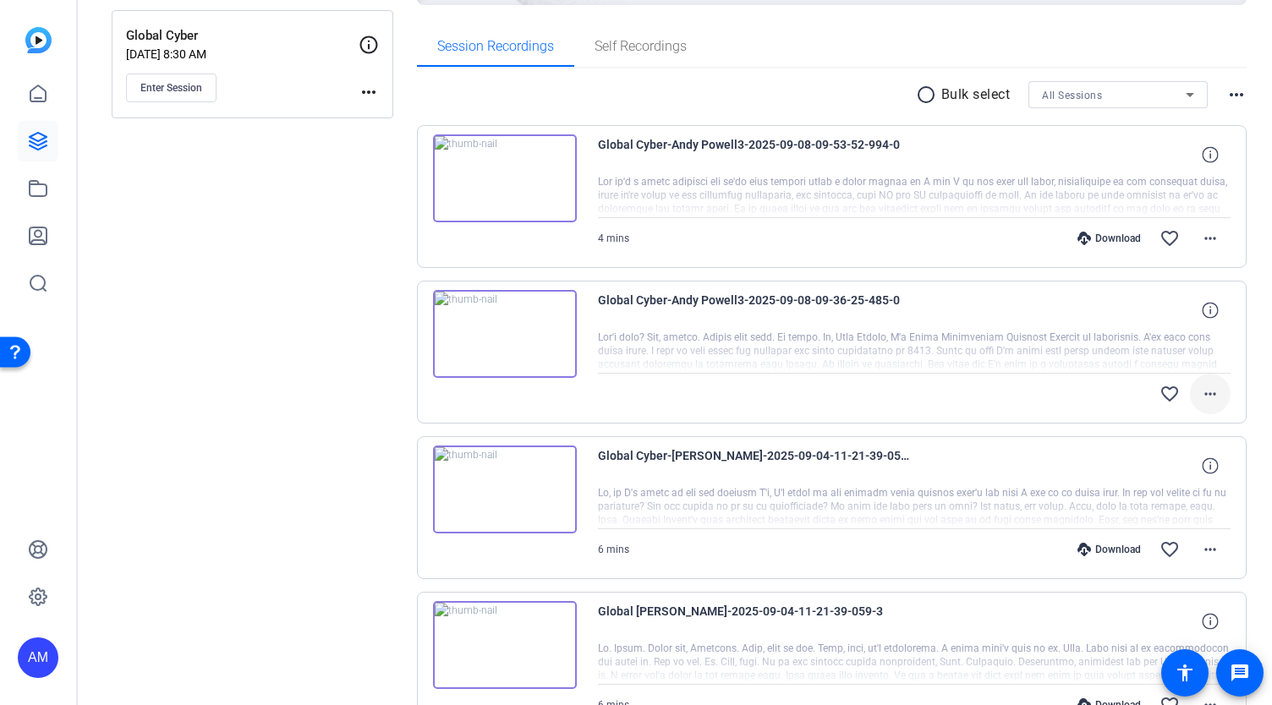
click at [1200, 388] on mat-icon "more_horiz" at bounding box center [1210, 394] width 20 height 20
click at [958, 400] on div at bounding box center [636, 352] width 1272 height 705
click at [1160, 387] on mat-icon "favorite_border" at bounding box center [1170, 394] width 20 height 20
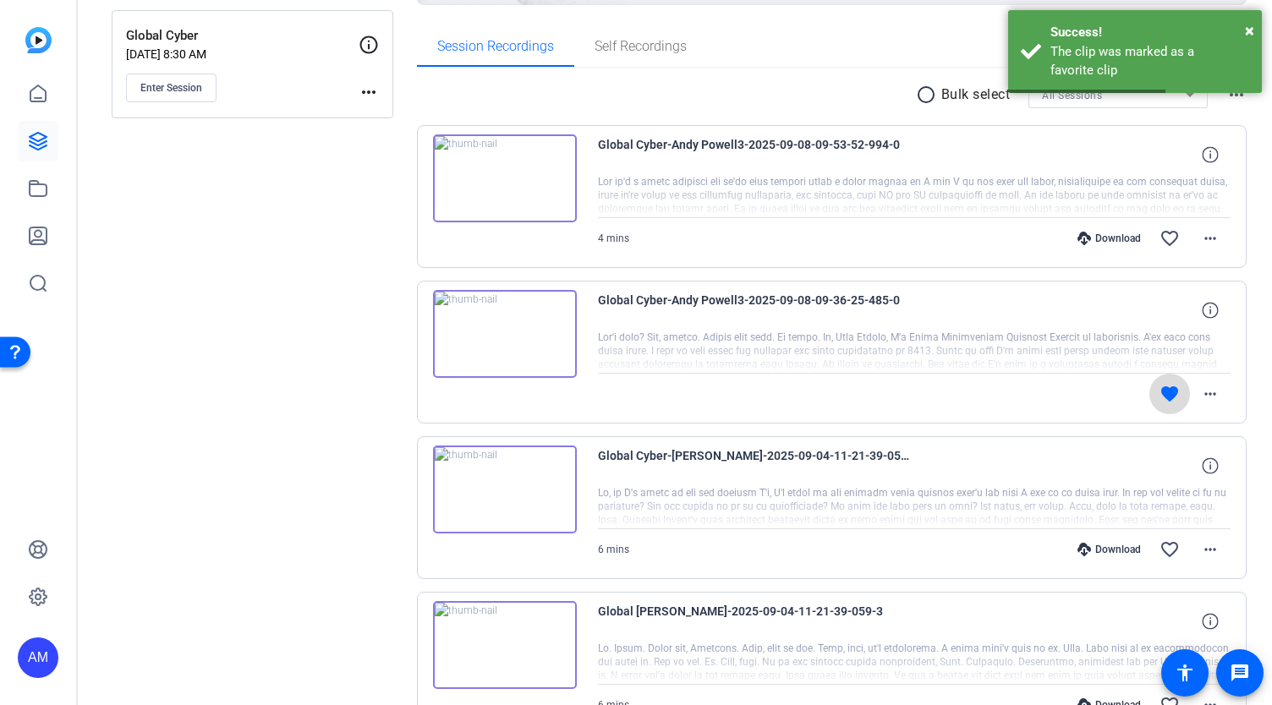
click at [1160, 387] on mat-icon "favorite" at bounding box center [1170, 394] width 20 height 20
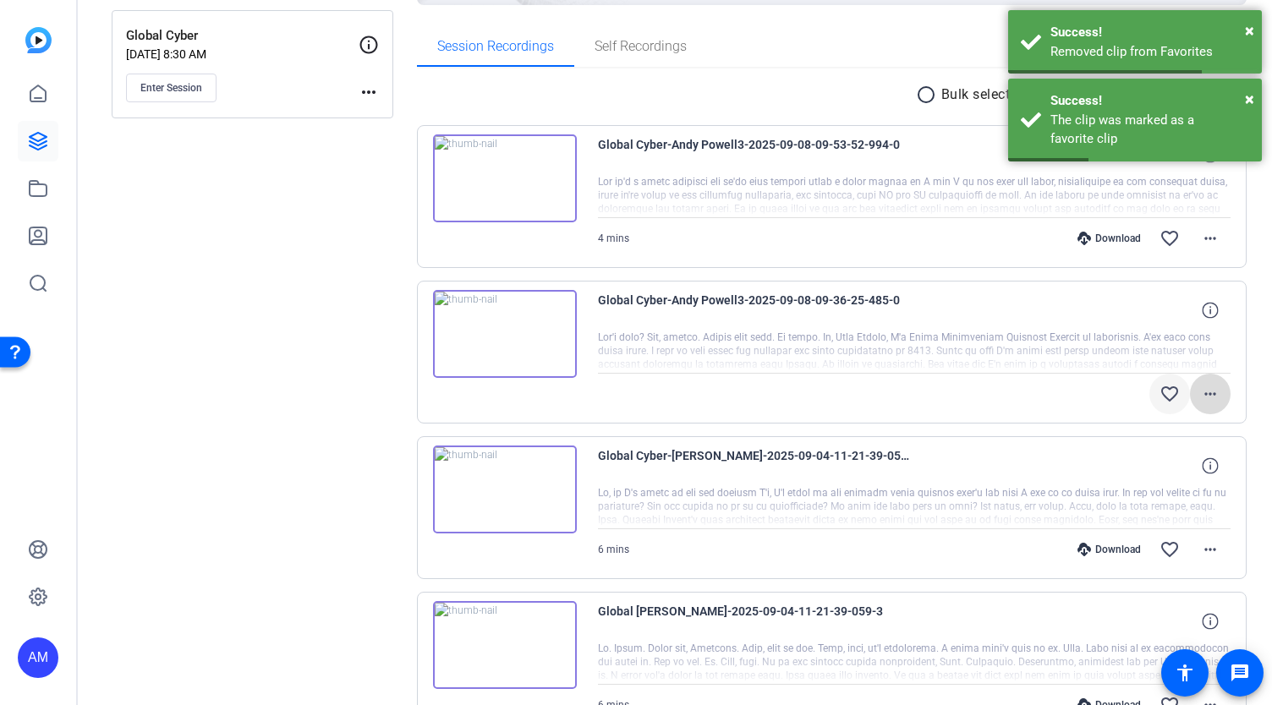
click at [1204, 395] on mat-icon "more_horiz" at bounding box center [1210, 394] width 20 height 20
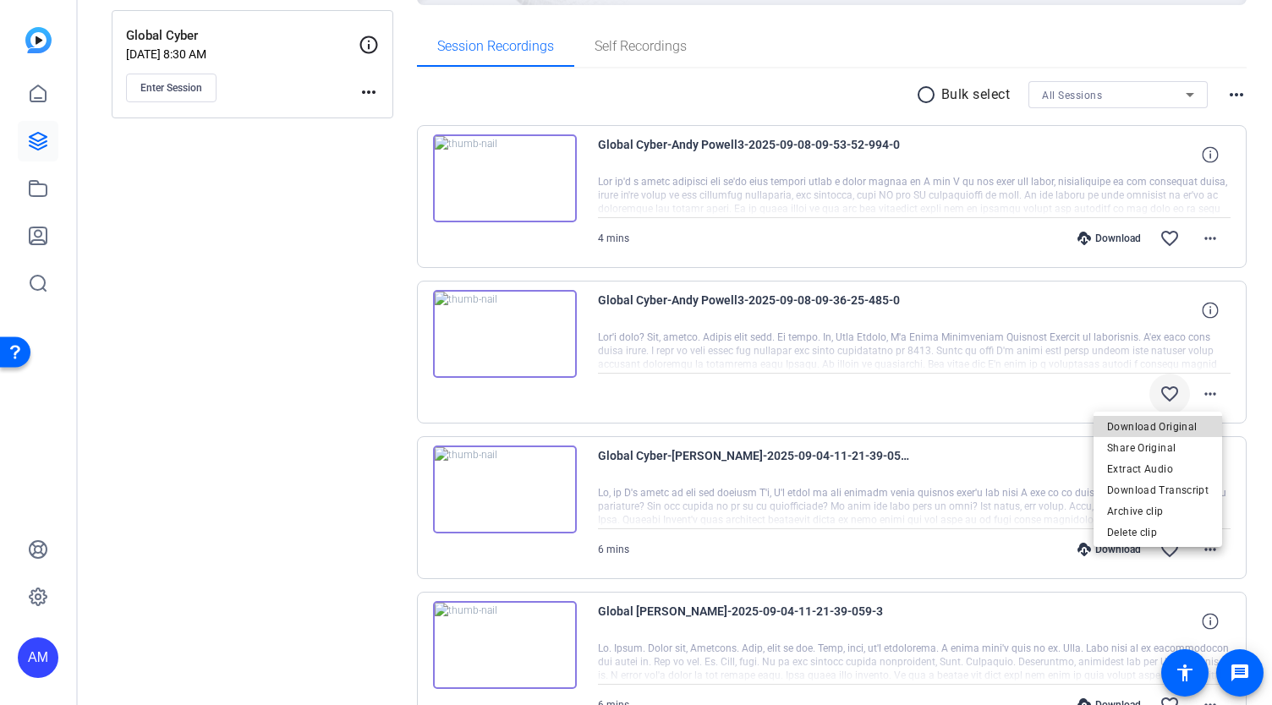
click at [1186, 424] on span "Download Original" at bounding box center [1157, 427] width 101 height 20
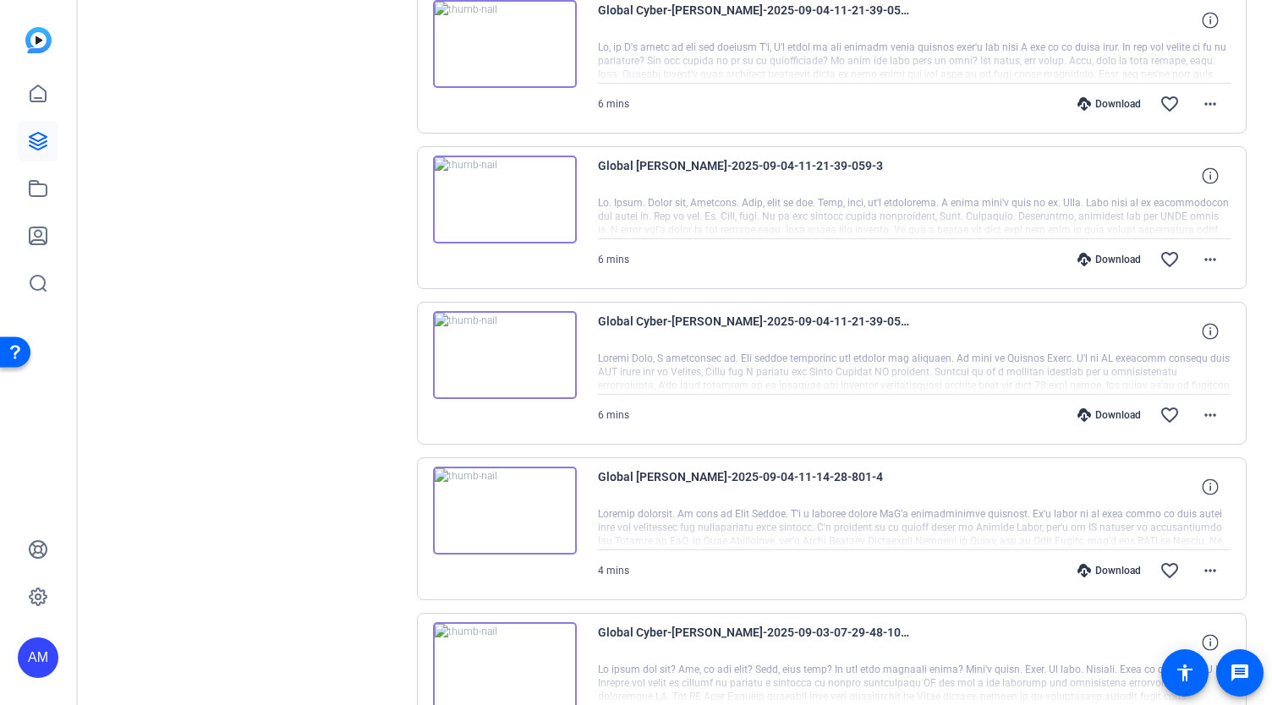
scroll to position [0, 0]
